Goal: Information Seeking & Learning: Check status

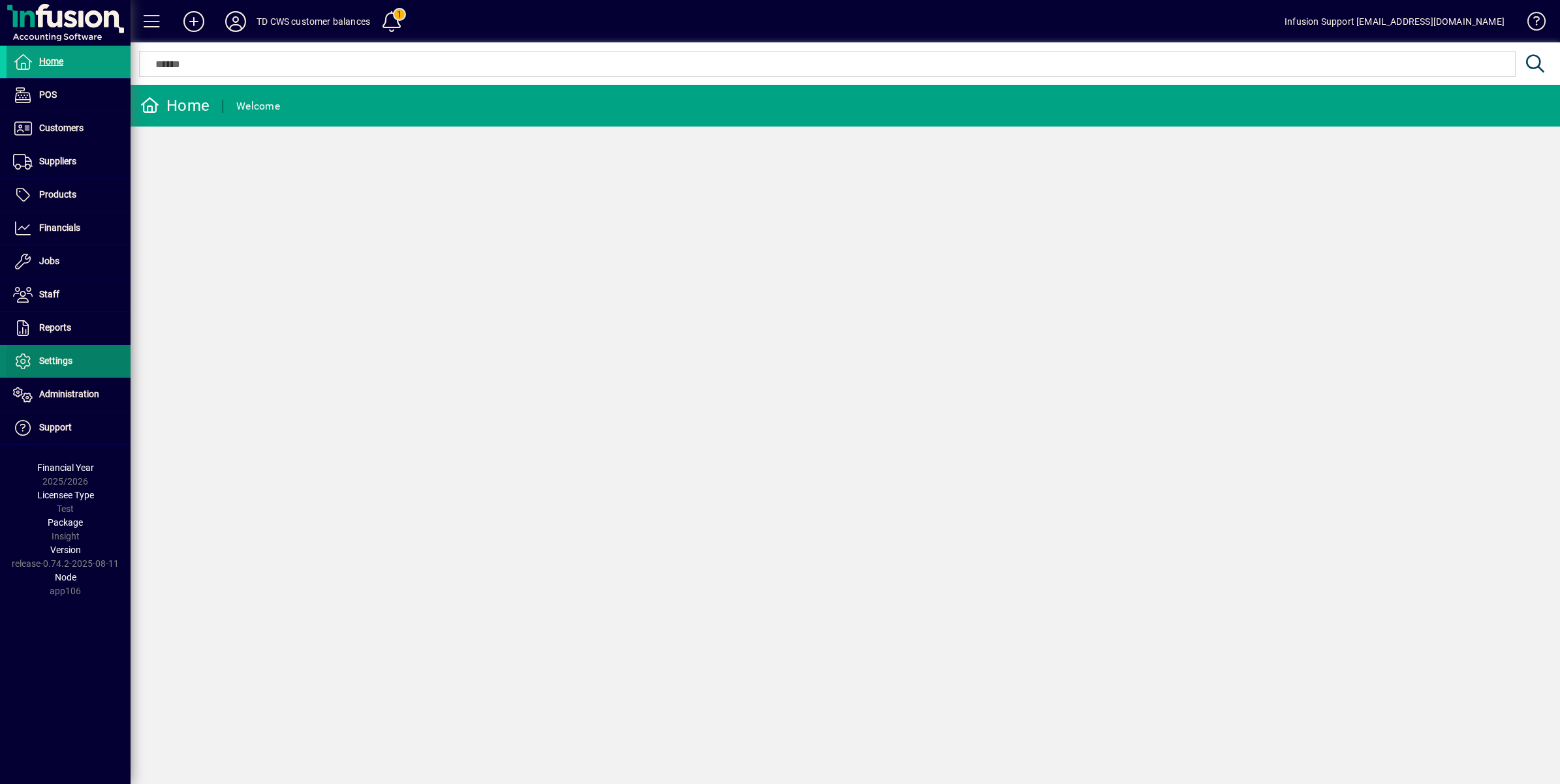
click at [51, 356] on span "Settings" at bounding box center [56, 361] width 33 height 10
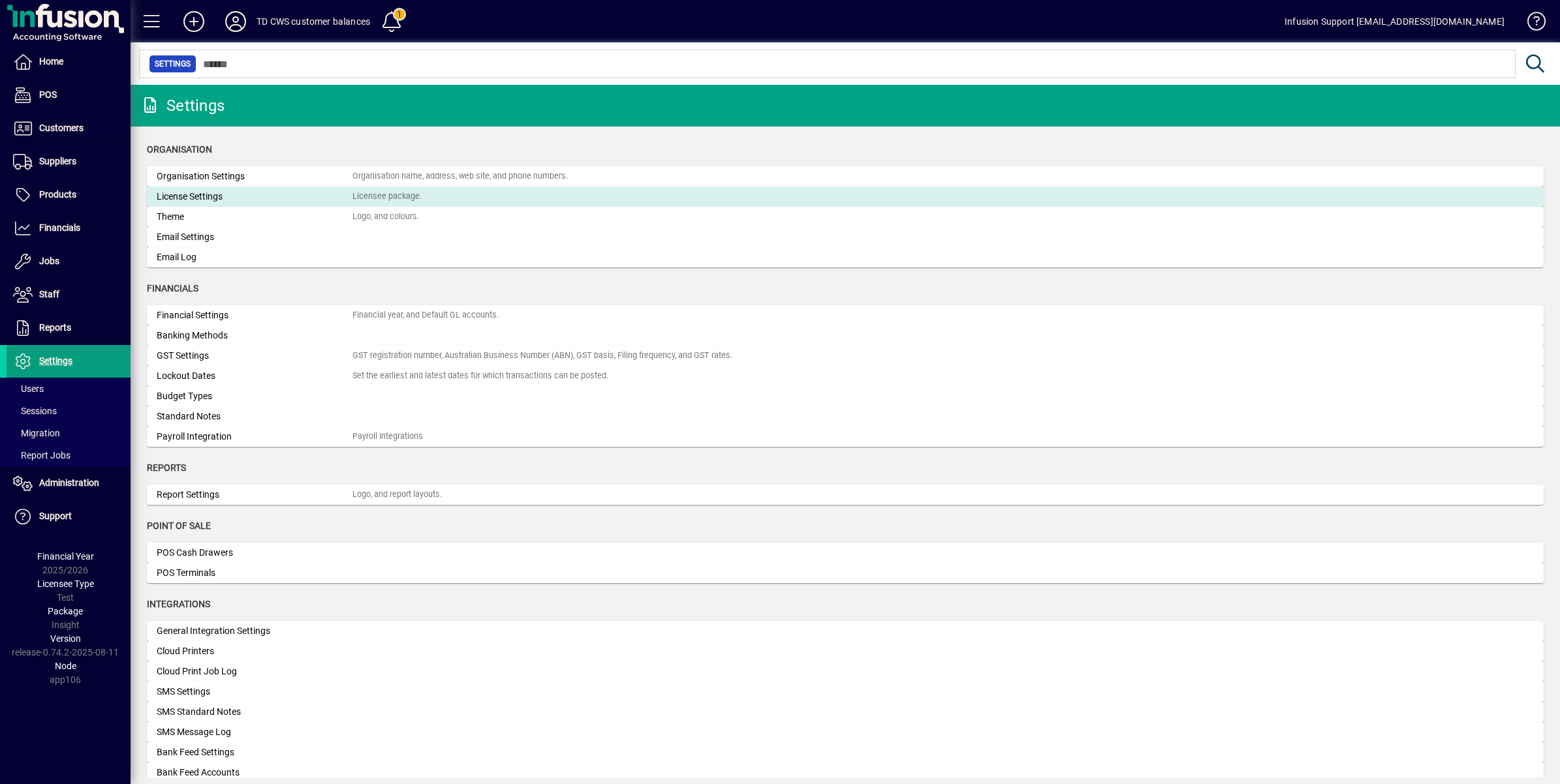
click at [393, 195] on div "Licensee package." at bounding box center [387, 196] width 69 height 12
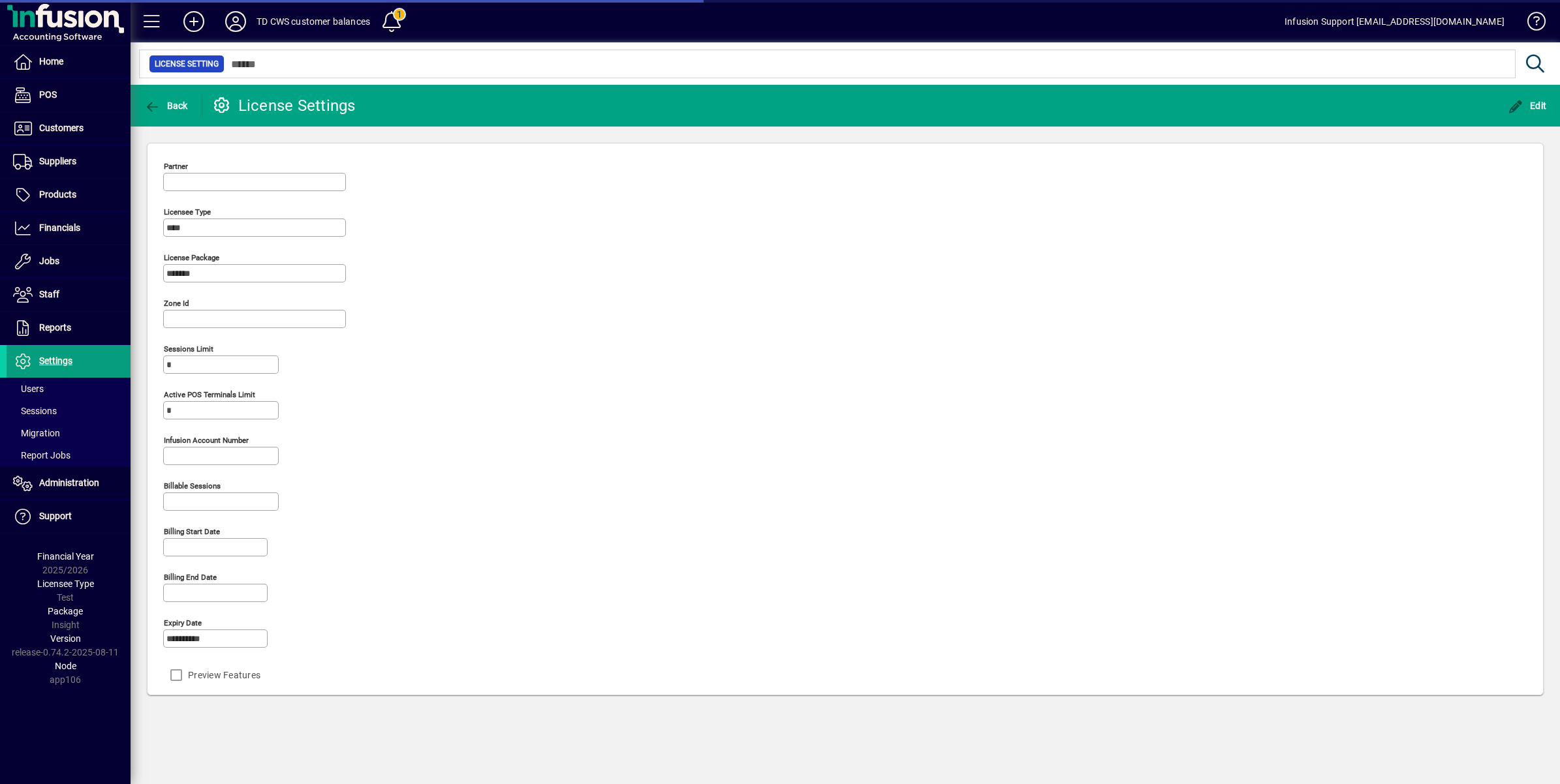
type input "*******"
type input "**********"
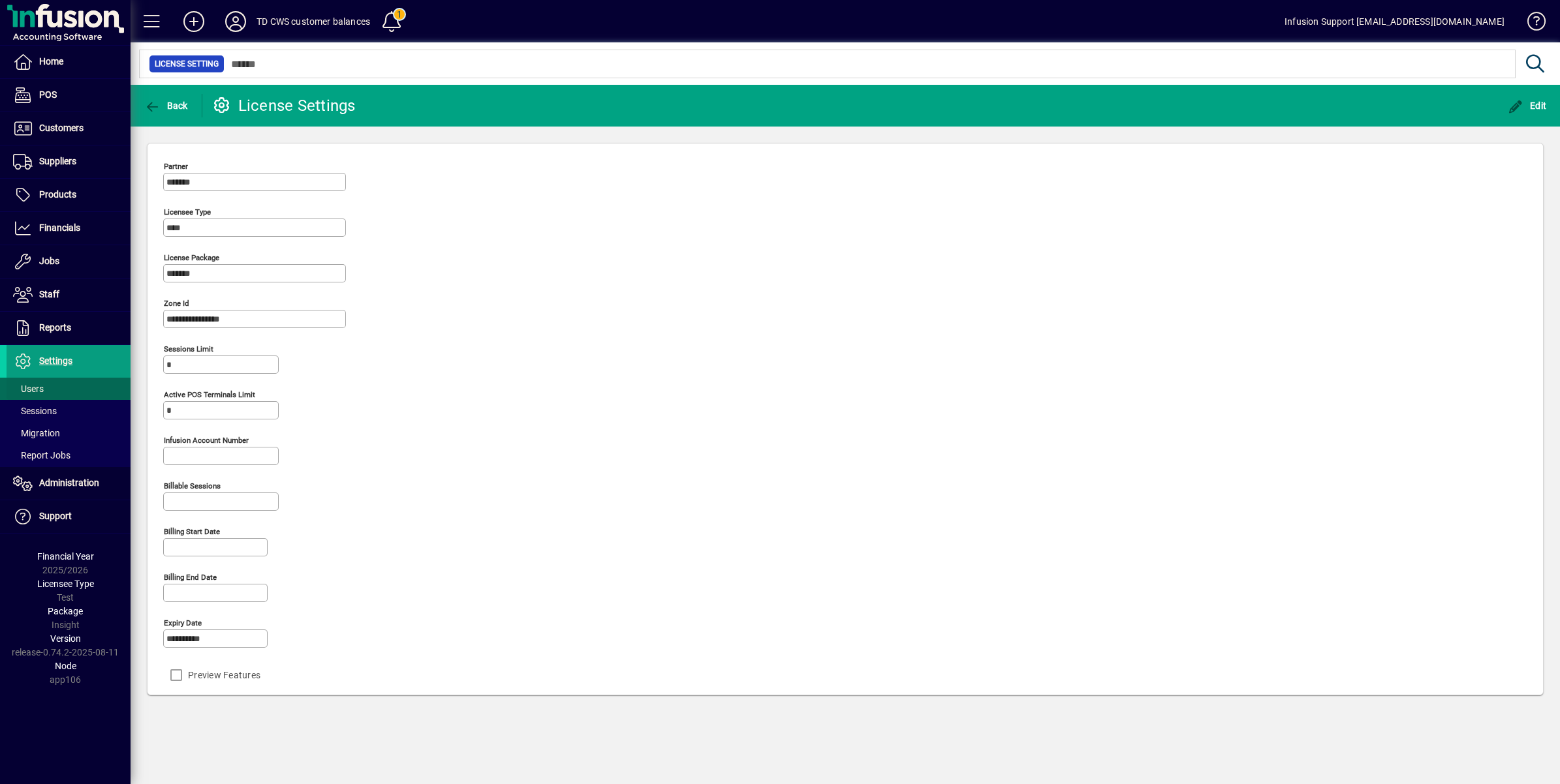
click at [24, 380] on span at bounding box center [69, 388] width 124 height 31
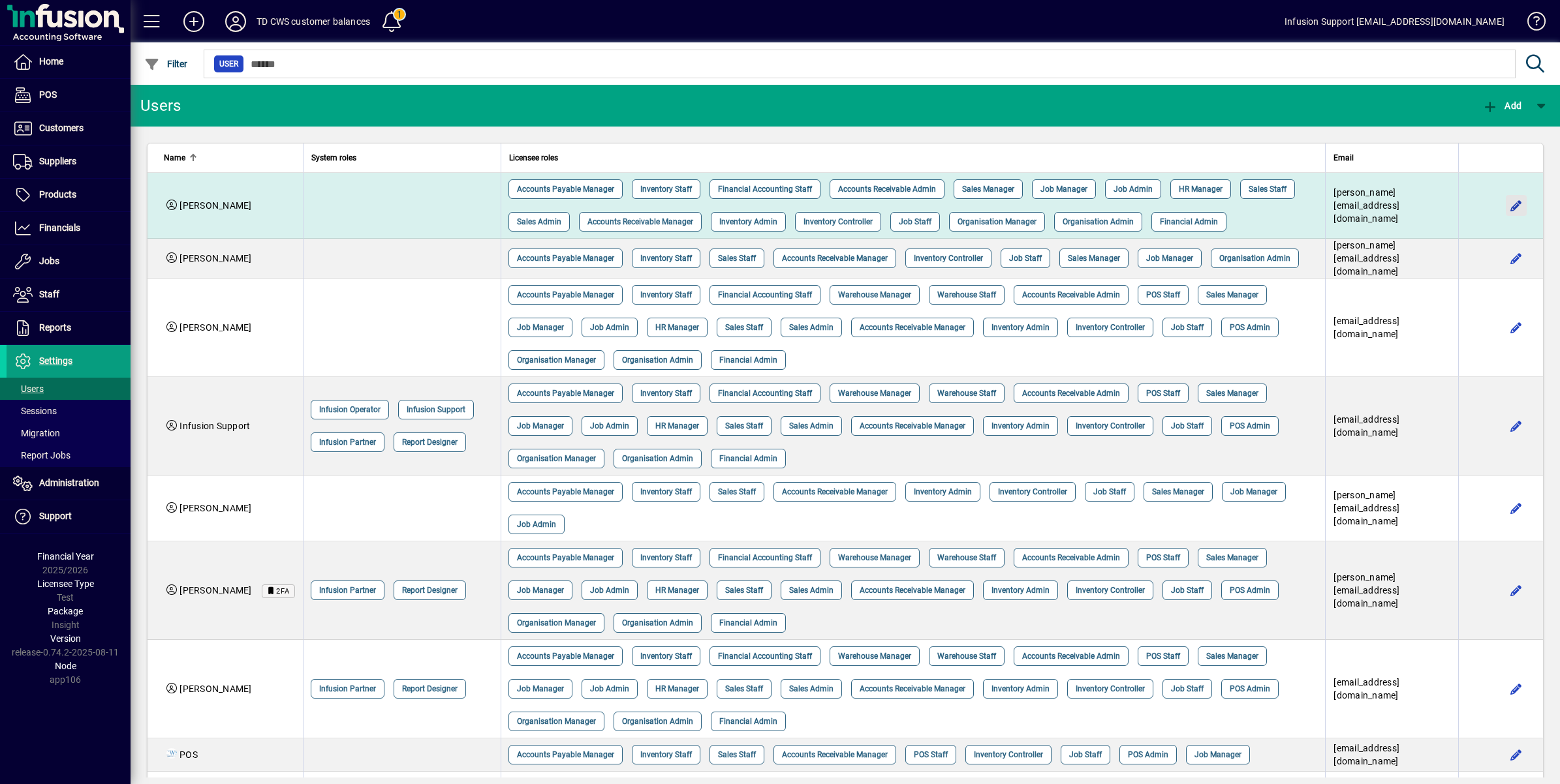
click at [1502, 203] on span "button" at bounding box center [1516, 205] width 31 height 31
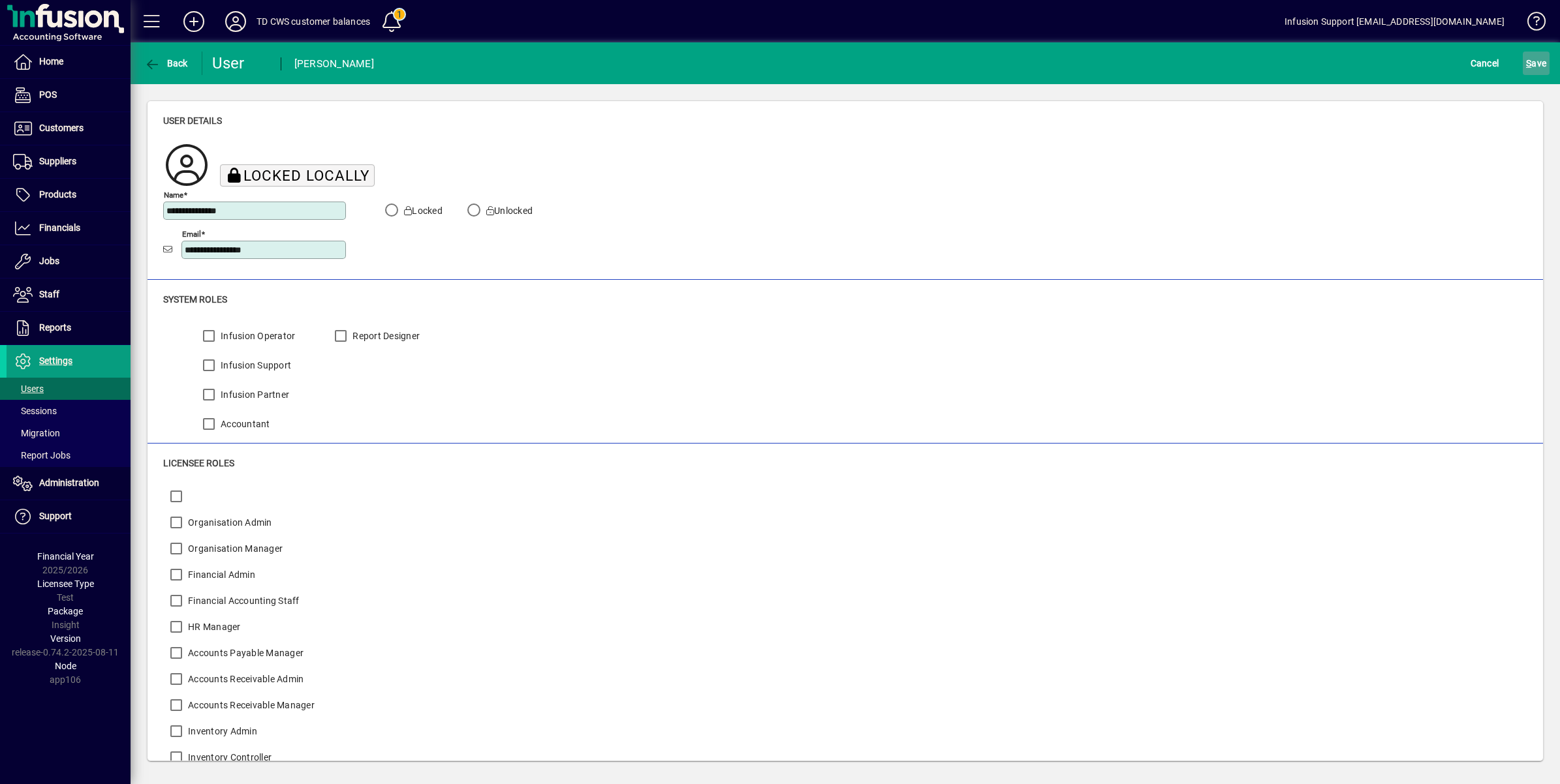
click at [1534, 59] on span "S ave" at bounding box center [1536, 63] width 20 height 21
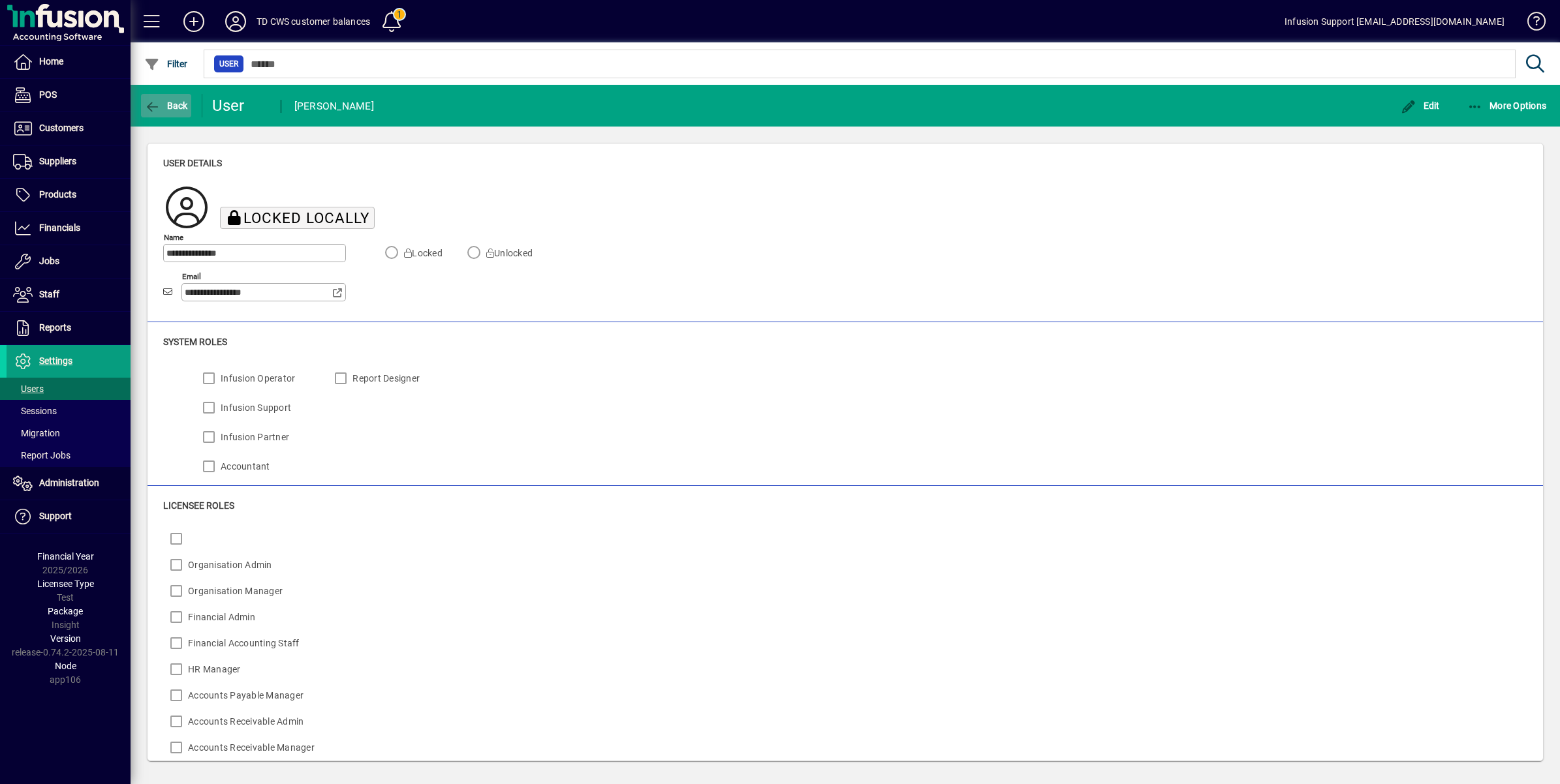
click at [142, 102] on span "button" at bounding box center [166, 105] width 51 height 31
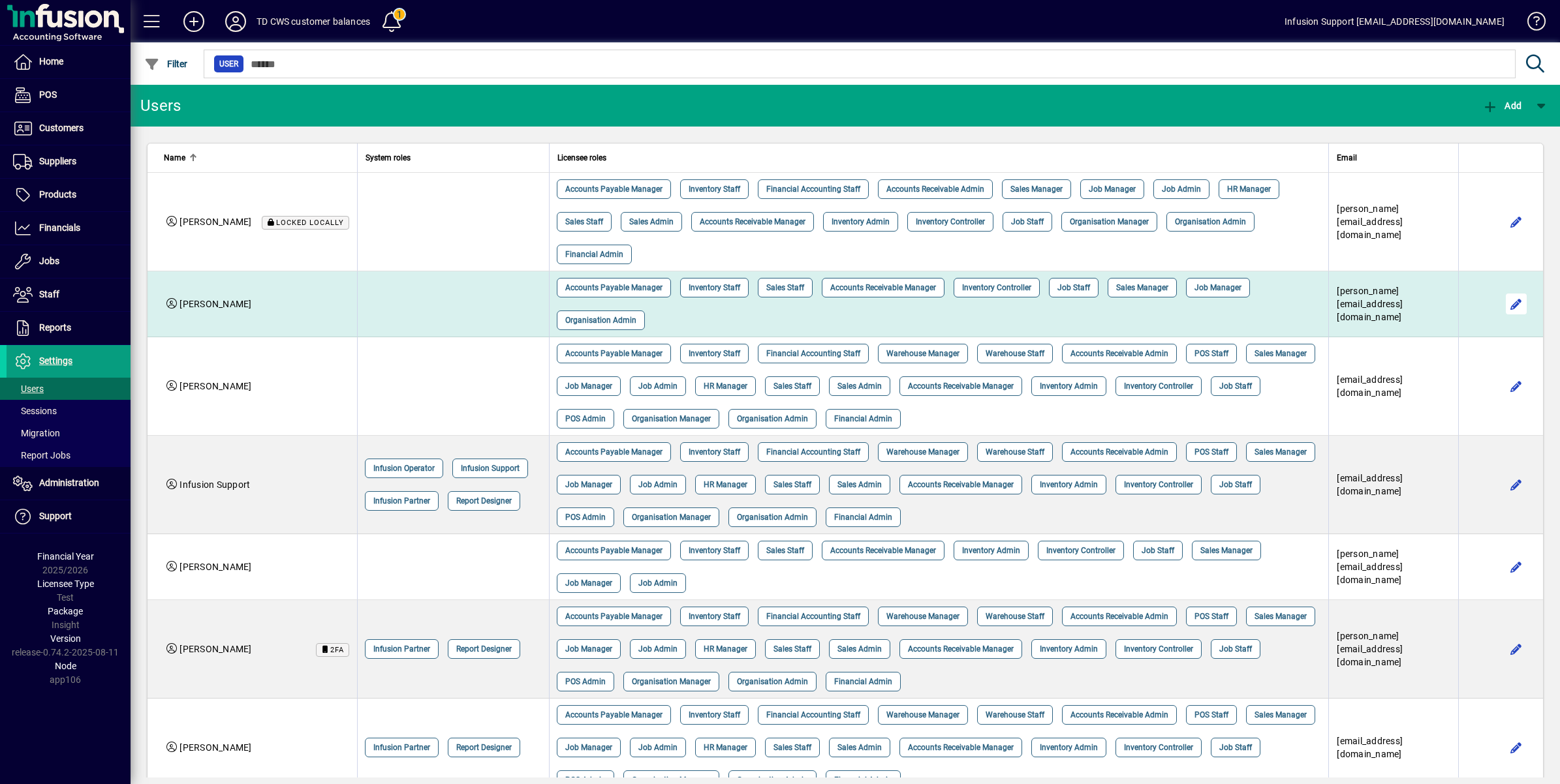
click at [1505, 304] on span "button" at bounding box center [1516, 304] width 31 height 31
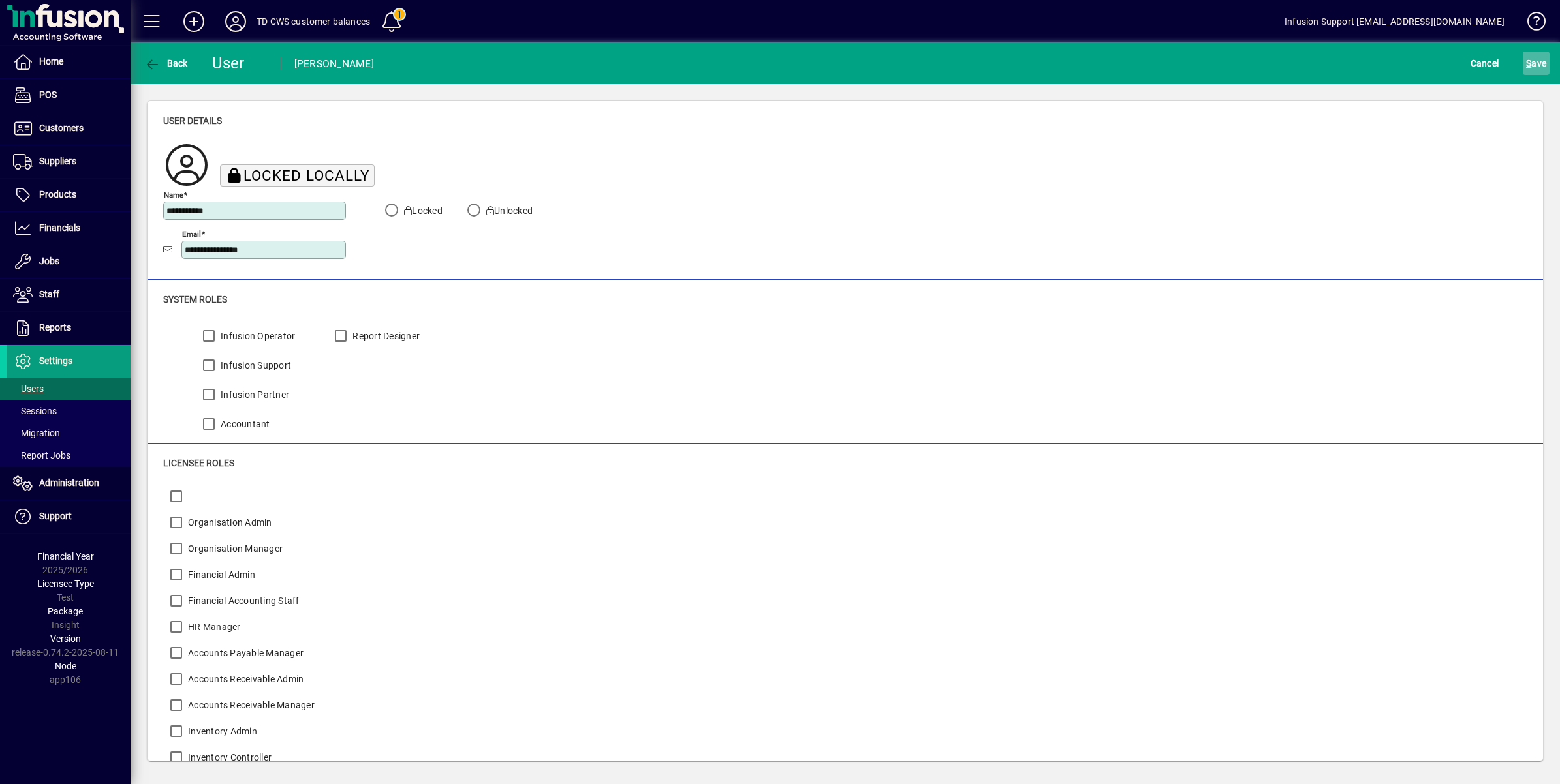
click at [1538, 59] on span "S ave" at bounding box center [1536, 63] width 20 height 21
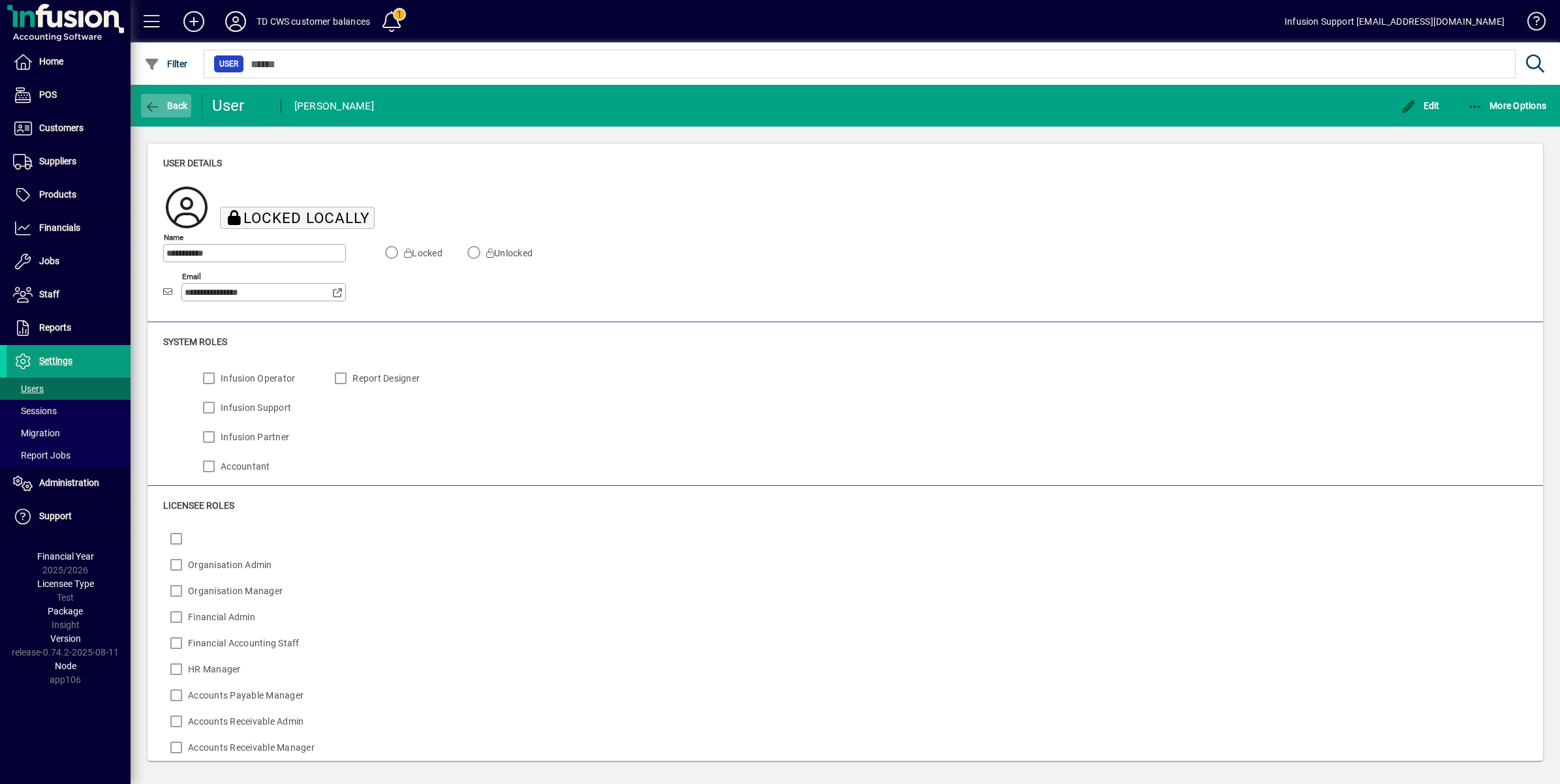
click at [151, 101] on icon "button" at bounding box center [152, 107] width 17 height 13
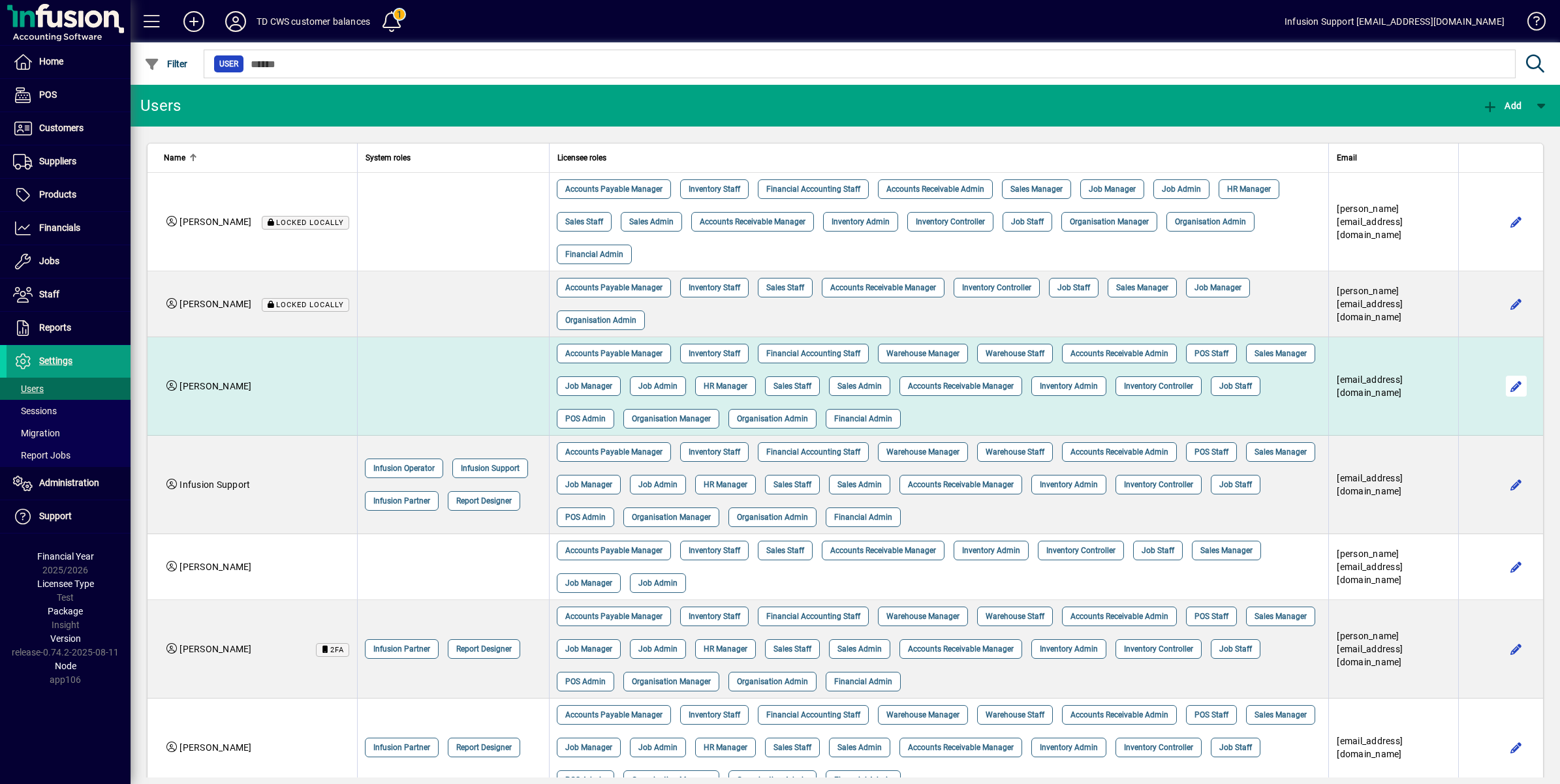
click at [1503, 386] on span "button" at bounding box center [1516, 386] width 31 height 31
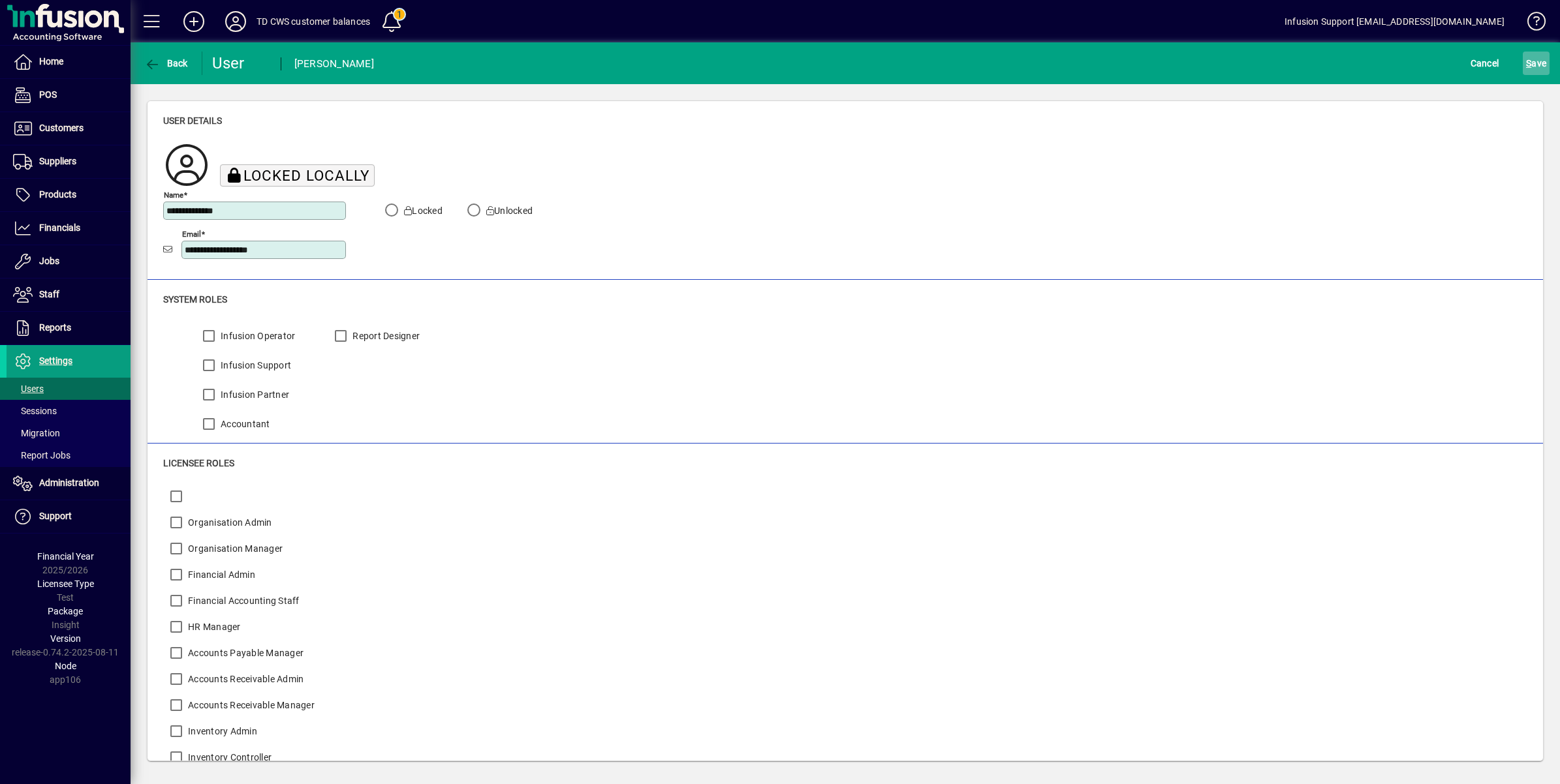
click at [1531, 61] on span "S ave" at bounding box center [1536, 63] width 20 height 21
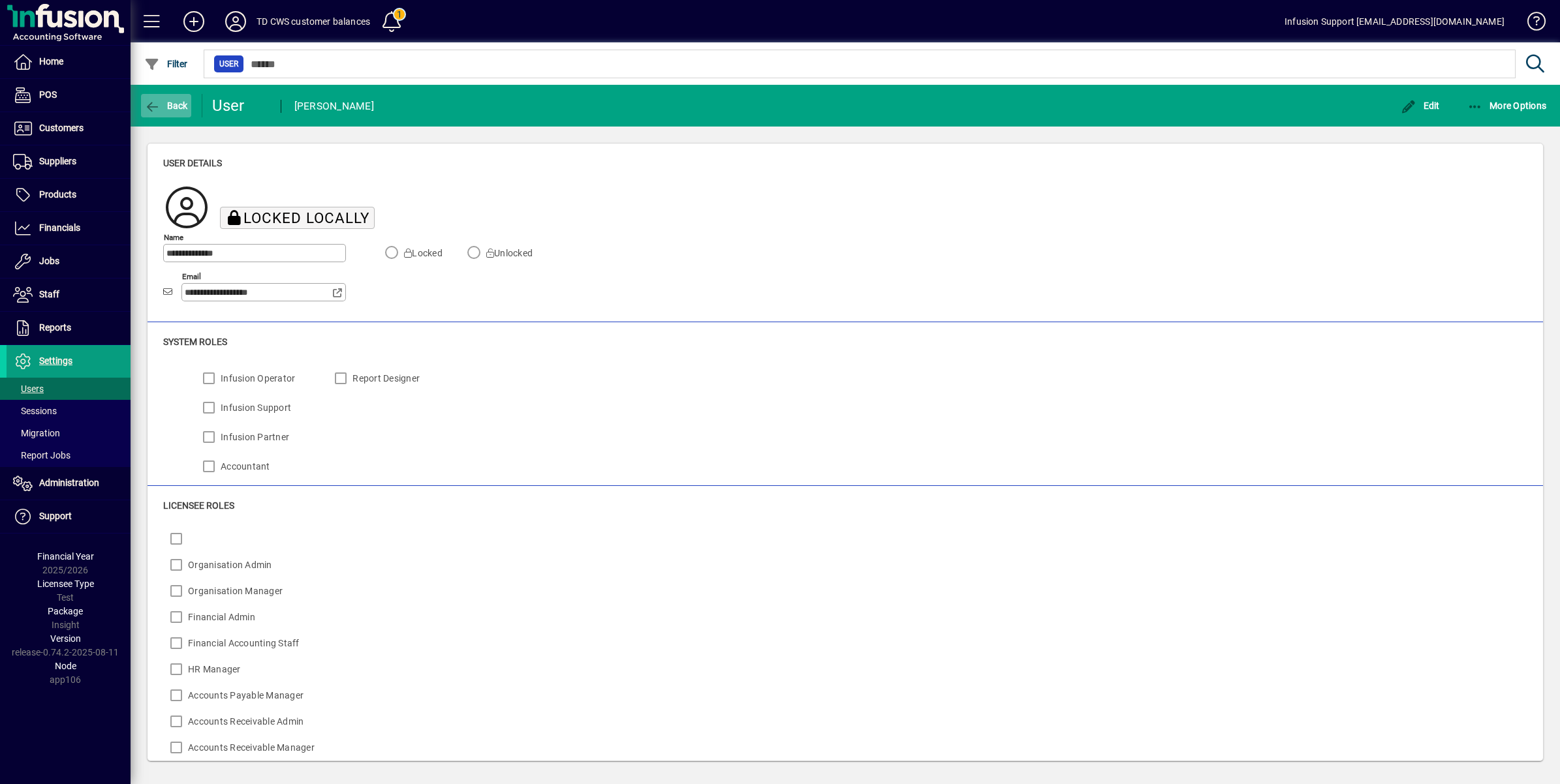
click at [145, 103] on icon "button" at bounding box center [152, 107] width 17 height 13
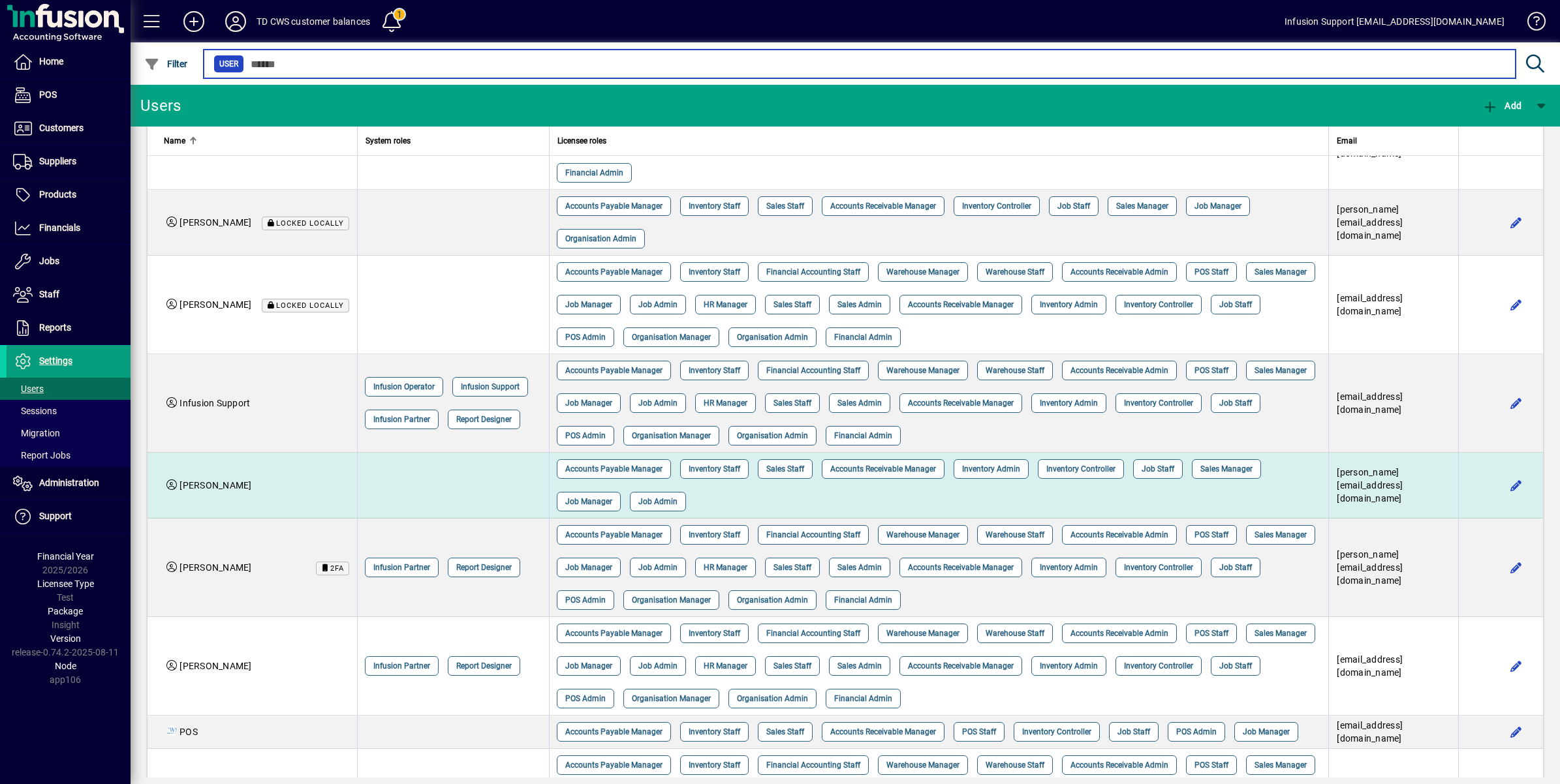
scroll to position [163, 0]
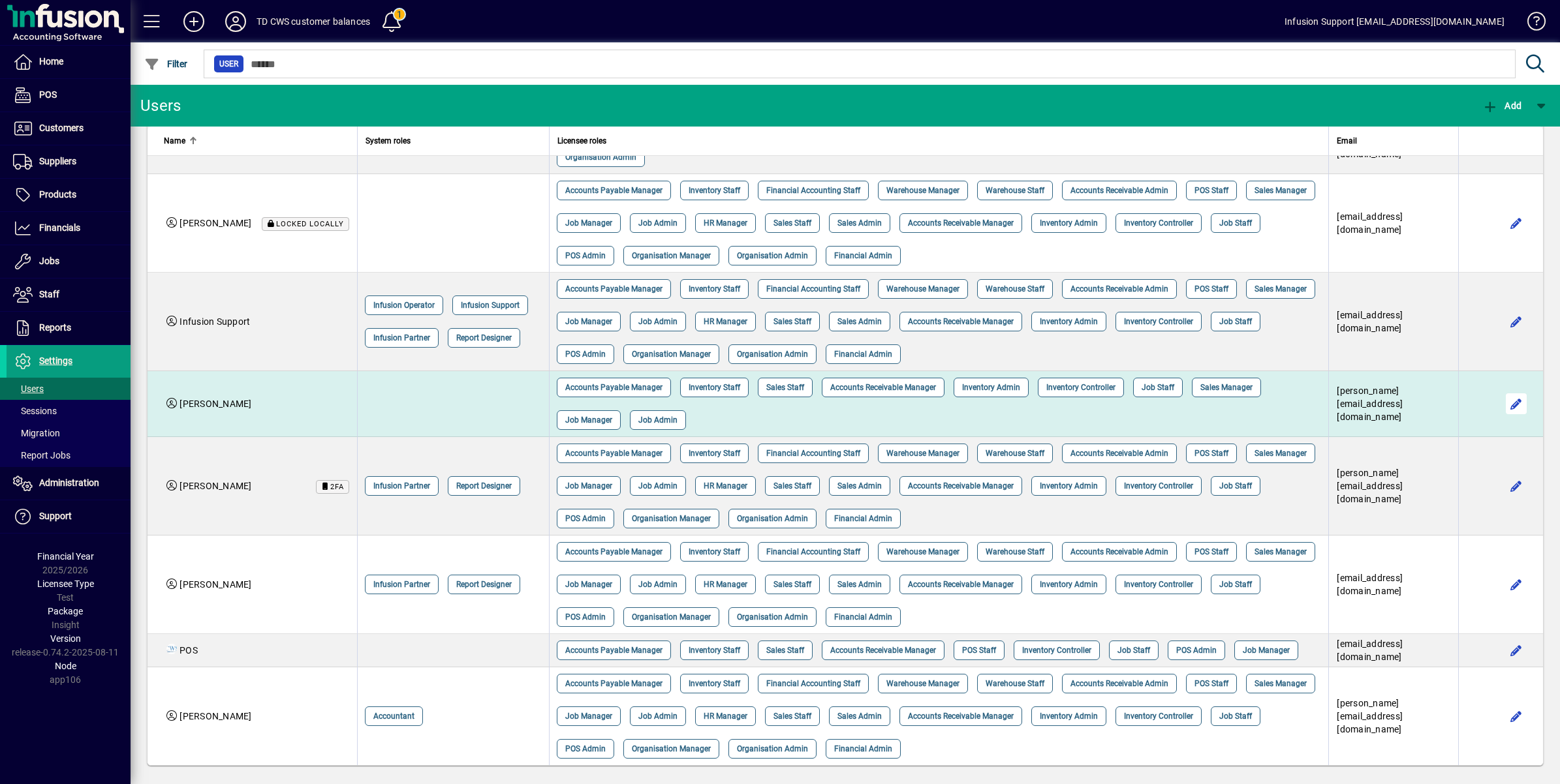
click at [1504, 411] on span "button" at bounding box center [1516, 403] width 31 height 31
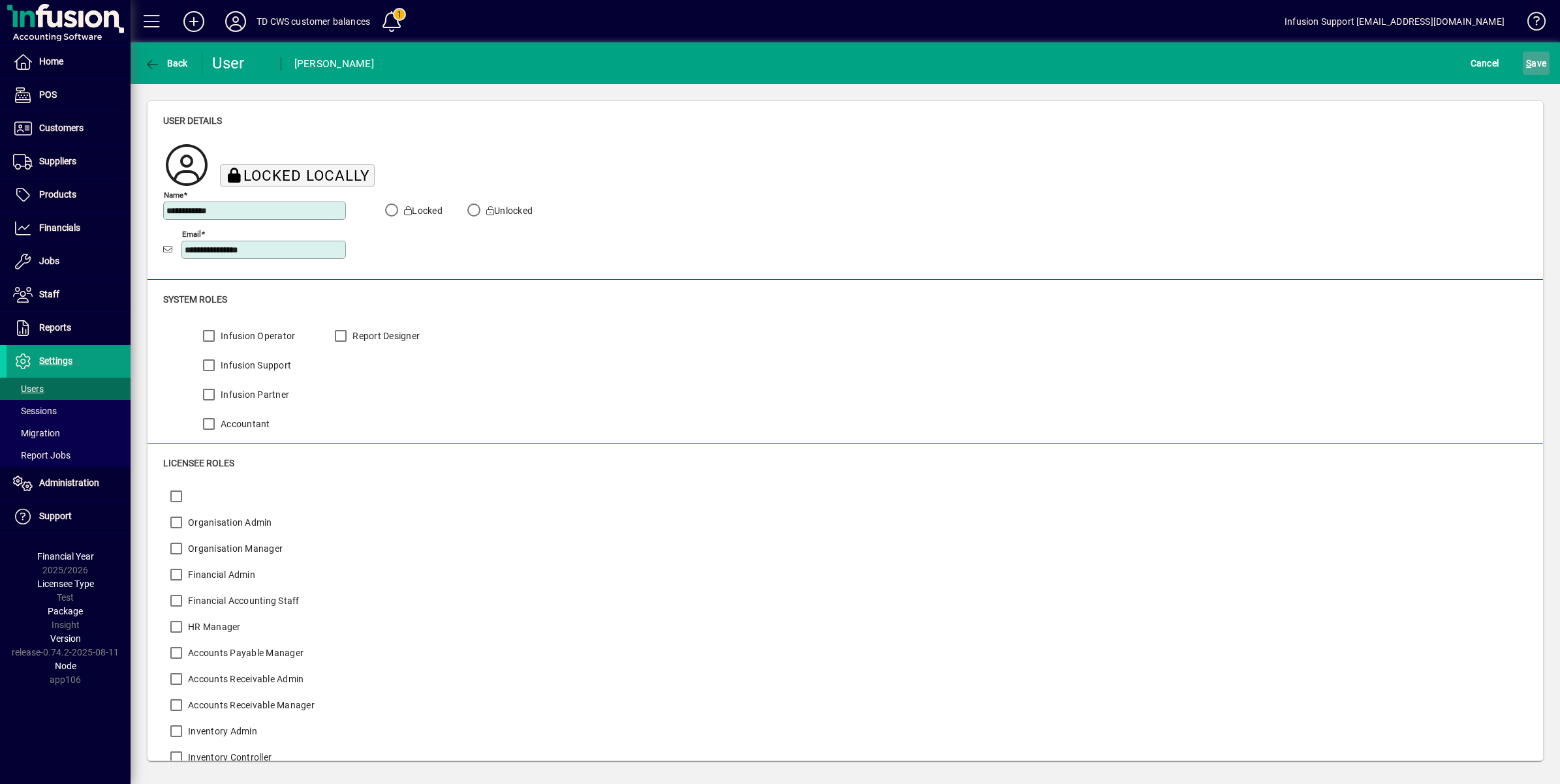
click at [1528, 64] on span "S" at bounding box center [1528, 63] width 5 height 10
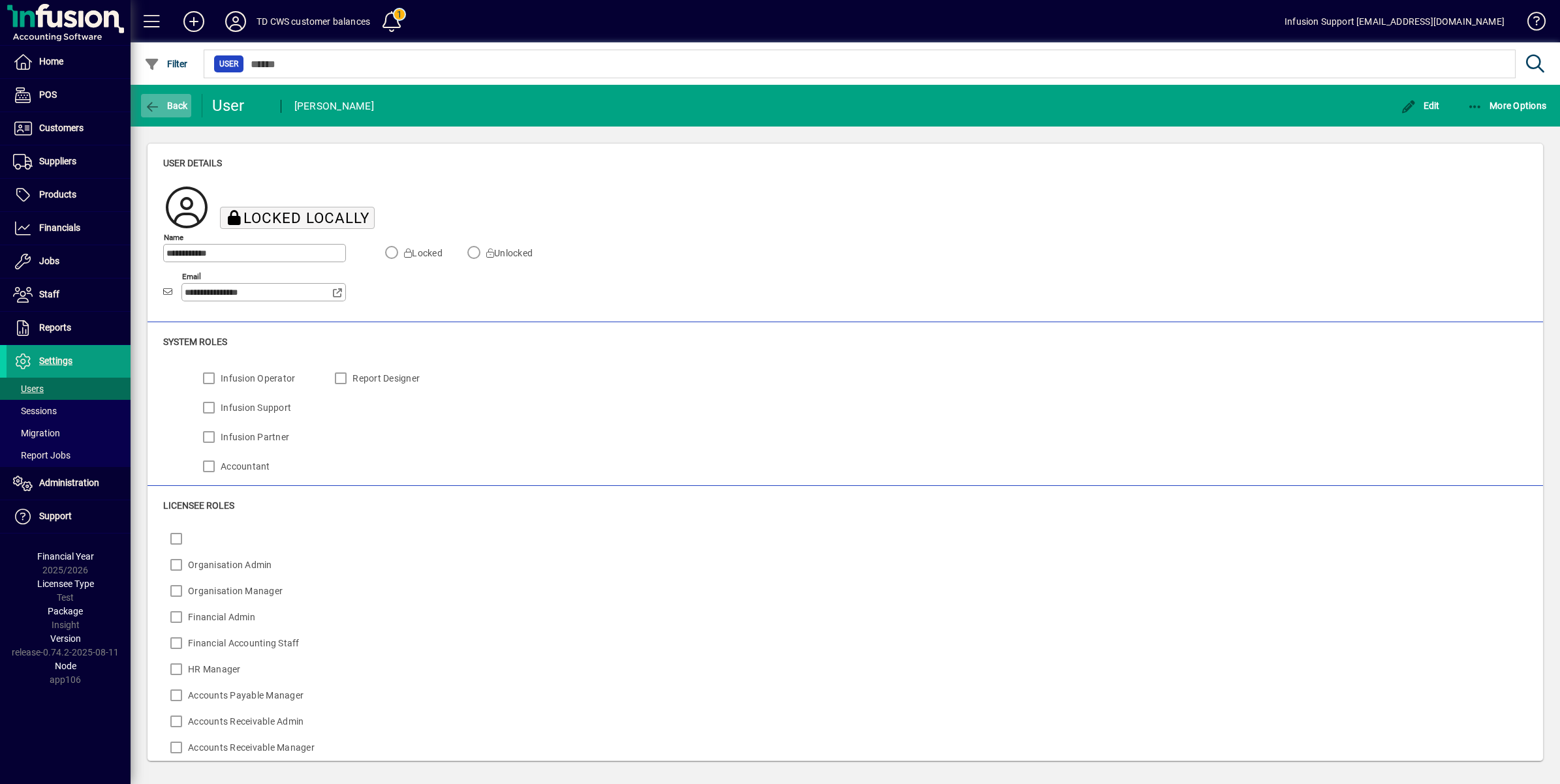
click at [146, 102] on icon "button" at bounding box center [152, 107] width 17 height 13
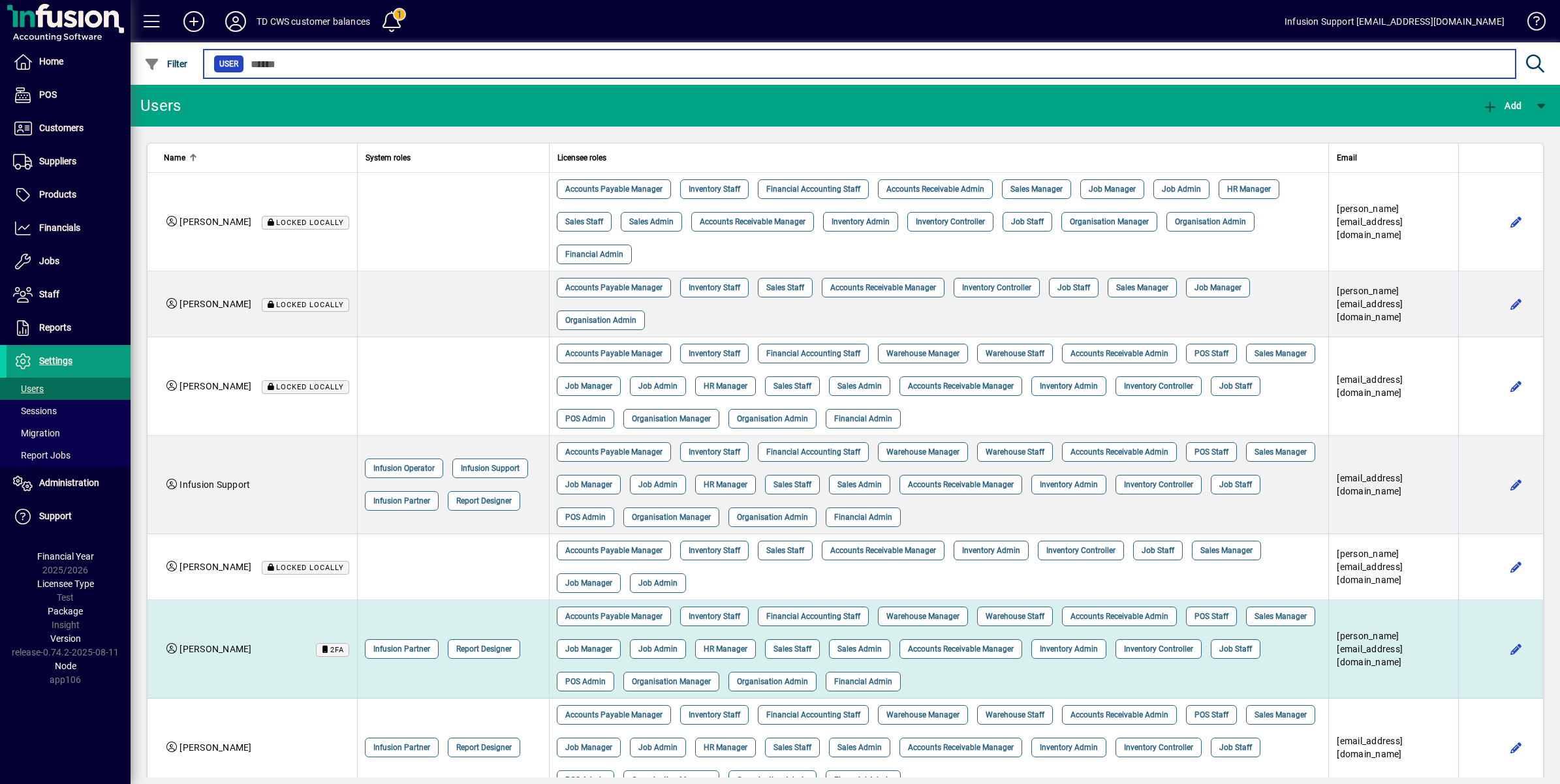
scroll to position [208, 0]
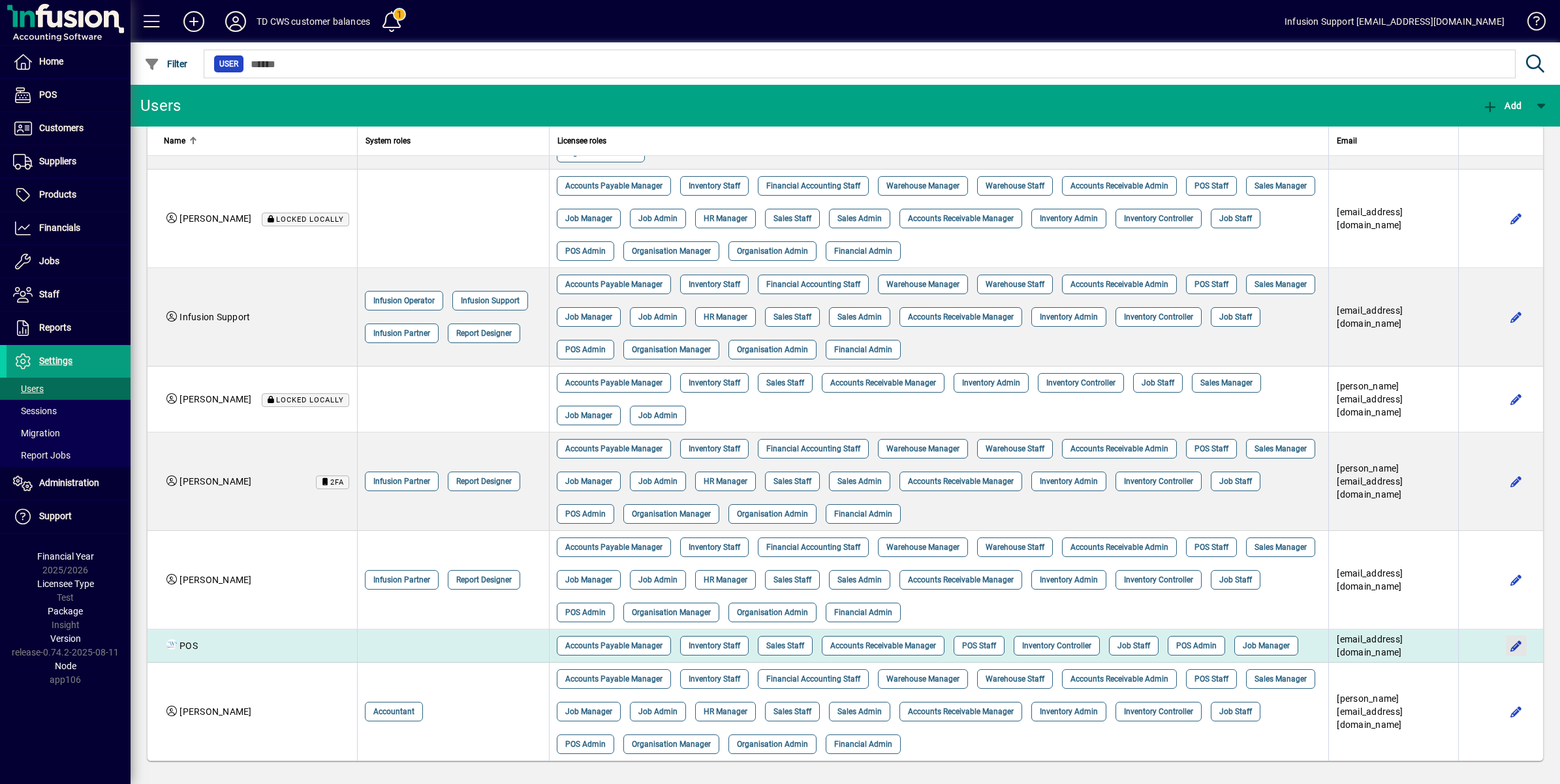
click at [1501, 630] on span "button" at bounding box center [1516, 646] width 31 height 31
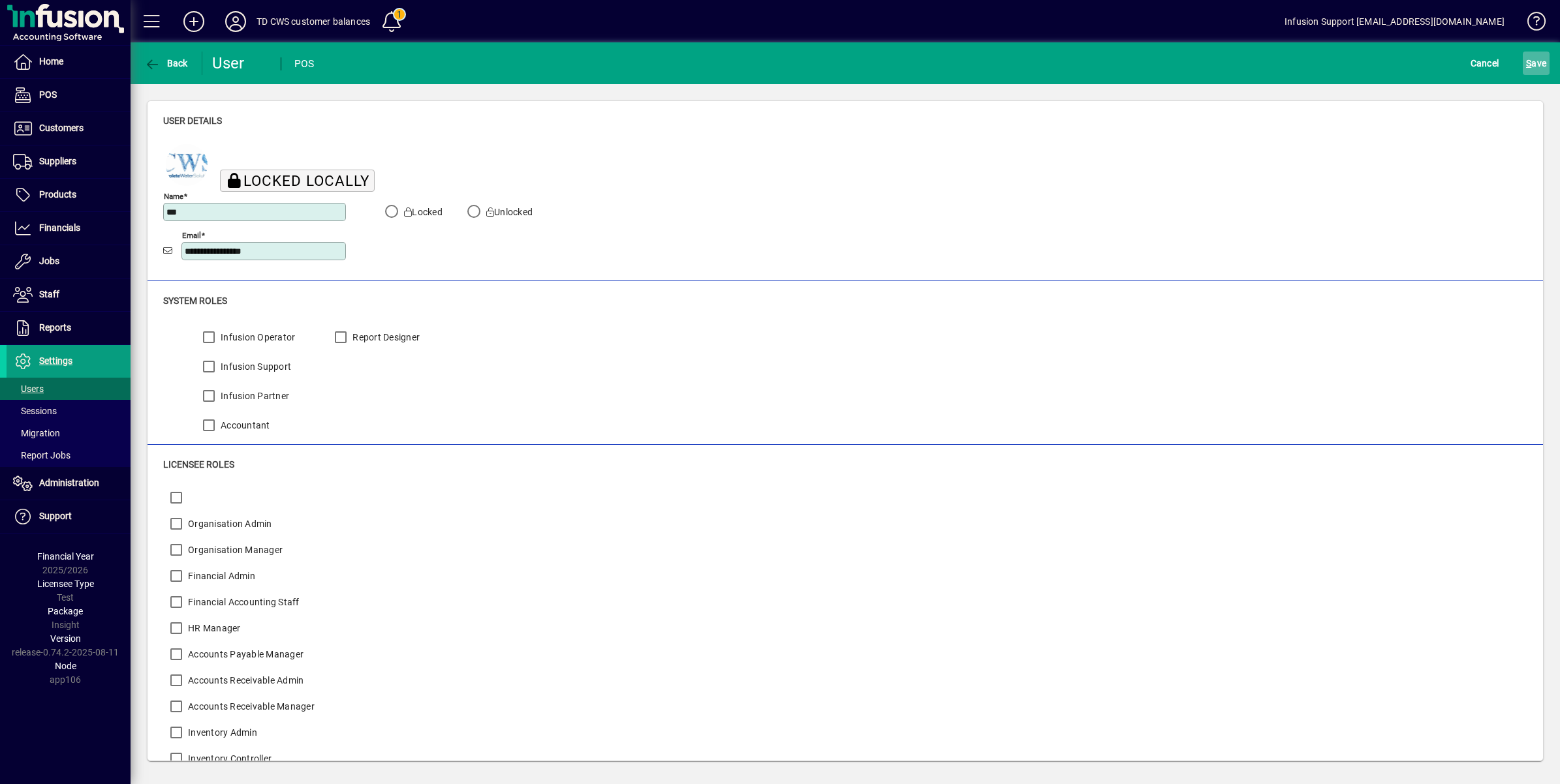
click at [1533, 58] on span "S ave" at bounding box center [1536, 63] width 20 height 21
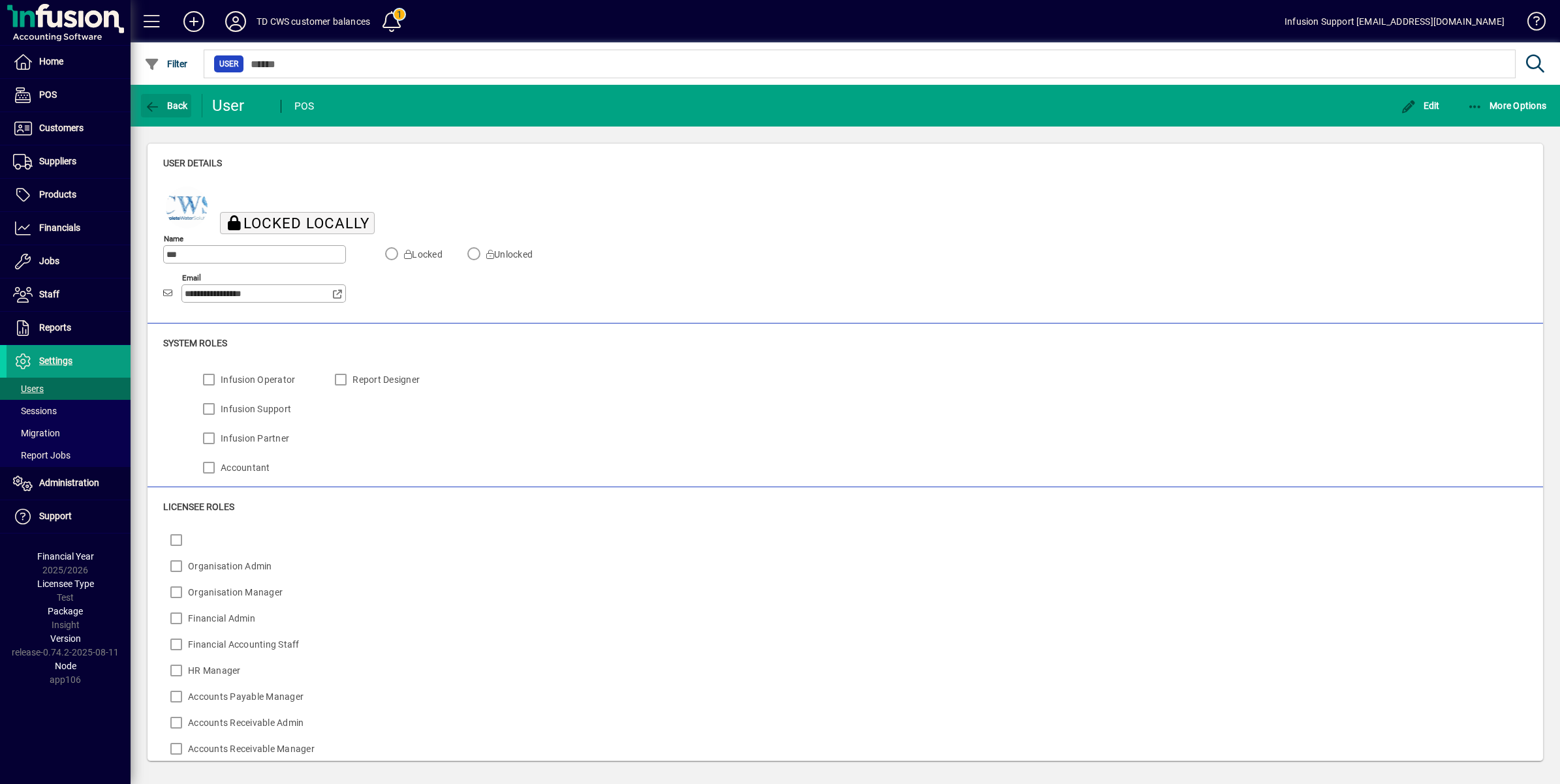
drag, startPoint x: 145, startPoint y: 100, endPoint x: 212, endPoint y: 234, distance: 149.8
click at [147, 100] on icon "button" at bounding box center [152, 107] width 17 height 13
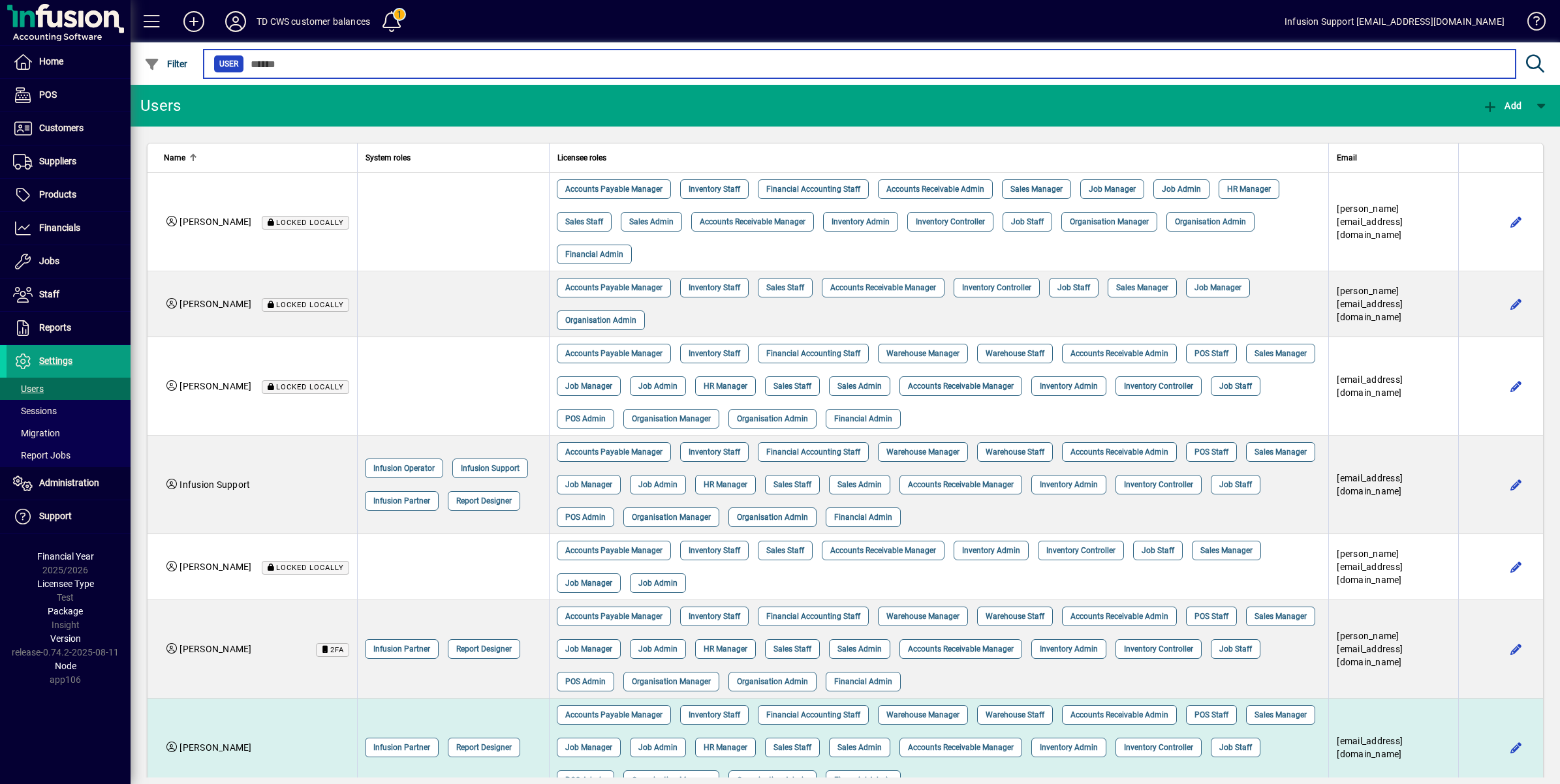
scroll to position [208, 0]
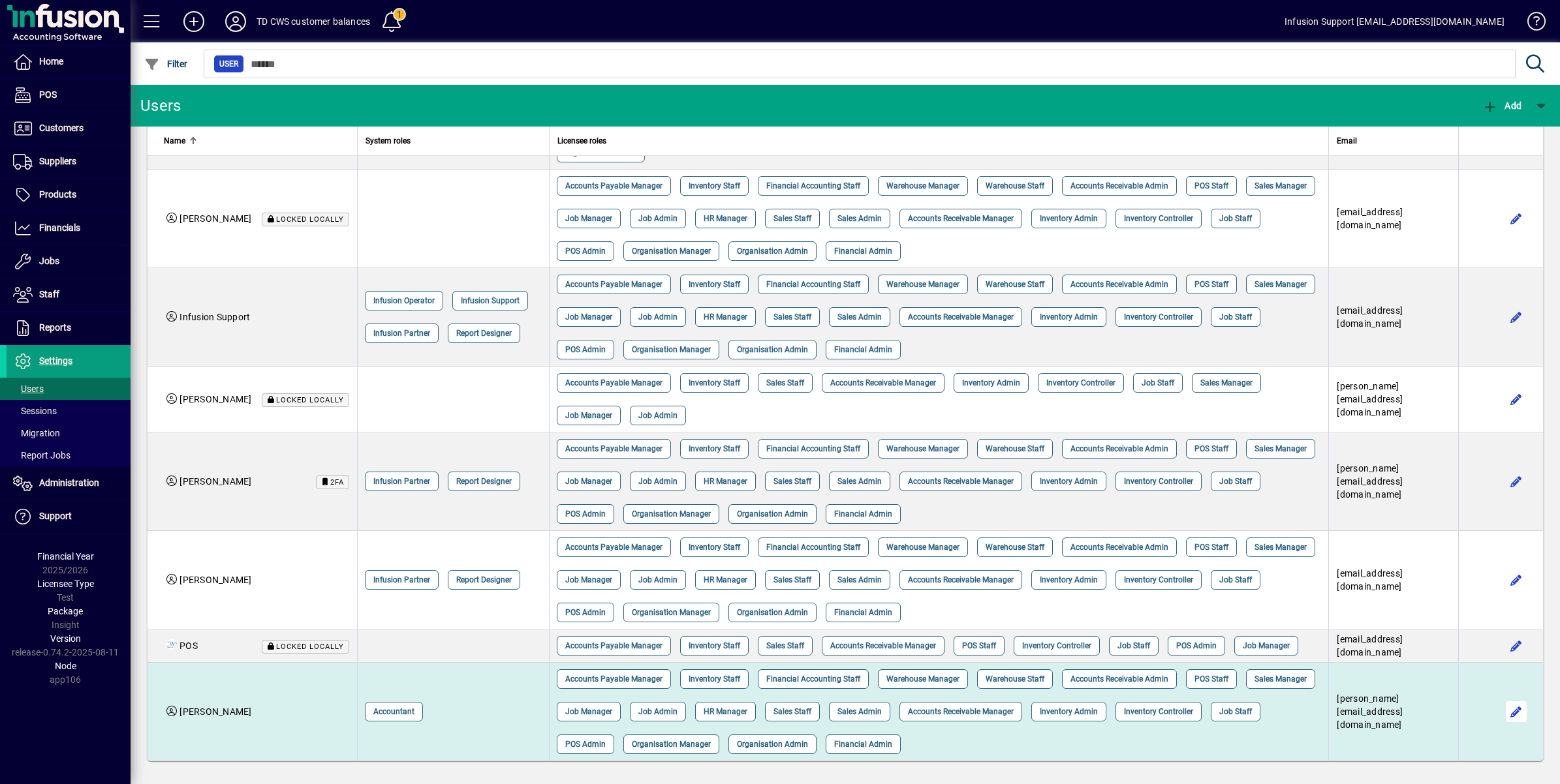
click at [1502, 712] on span "button" at bounding box center [1516, 711] width 31 height 31
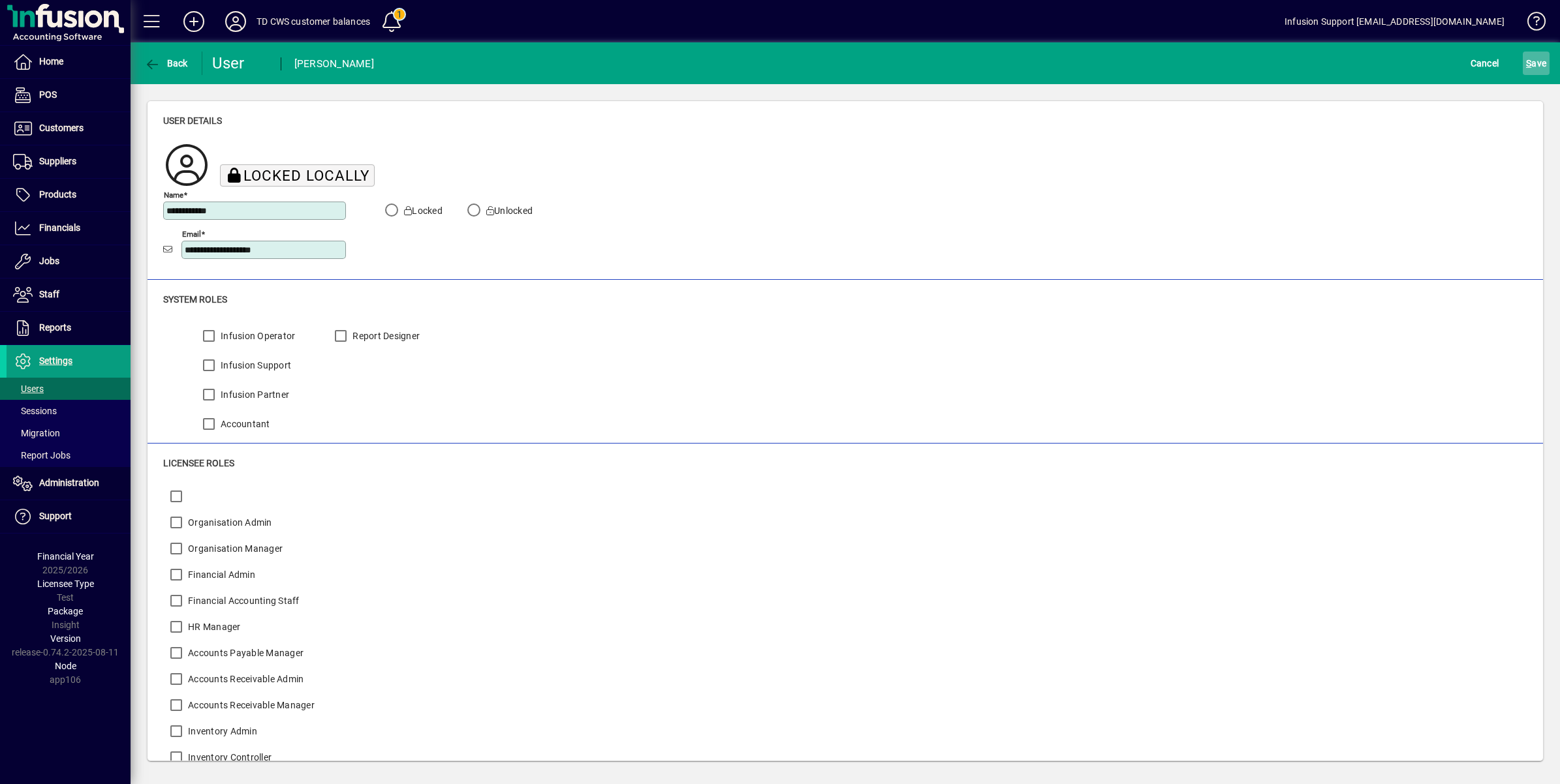
click at [1541, 58] on span "S ave" at bounding box center [1536, 63] width 20 height 21
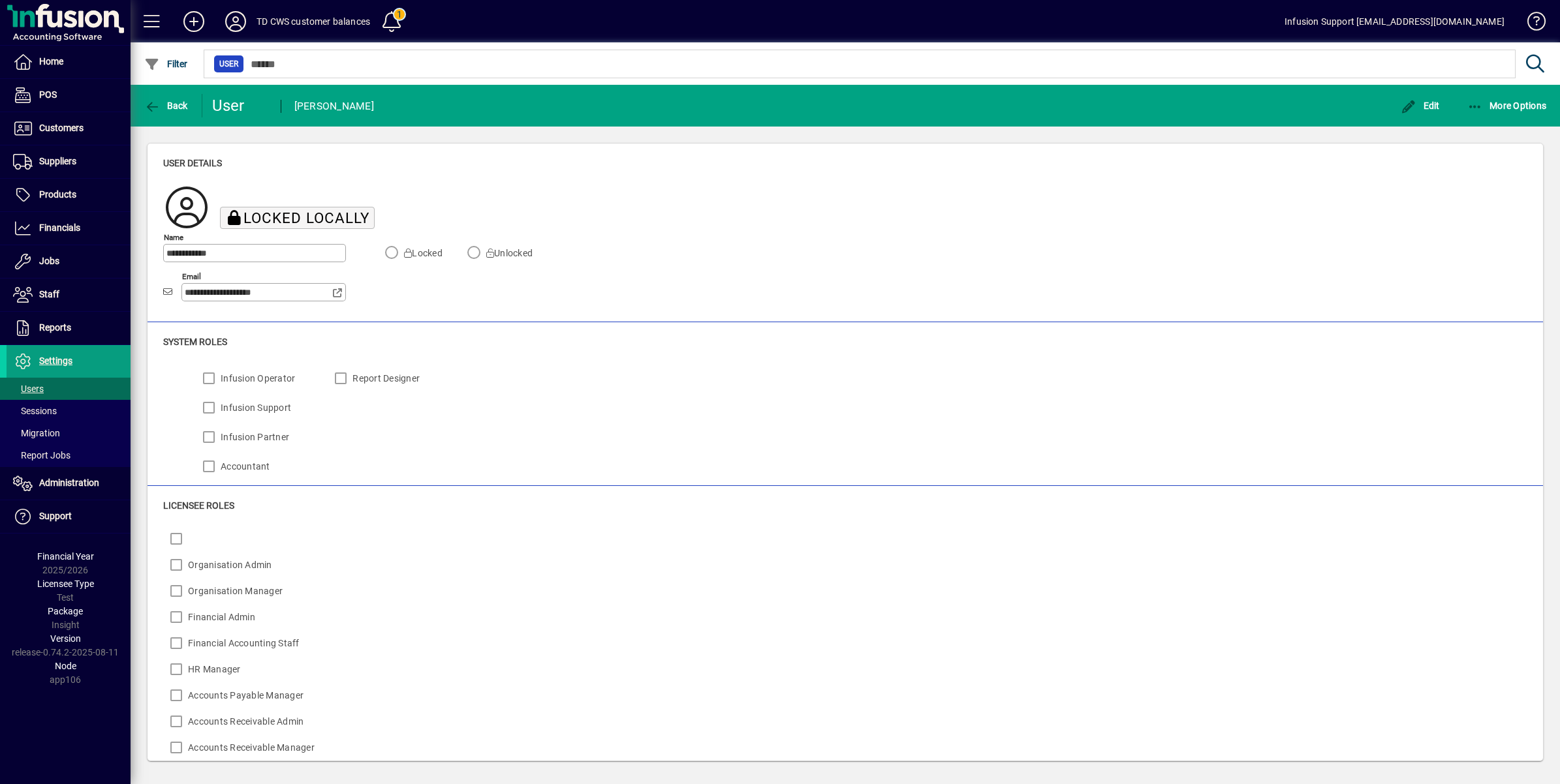
scroll to position [345, 0]
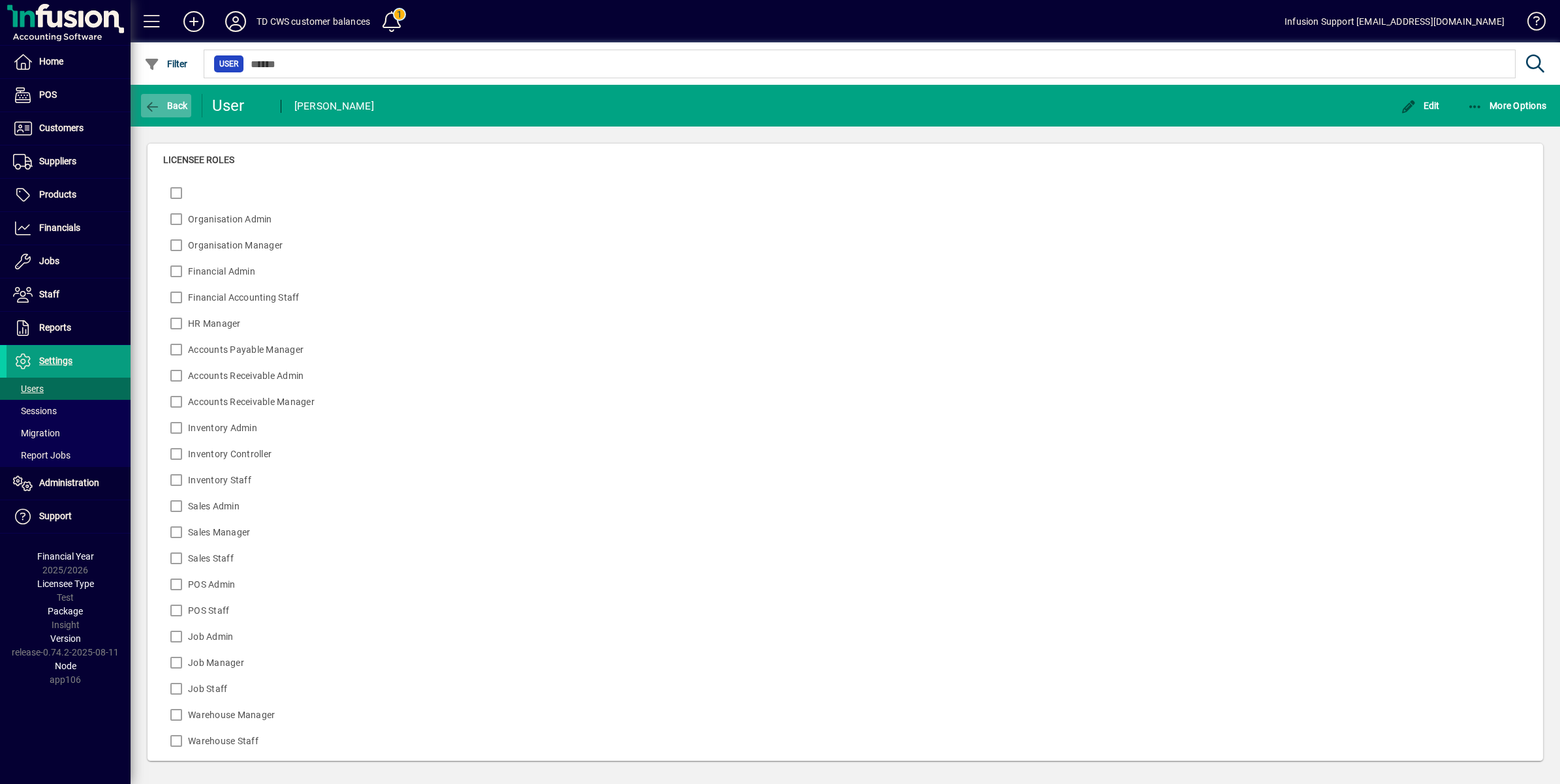
click at [149, 106] on icon "button" at bounding box center [152, 107] width 17 height 13
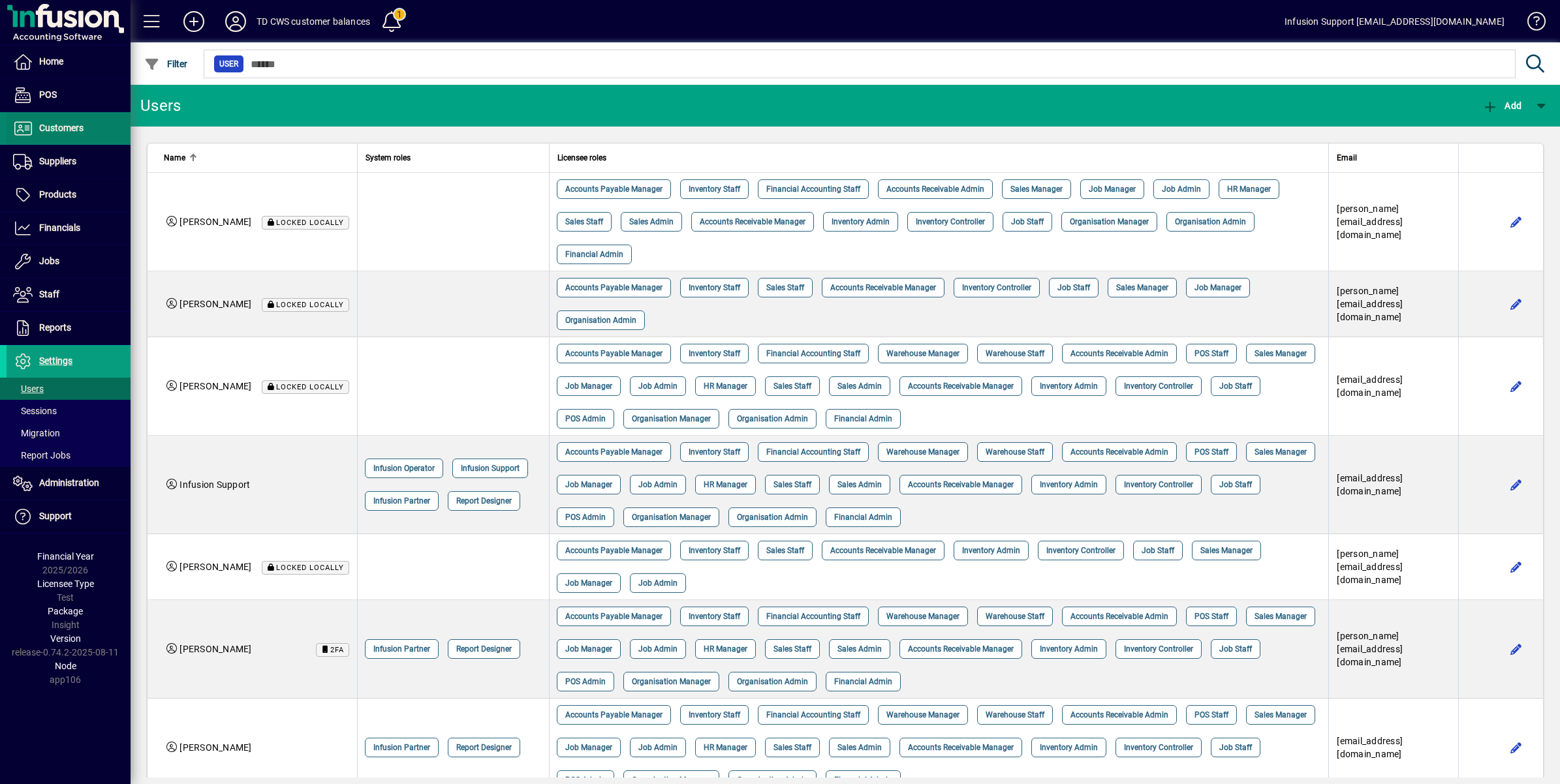
click at [53, 121] on span "Customers" at bounding box center [45, 128] width 77 height 16
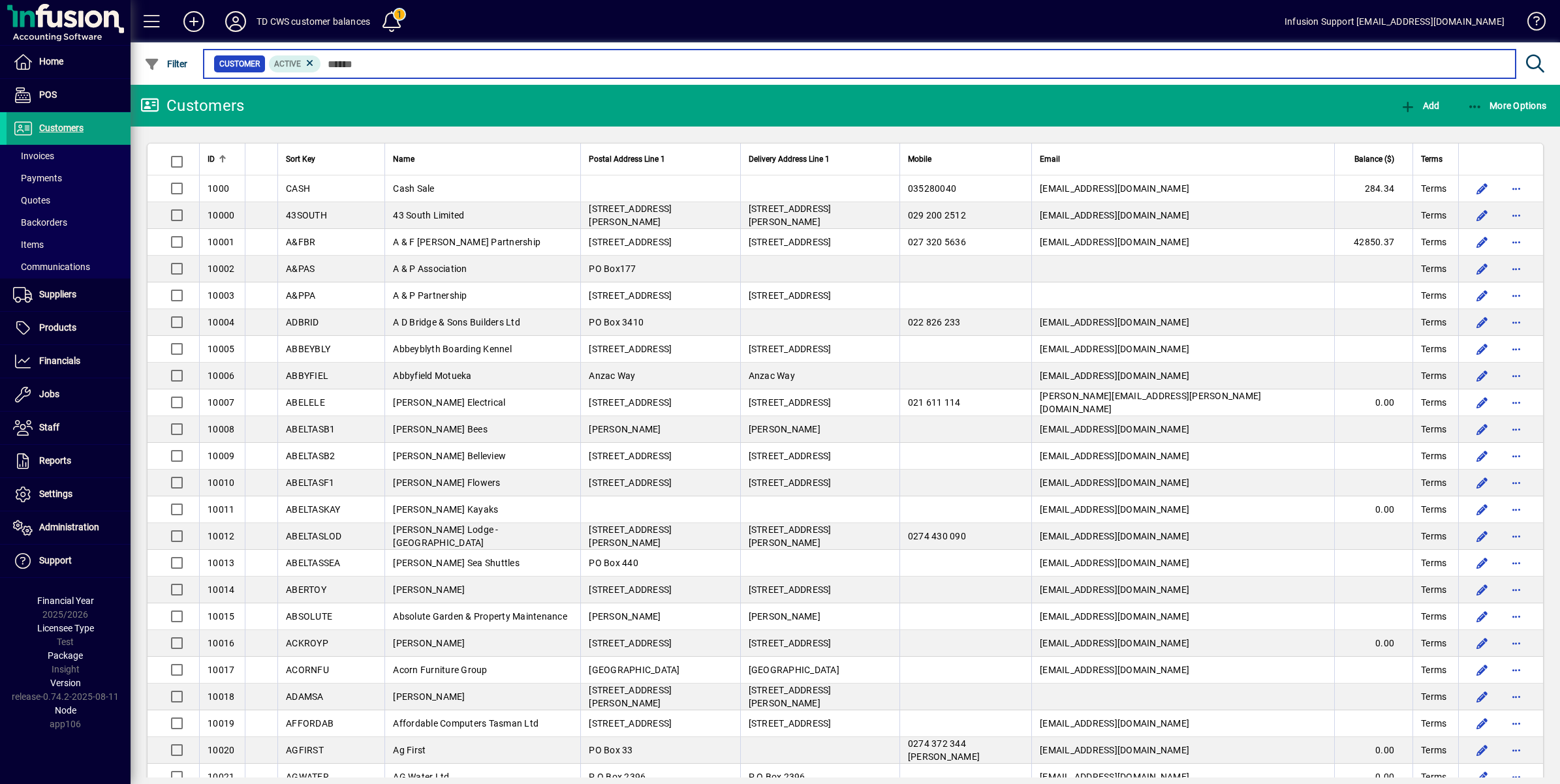
click at [408, 62] on input "text" at bounding box center [913, 63] width 1184 height 18
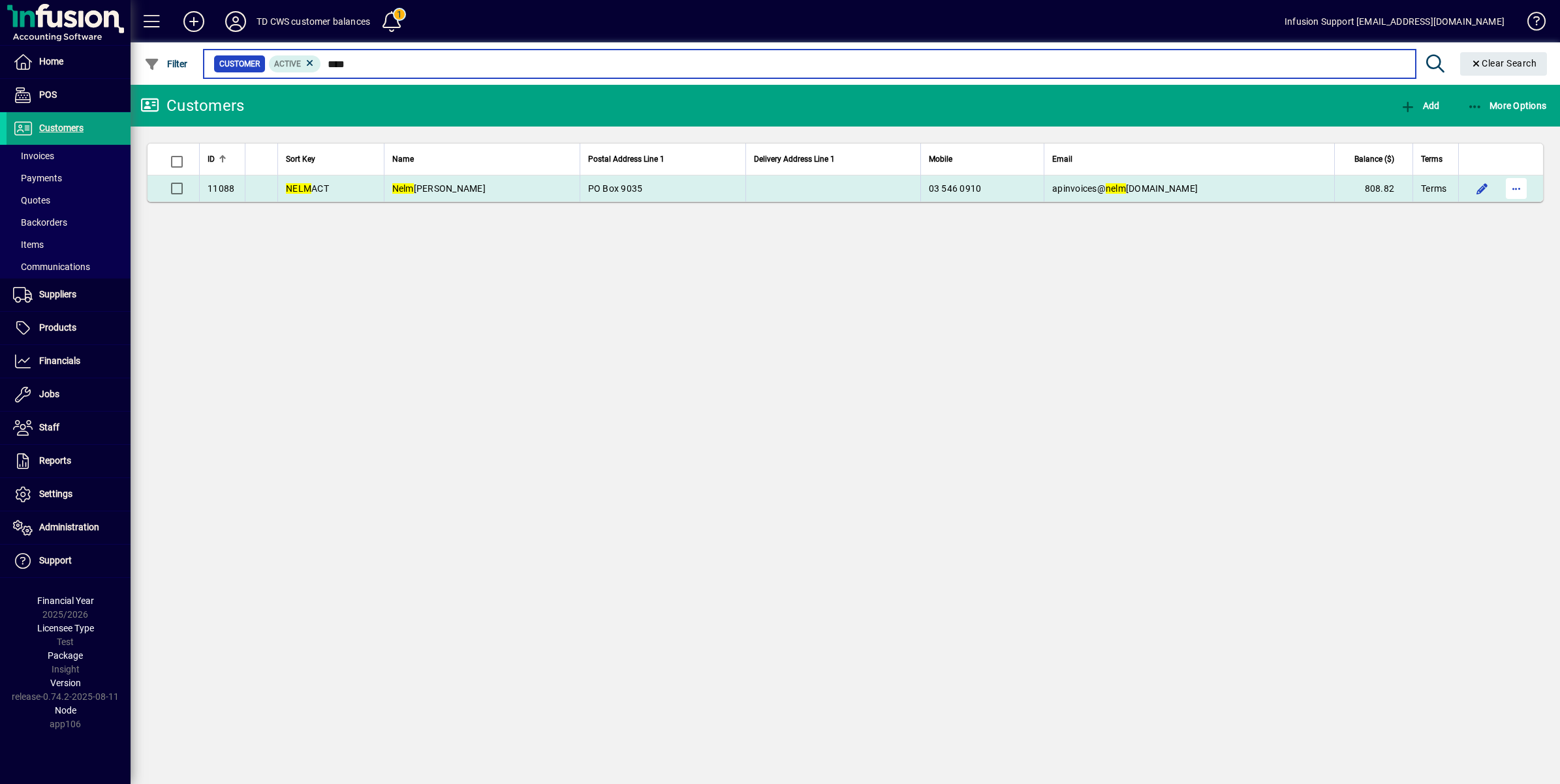
type input "****"
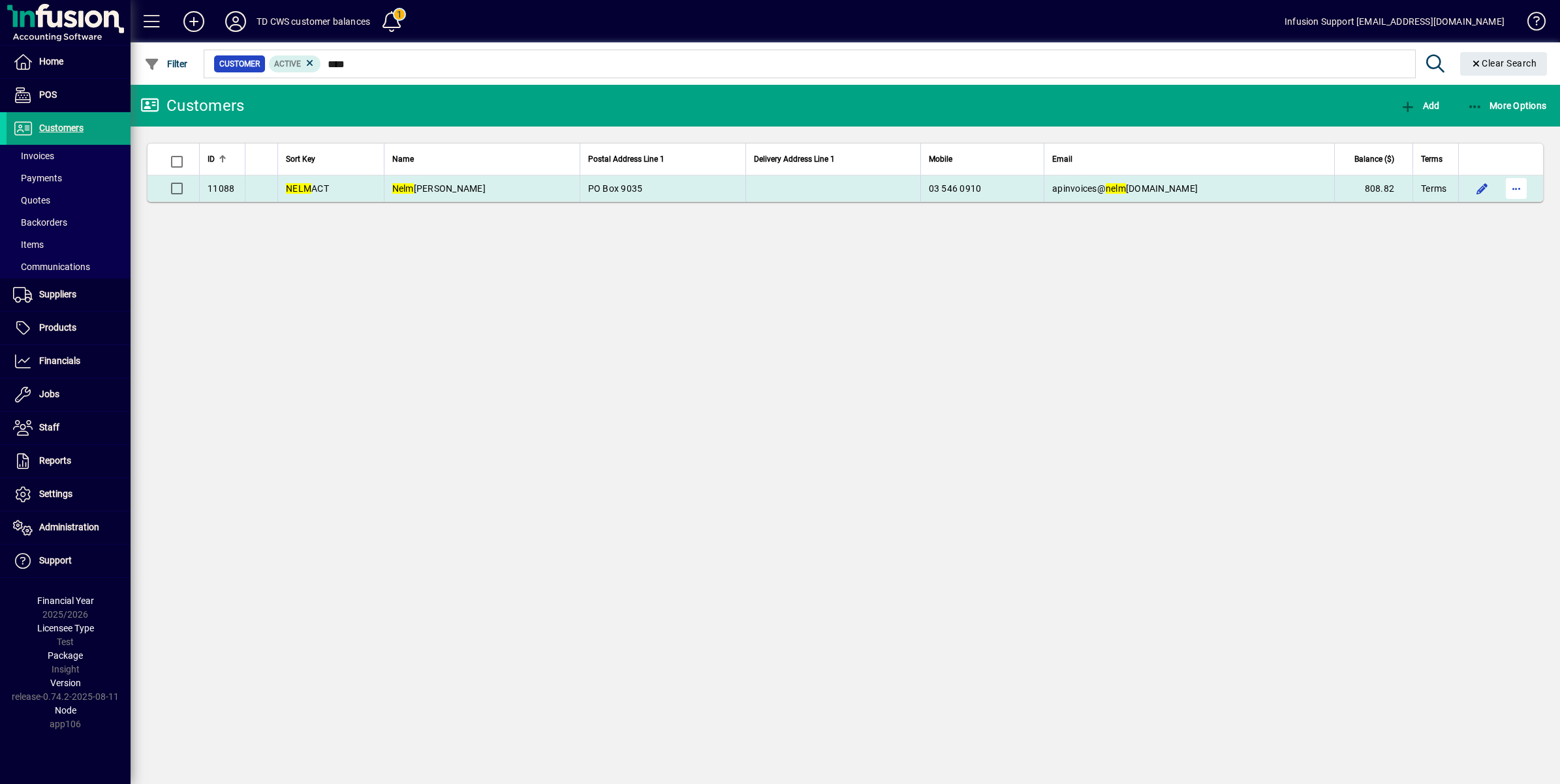
click at [1509, 190] on span "button" at bounding box center [1516, 188] width 31 height 31
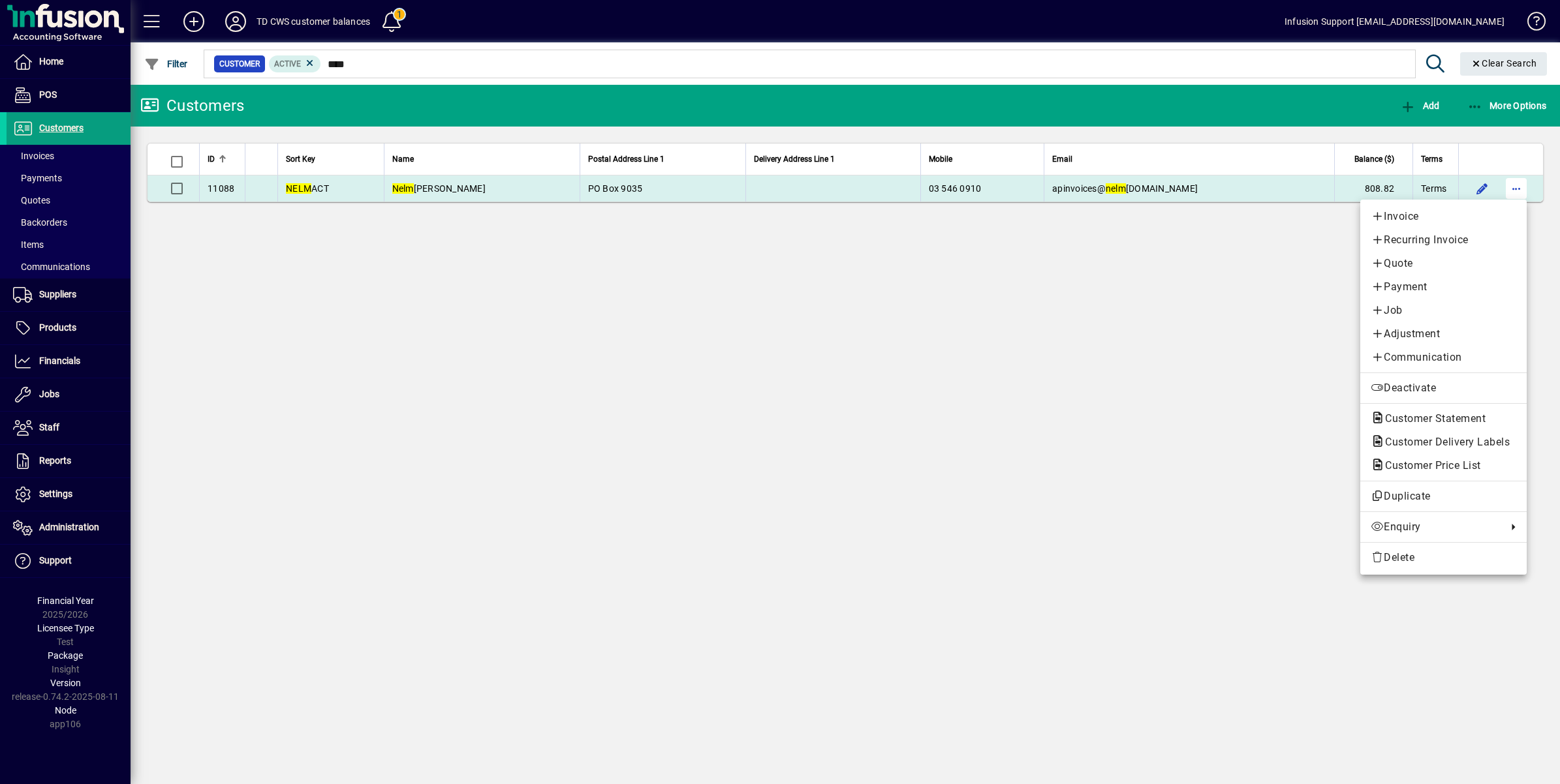
click at [1515, 188] on div at bounding box center [780, 392] width 1560 height 784
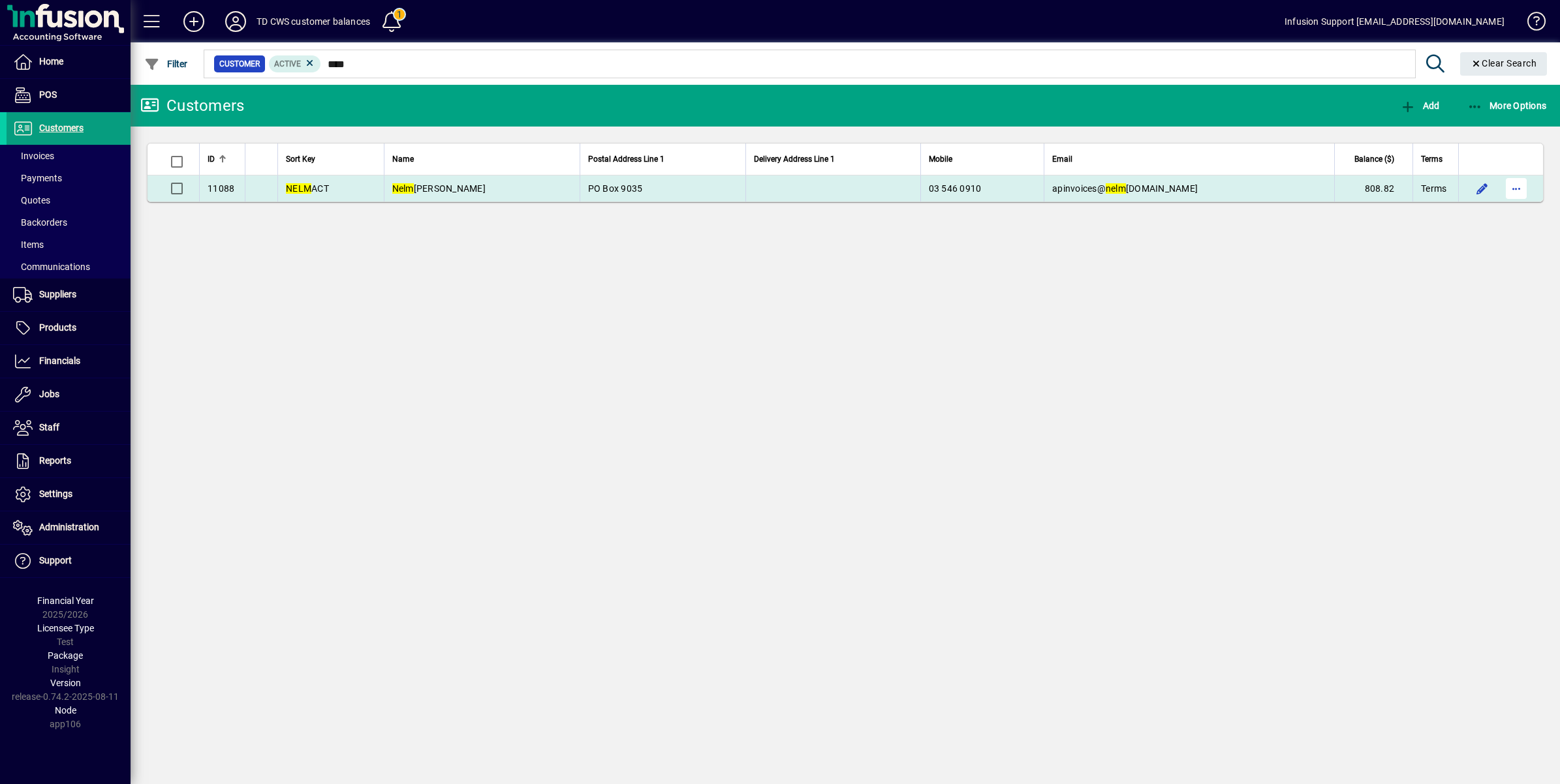
click at [1515, 189] on span "button" at bounding box center [1516, 188] width 31 height 31
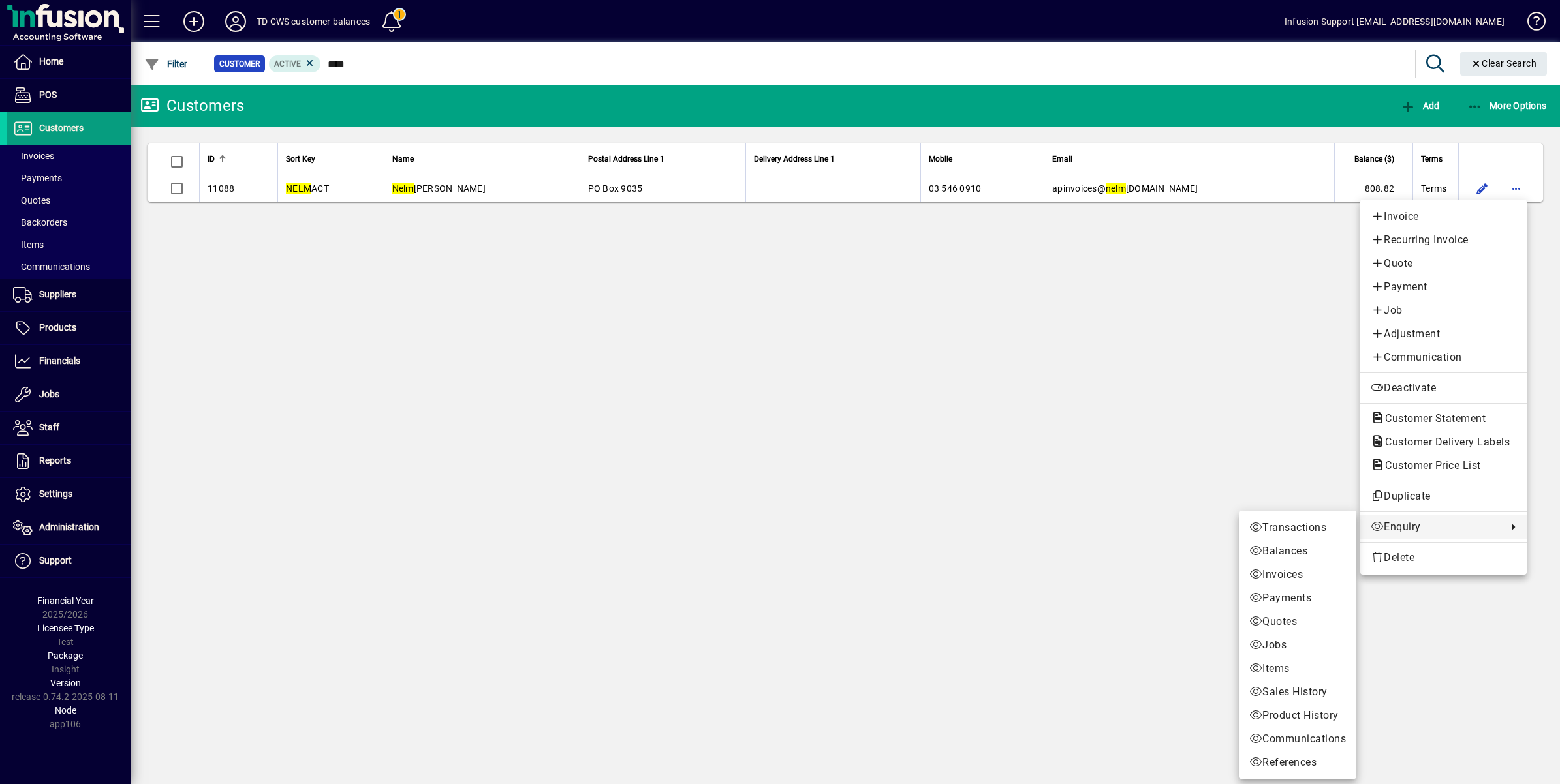
click at [1388, 530] on span "Enquiry" at bounding box center [1436, 527] width 130 height 16
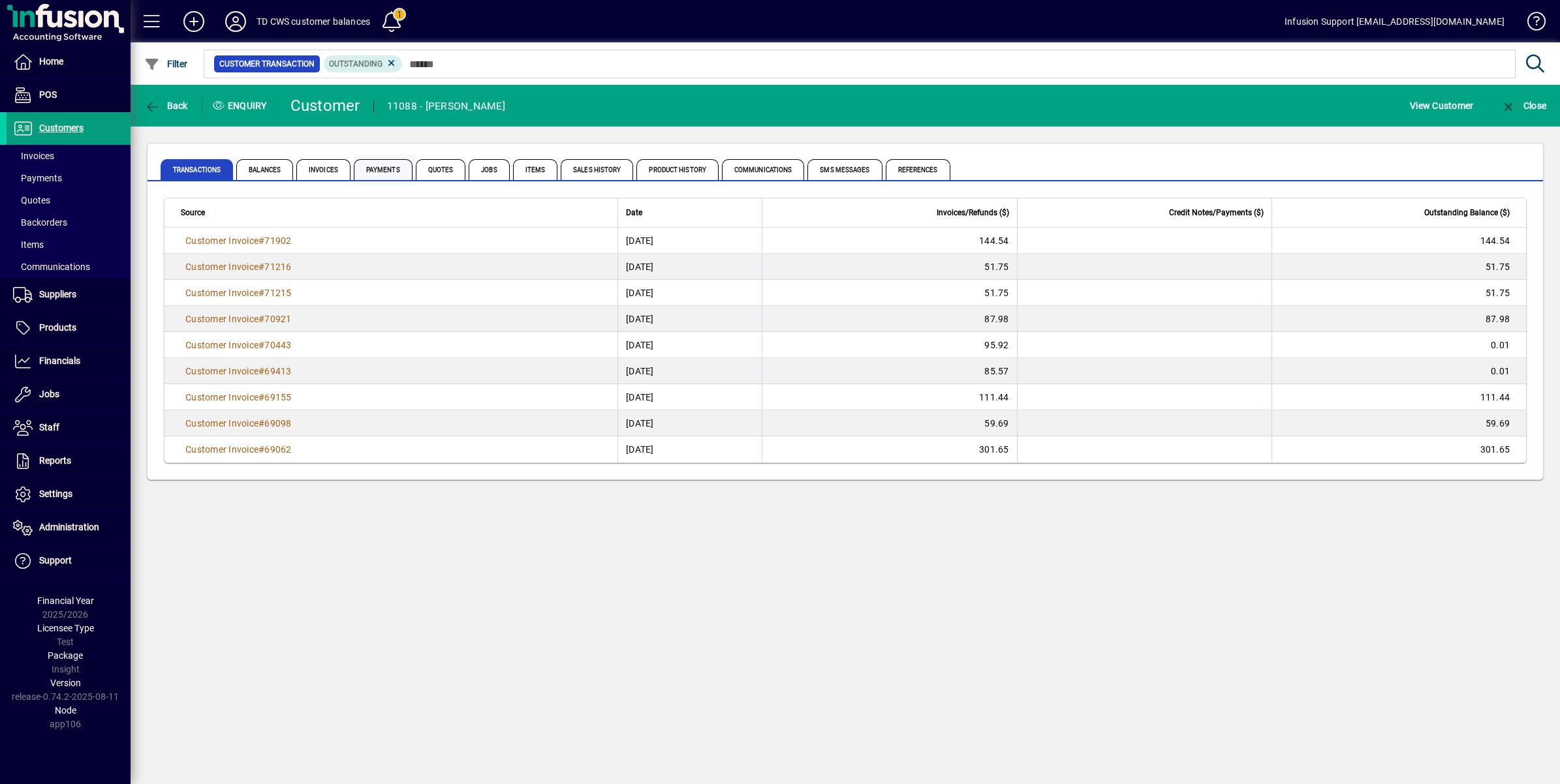
click at [387, 169] on span "Payments" at bounding box center [382, 169] width 58 height 21
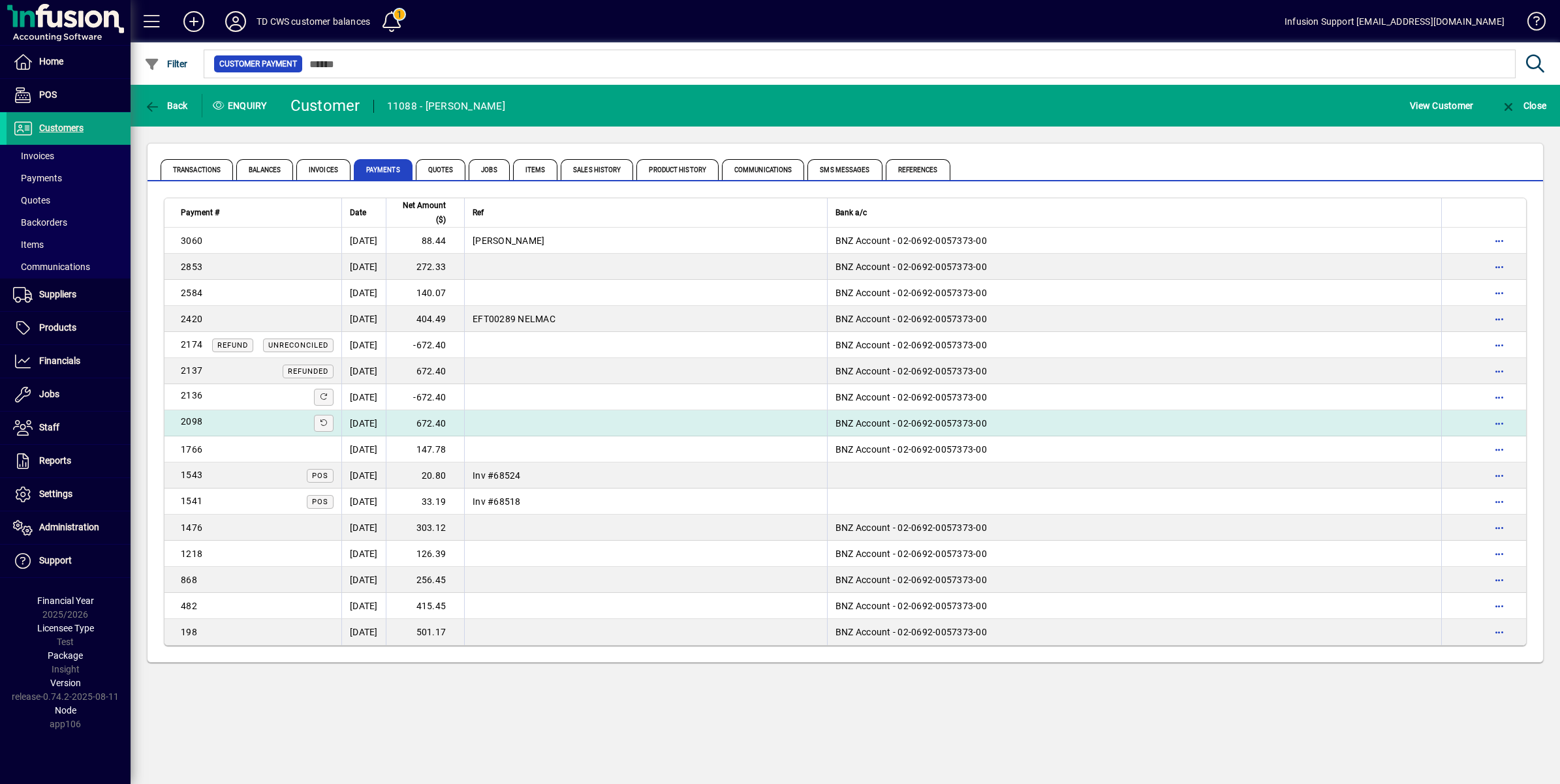
click at [458, 418] on td "672.40" at bounding box center [425, 423] width 79 height 26
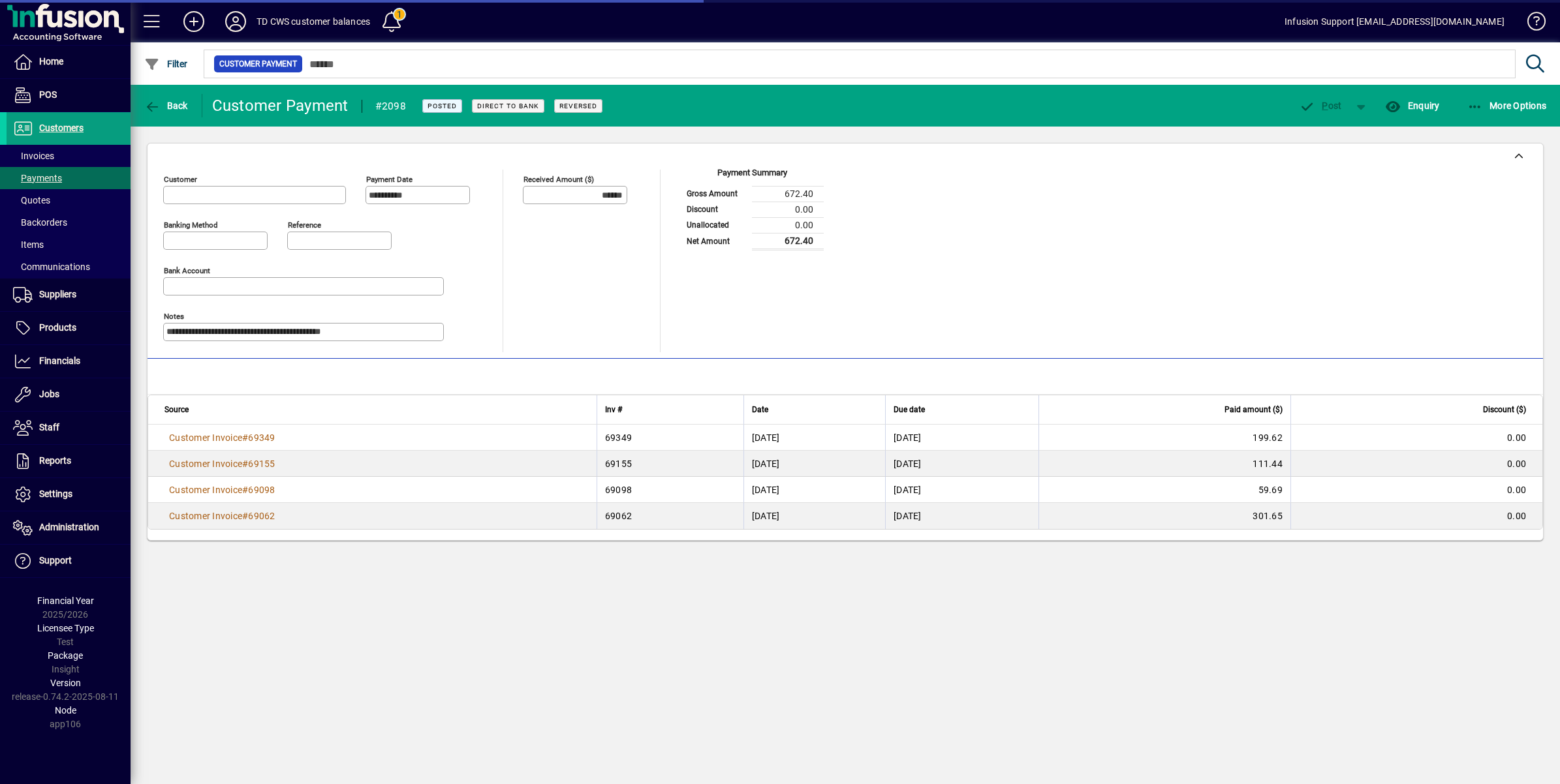
type input "**********"
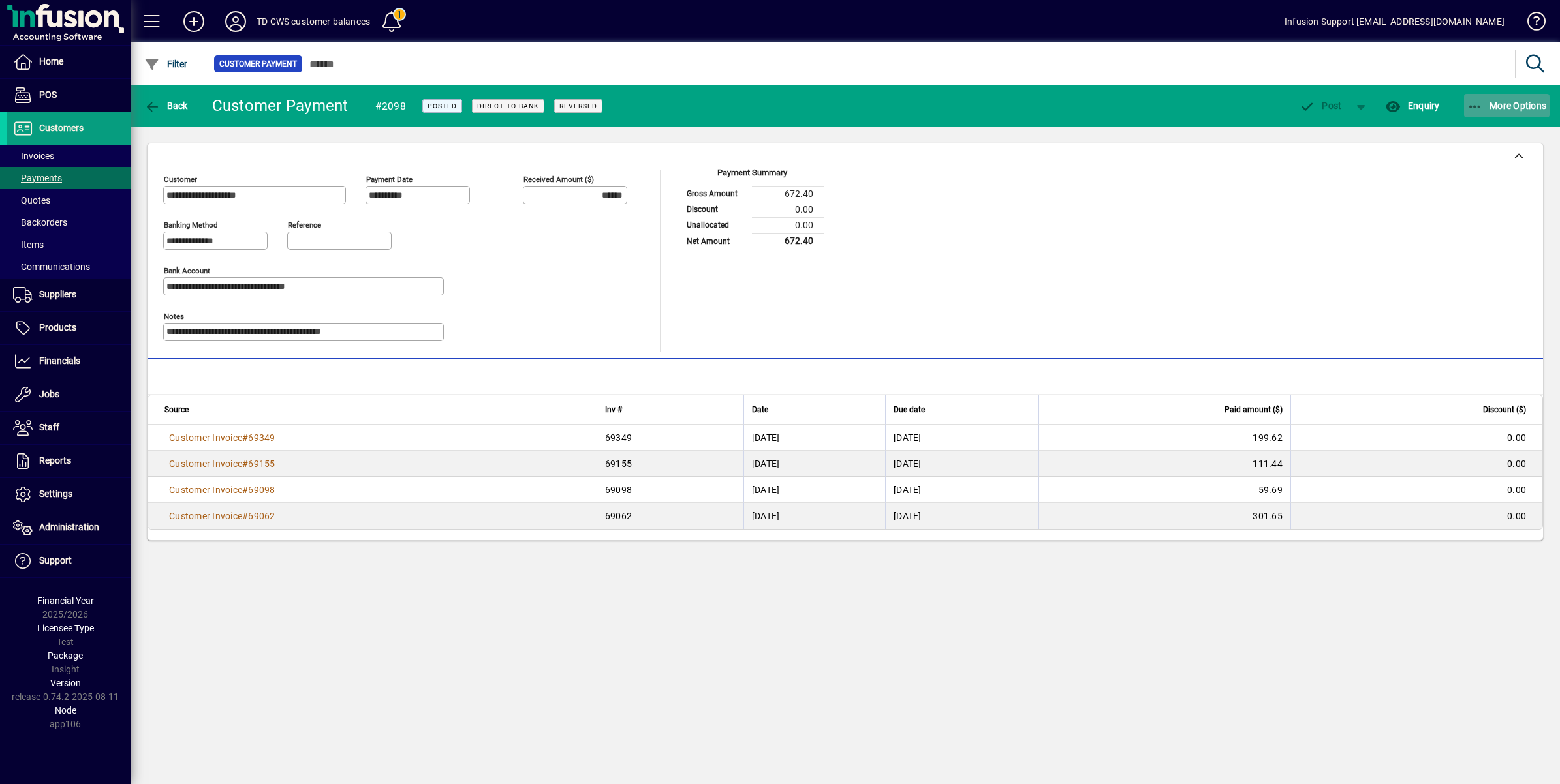
click at [1492, 106] on span "More Options" at bounding box center [1507, 105] width 79 height 10
click at [151, 101] on div at bounding box center [780, 392] width 1560 height 784
click at [147, 101] on icon "button" at bounding box center [152, 107] width 17 height 13
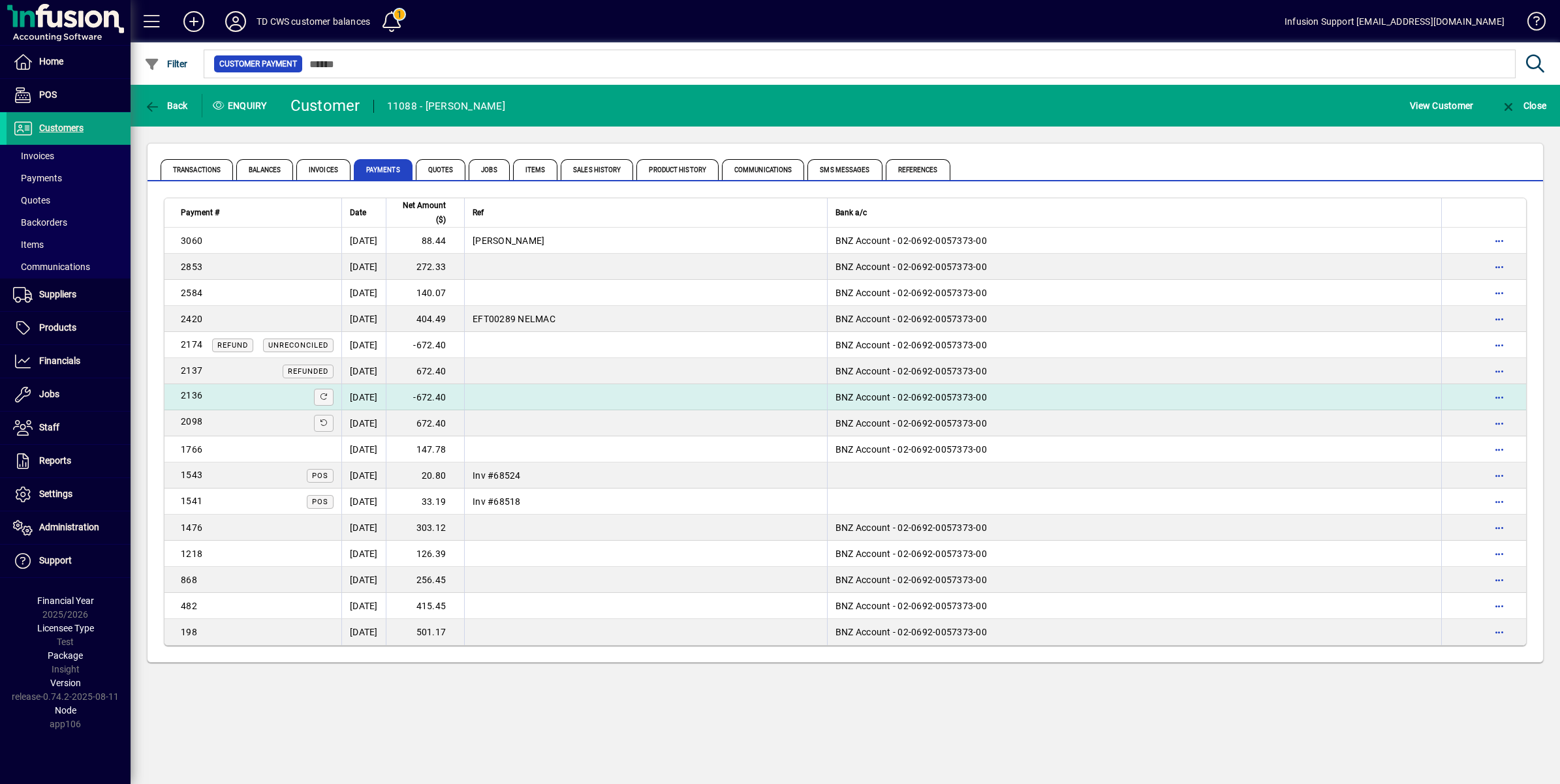
click at [383, 389] on td "[DATE]" at bounding box center [364, 397] width 45 height 26
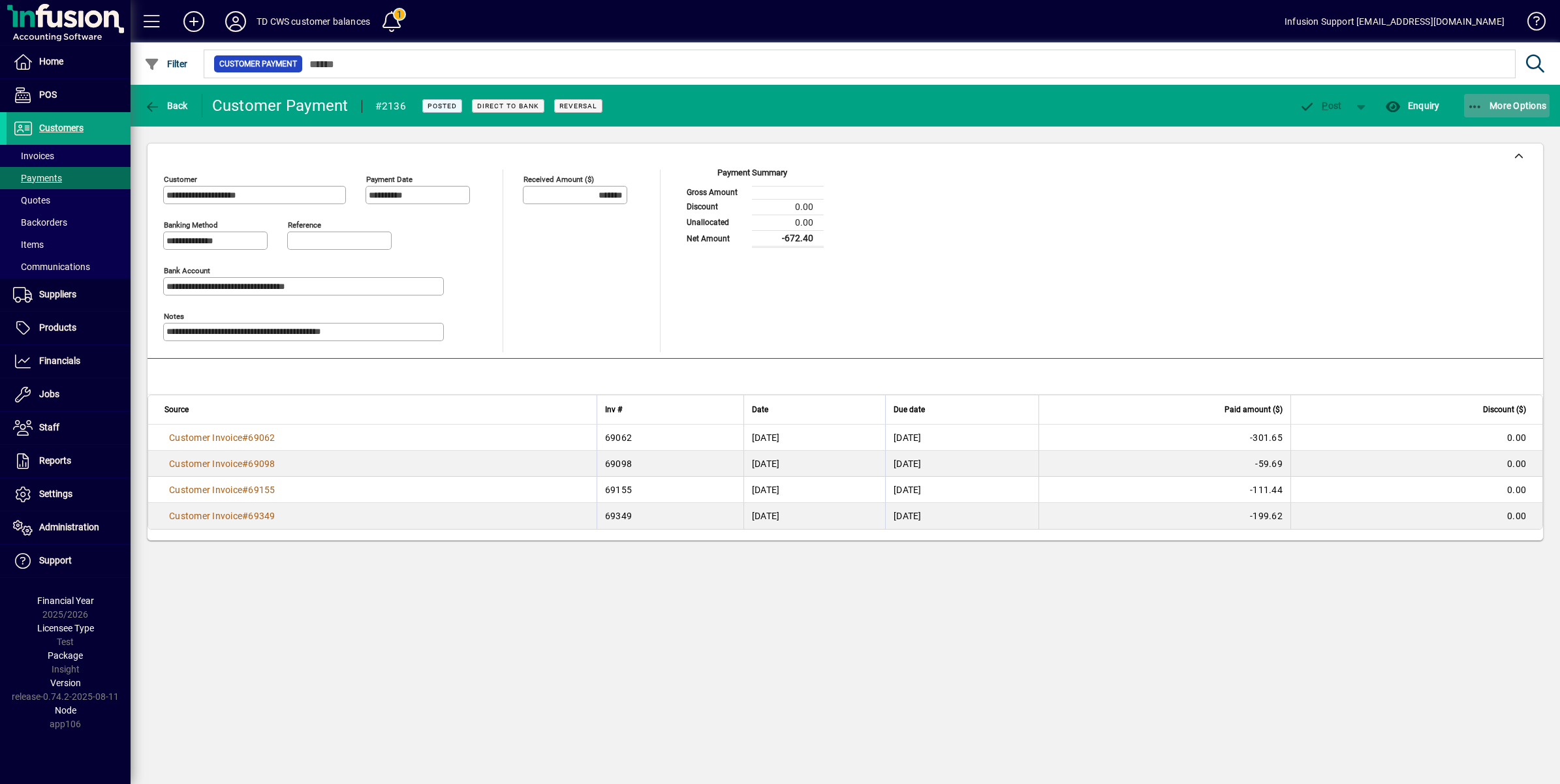
click at [1468, 100] on icon "button" at bounding box center [1476, 107] width 17 height 13
click at [147, 102] on div at bounding box center [780, 392] width 1560 height 784
click at [147, 102] on icon "button" at bounding box center [152, 107] width 17 height 13
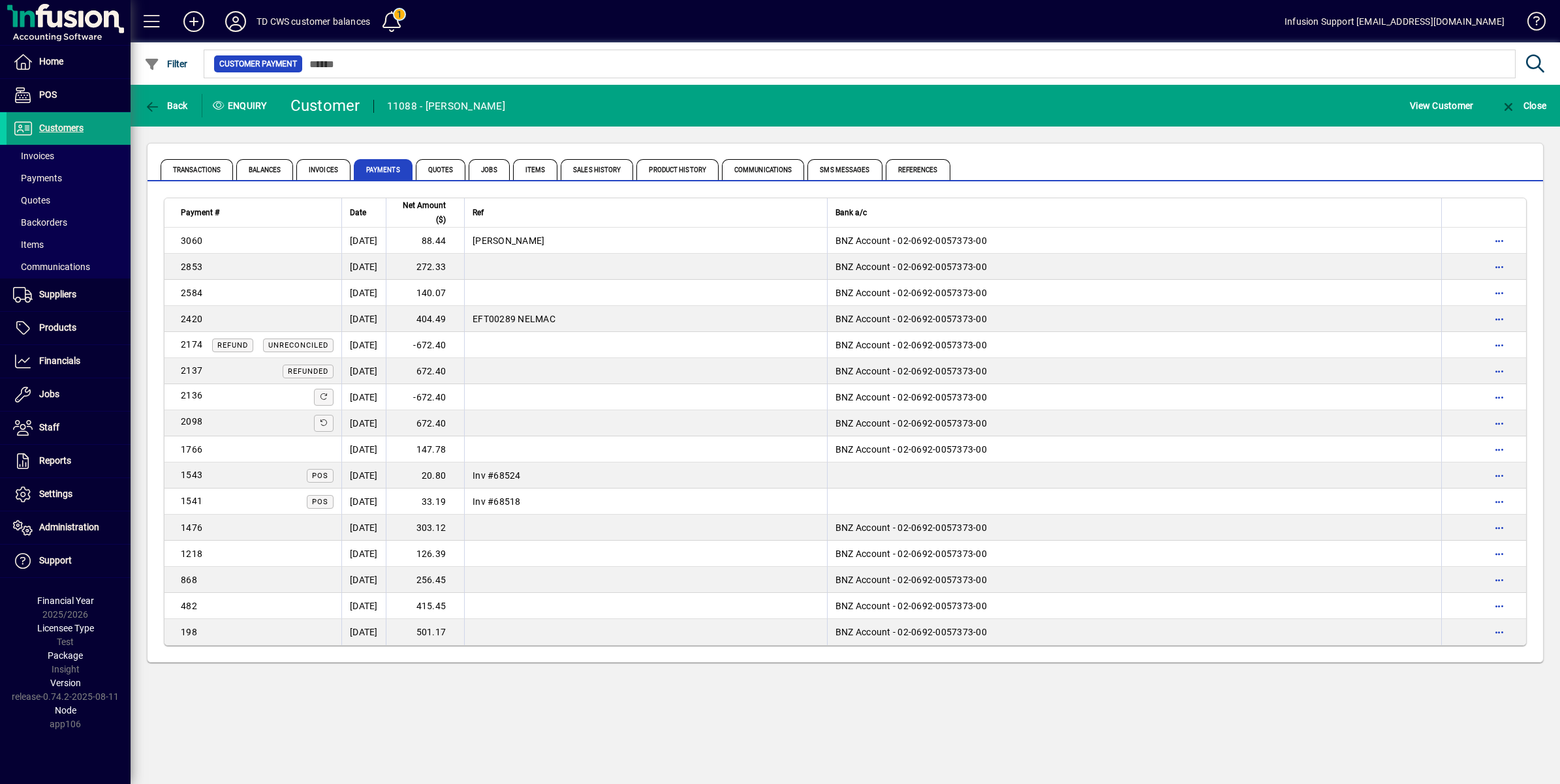
click at [444, 366] on td "672.40" at bounding box center [425, 371] width 79 height 26
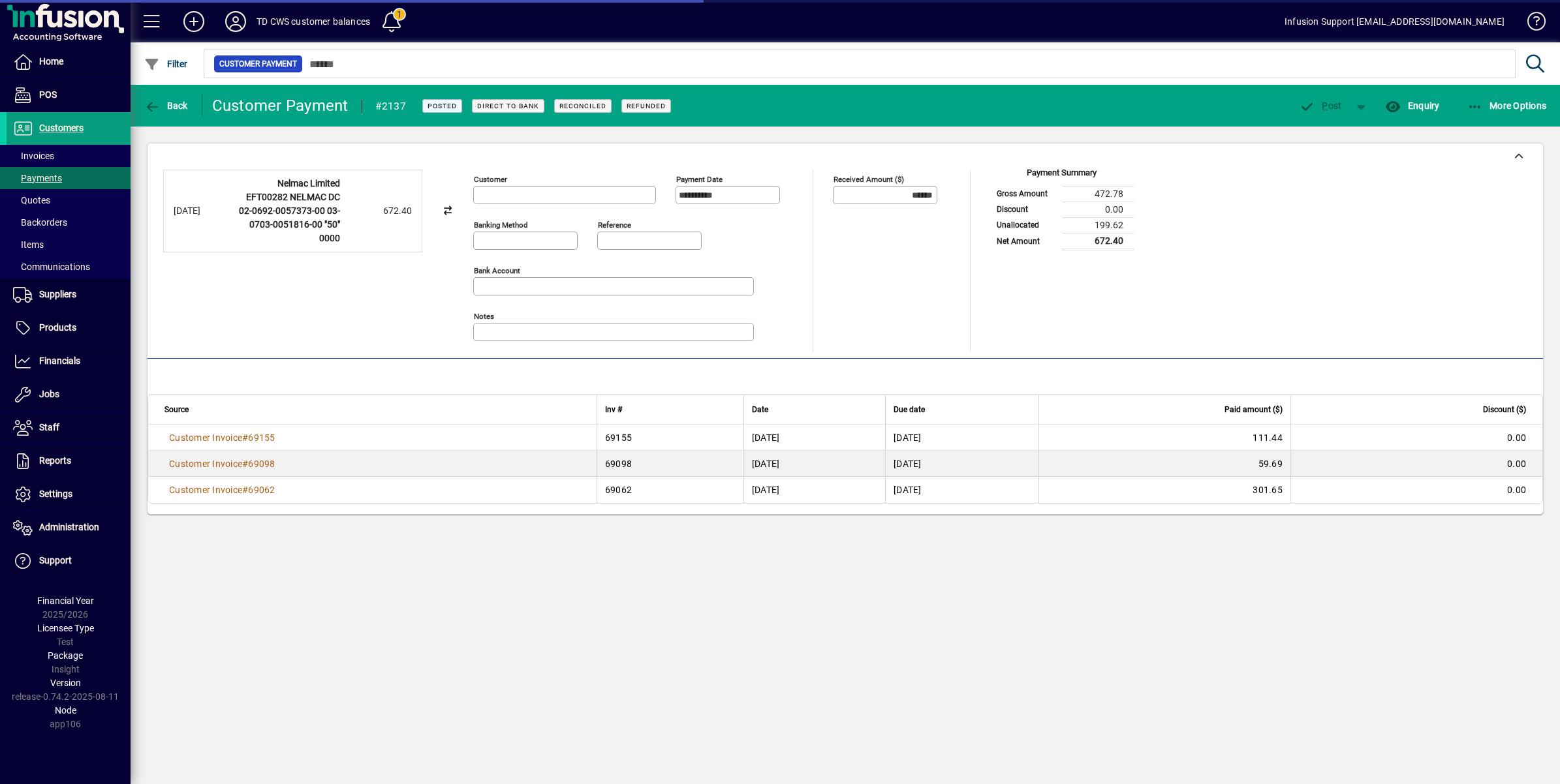
type input "**********"
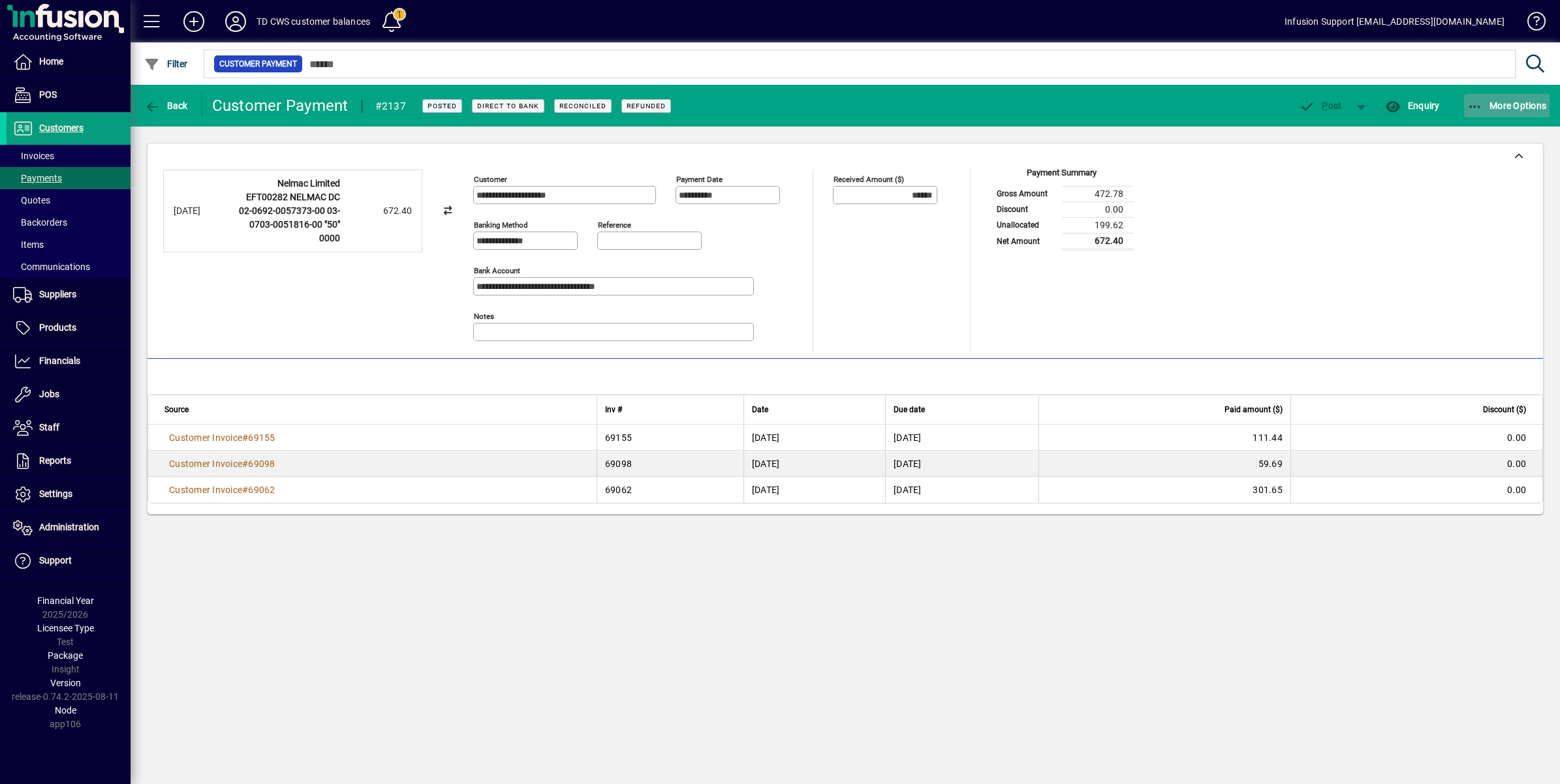
click at [1504, 100] on span "More Options" at bounding box center [1507, 105] width 79 height 10
click at [154, 105] on div at bounding box center [780, 392] width 1560 height 784
click at [154, 105] on icon "button" at bounding box center [152, 107] width 17 height 13
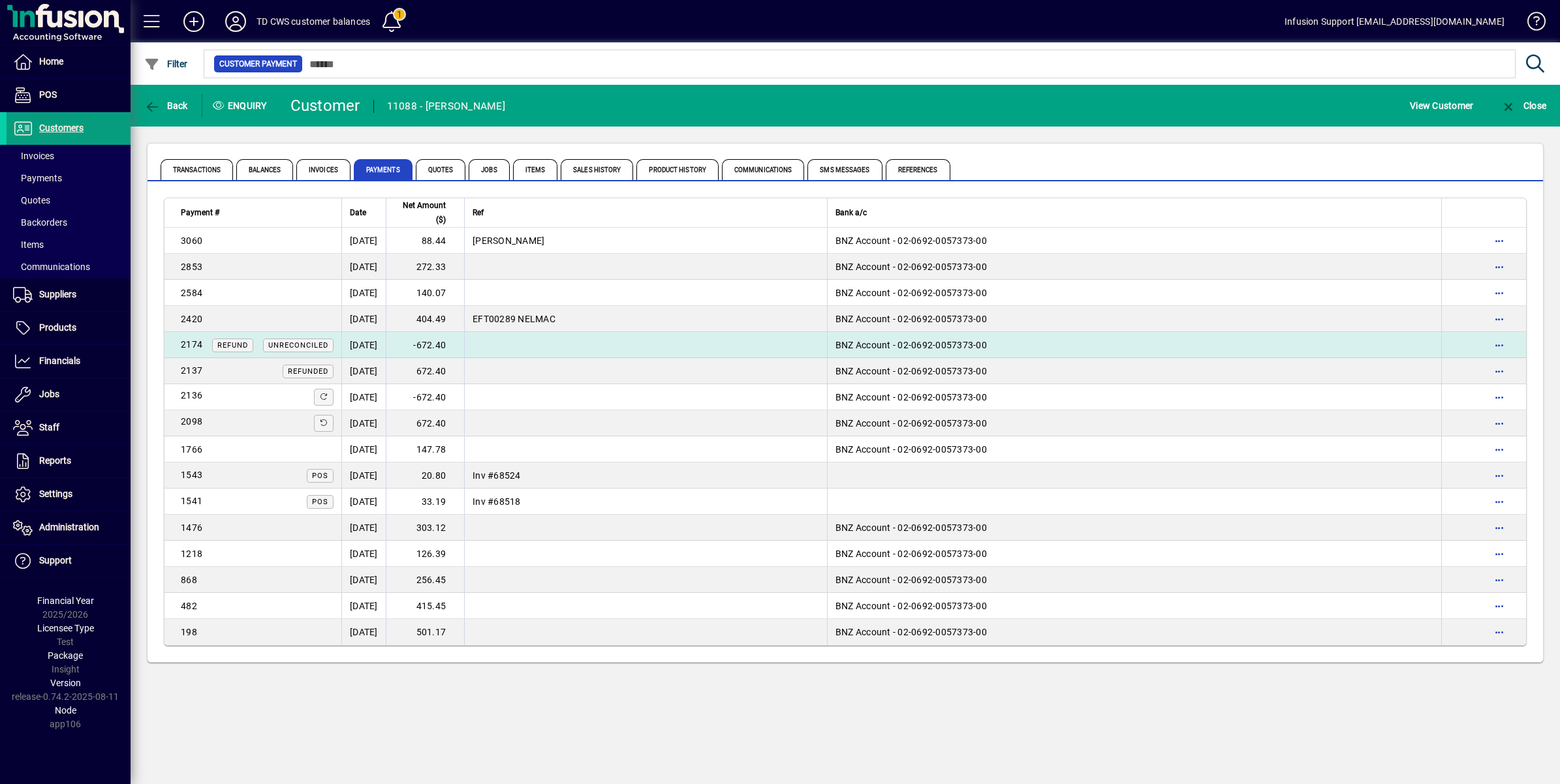
click at [386, 340] on td "[DATE]" at bounding box center [364, 345] width 45 height 26
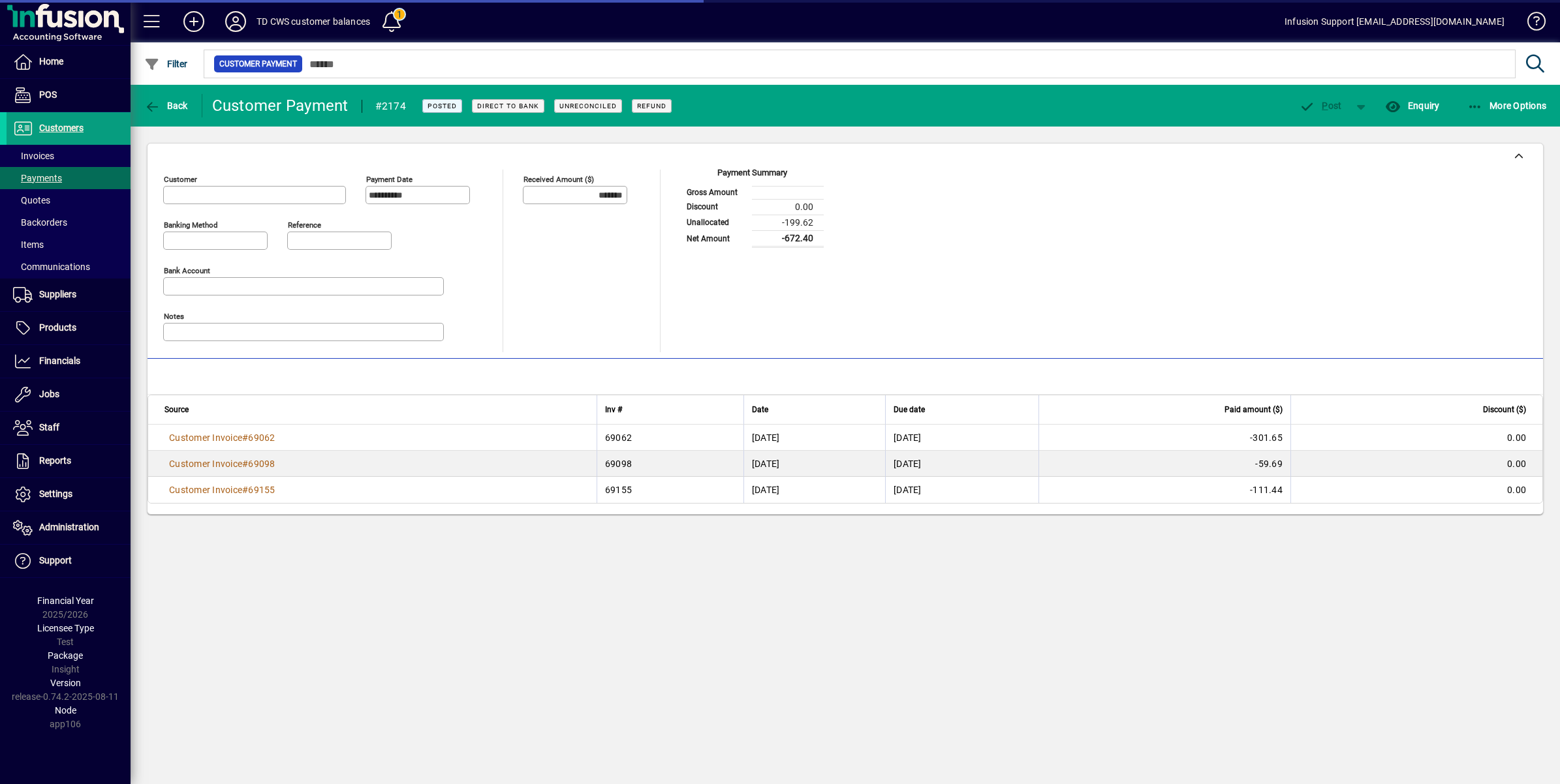
type input "**********"
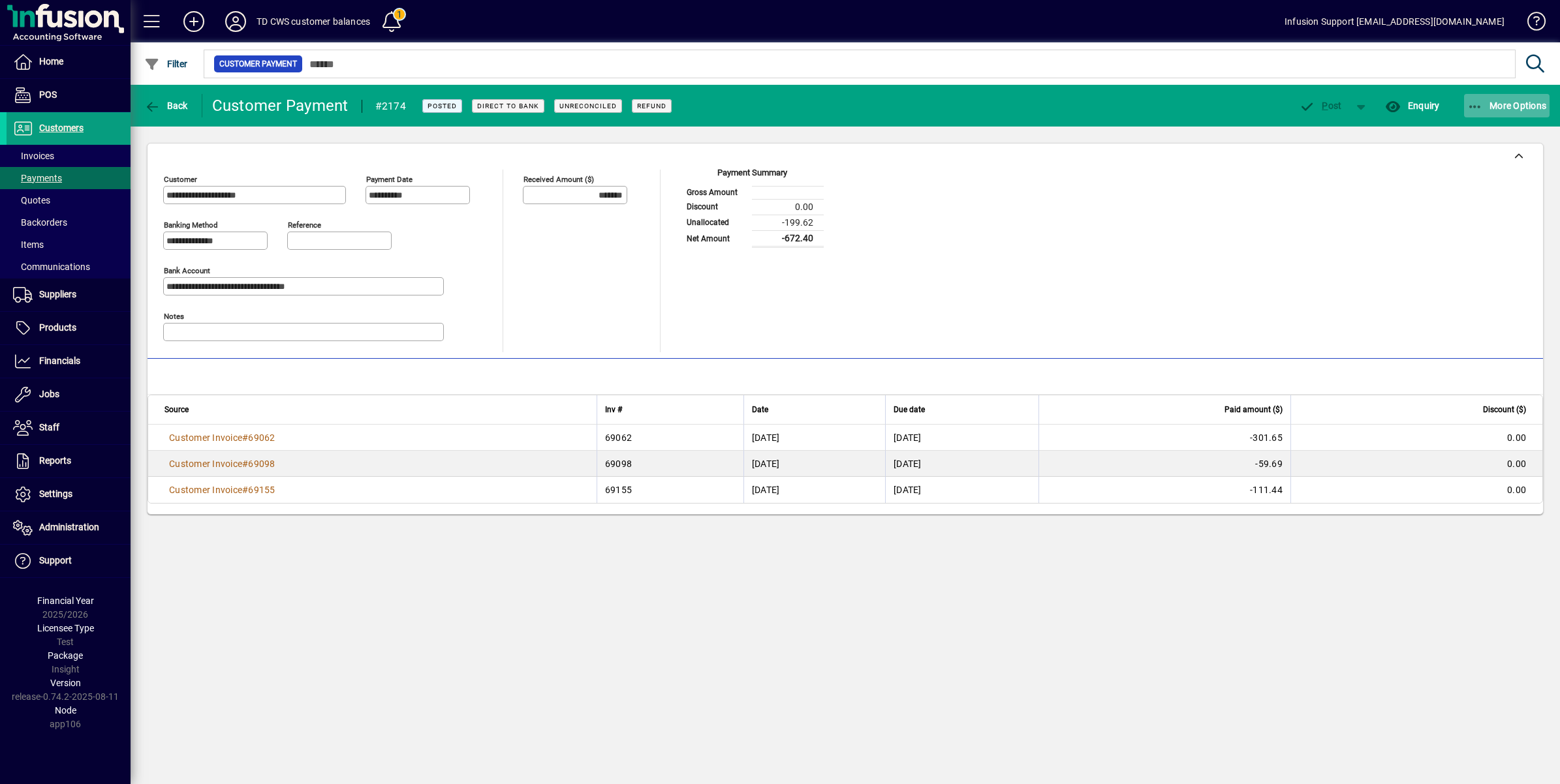
click at [1486, 100] on span "More Options" at bounding box center [1507, 105] width 79 height 10
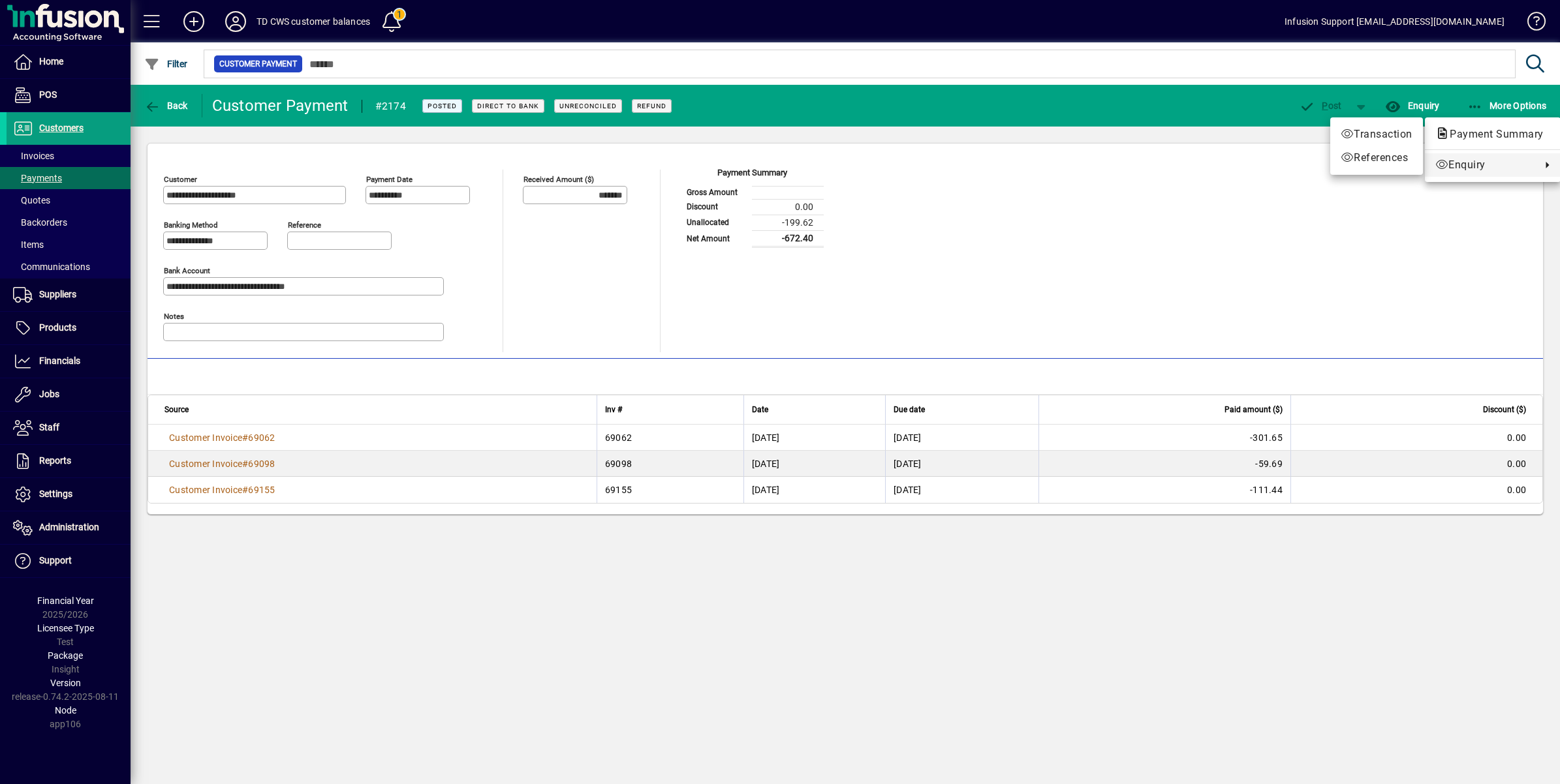
click at [154, 106] on div at bounding box center [780, 392] width 1560 height 784
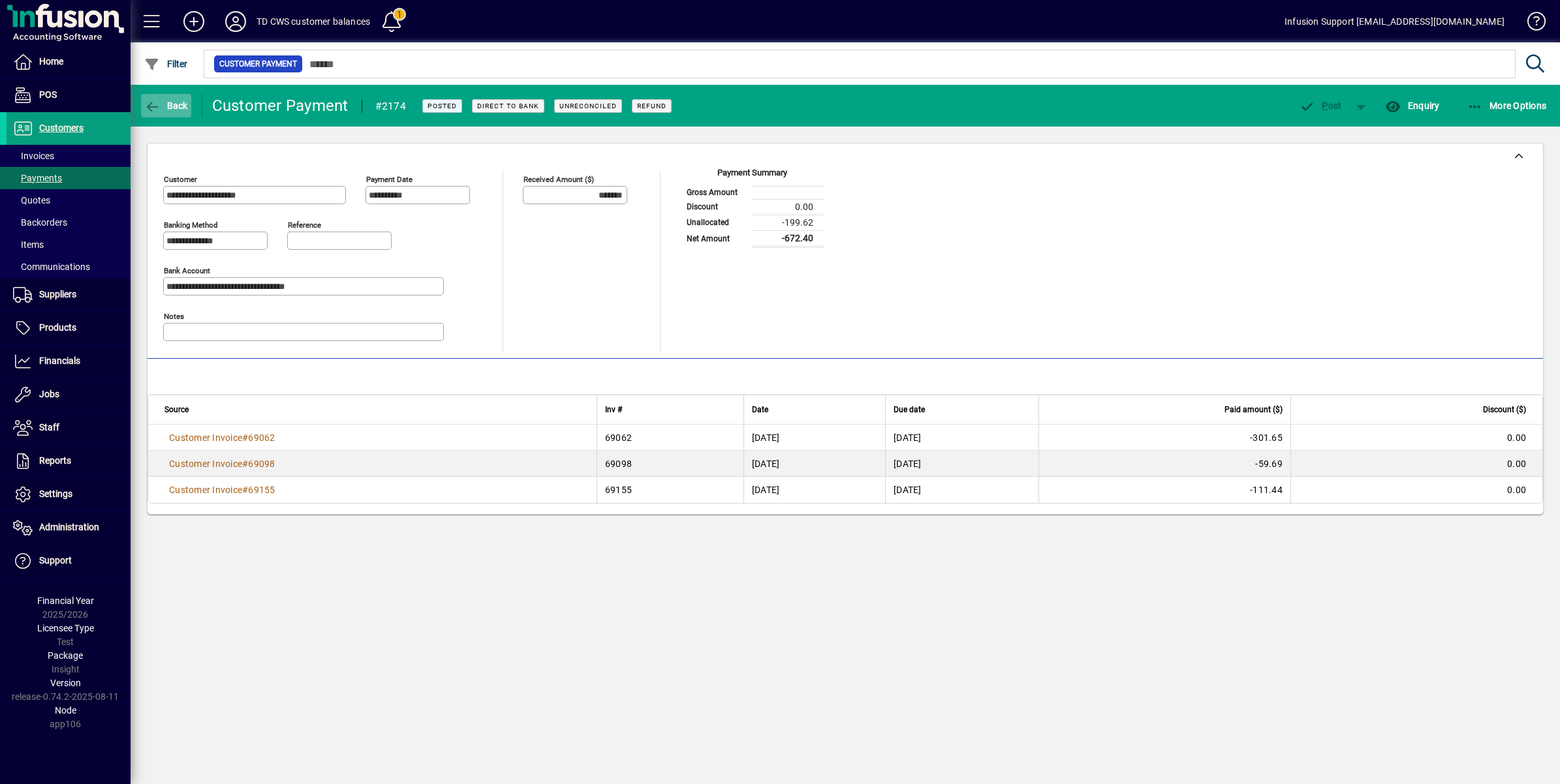
click at [144, 108] on icon "button" at bounding box center [152, 107] width 17 height 13
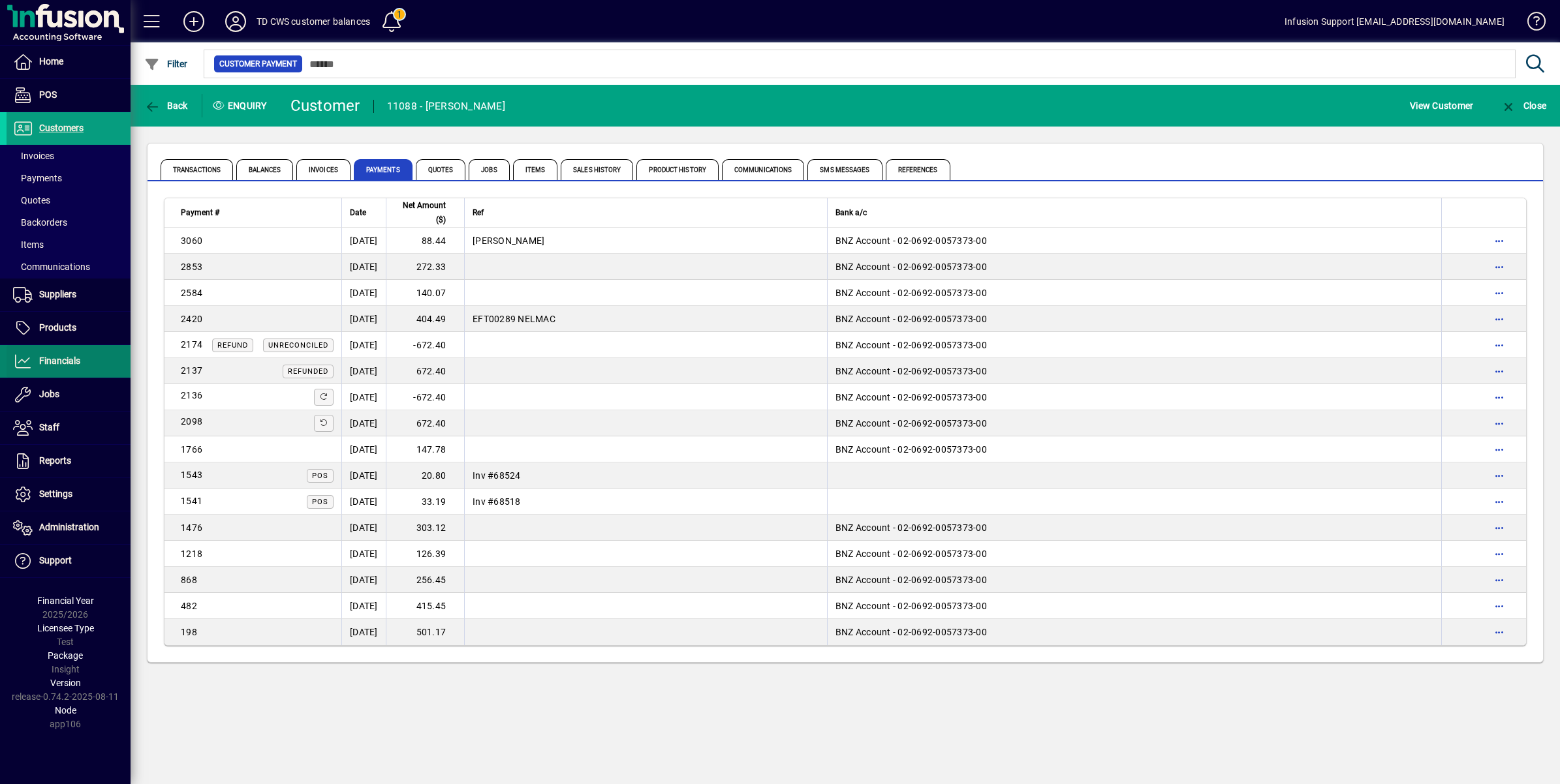
click at [69, 359] on span "Financials" at bounding box center [59, 361] width 41 height 10
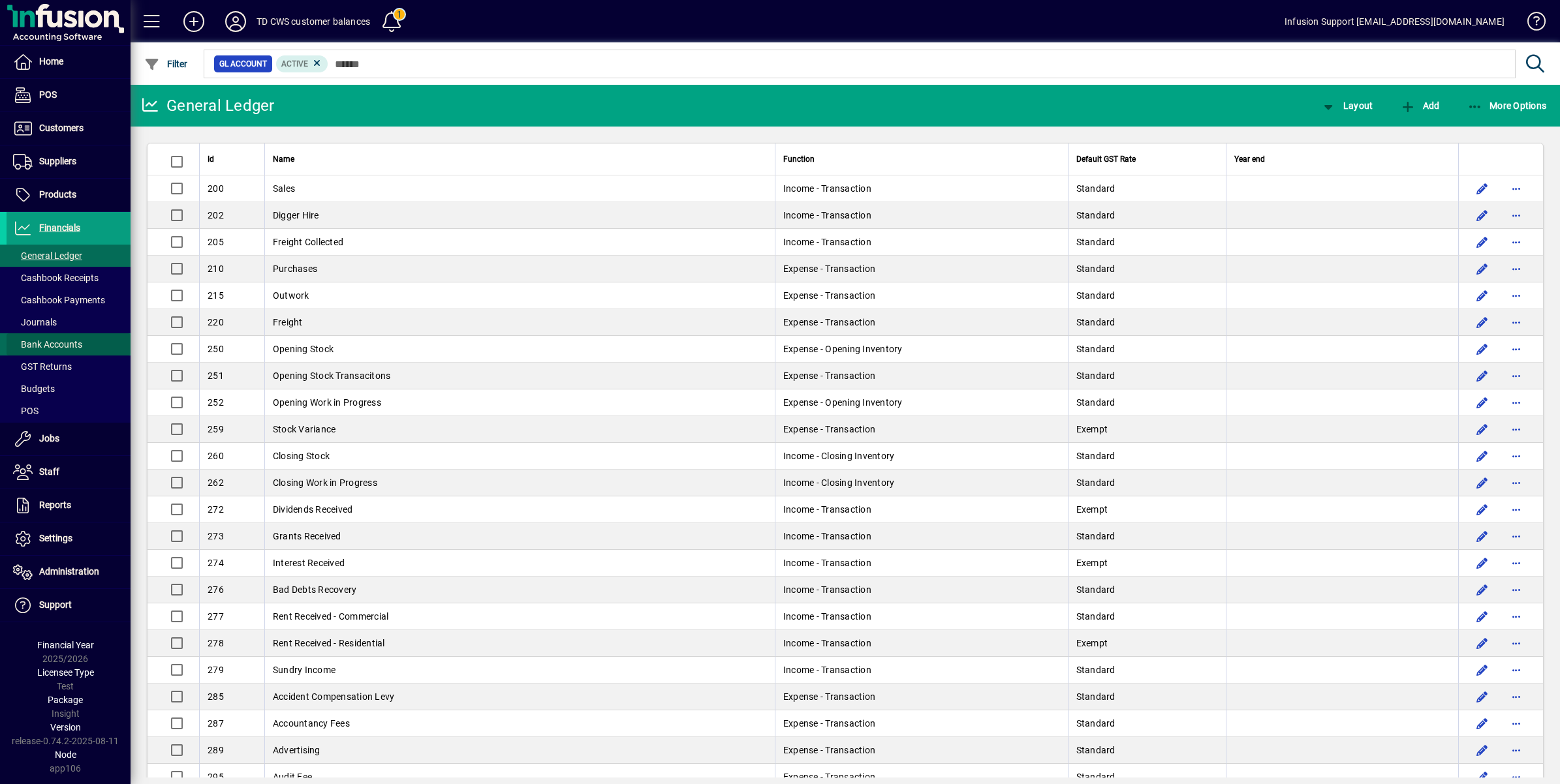
click at [43, 344] on span "Bank Accounts" at bounding box center [48, 344] width 69 height 10
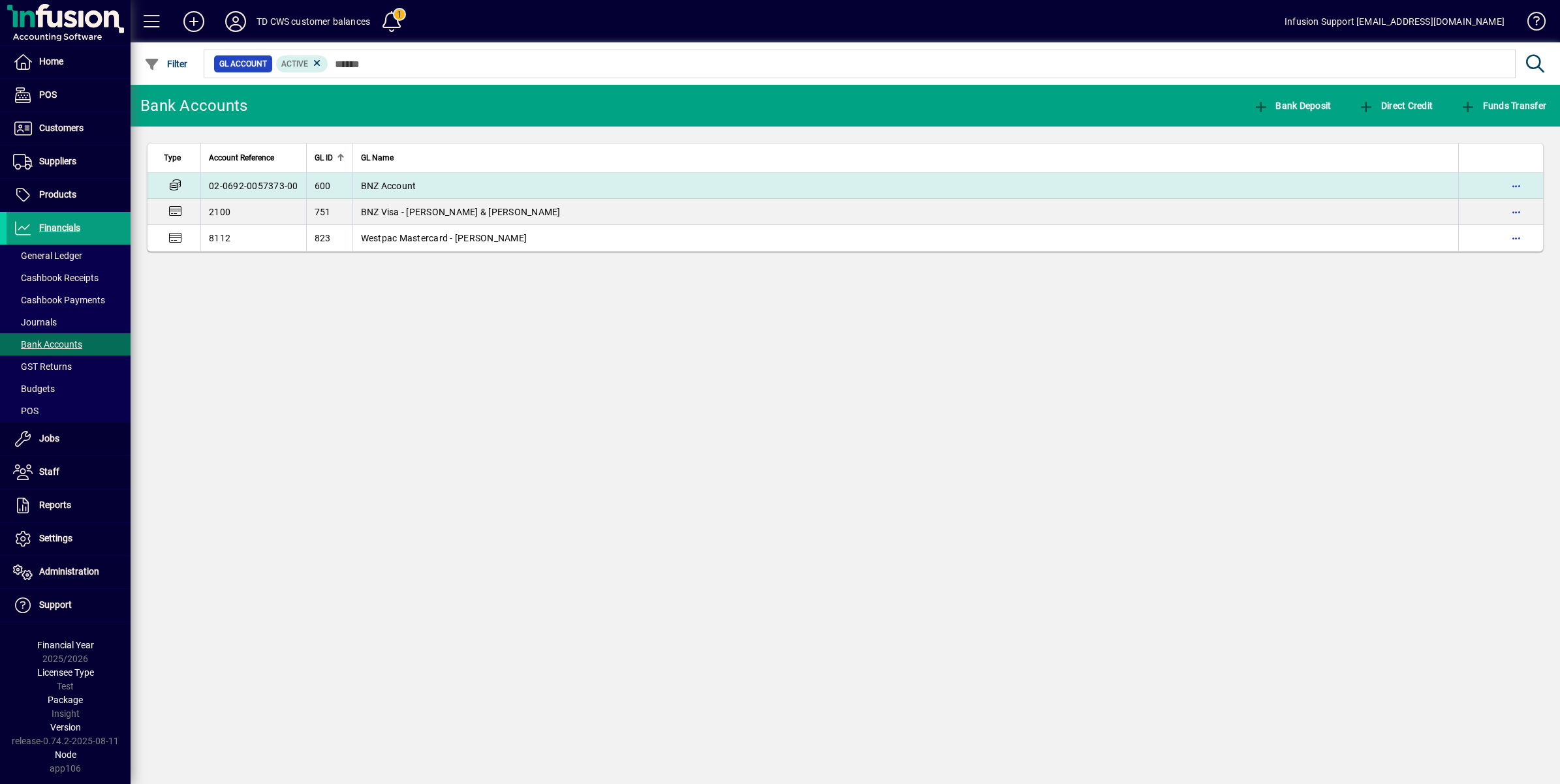
click at [389, 181] on span "BNZ Account" at bounding box center [388, 186] width 56 height 10
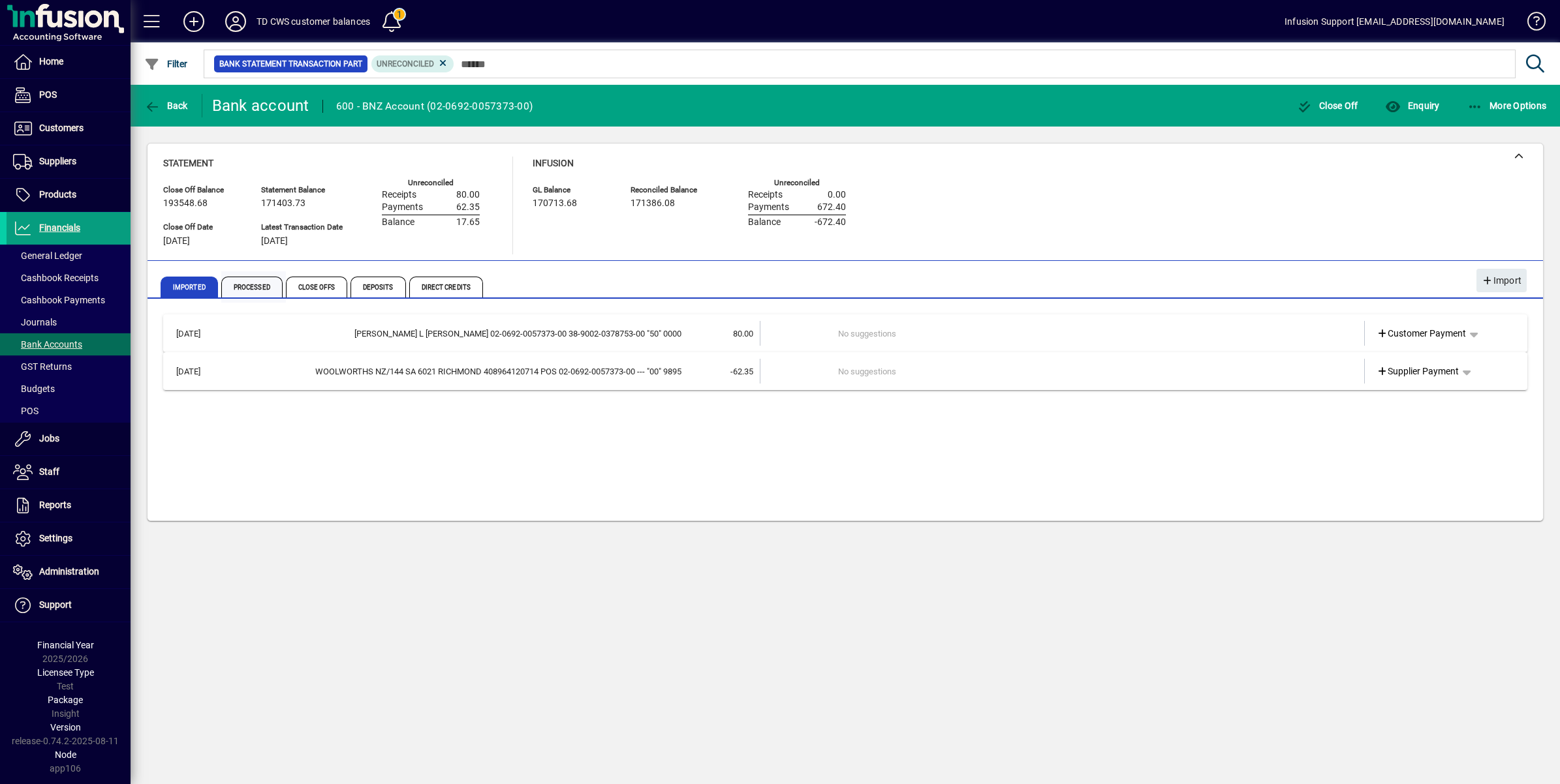
click at [257, 286] on span "Processed" at bounding box center [252, 287] width 61 height 21
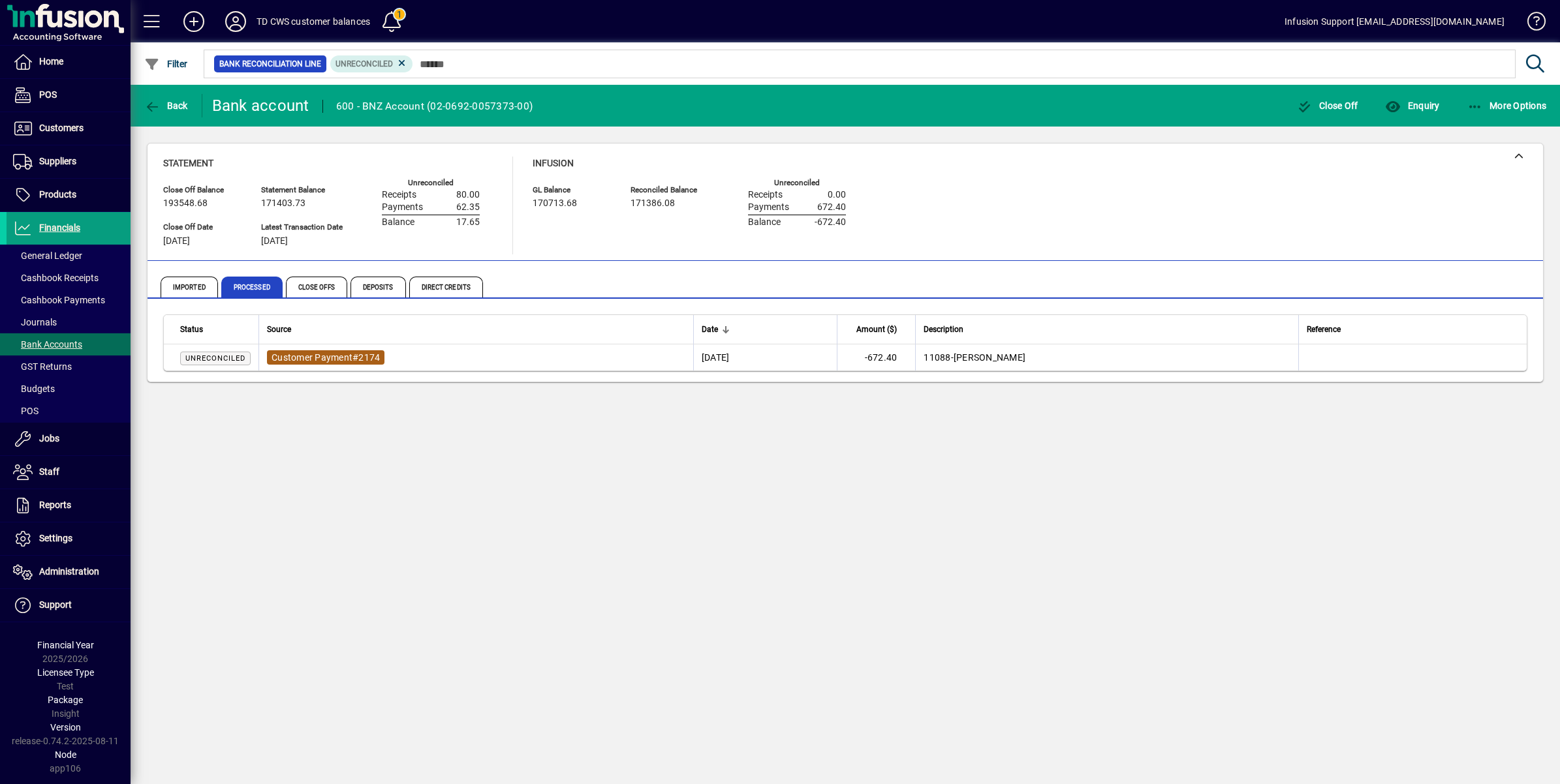
click at [352, 356] on span "Customer Payment" at bounding box center [312, 357] width 81 height 10
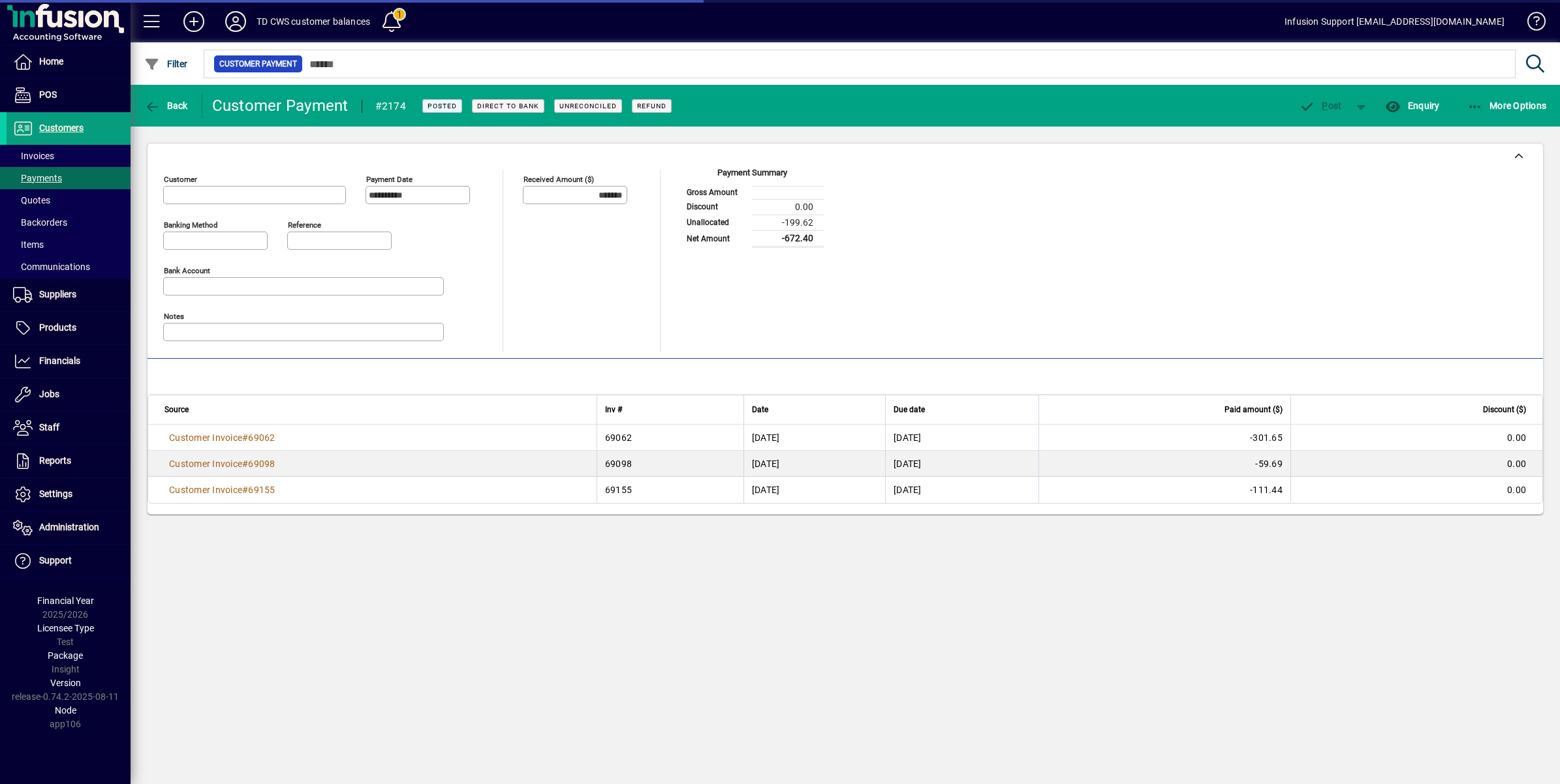
type input "**********"
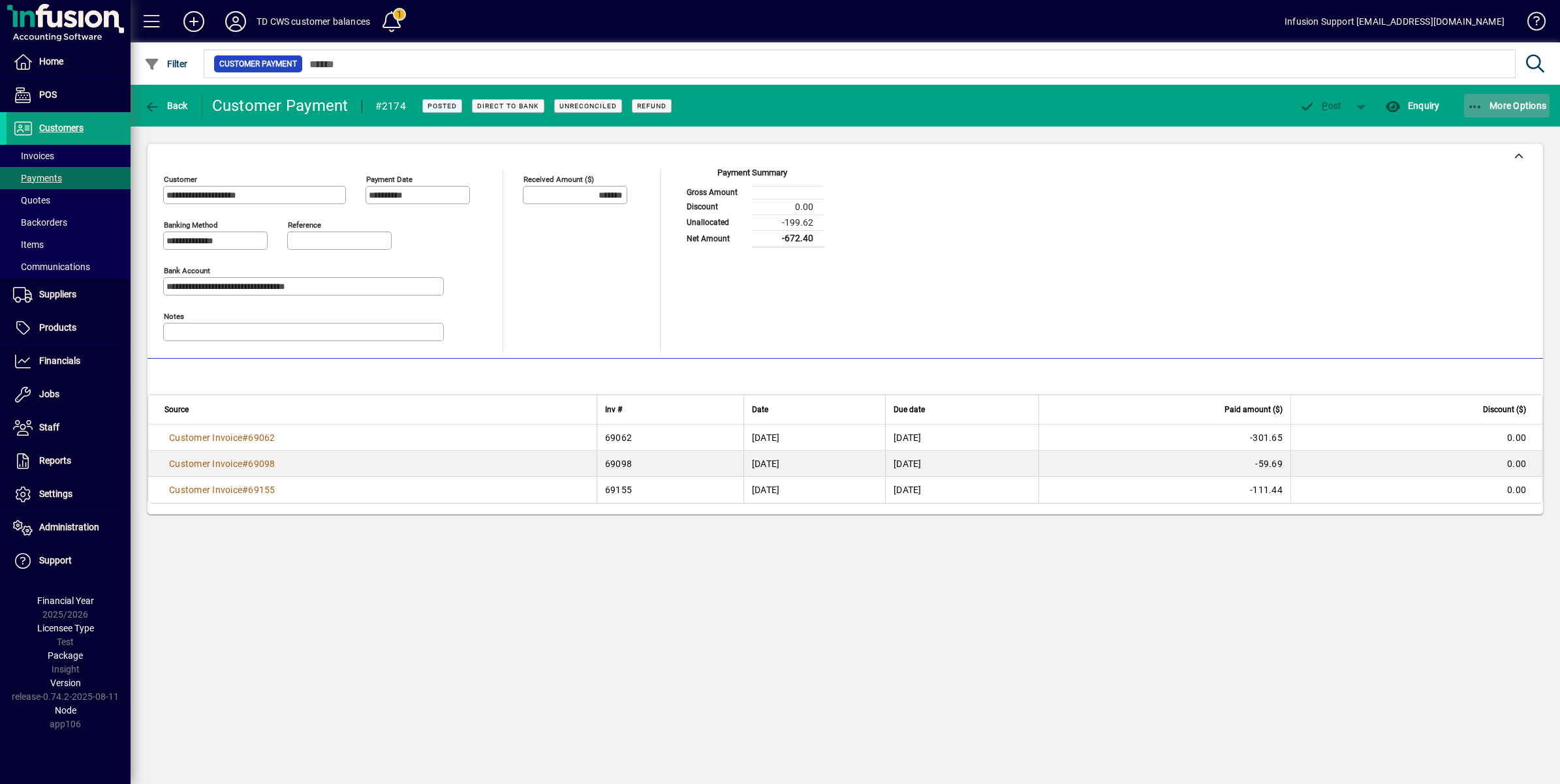
click at [1506, 94] on span "button" at bounding box center [1507, 105] width 86 height 31
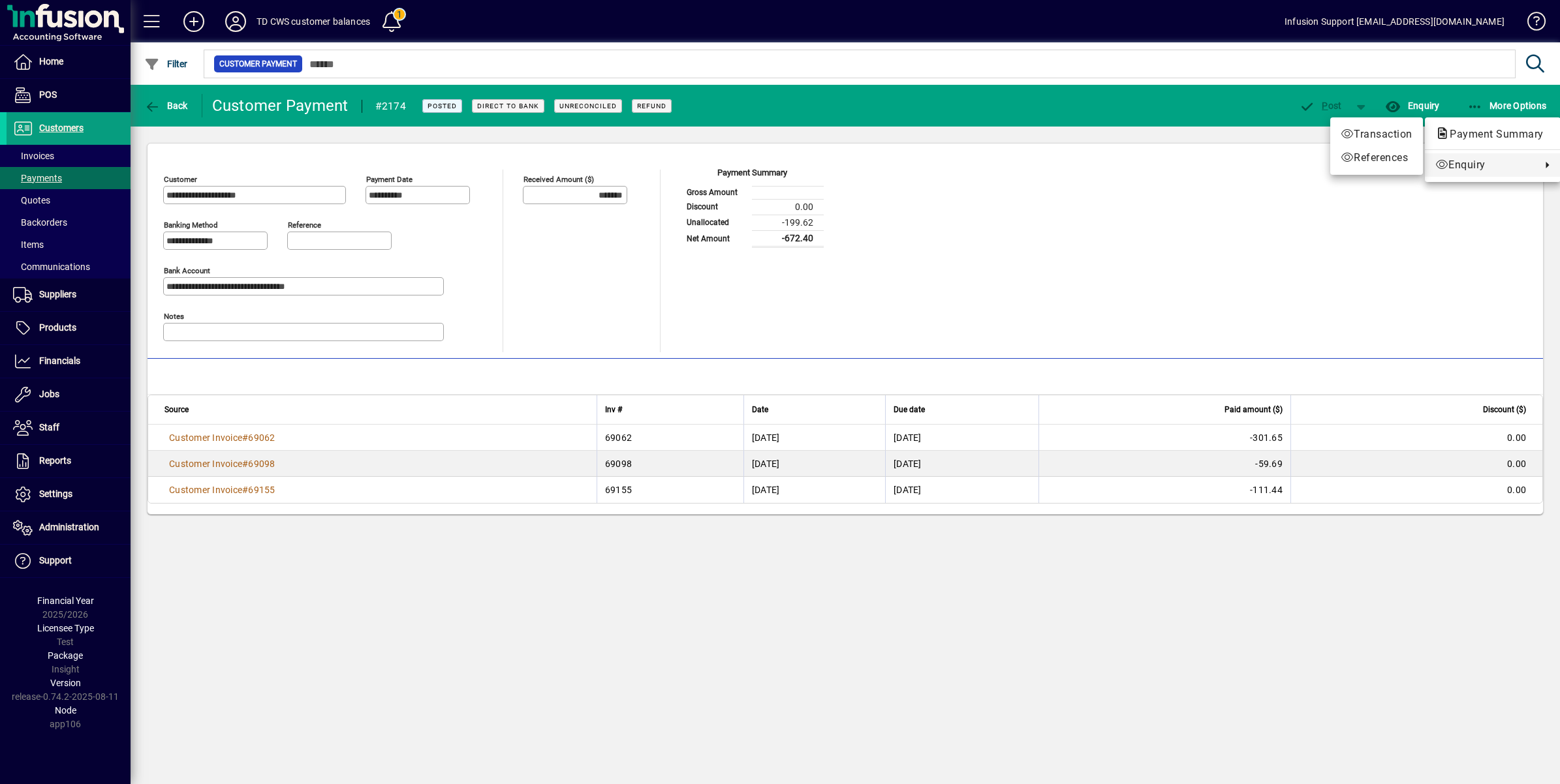
click at [145, 108] on div at bounding box center [780, 392] width 1560 height 784
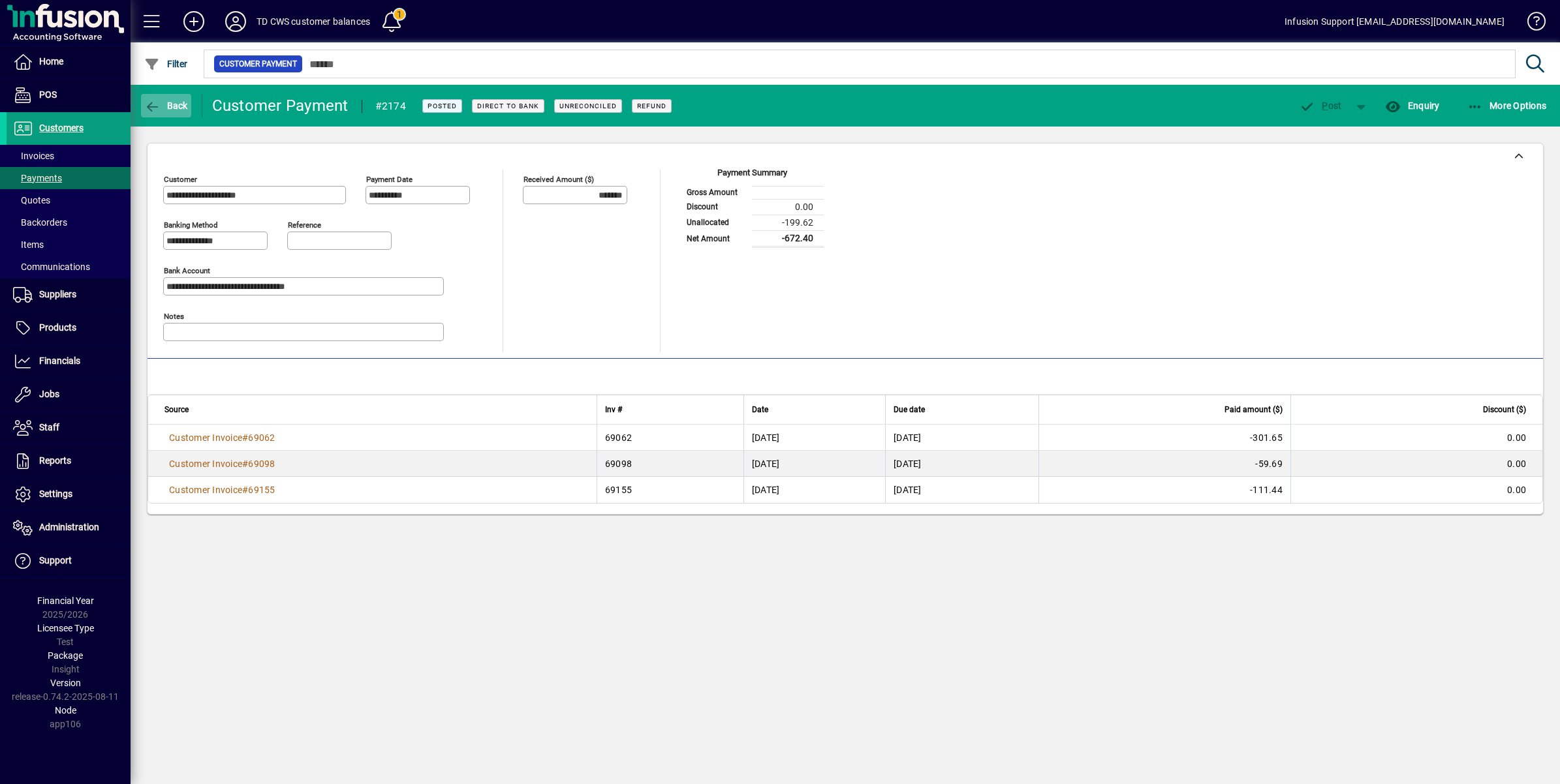
click at [151, 101] on icon "button" at bounding box center [152, 107] width 17 height 13
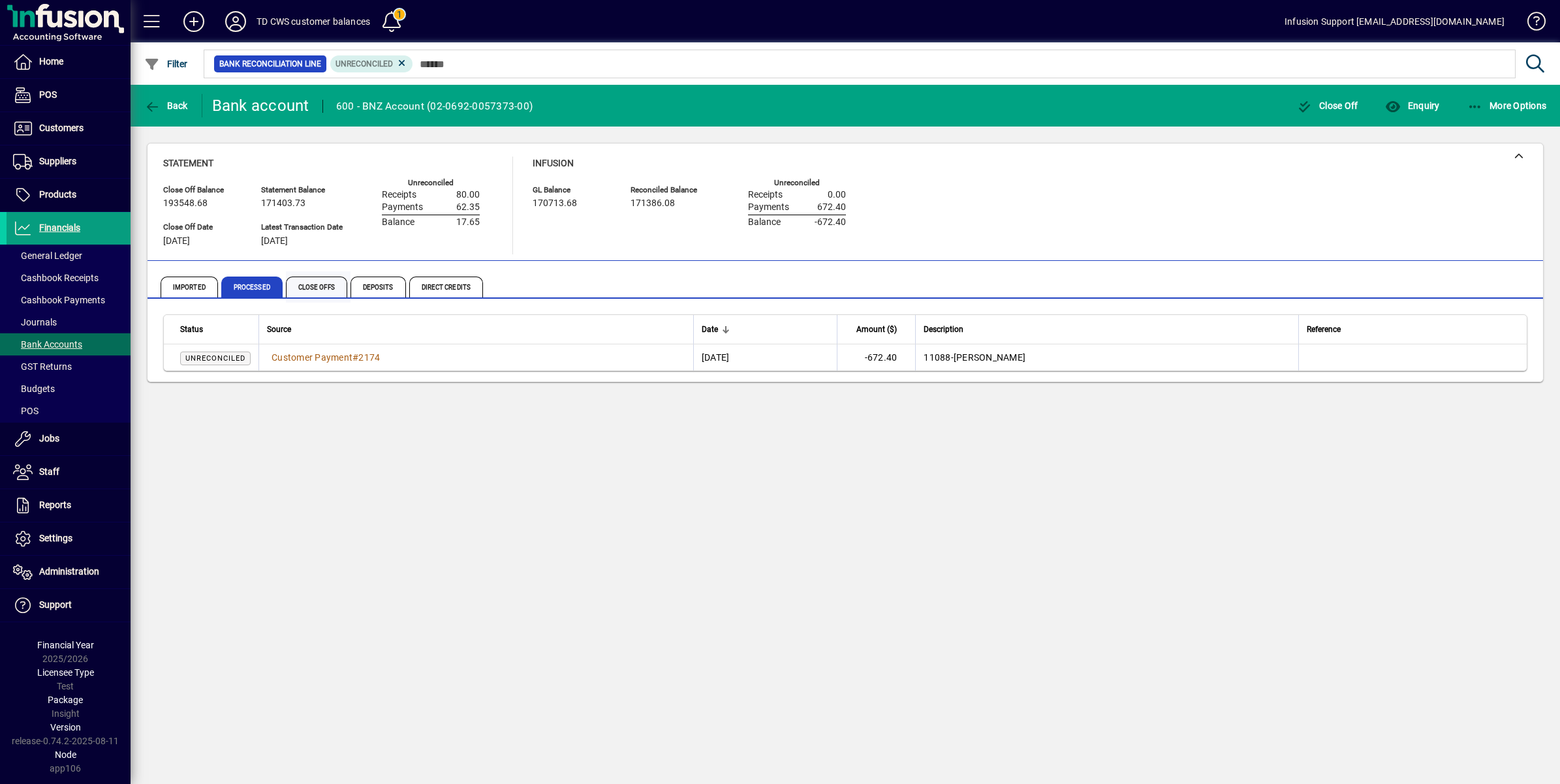
click at [318, 281] on span "Close Offs" at bounding box center [316, 287] width 61 height 21
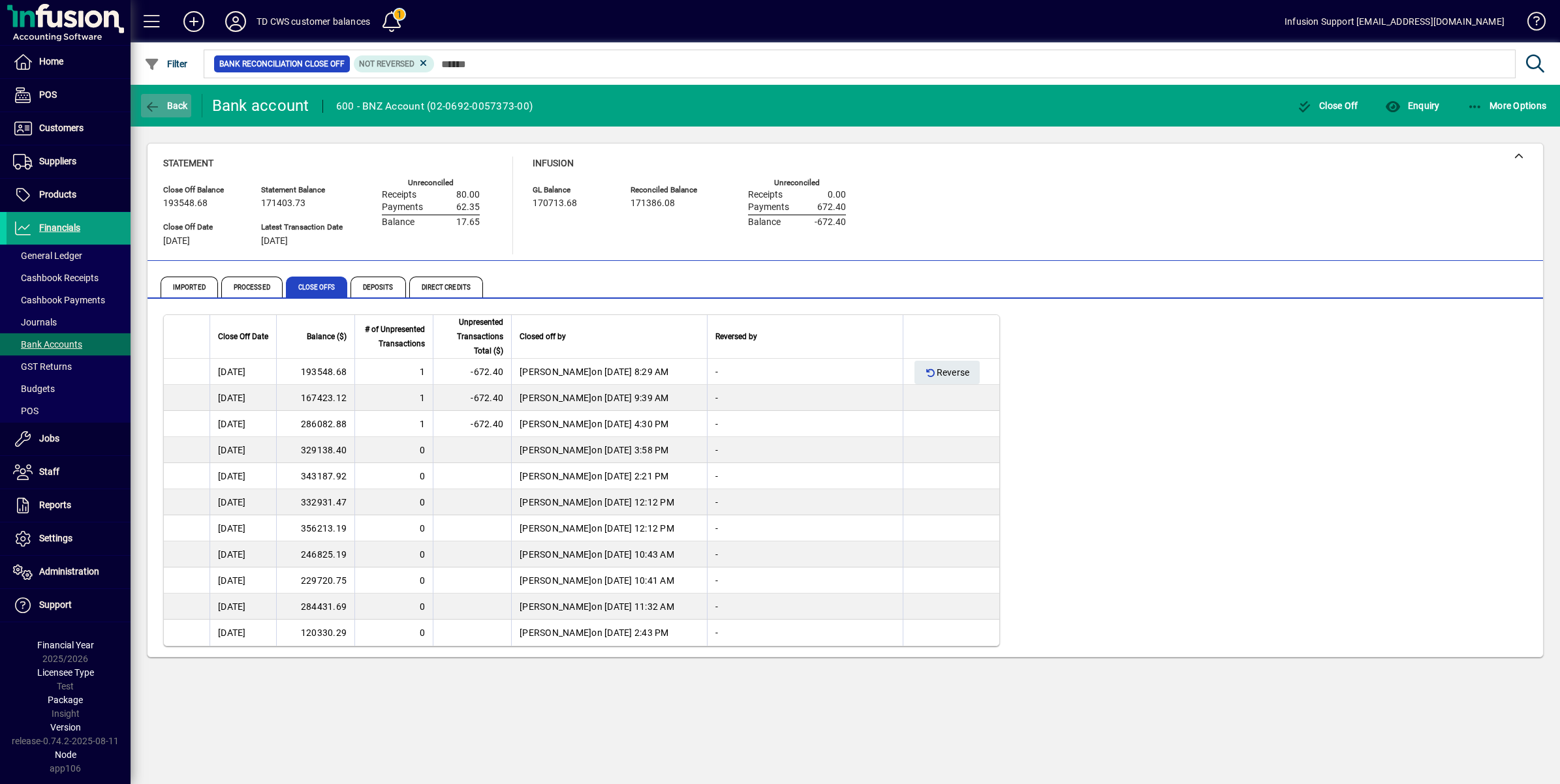
click at [152, 103] on icon "button" at bounding box center [152, 107] width 17 height 13
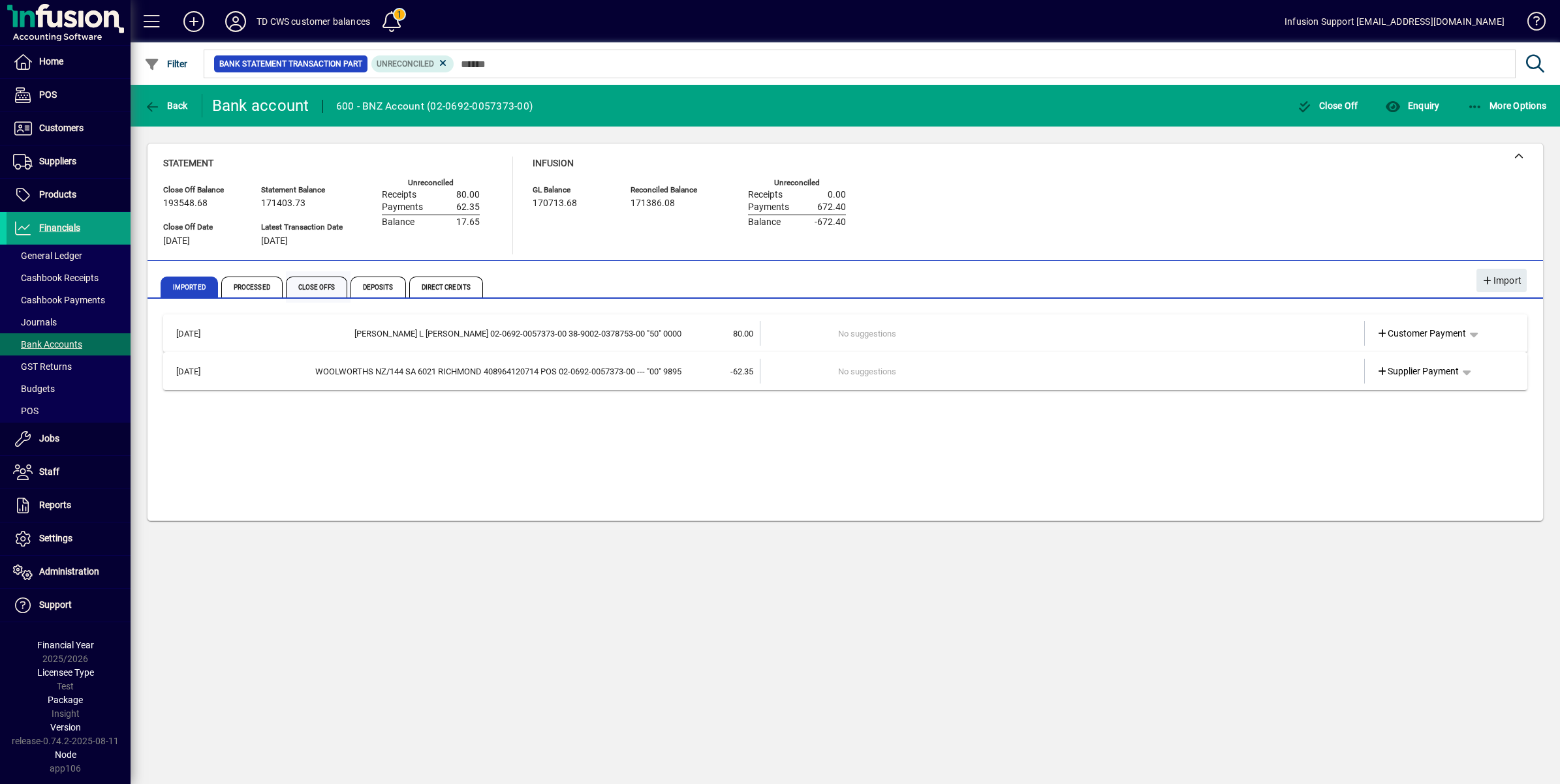
click at [315, 281] on span "Close Offs" at bounding box center [316, 287] width 61 height 21
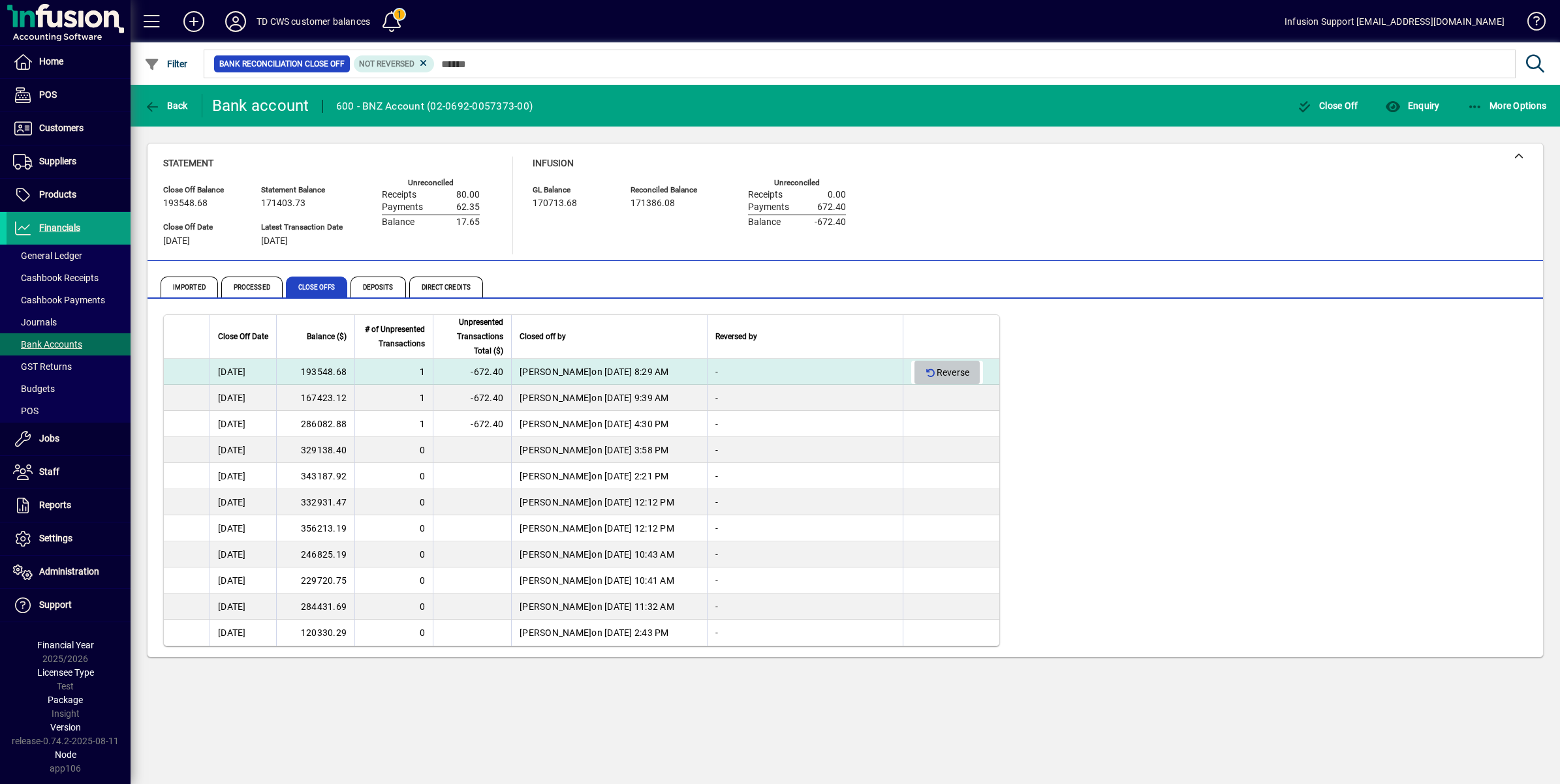
click at [934, 369] on icon "button" at bounding box center [931, 373] width 12 height 9
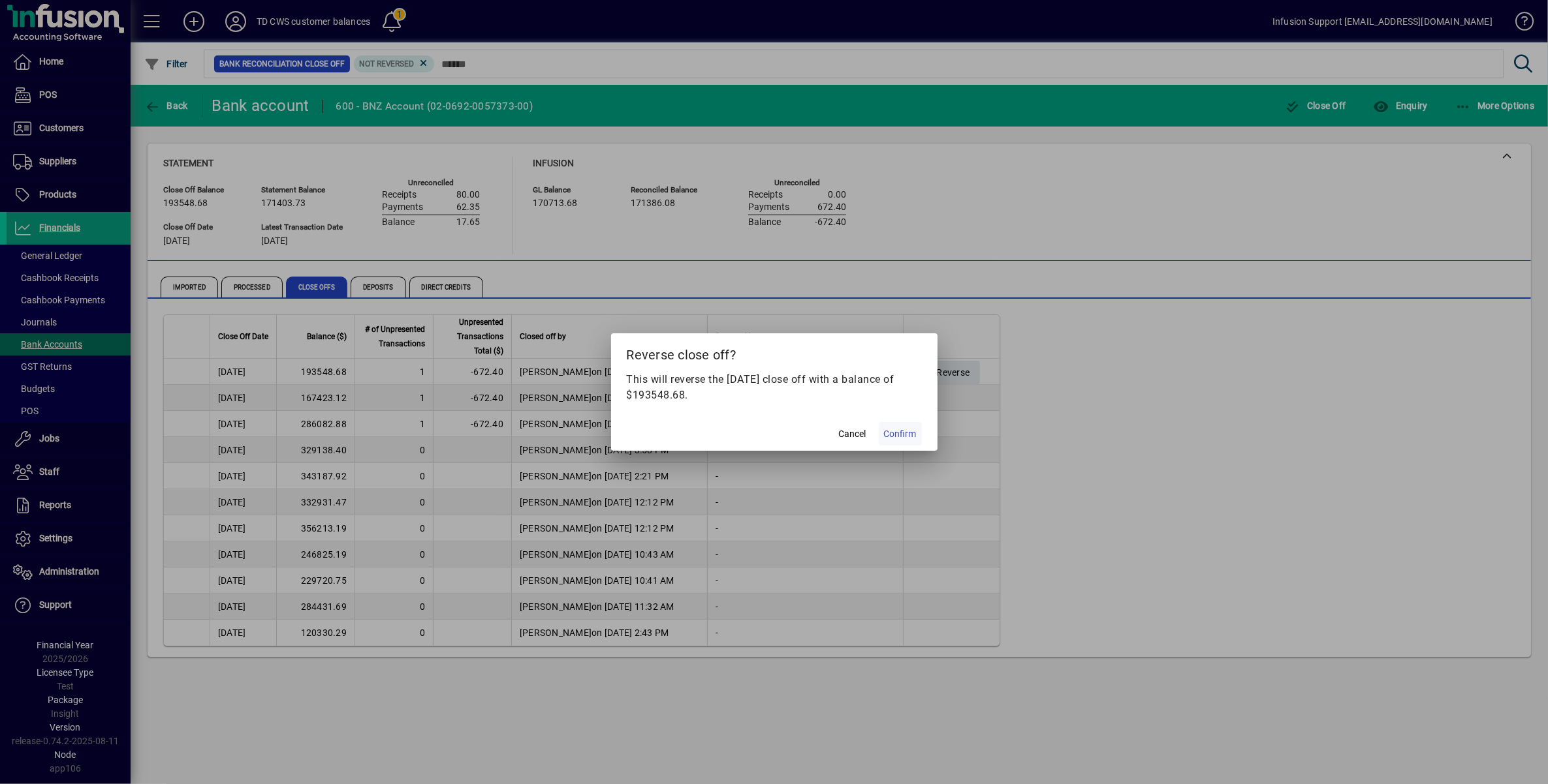
click at [904, 434] on span "Confirm" at bounding box center [900, 434] width 32 height 14
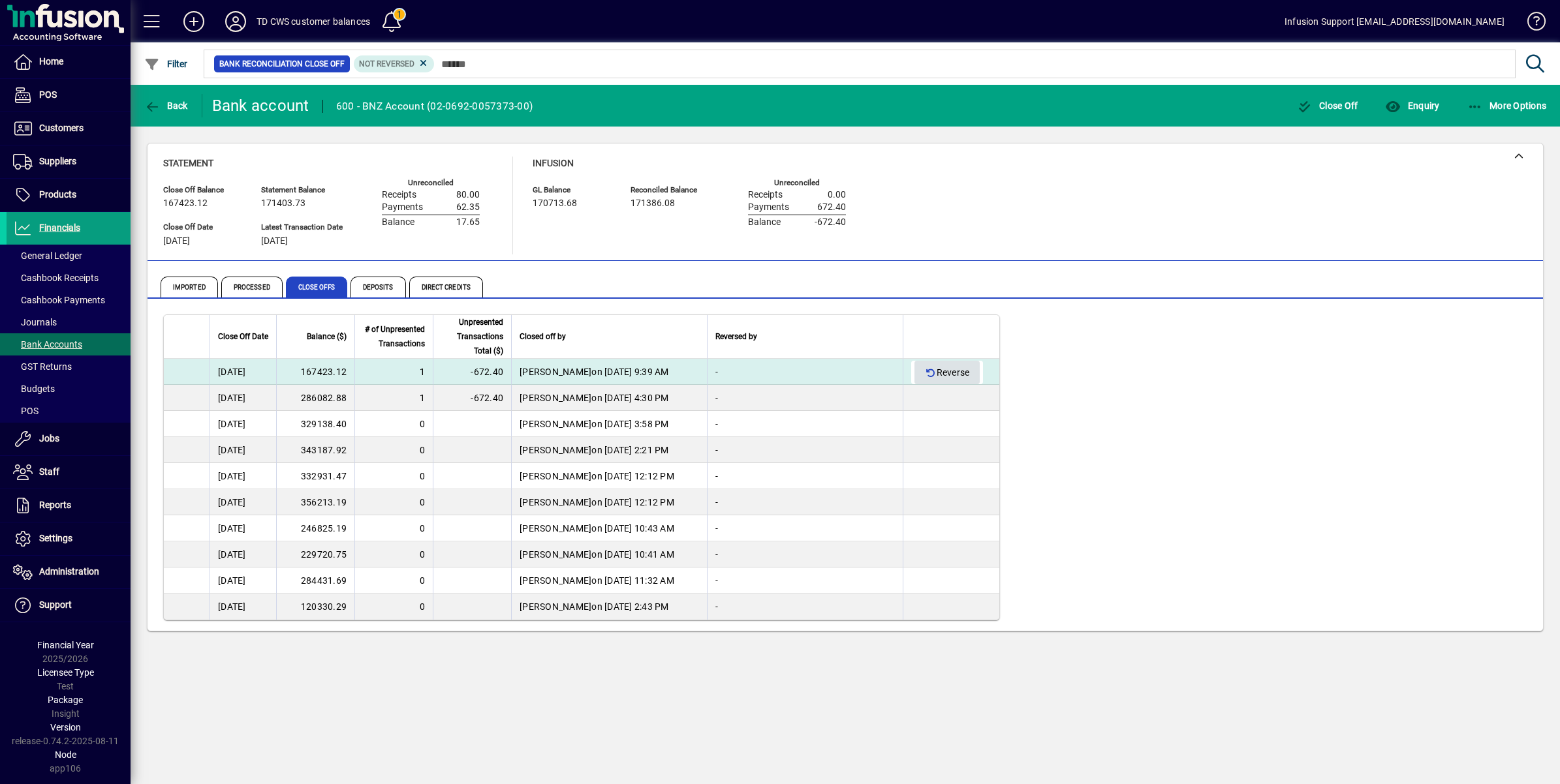
click at [927, 370] on icon "button" at bounding box center [931, 373] width 12 height 9
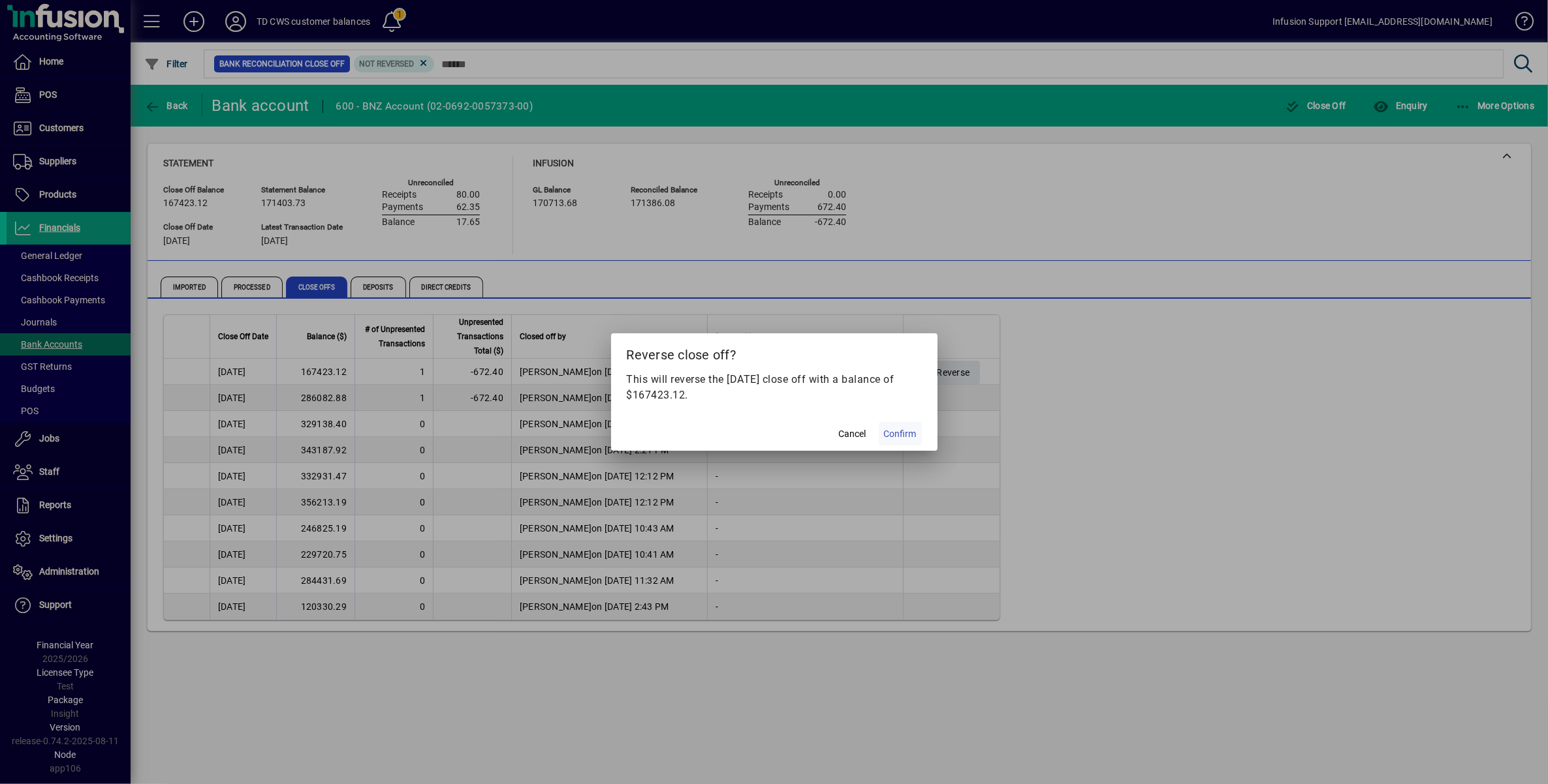
click at [896, 434] on span "Confirm" at bounding box center [900, 434] width 32 height 14
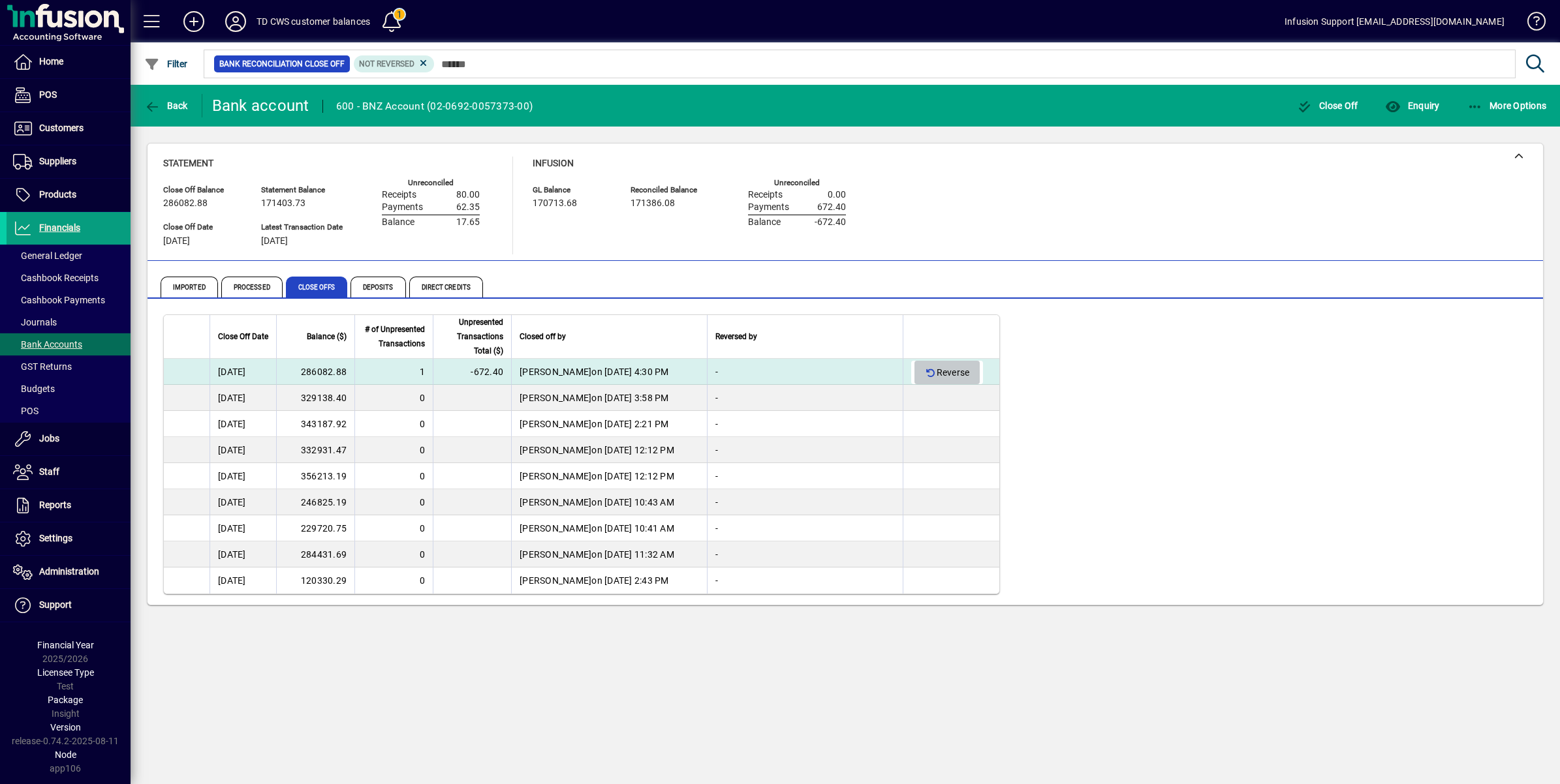
click at [931, 372] on icon "button" at bounding box center [931, 373] width 12 height 9
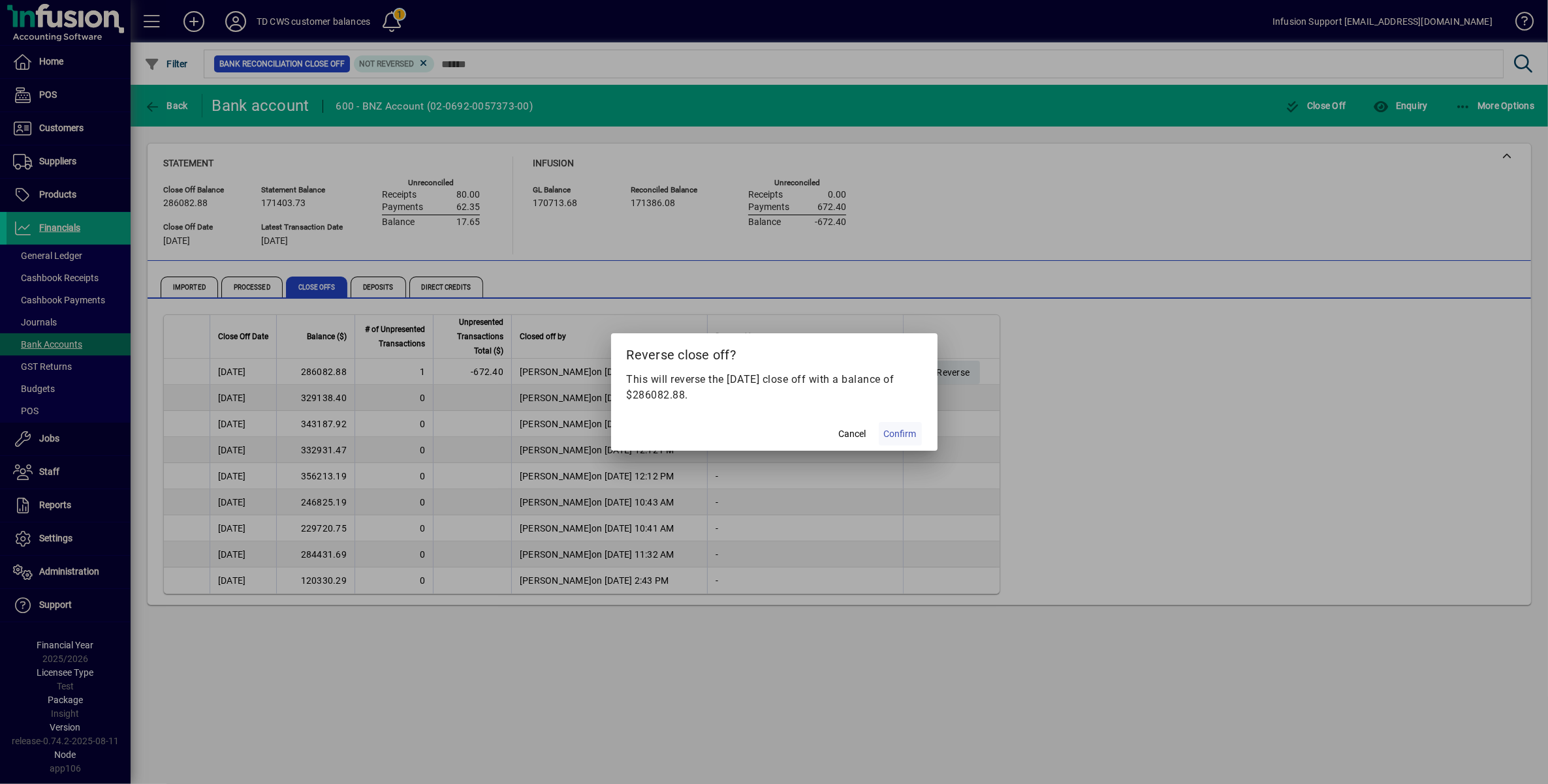
click at [895, 433] on span "Confirm" at bounding box center [900, 434] width 32 height 14
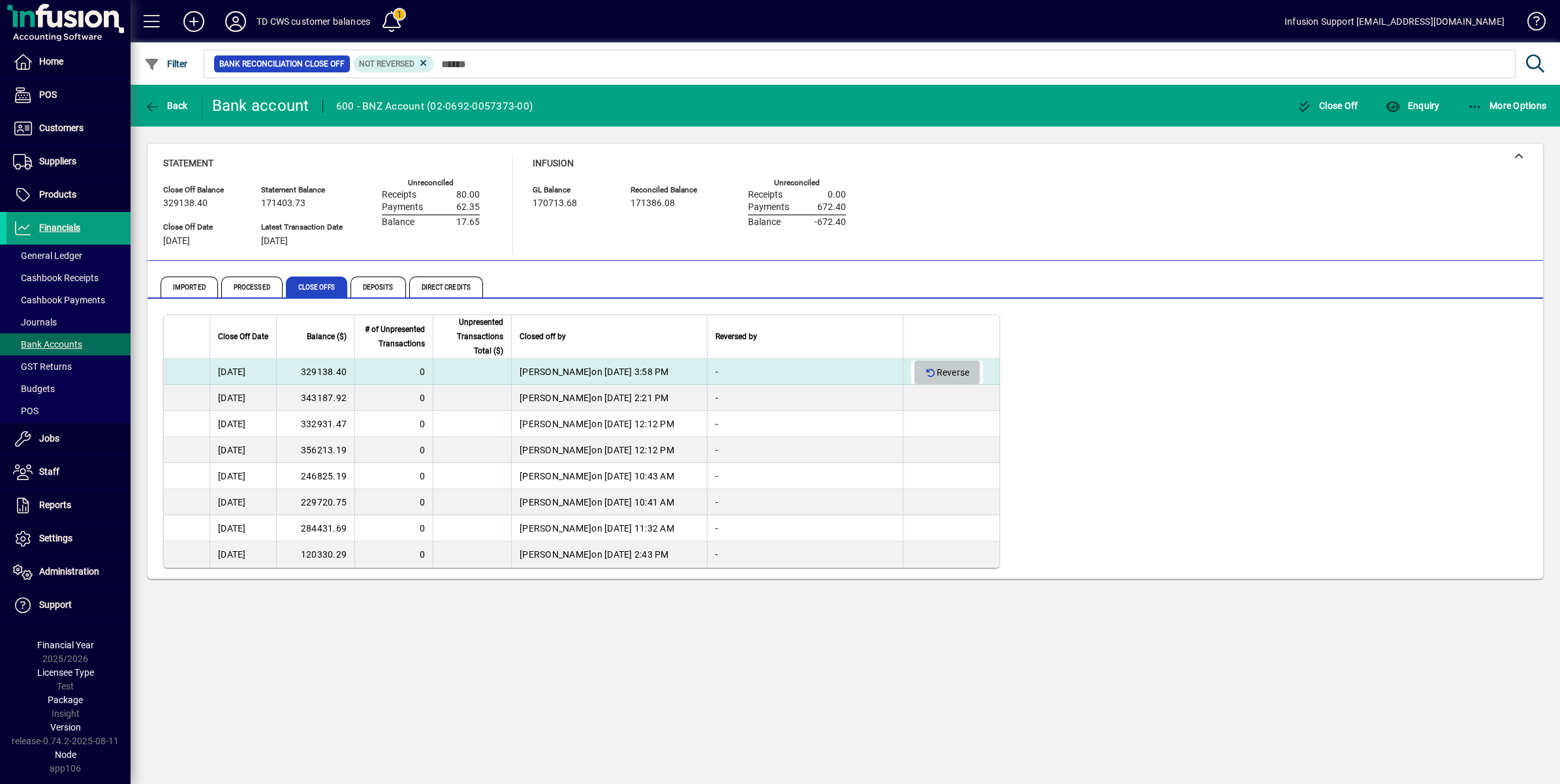
click at [929, 370] on icon "button" at bounding box center [931, 373] width 12 height 9
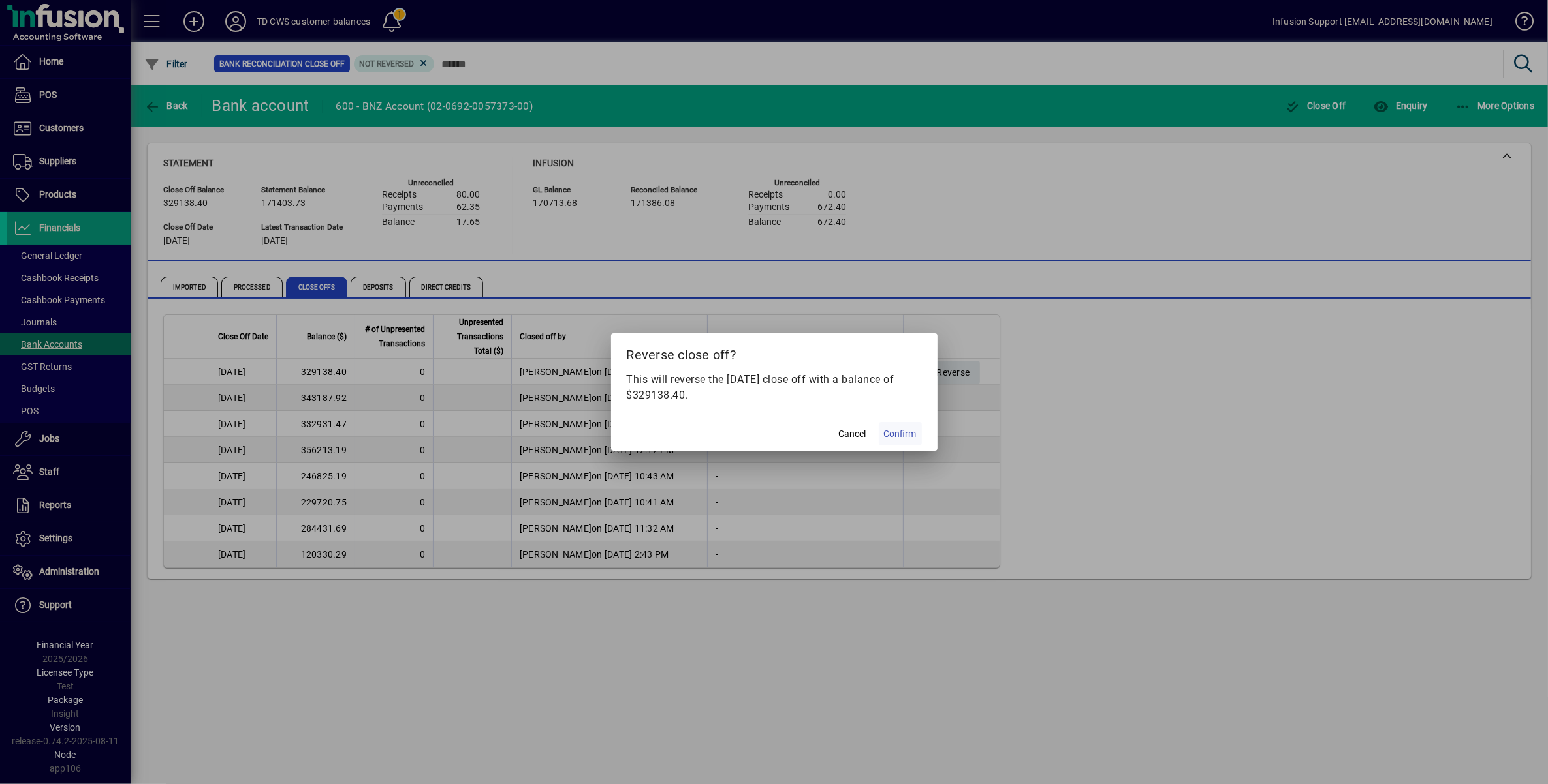
click at [902, 432] on span "Confirm" at bounding box center [900, 434] width 32 height 14
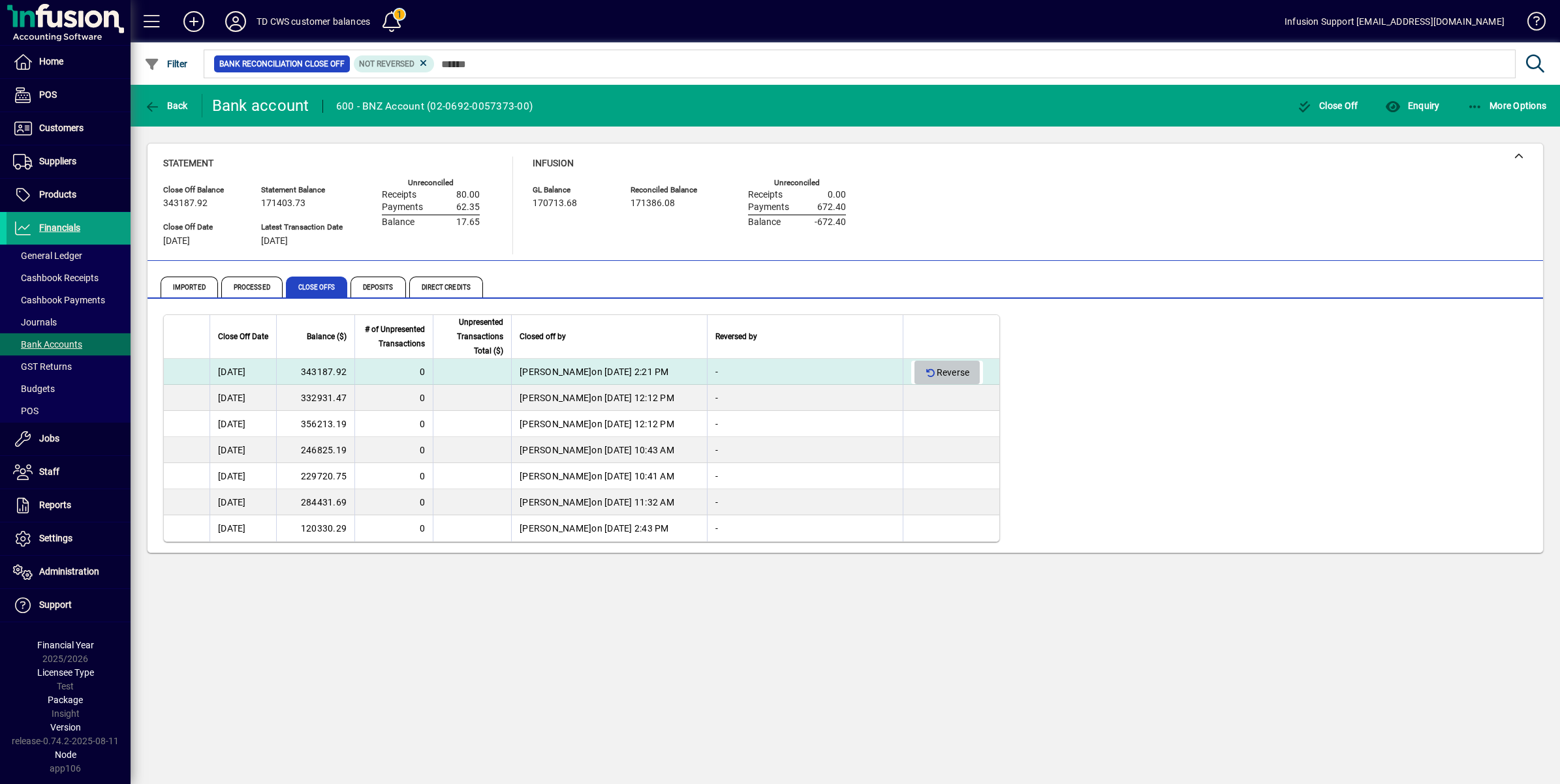
click at [927, 373] on icon "button" at bounding box center [931, 373] width 12 height 9
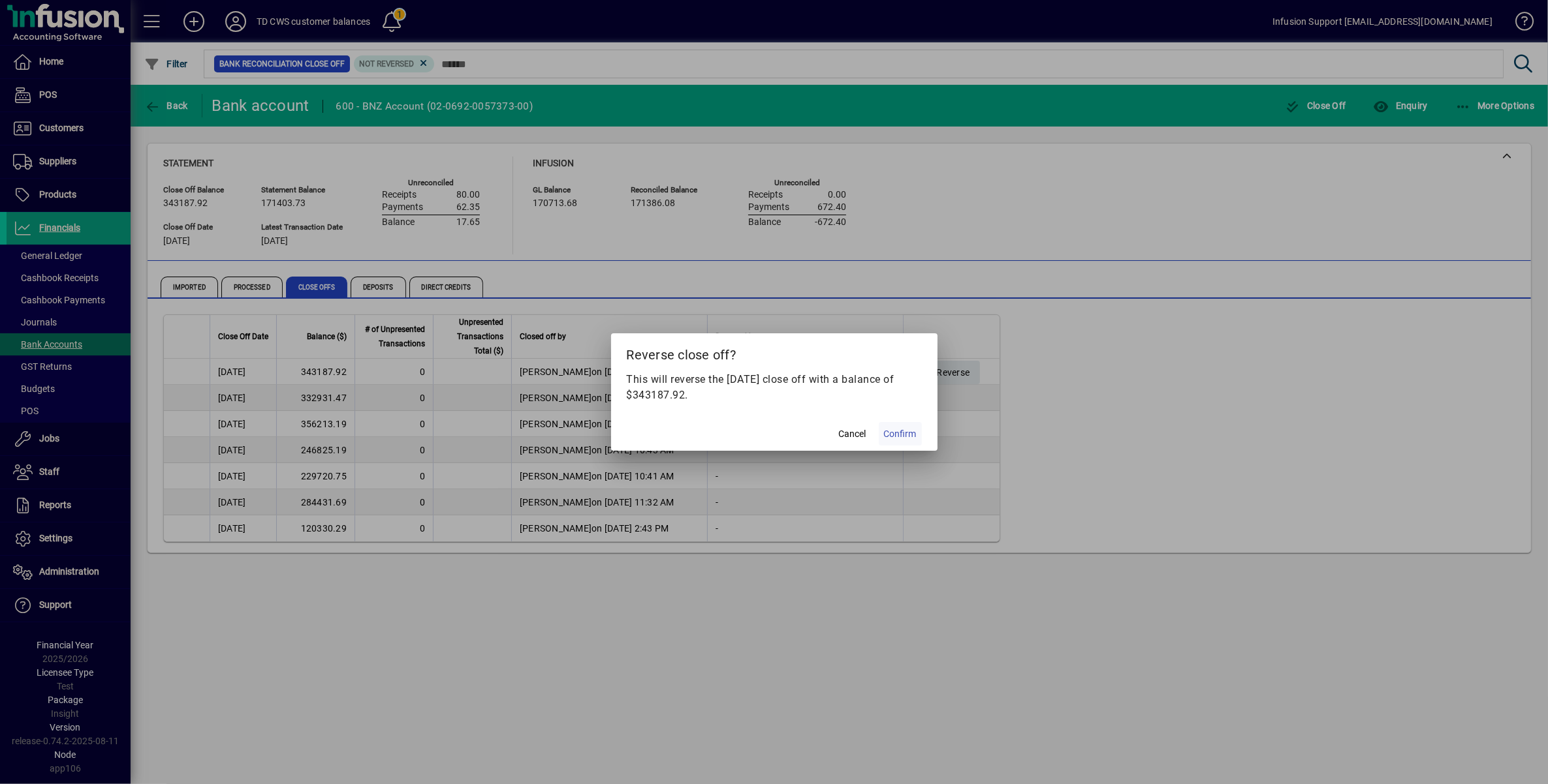
click at [898, 433] on span "Confirm" at bounding box center [900, 434] width 32 height 14
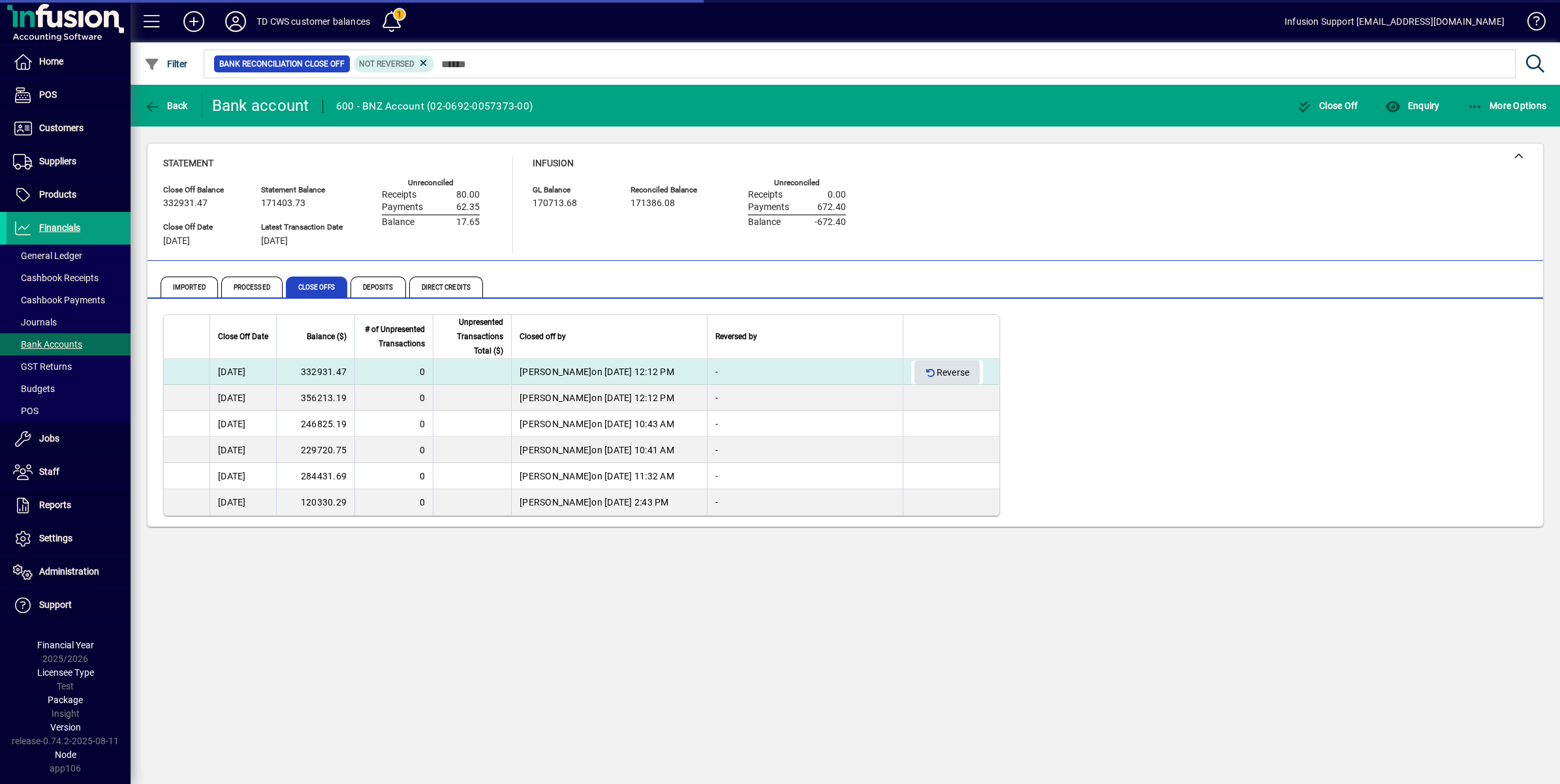
click at [926, 366] on span "Reverse" at bounding box center [947, 373] width 45 height 22
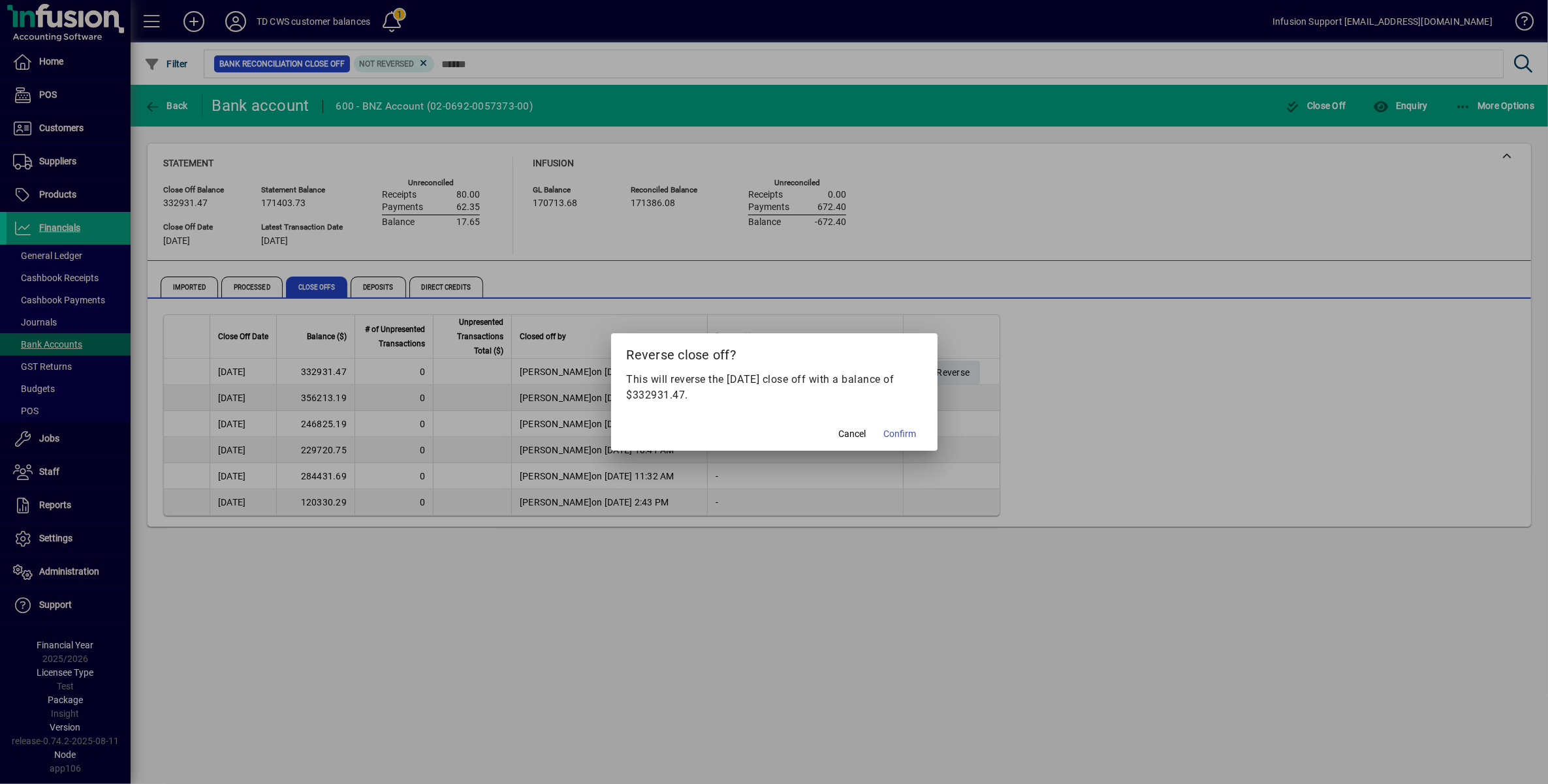
click at [892, 428] on span "Confirm" at bounding box center [900, 434] width 32 height 14
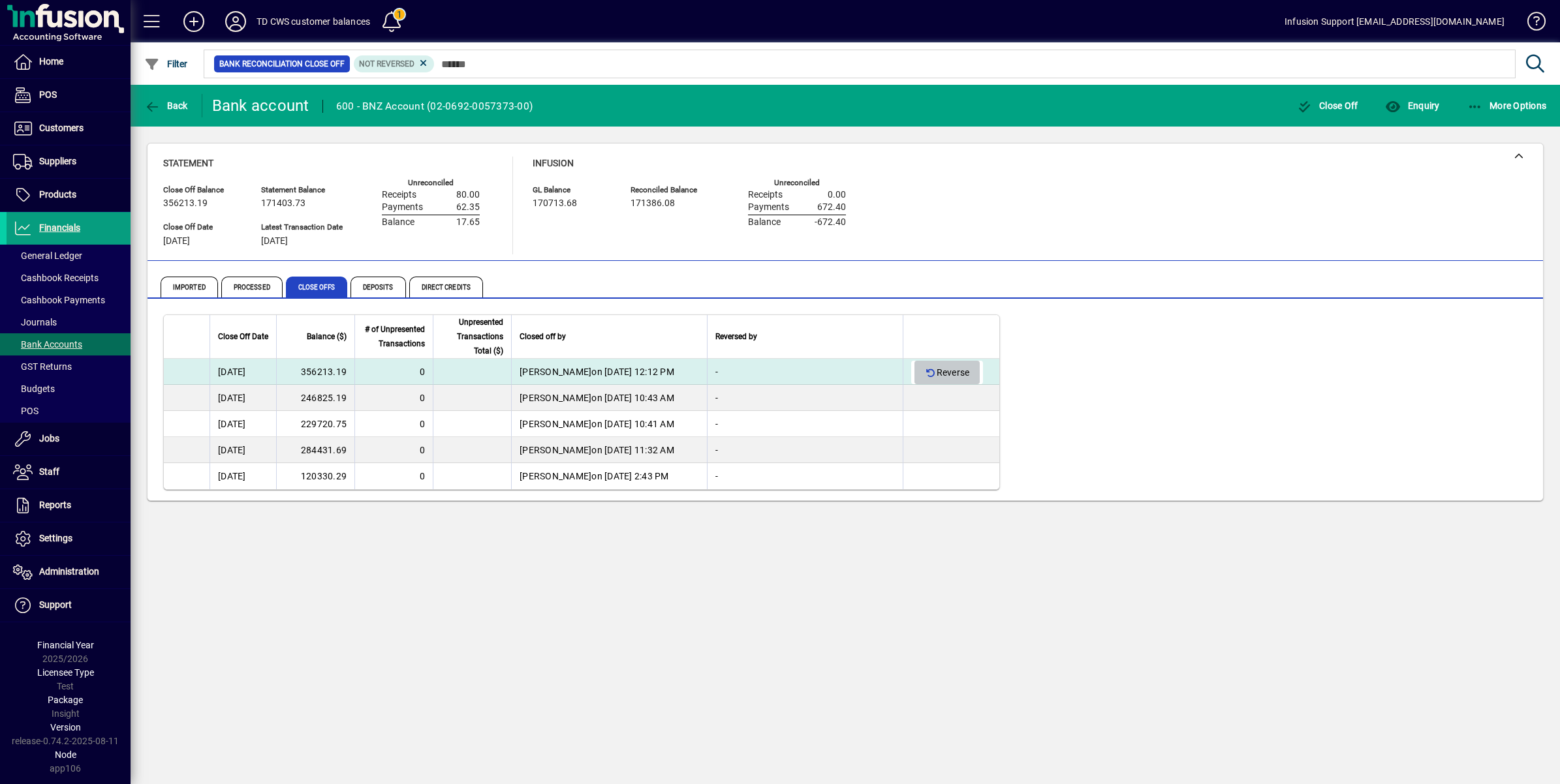
click at [928, 366] on span "Reverse" at bounding box center [947, 373] width 45 height 22
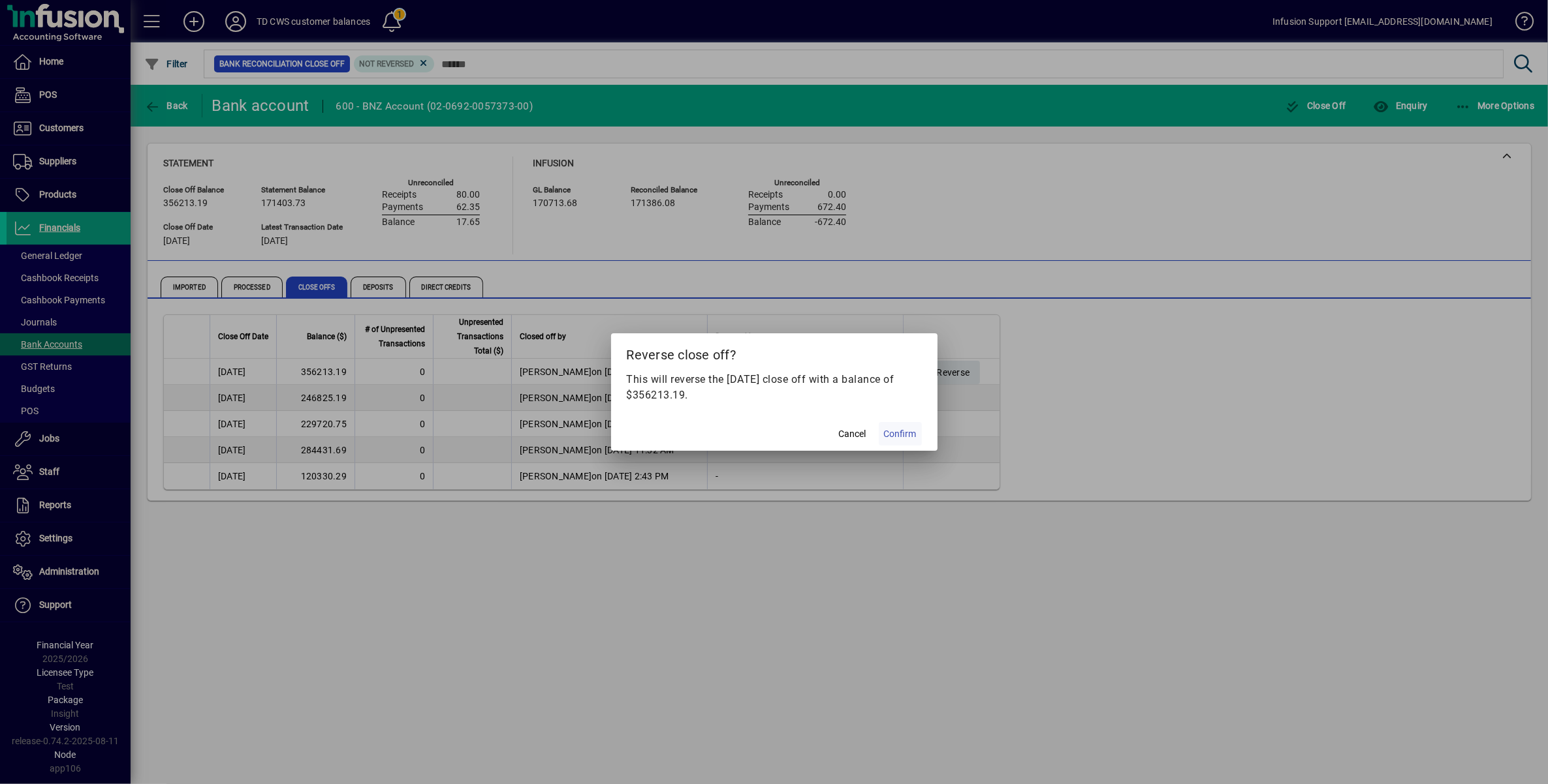
click at [888, 432] on span "Confirm" at bounding box center [900, 434] width 32 height 14
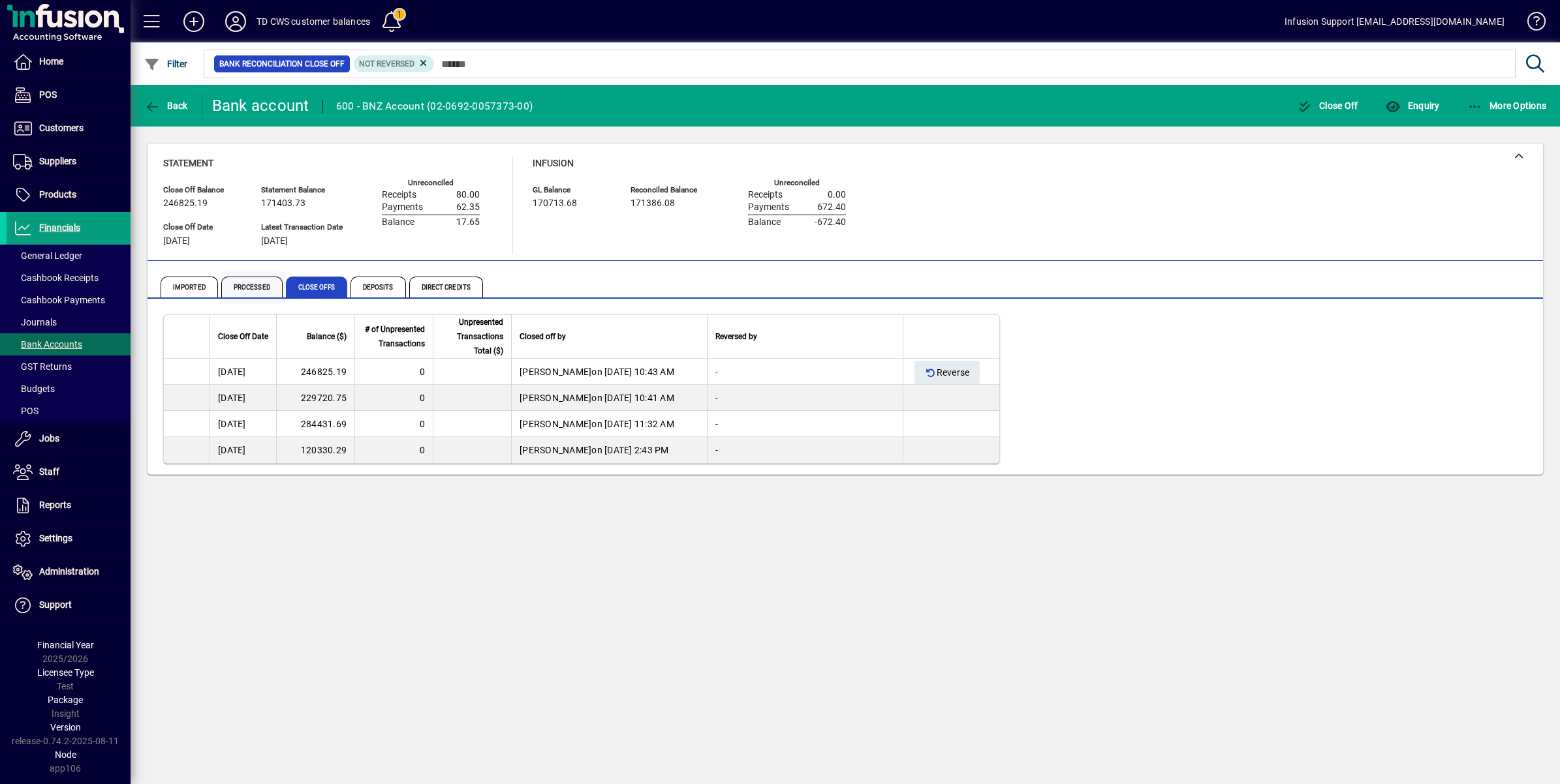
click at [263, 286] on span "Processed" at bounding box center [252, 287] width 61 height 21
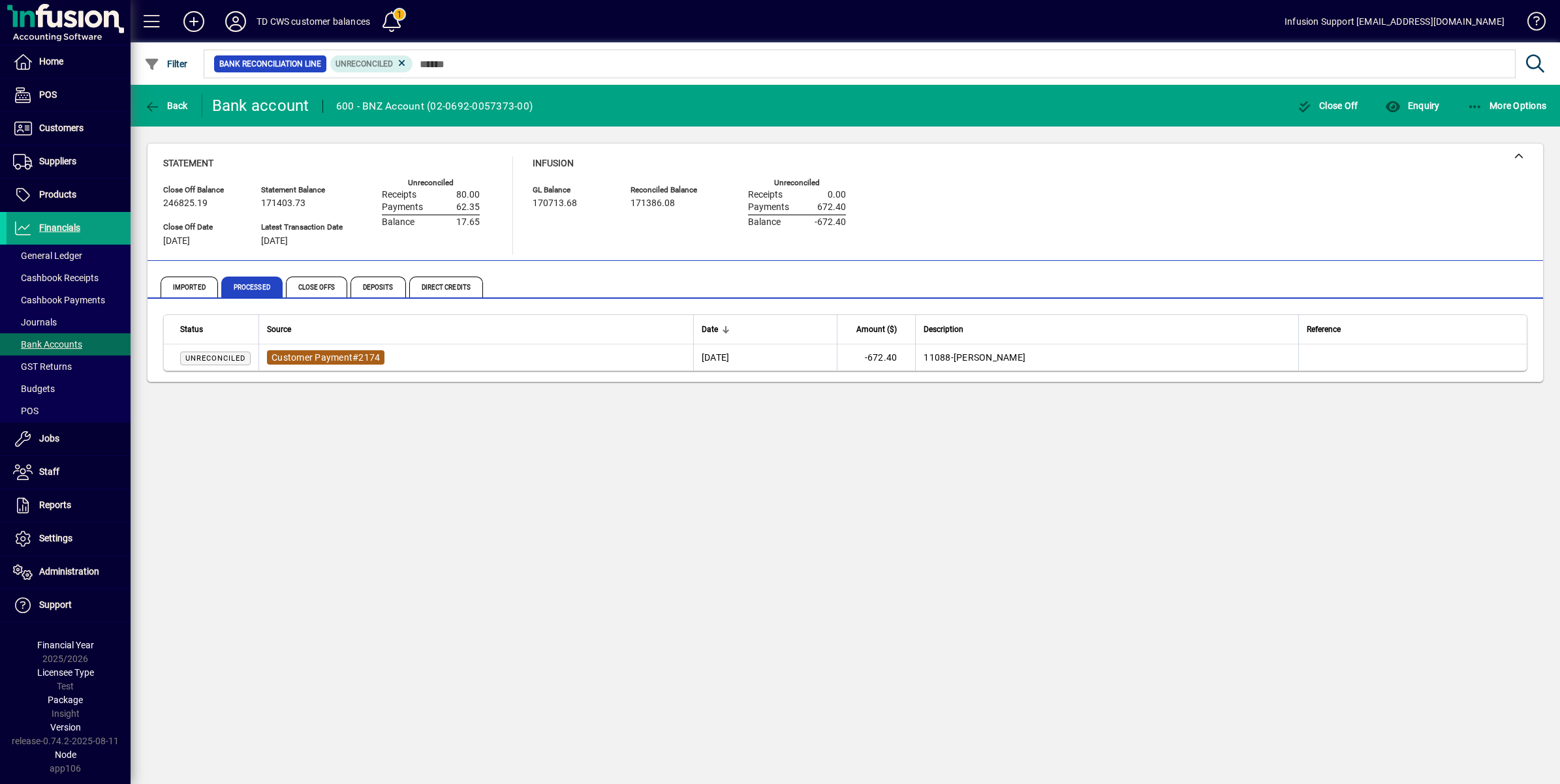
click at [350, 356] on span "Customer Payment" at bounding box center [312, 357] width 81 height 10
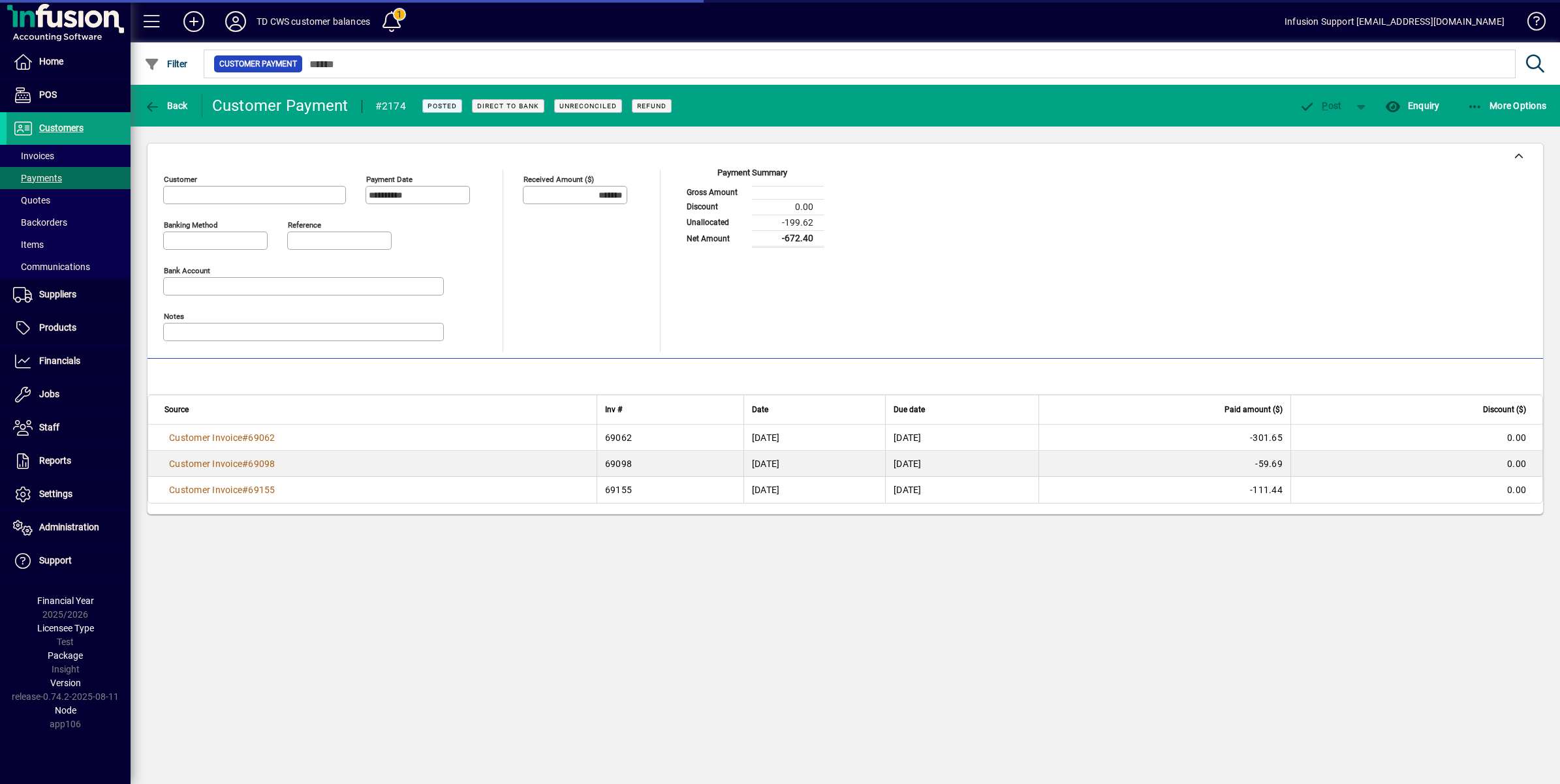
type input "**********"
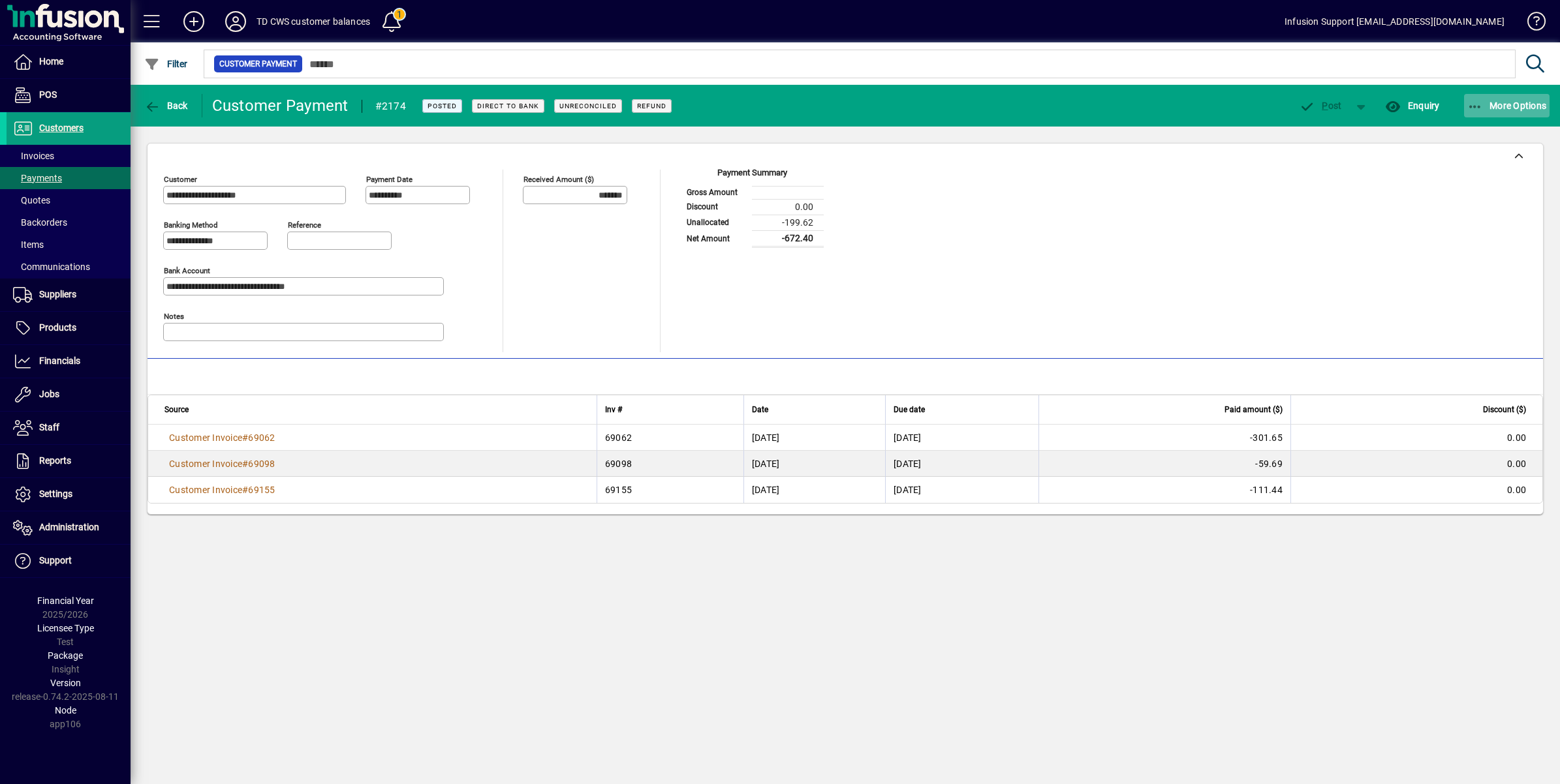
click at [1517, 100] on span "More Options" at bounding box center [1507, 105] width 79 height 10
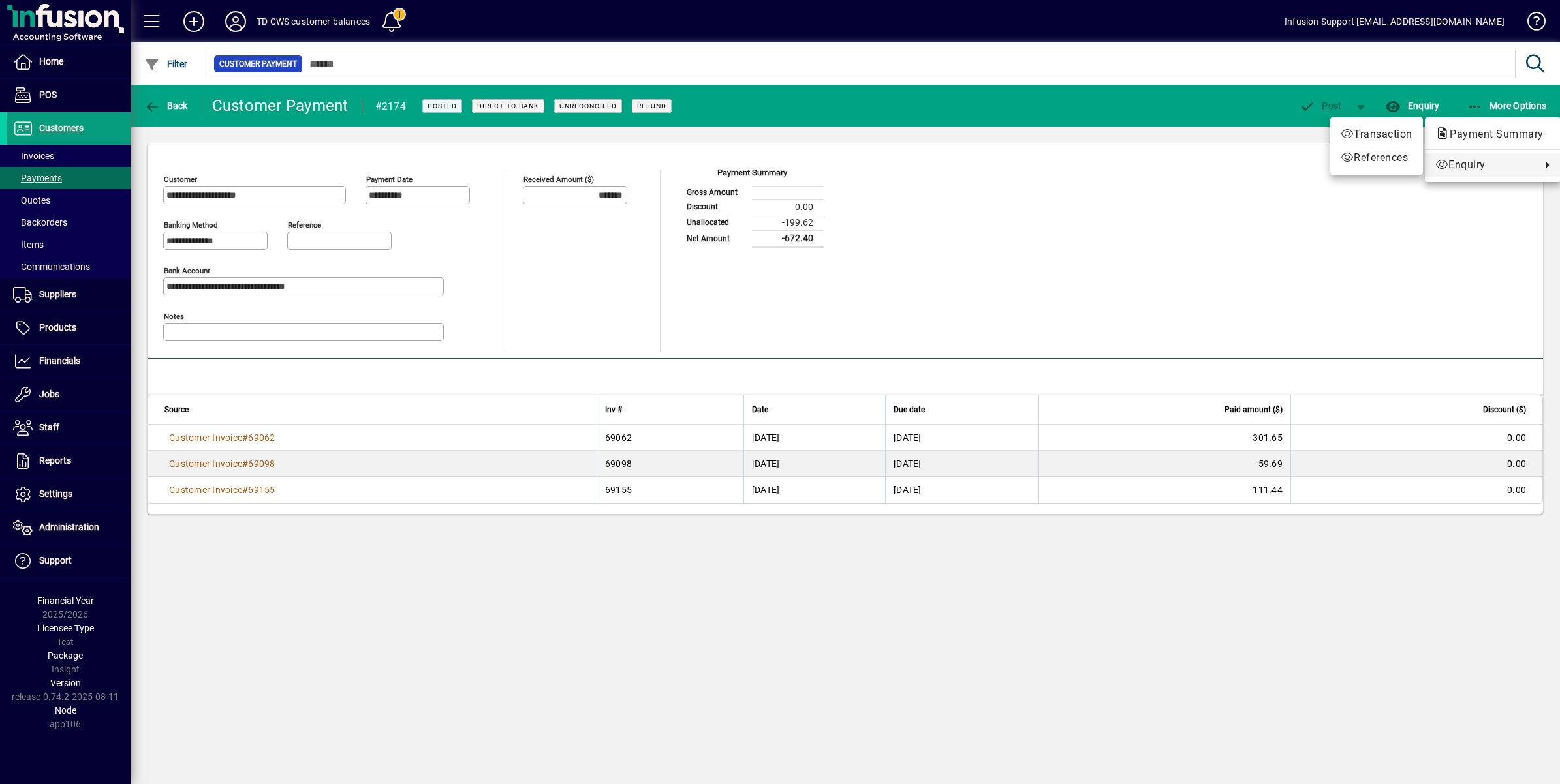
click at [147, 105] on div at bounding box center [780, 392] width 1560 height 784
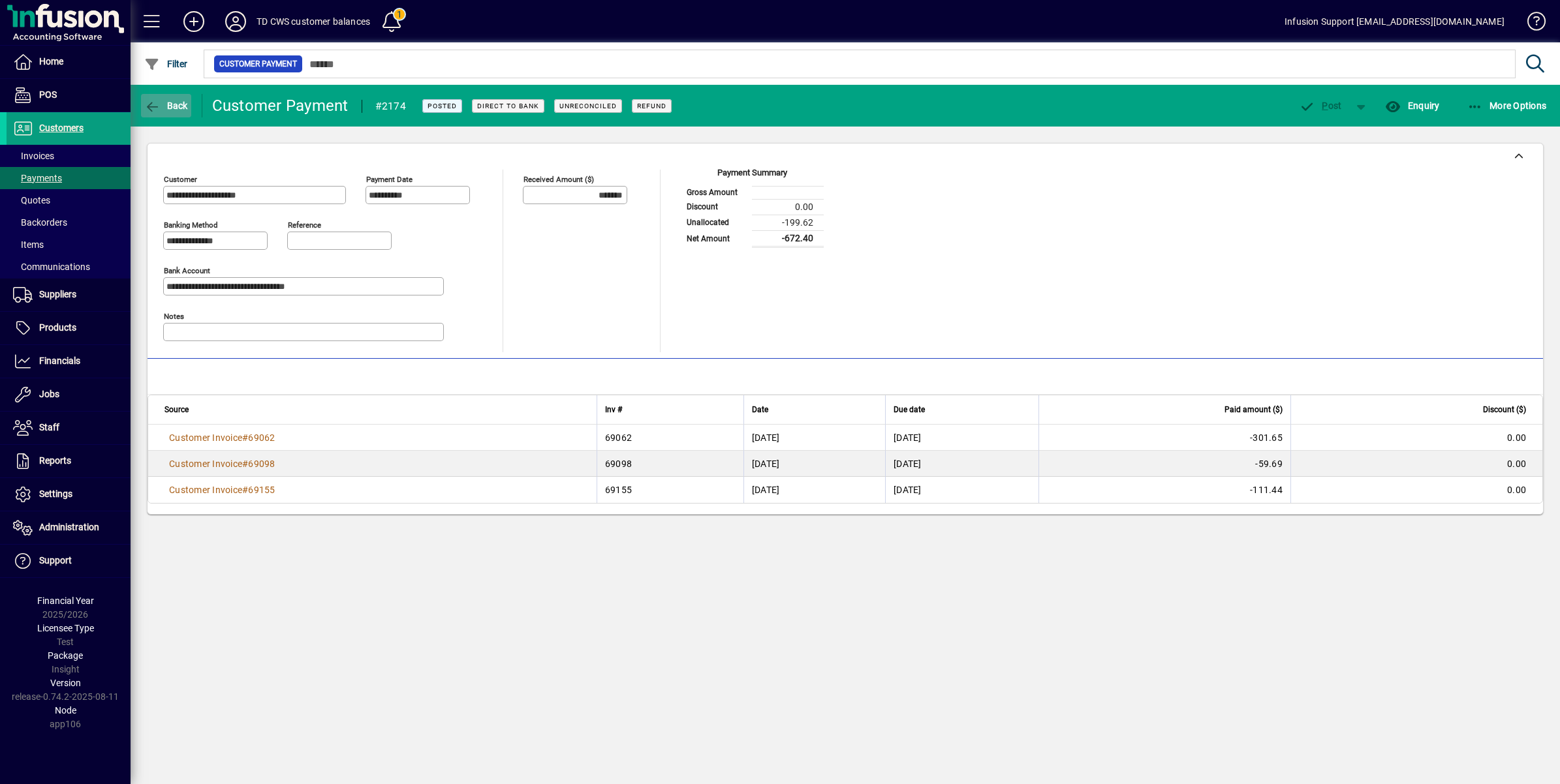
click at [150, 102] on icon "button" at bounding box center [152, 107] width 17 height 13
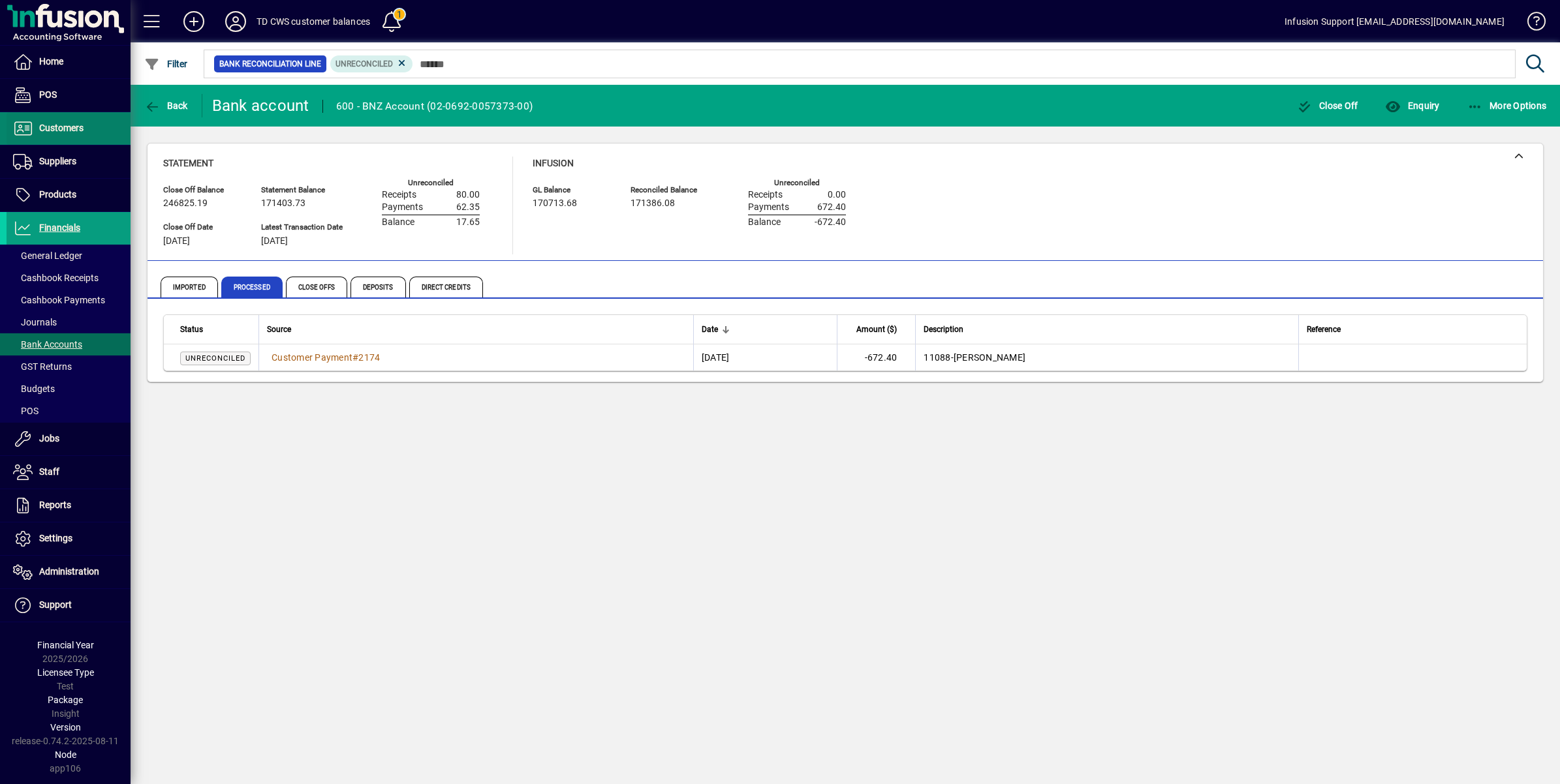
click at [61, 118] on span at bounding box center [69, 128] width 124 height 31
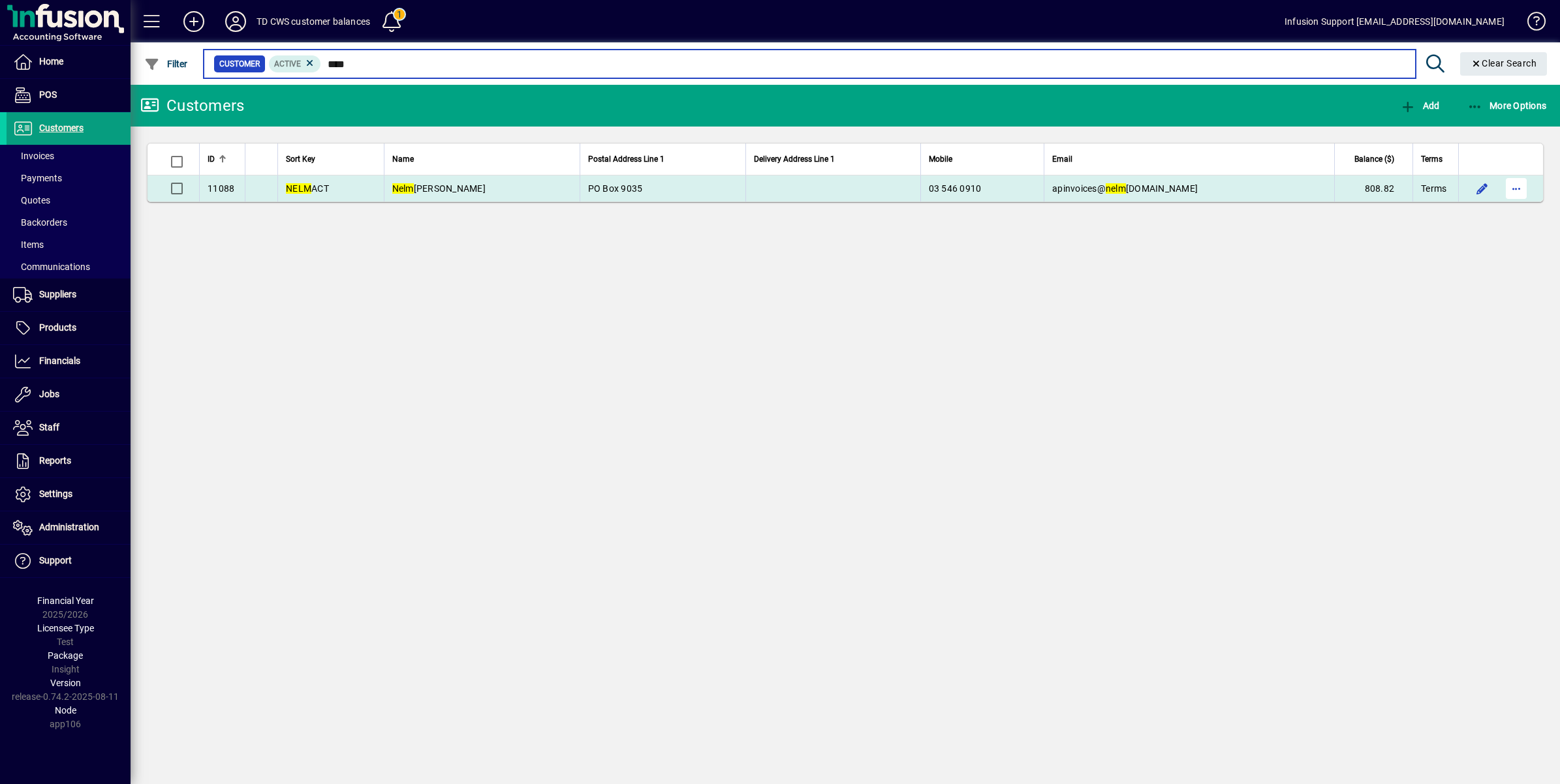
type input "****"
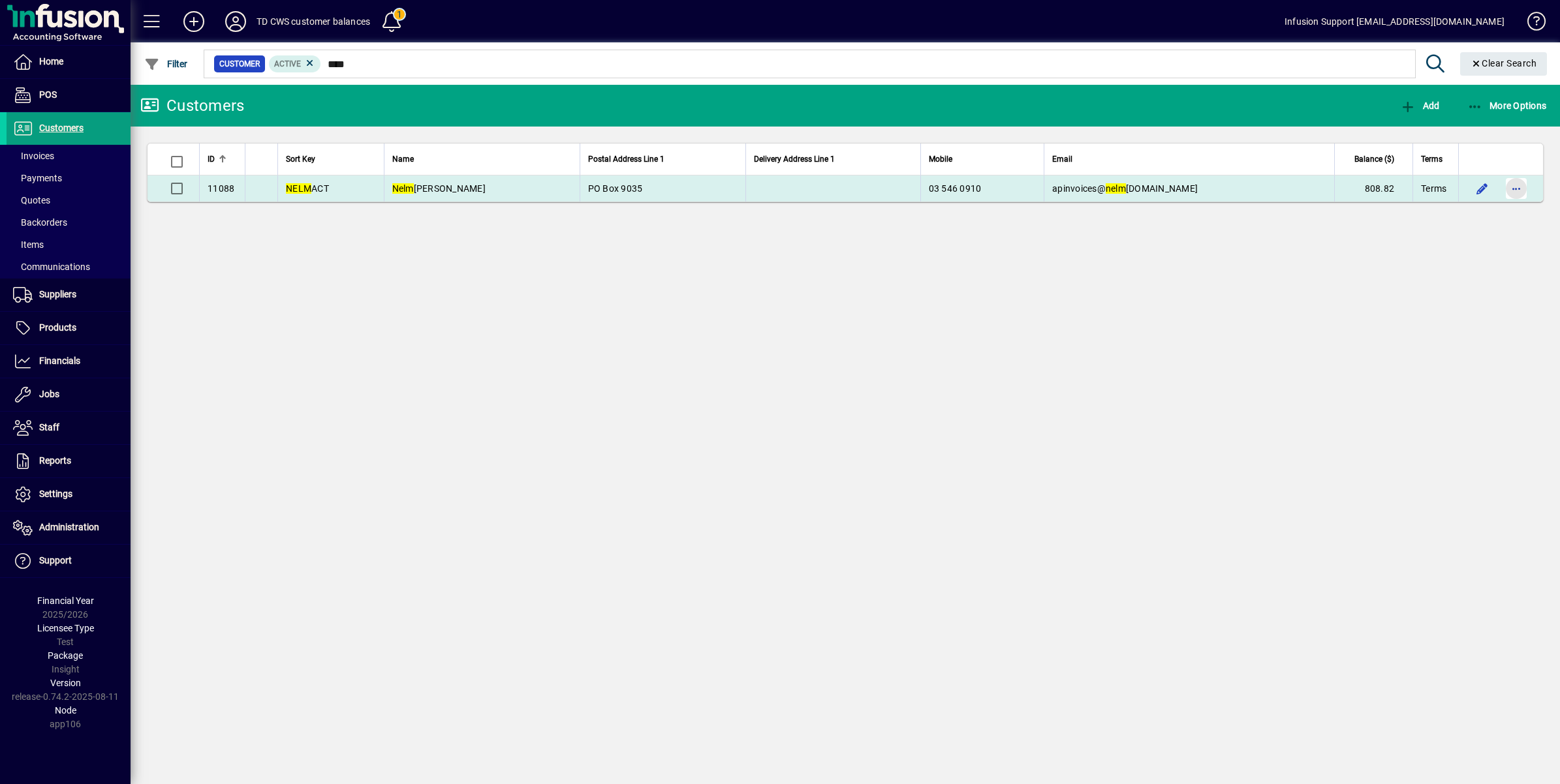
click at [1515, 188] on span "button" at bounding box center [1516, 188] width 31 height 31
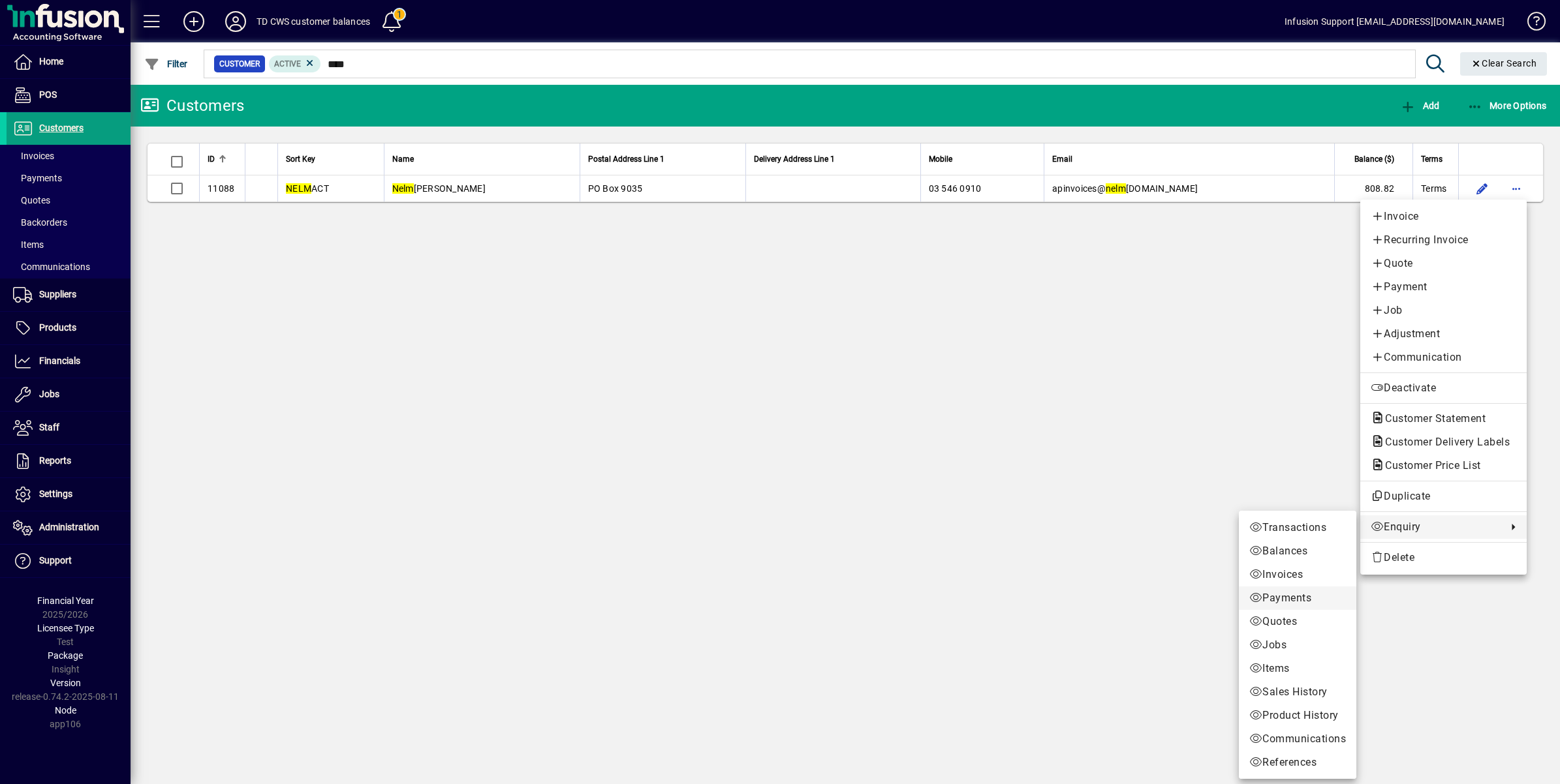
click at [1264, 596] on span "Payments" at bounding box center [1297, 599] width 97 height 16
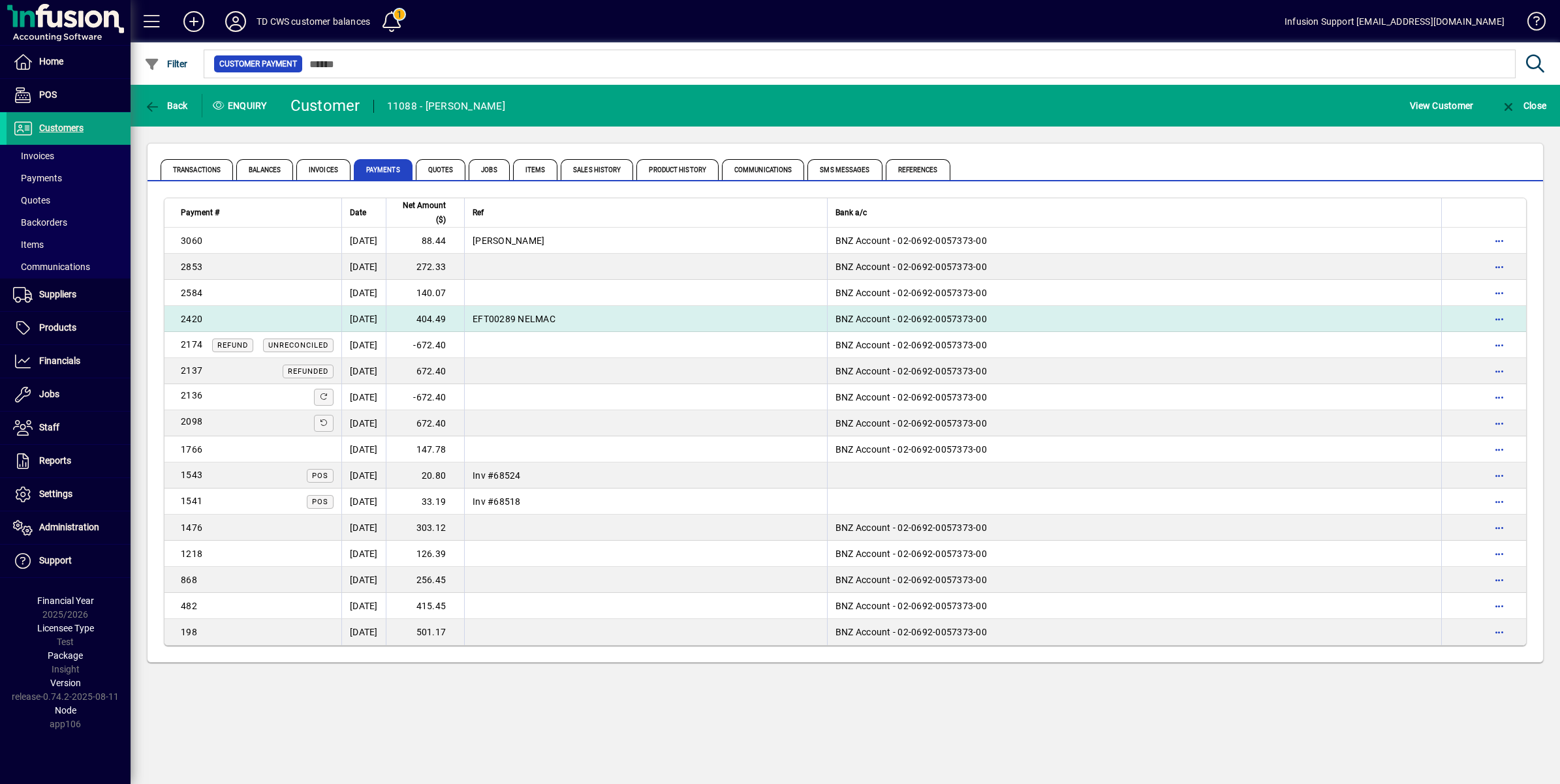
click at [380, 314] on td "[DATE]" at bounding box center [364, 319] width 45 height 26
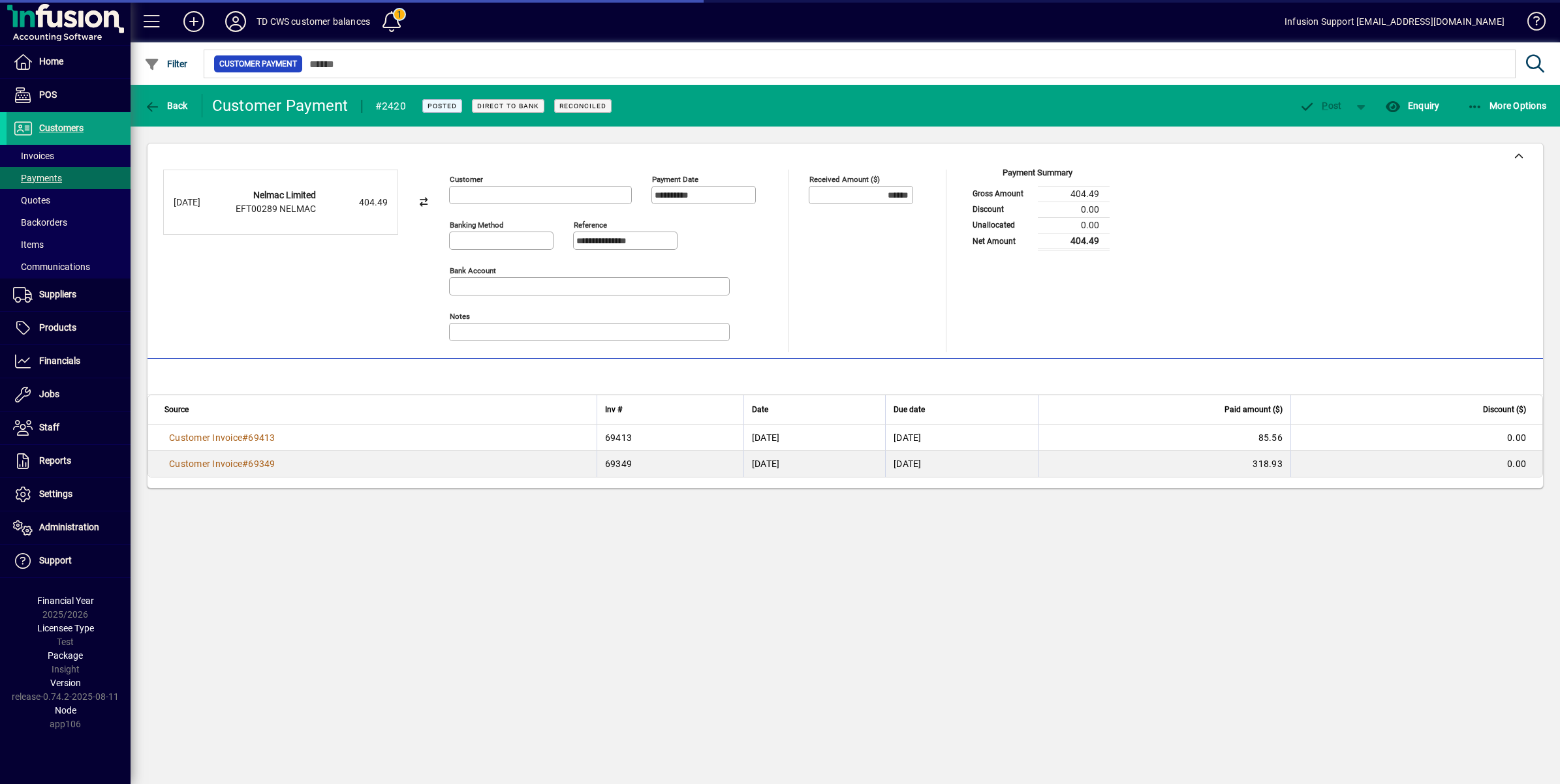
type input "**********"
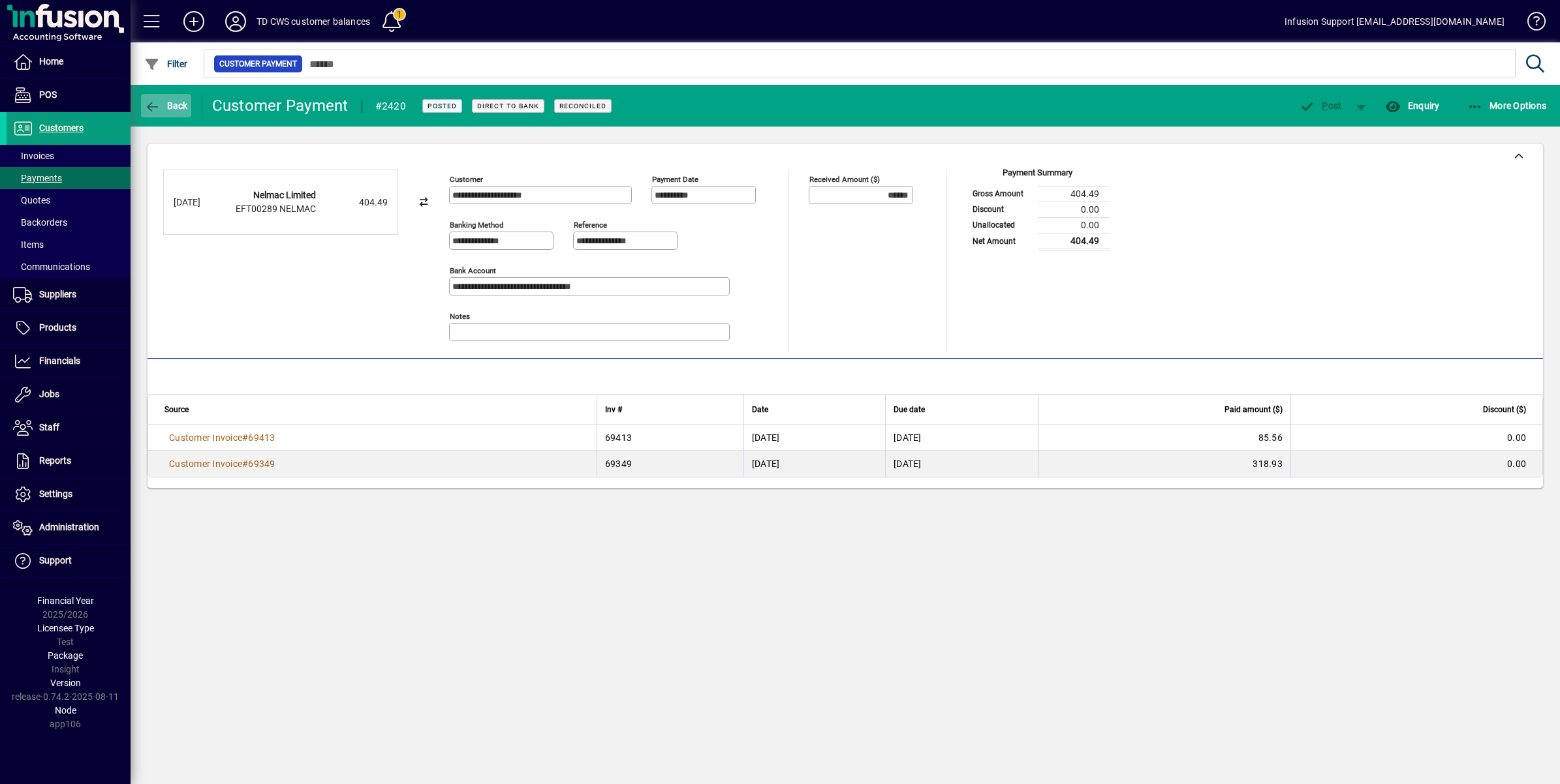
click at [146, 102] on icon "button" at bounding box center [152, 107] width 17 height 13
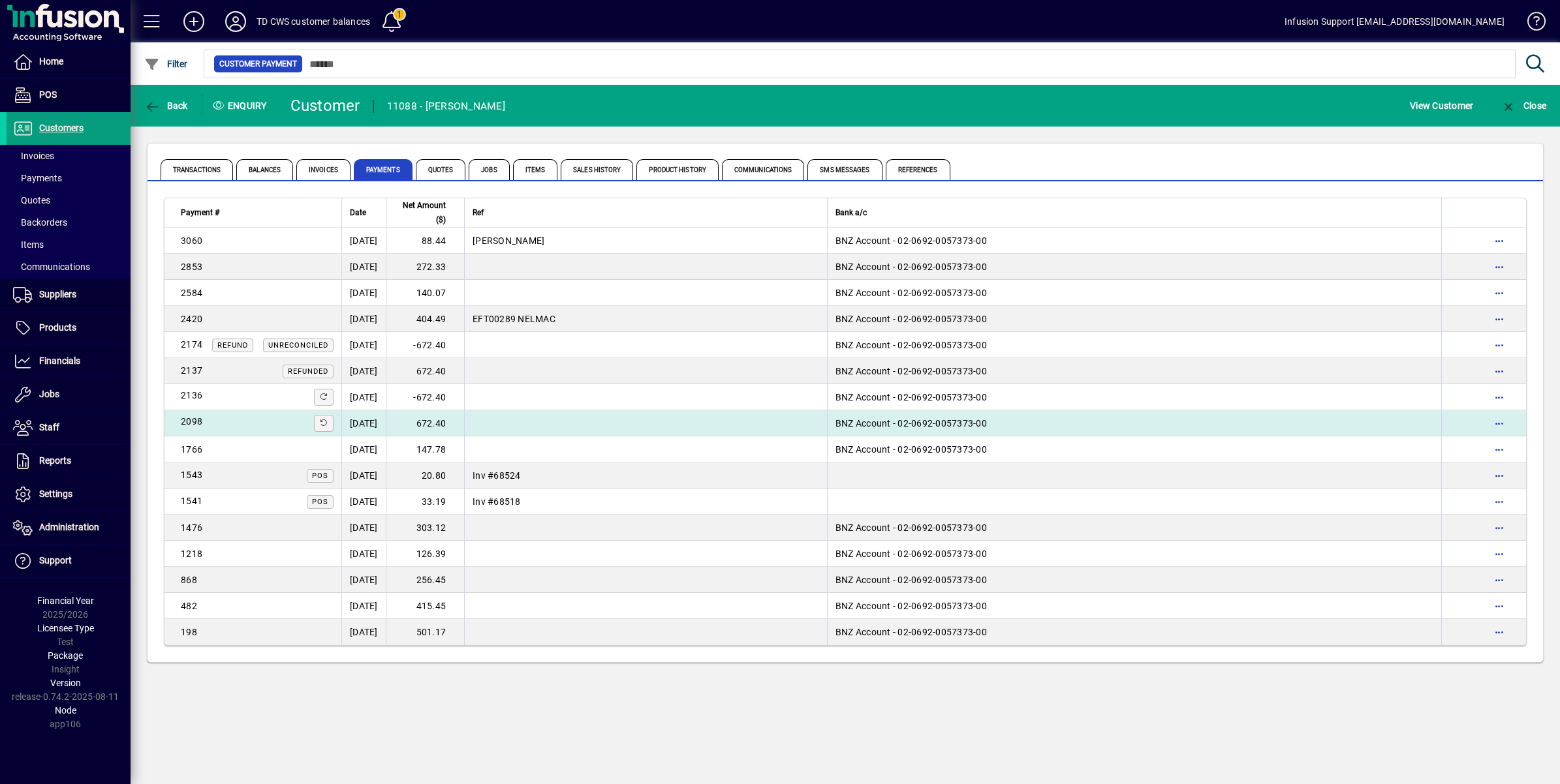
click at [446, 422] on td "672.40" at bounding box center [425, 423] width 79 height 26
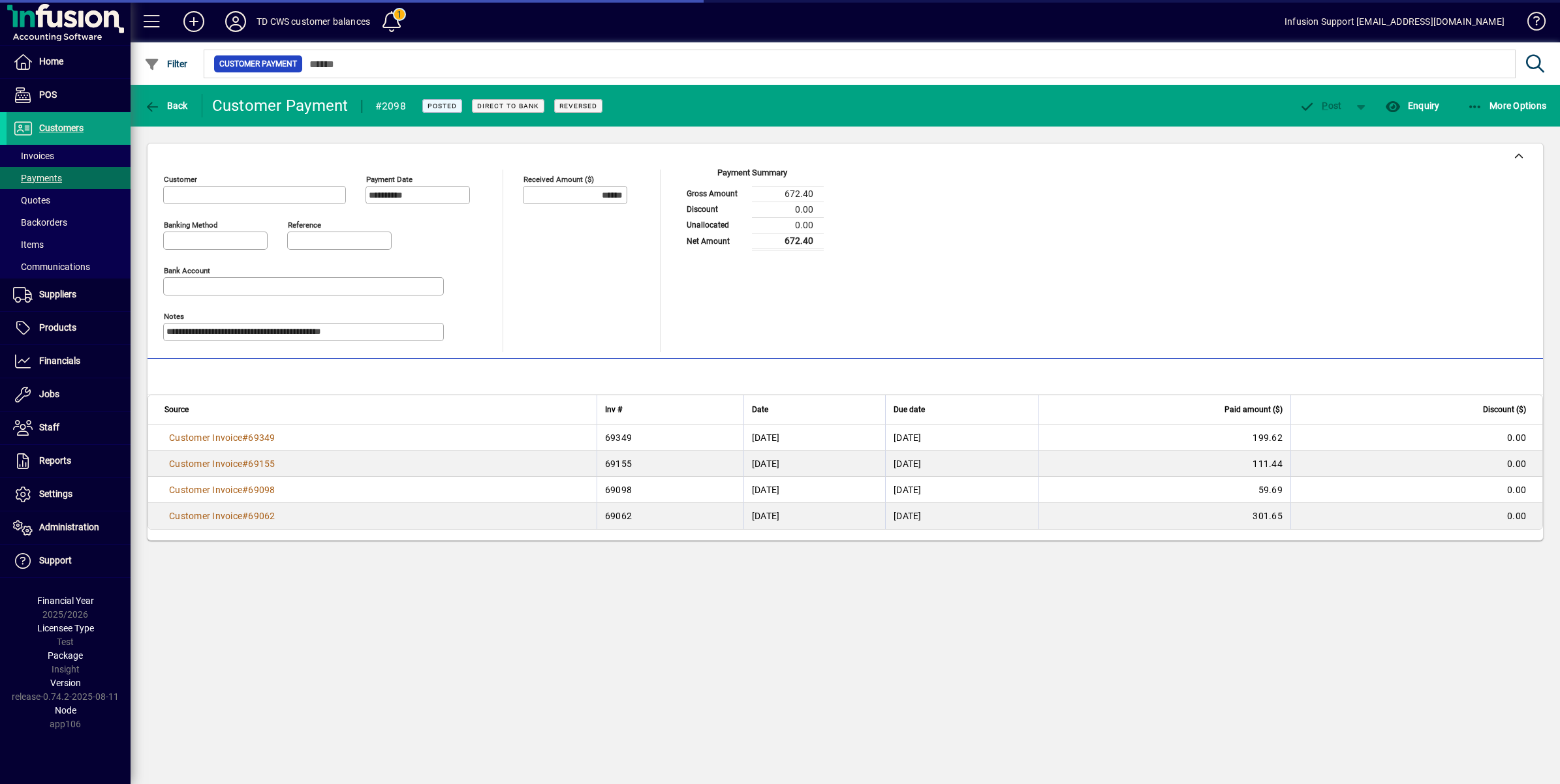
type input "**********"
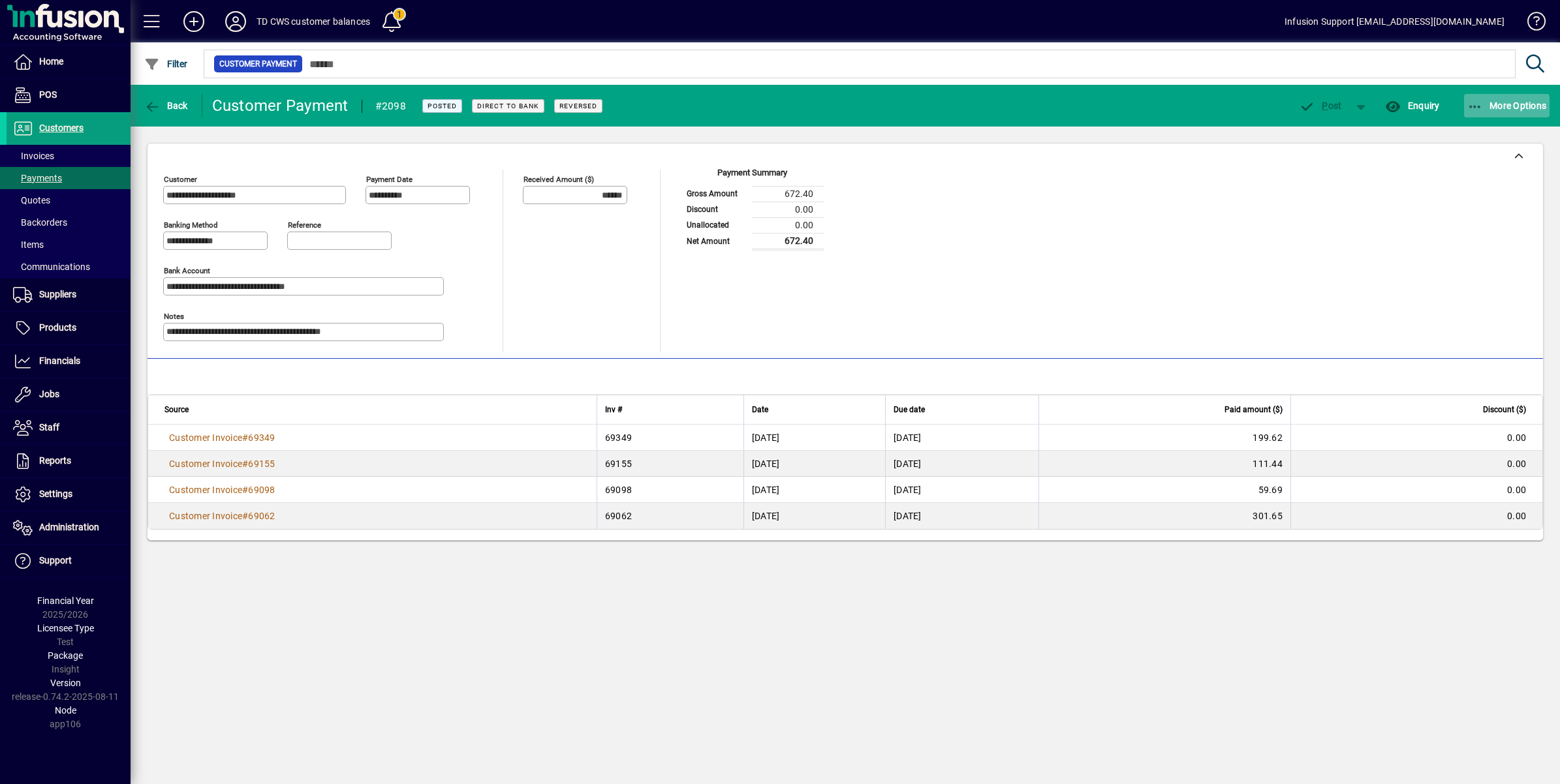
click at [1482, 100] on icon "button" at bounding box center [1476, 107] width 17 height 13
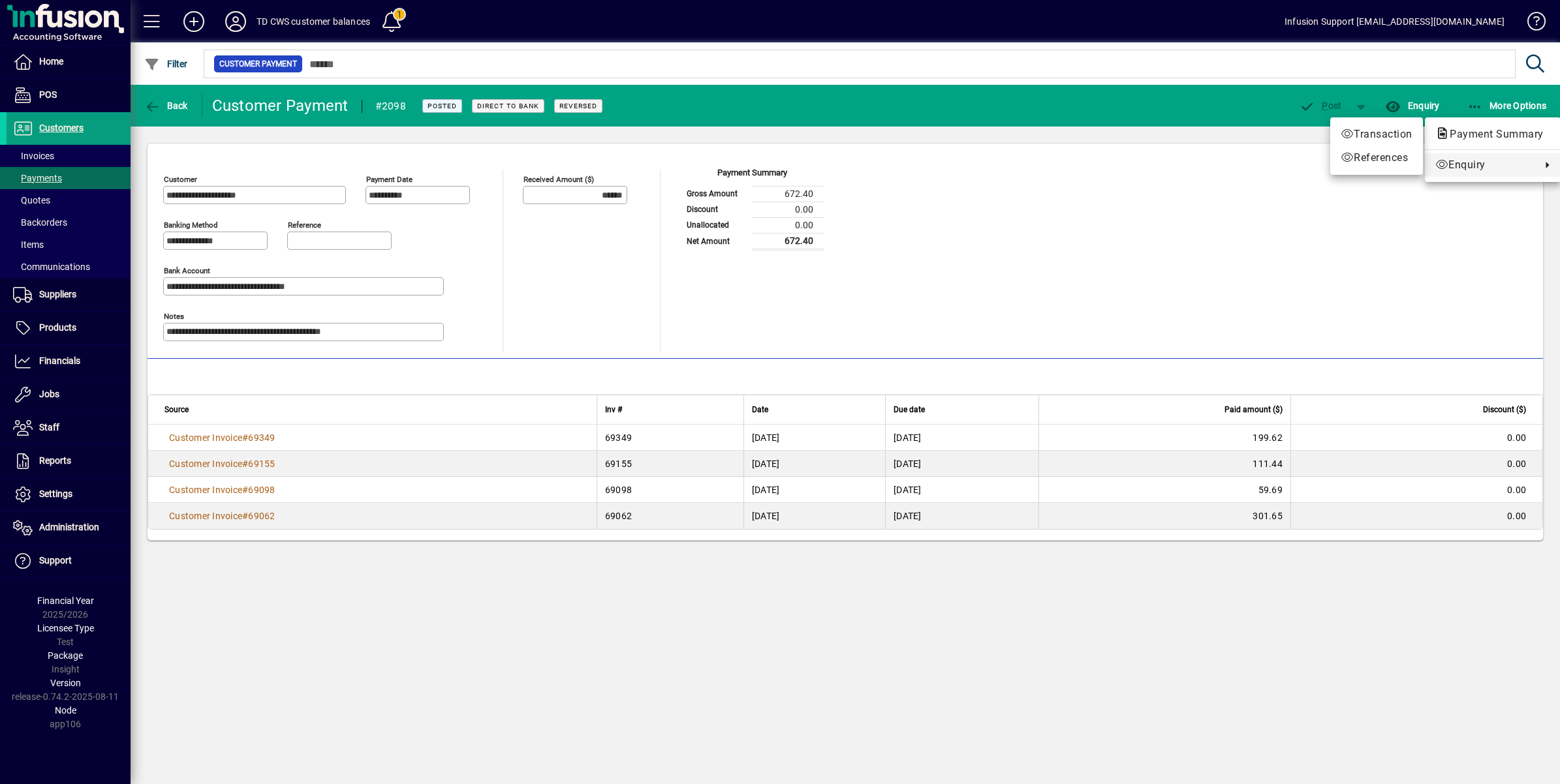
click at [377, 336] on div at bounding box center [780, 392] width 1560 height 784
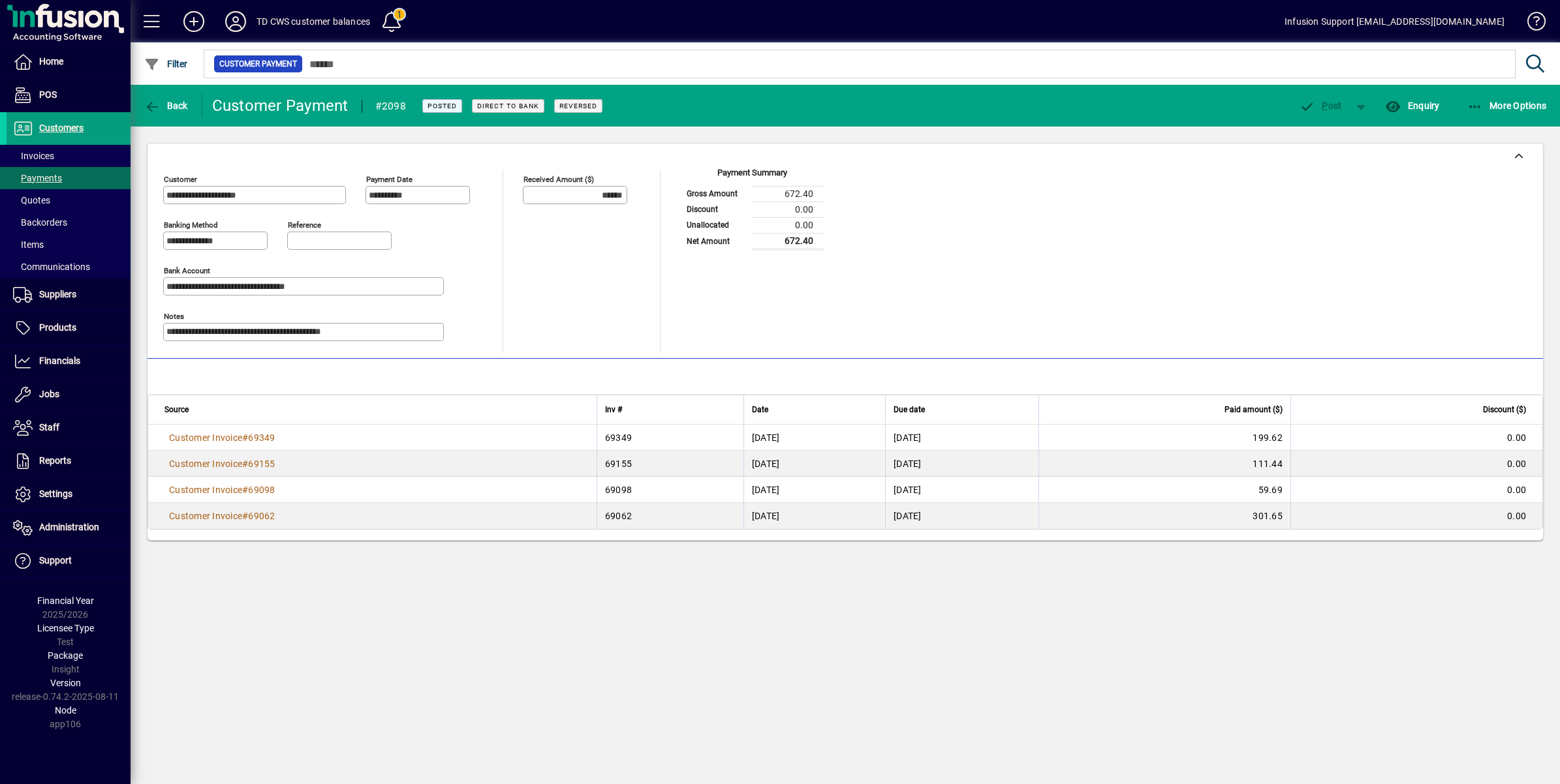
click at [377, 336] on textarea "**********" at bounding box center [305, 332] width 277 height 10
click at [138, 97] on div "Back" at bounding box center [167, 105] width 72 height 24
click at [148, 105] on icon "button" at bounding box center [152, 107] width 17 height 13
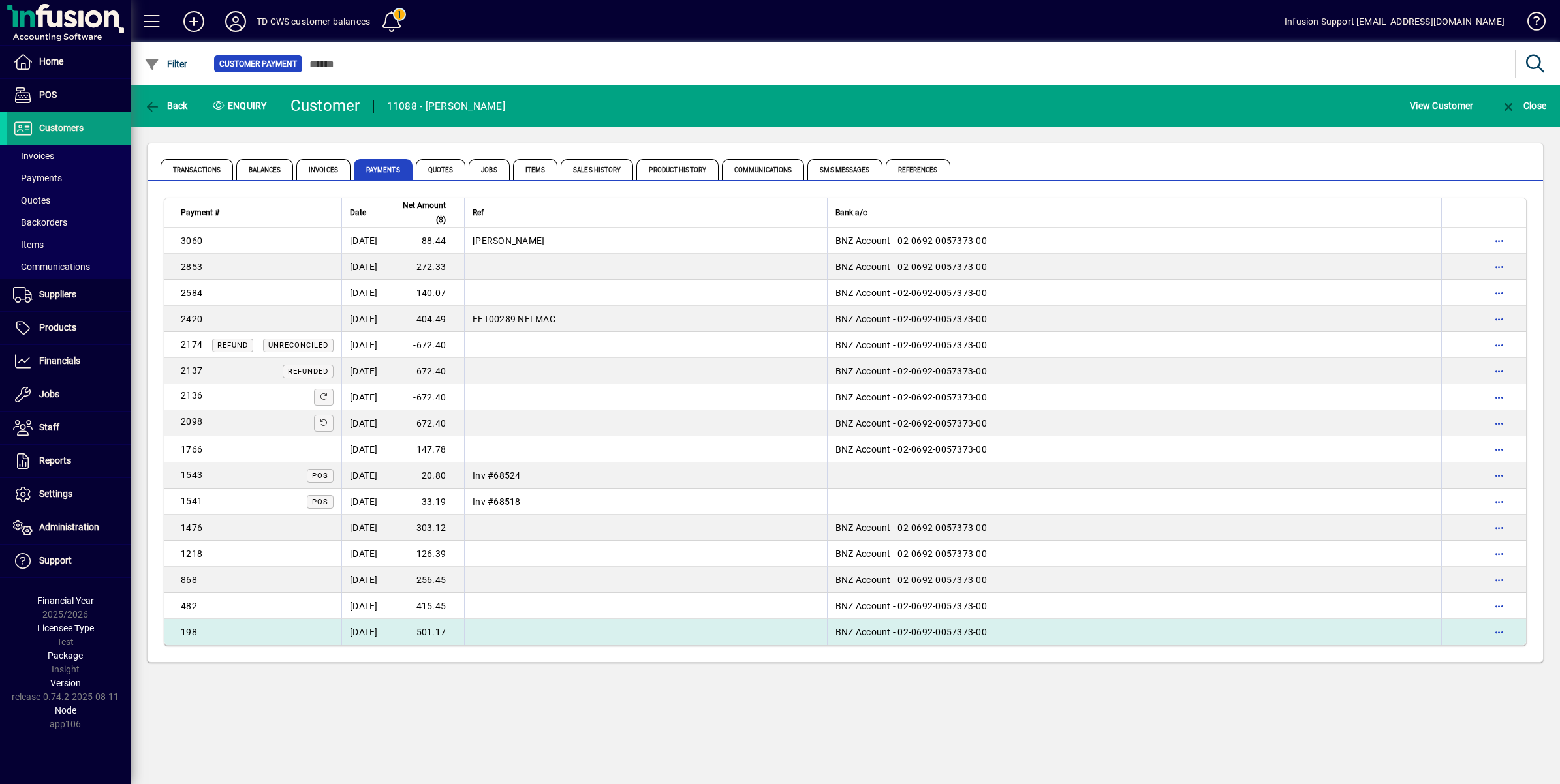
click at [449, 627] on td "501.17" at bounding box center [425, 632] width 79 height 26
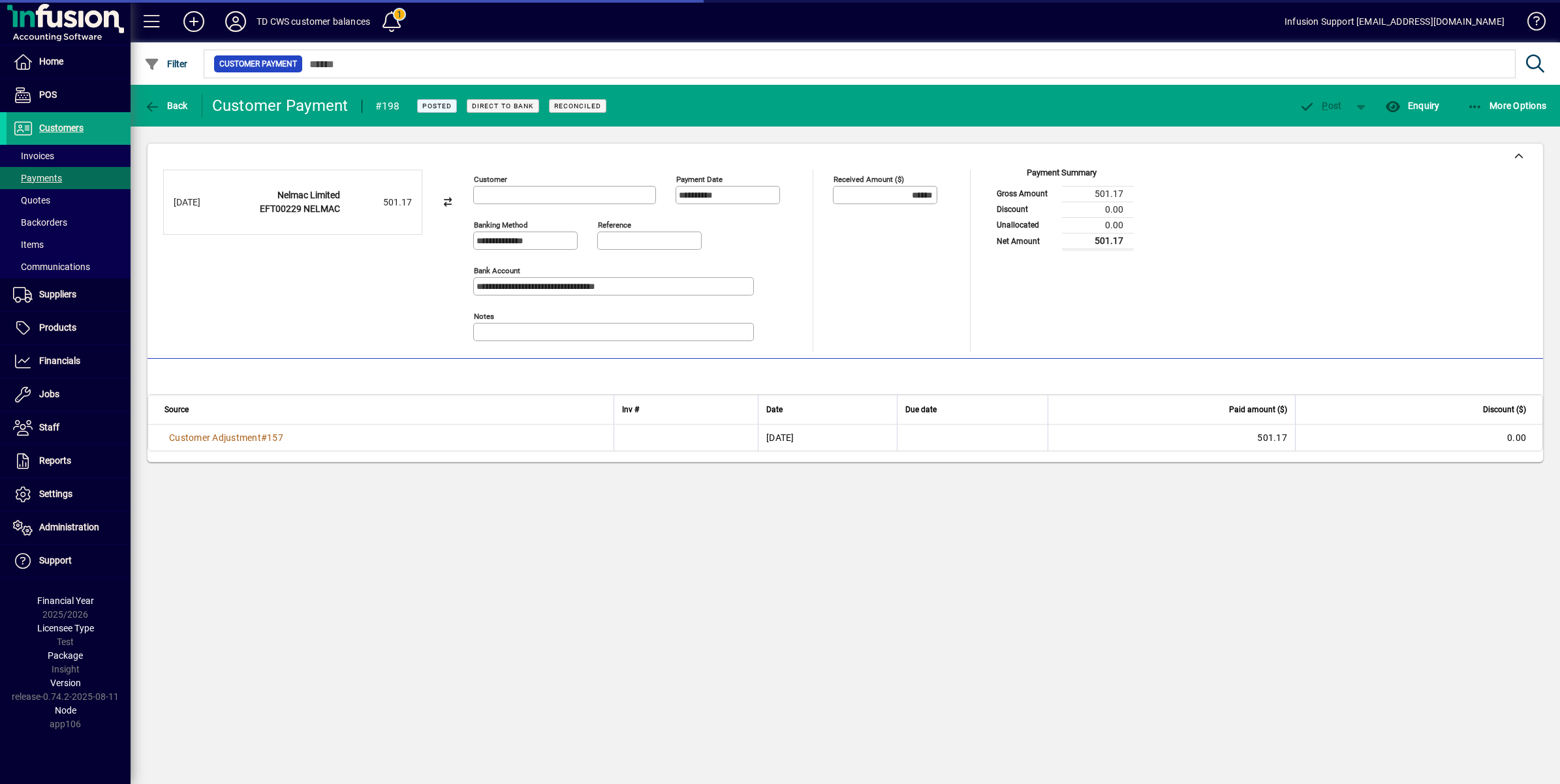
type input "**********"
click at [146, 101] on icon "button" at bounding box center [152, 107] width 17 height 13
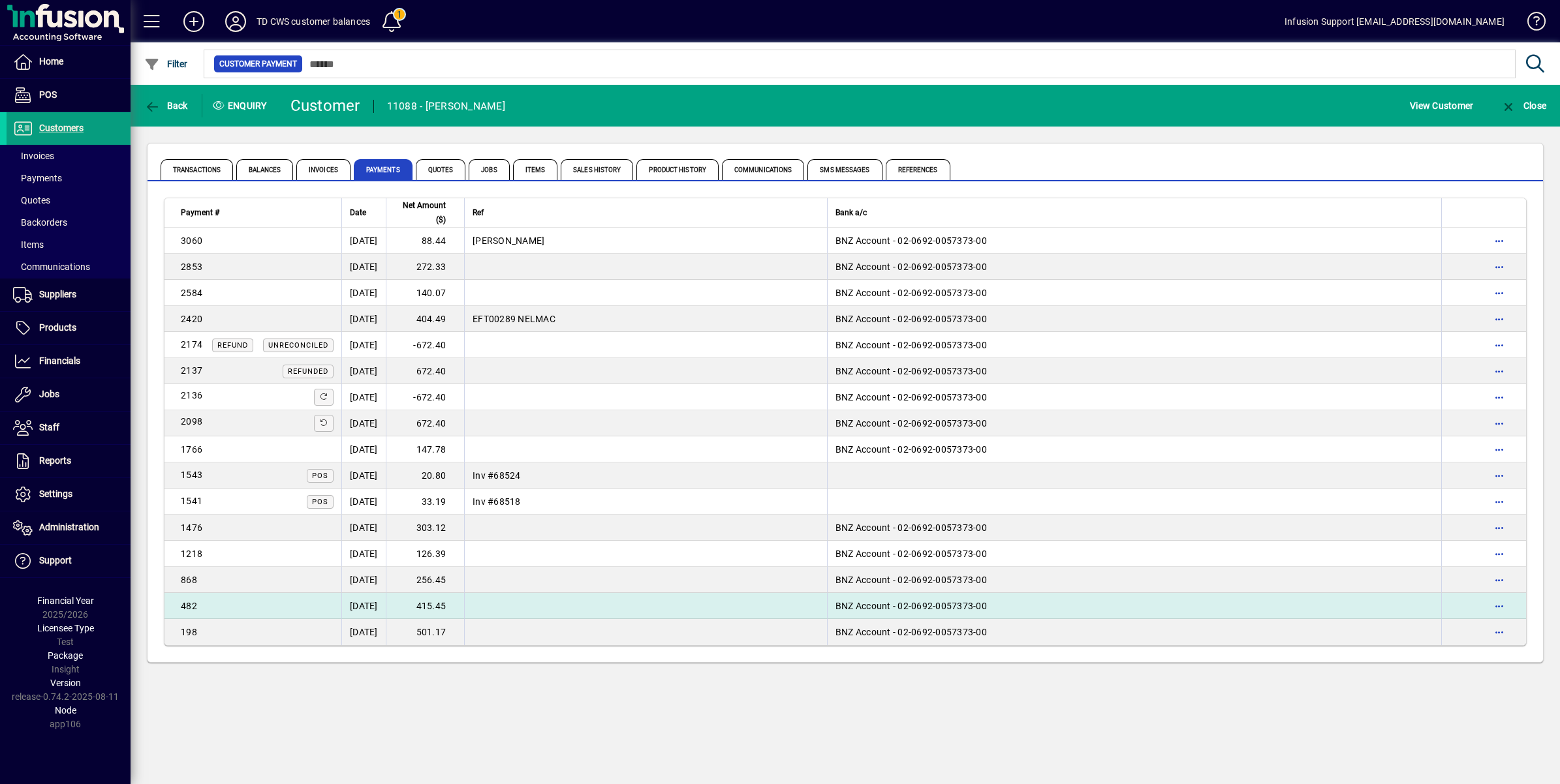
click at [382, 599] on td "[DATE]" at bounding box center [364, 606] width 45 height 26
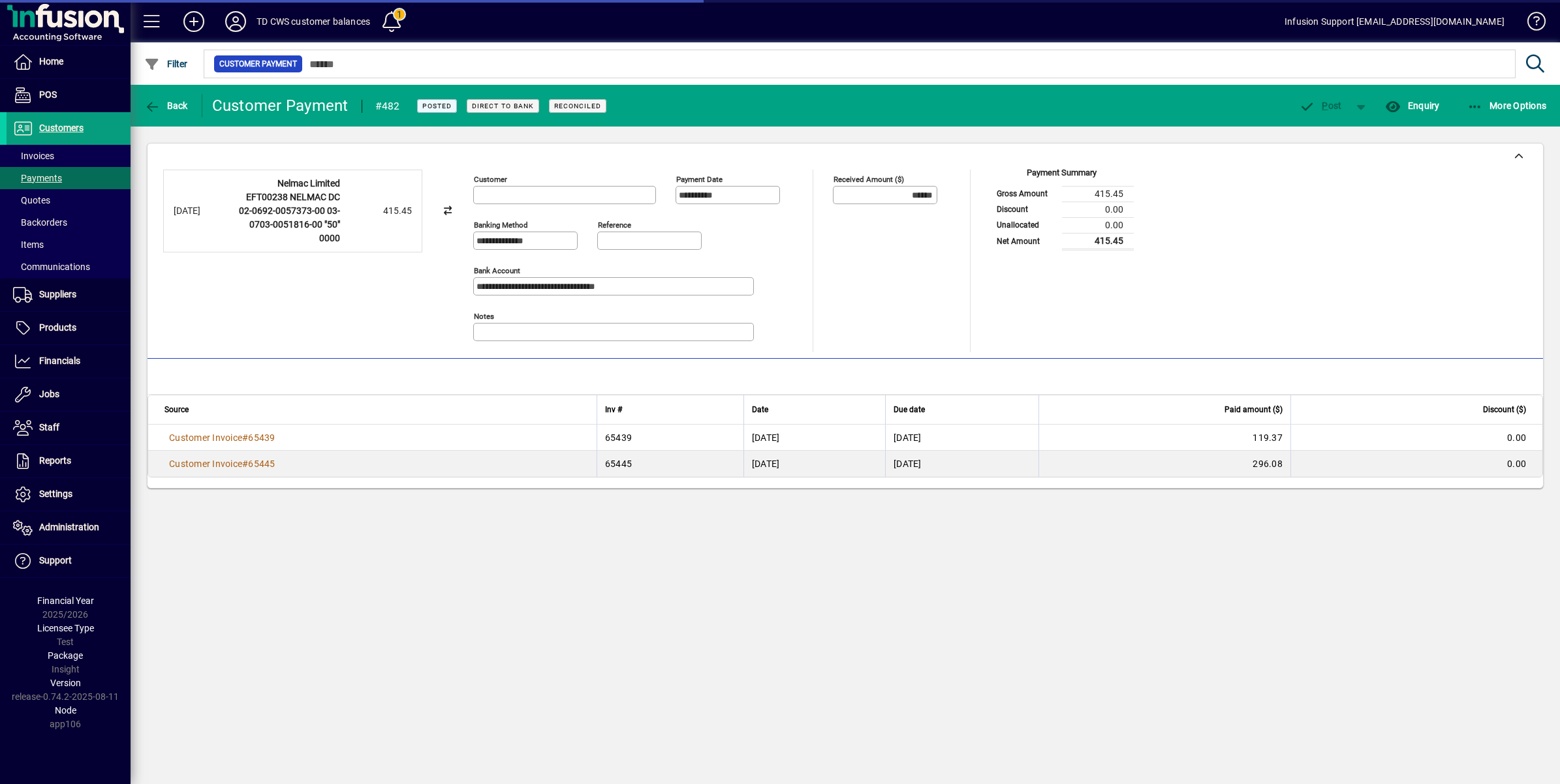
type input "**********"
click at [145, 103] on icon "button" at bounding box center [152, 107] width 17 height 13
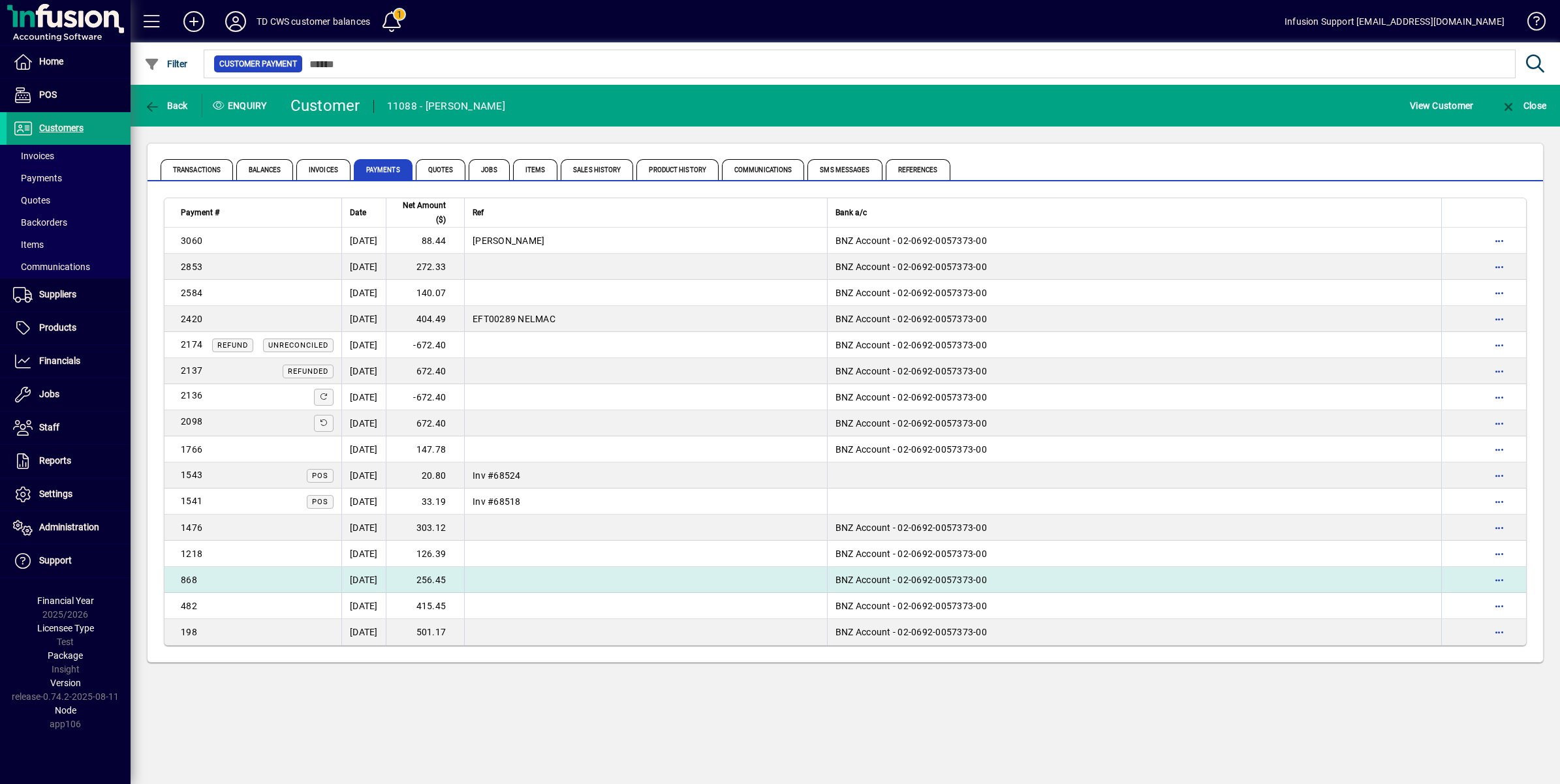
click at [292, 578] on div "868" at bounding box center [258, 580] width 153 height 13
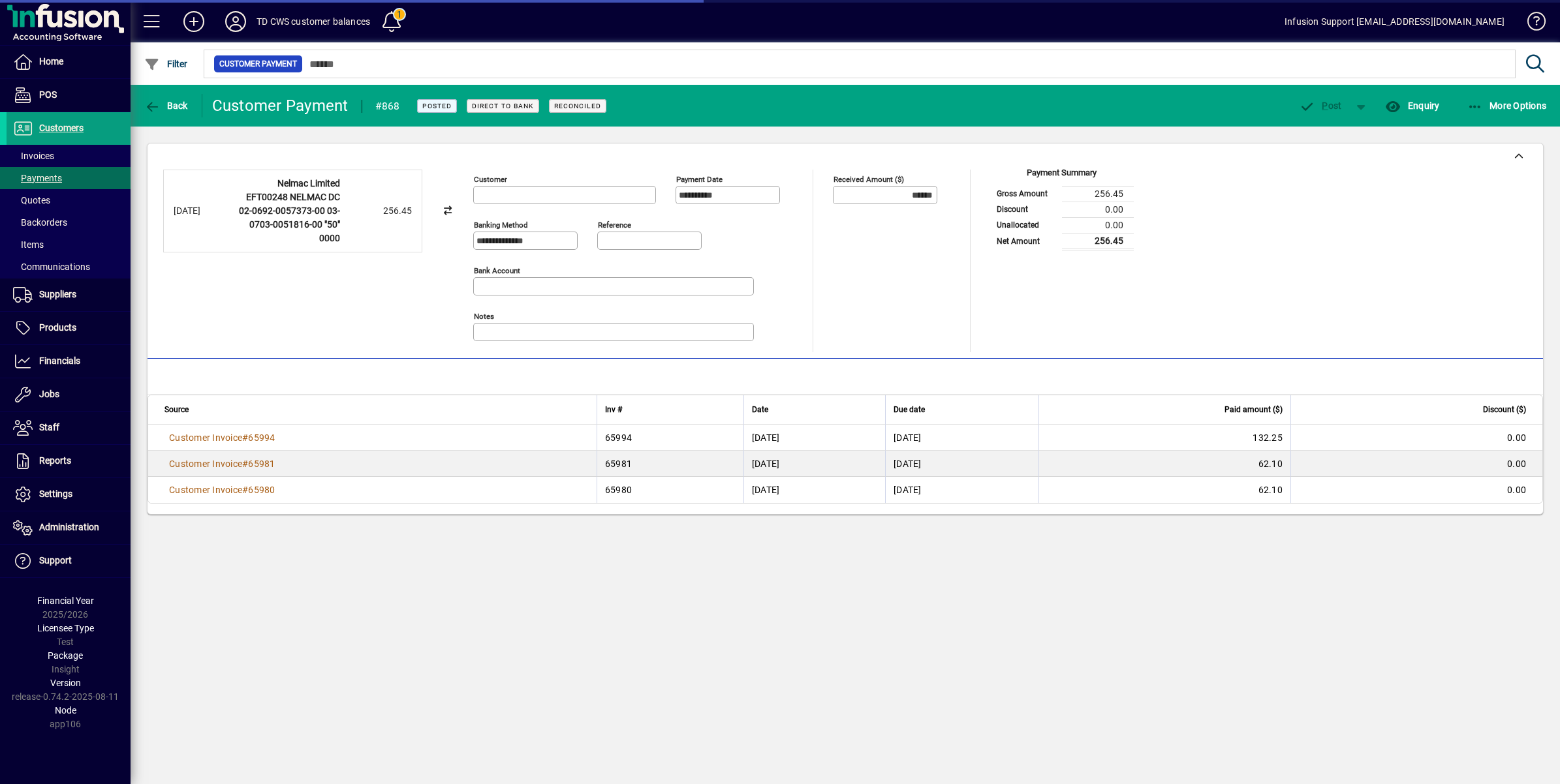
type input "**********"
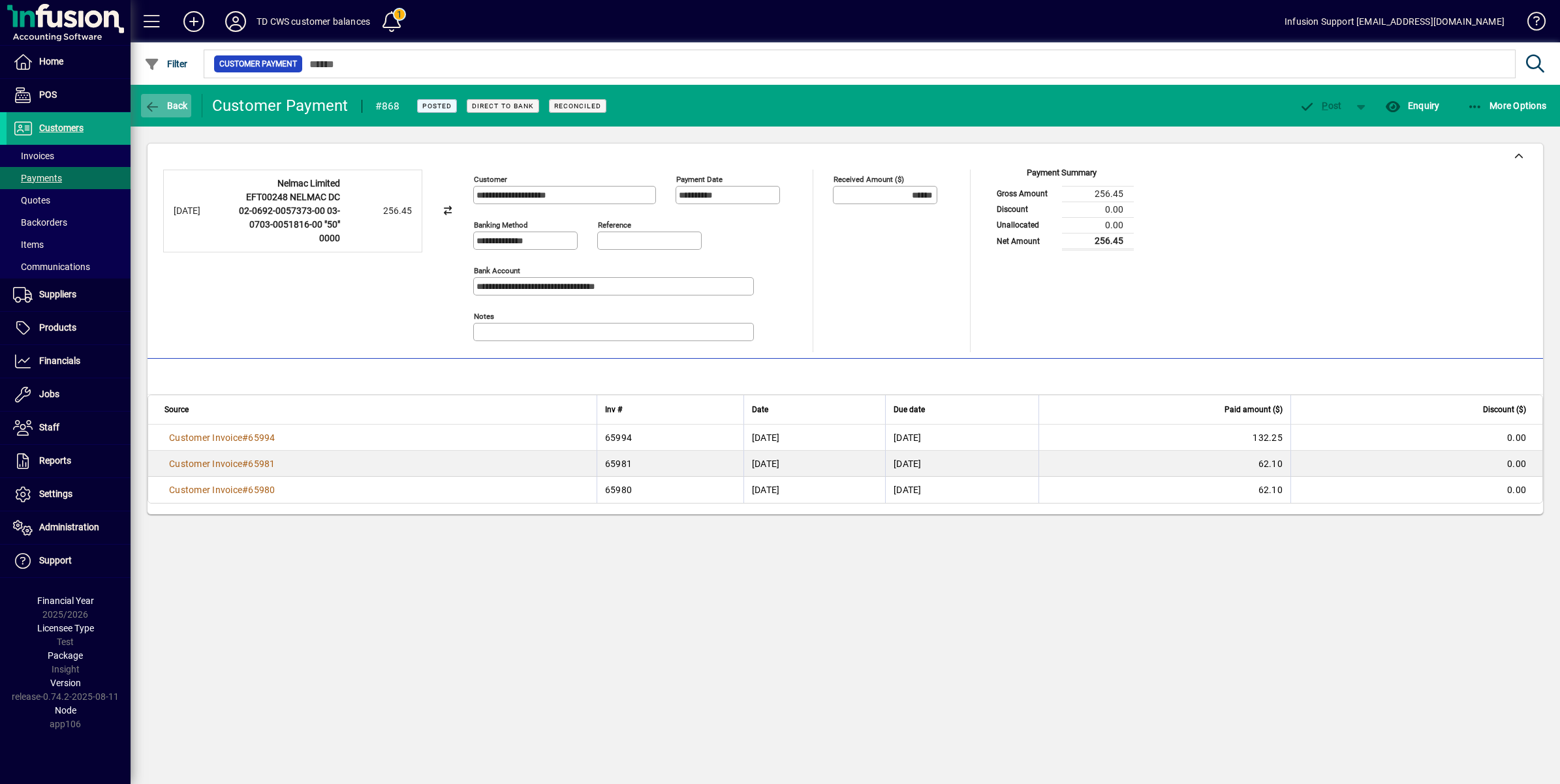
click at [145, 100] on icon "button" at bounding box center [152, 107] width 17 height 13
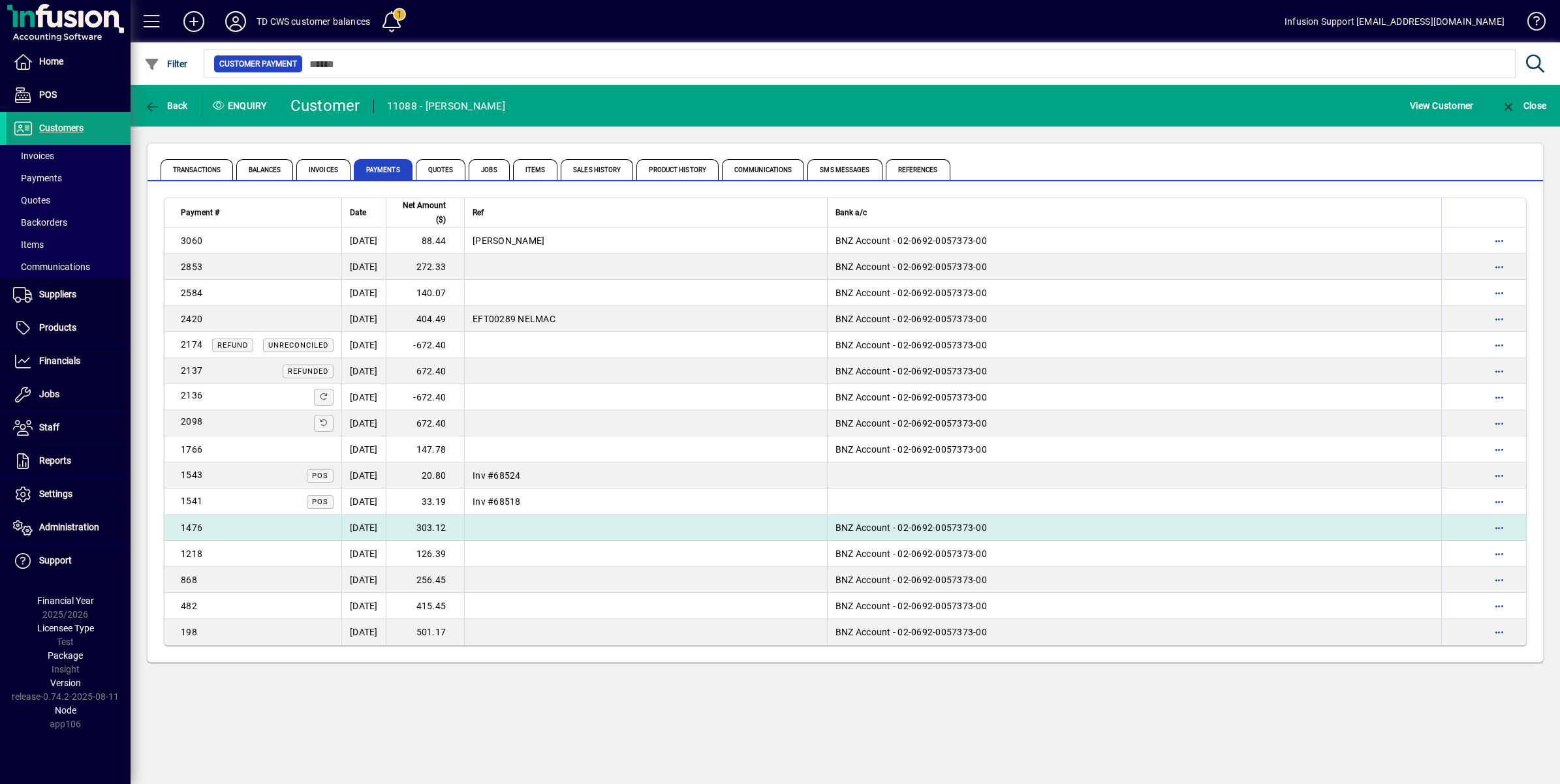
click at [266, 526] on div "1476" at bounding box center [258, 528] width 153 height 13
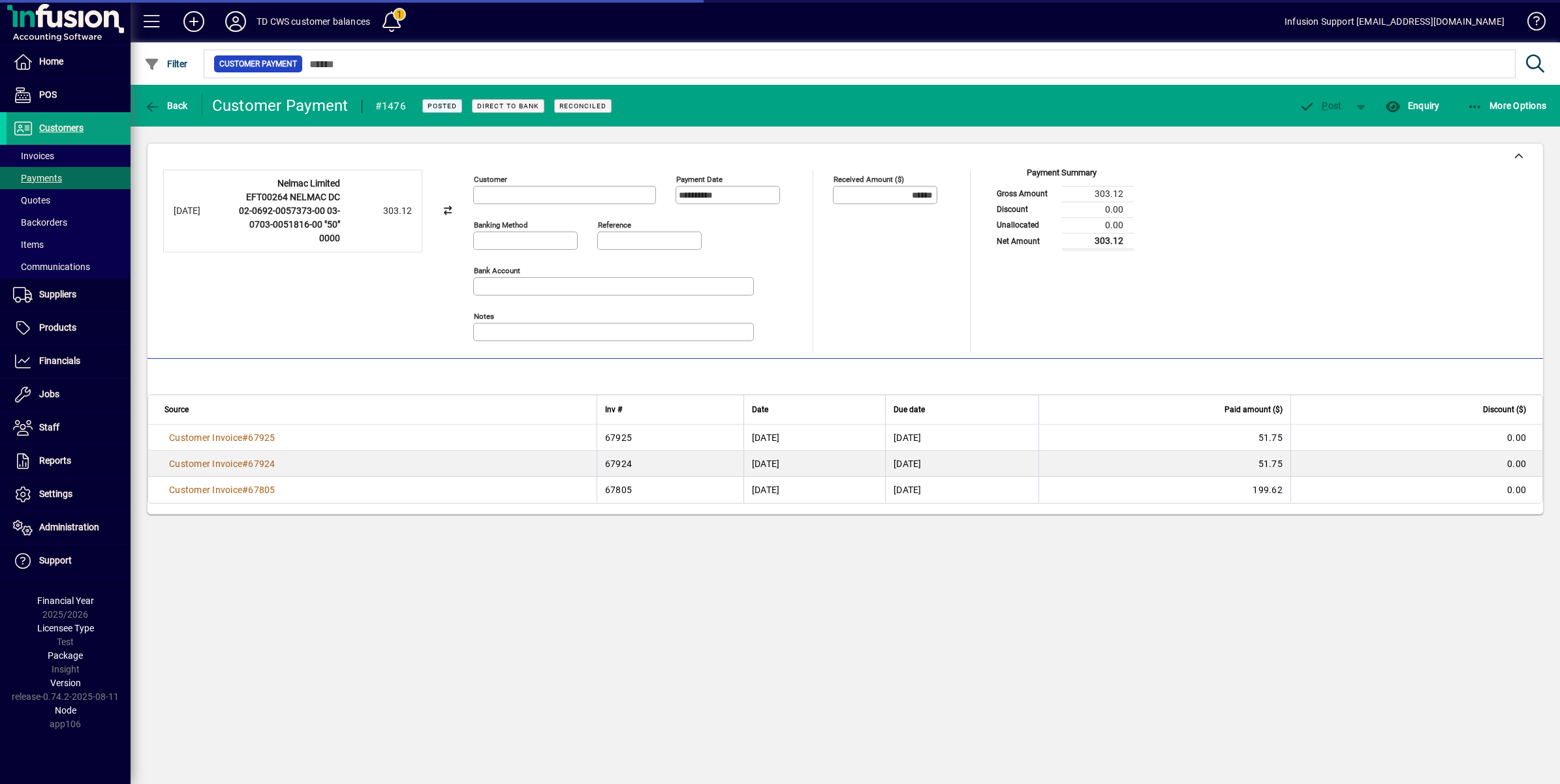
type input "**********"
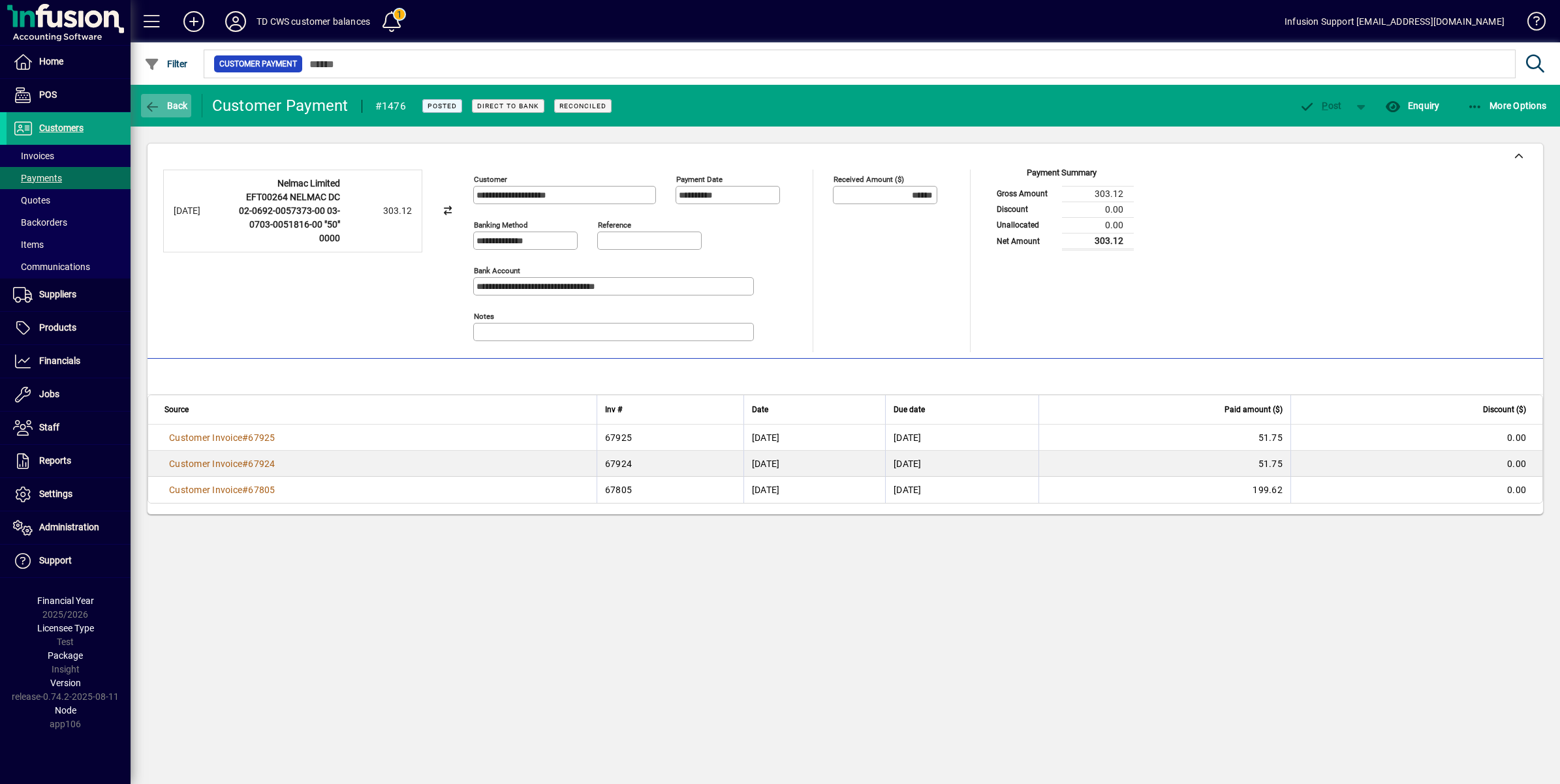
click at [148, 109] on icon "button" at bounding box center [152, 107] width 17 height 13
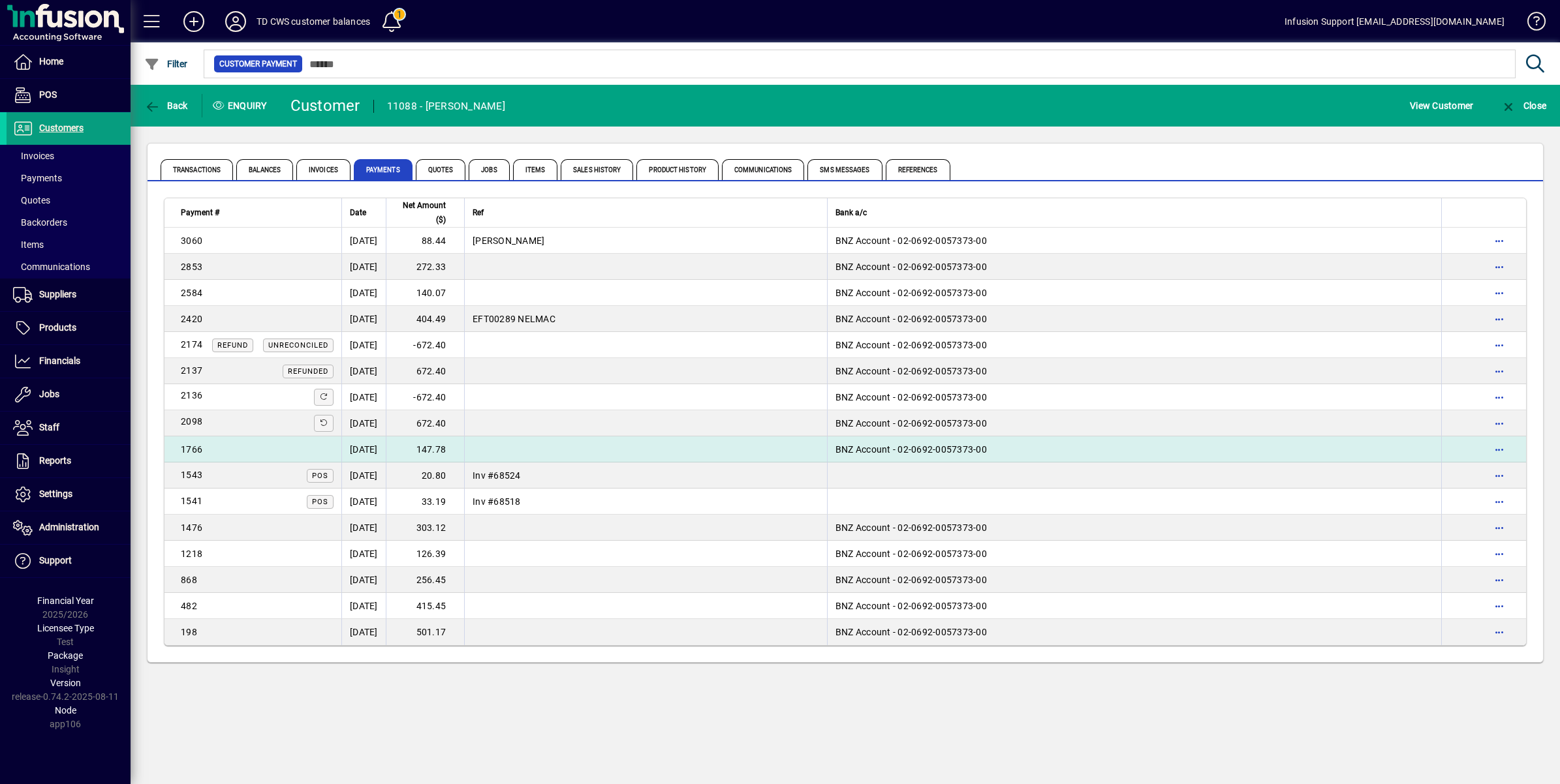
click at [220, 444] on div "1766" at bounding box center [258, 449] width 153 height 13
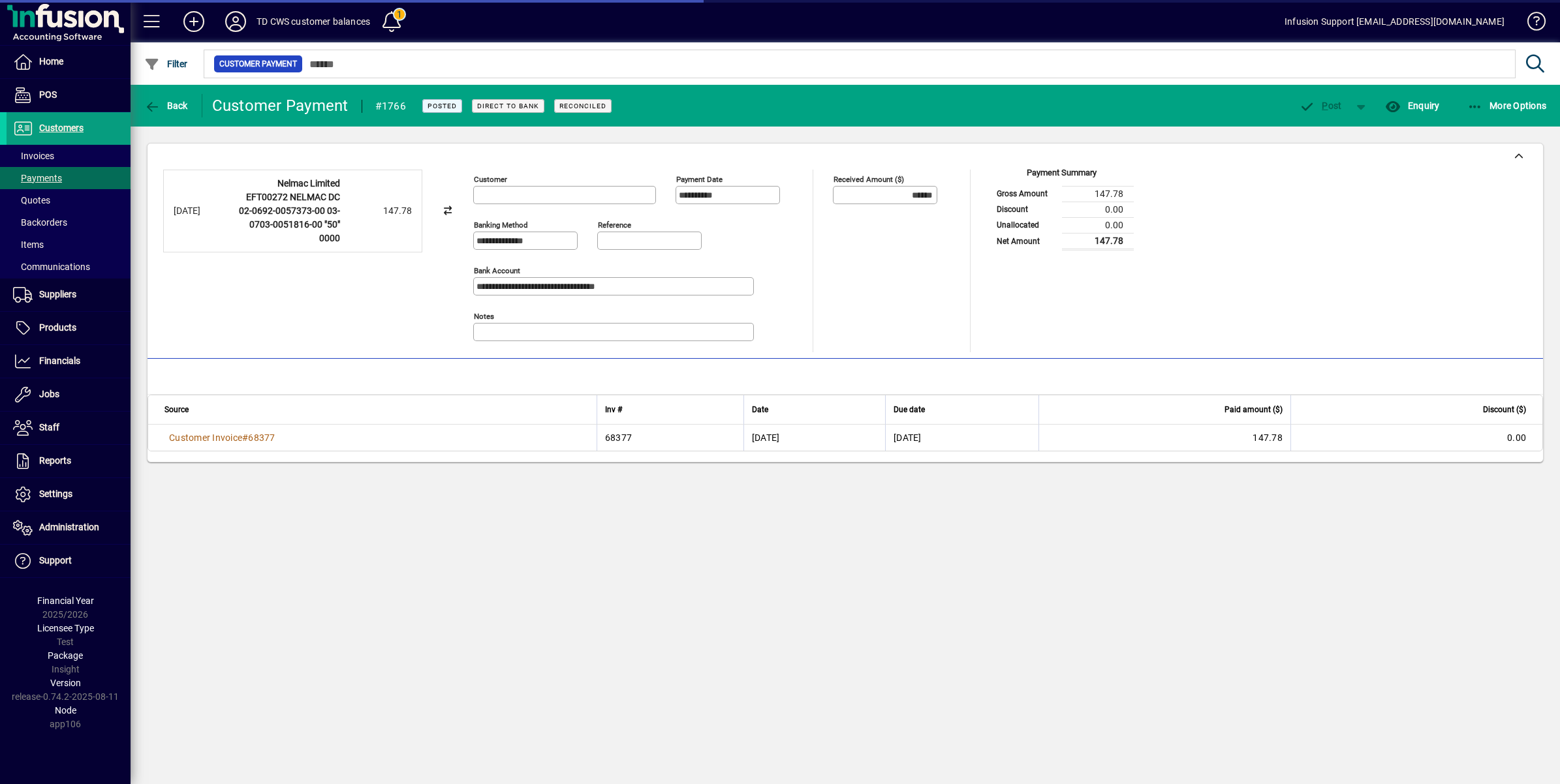
type input "**********"
click at [146, 103] on icon "button" at bounding box center [152, 107] width 17 height 13
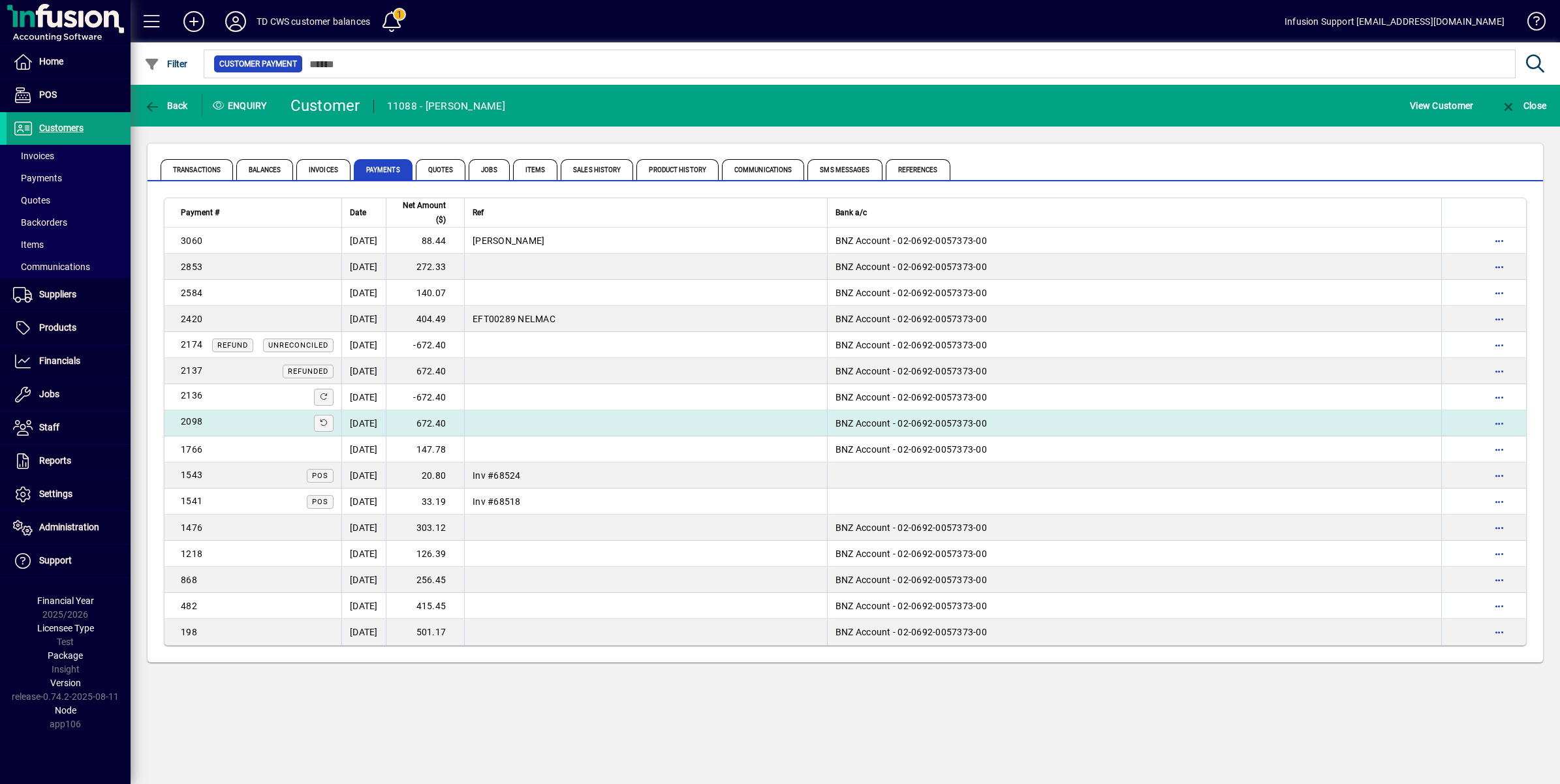
click at [219, 423] on div "2098" at bounding box center [258, 423] width 153 height 17
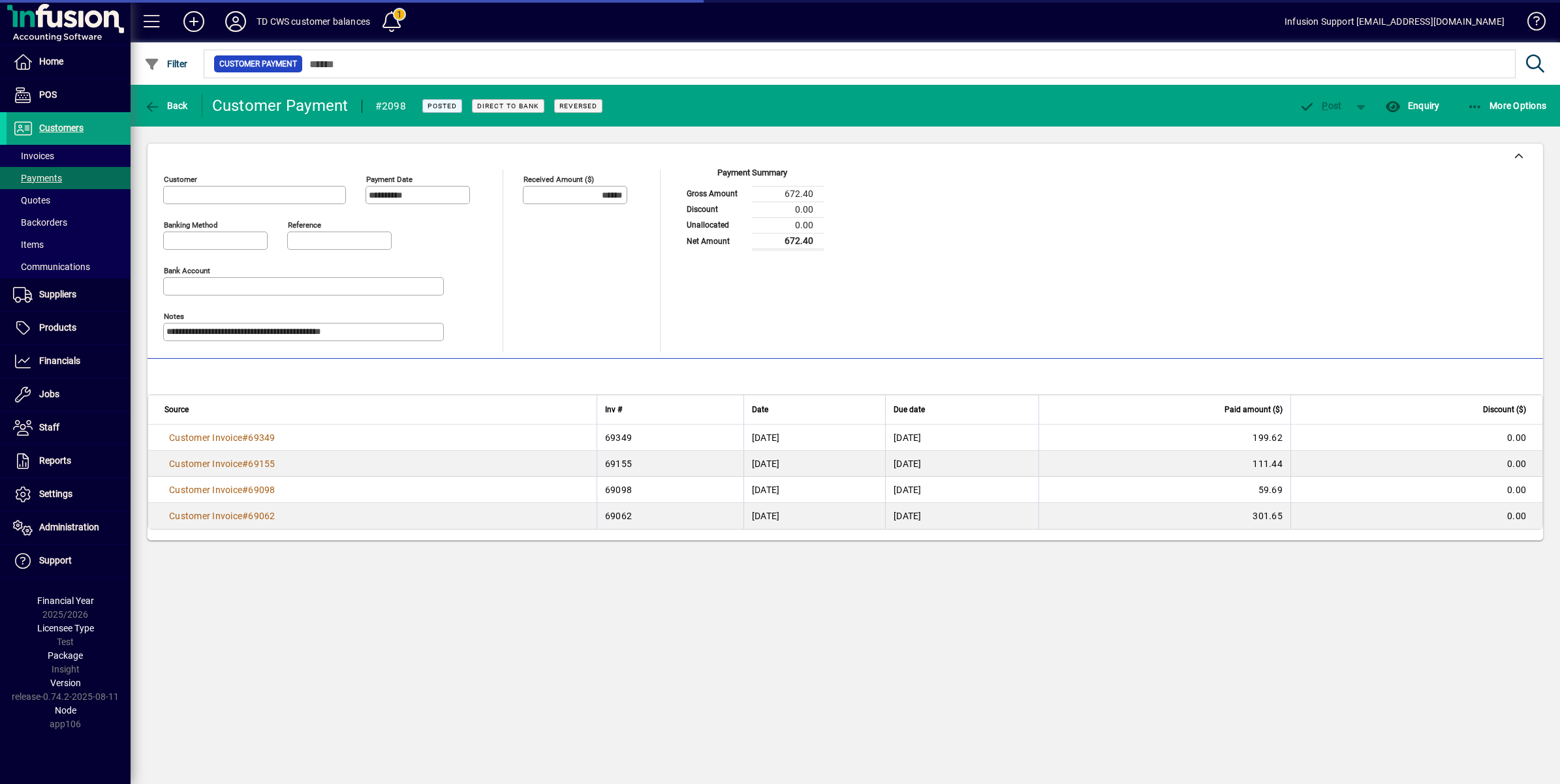
type input "**********"
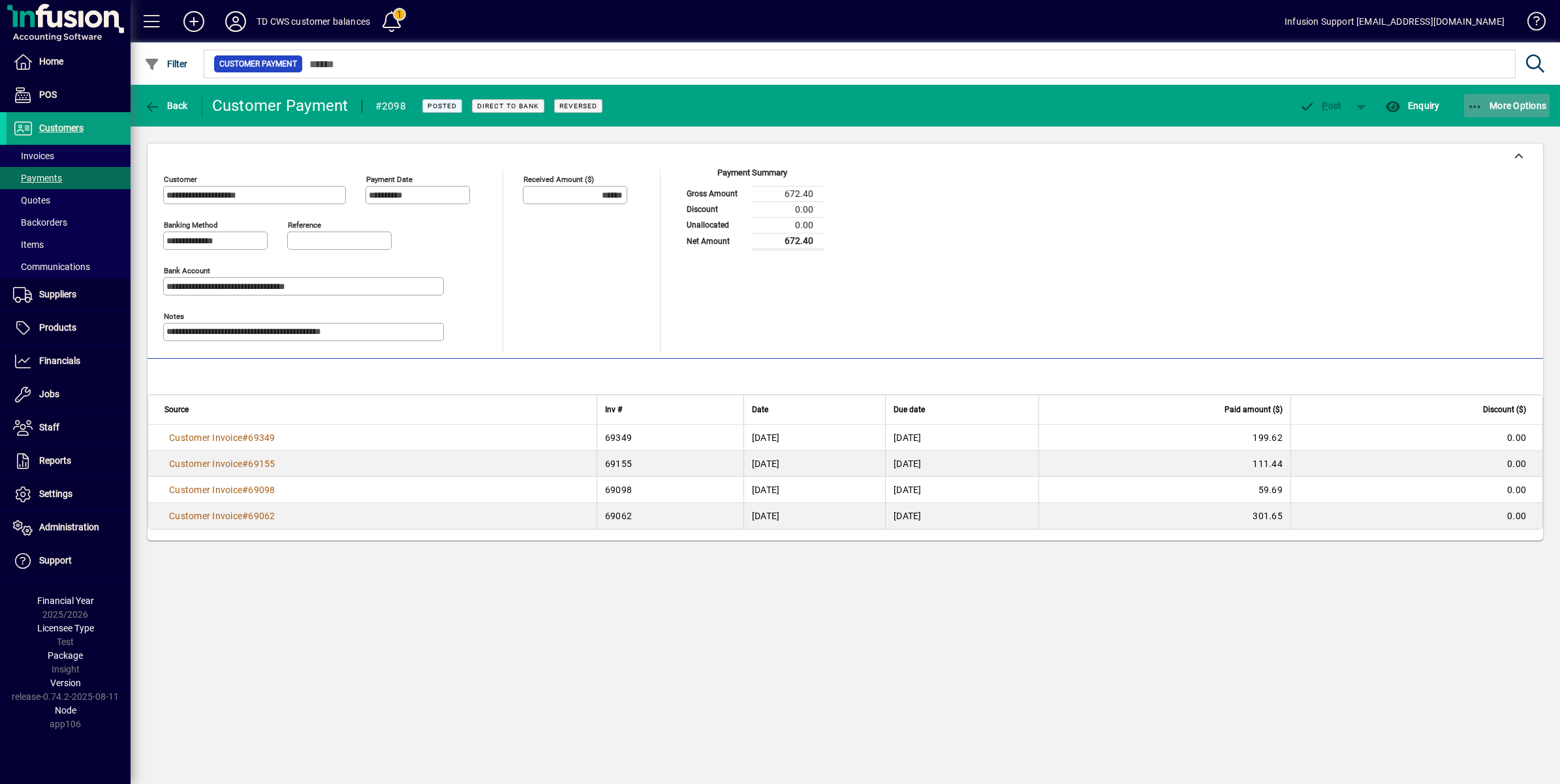
click at [1481, 98] on span "button" at bounding box center [1507, 105] width 86 height 31
click at [148, 99] on div at bounding box center [780, 392] width 1560 height 784
click at [148, 100] on icon "button" at bounding box center [152, 107] width 17 height 13
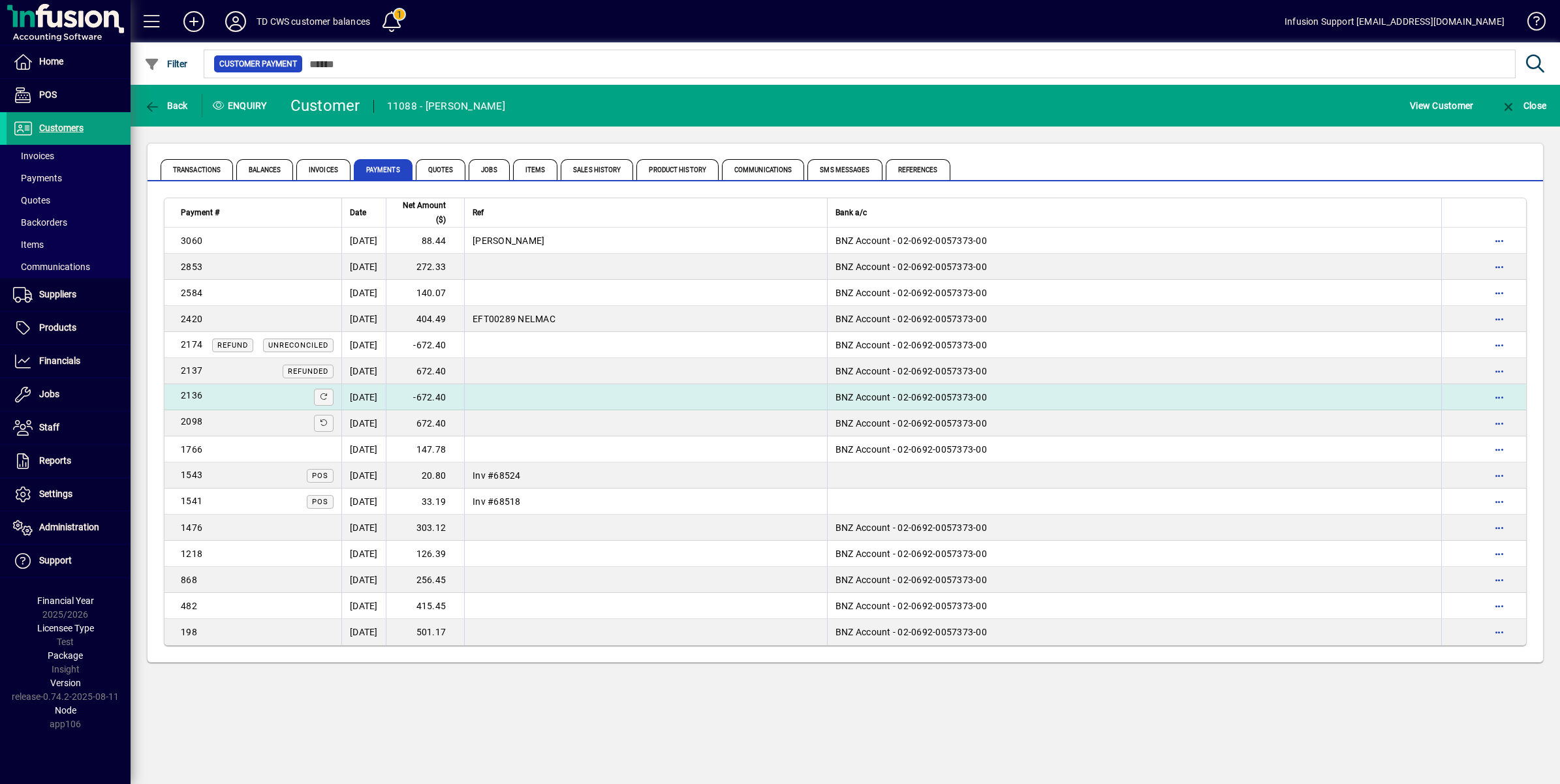
click at [382, 395] on td "[DATE]" at bounding box center [364, 397] width 45 height 26
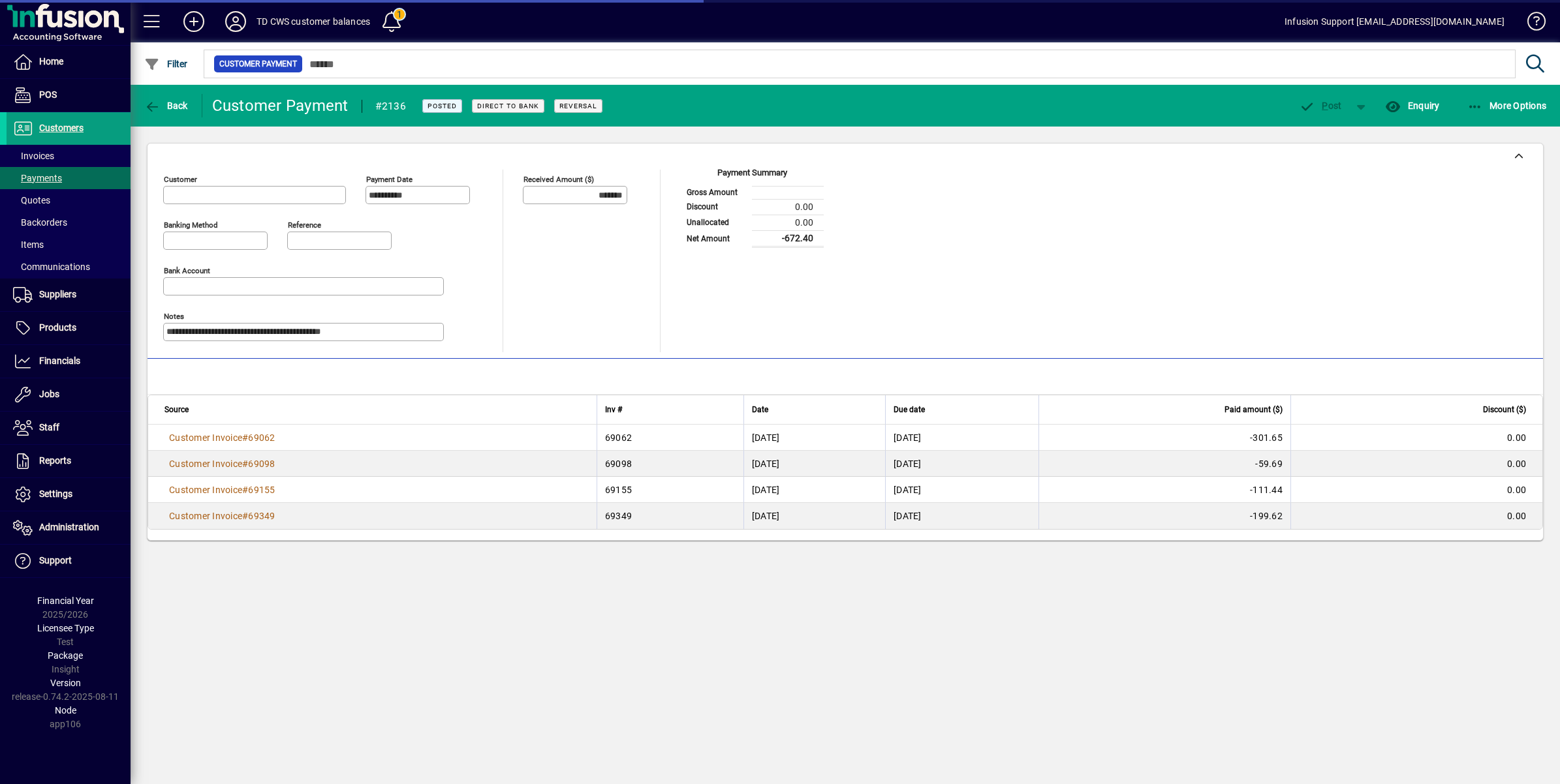
type input "**********"
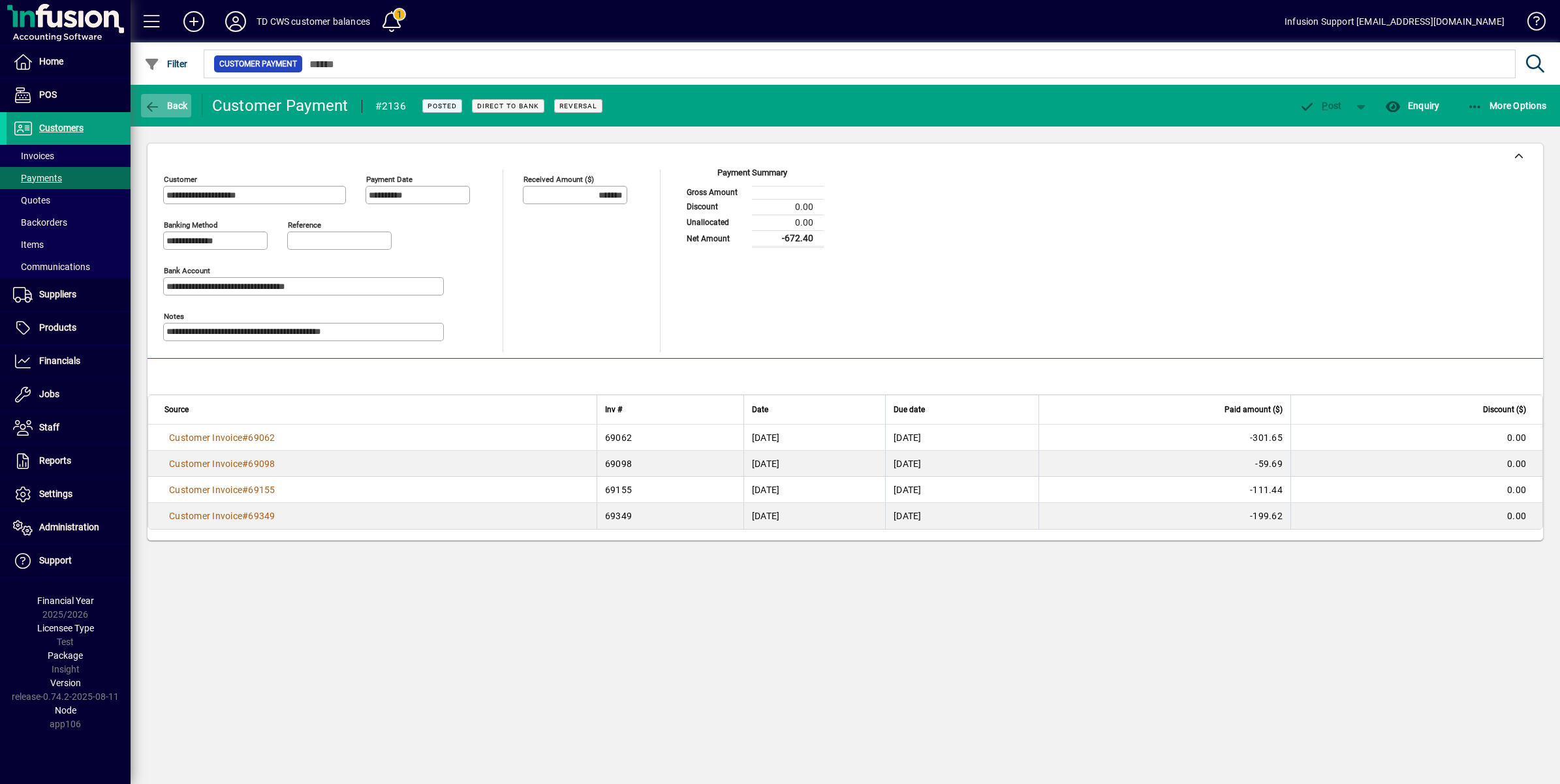
click at [144, 102] on icon "button" at bounding box center [152, 107] width 17 height 13
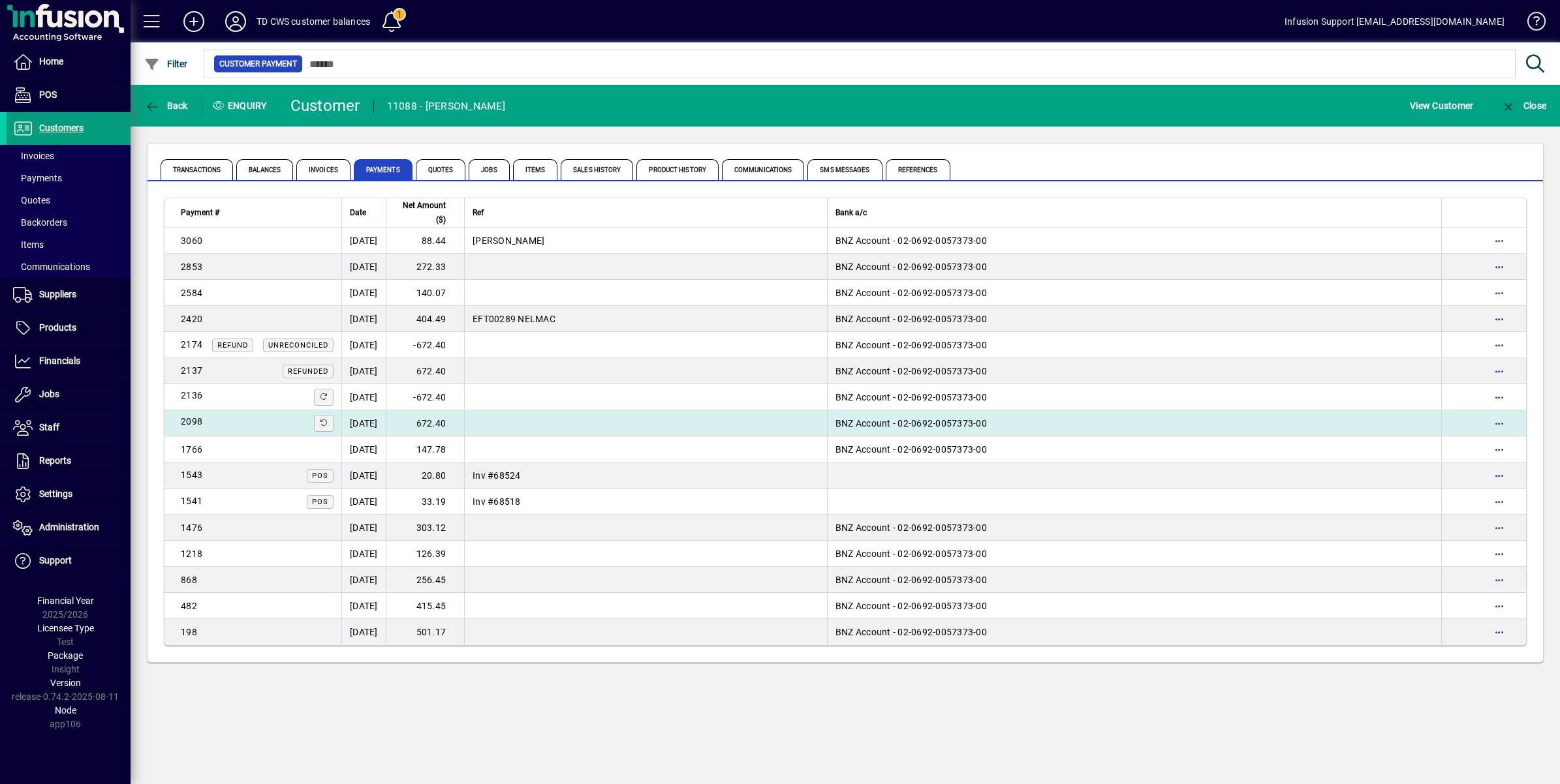
click at [376, 415] on td "[DATE]" at bounding box center [364, 423] width 45 height 26
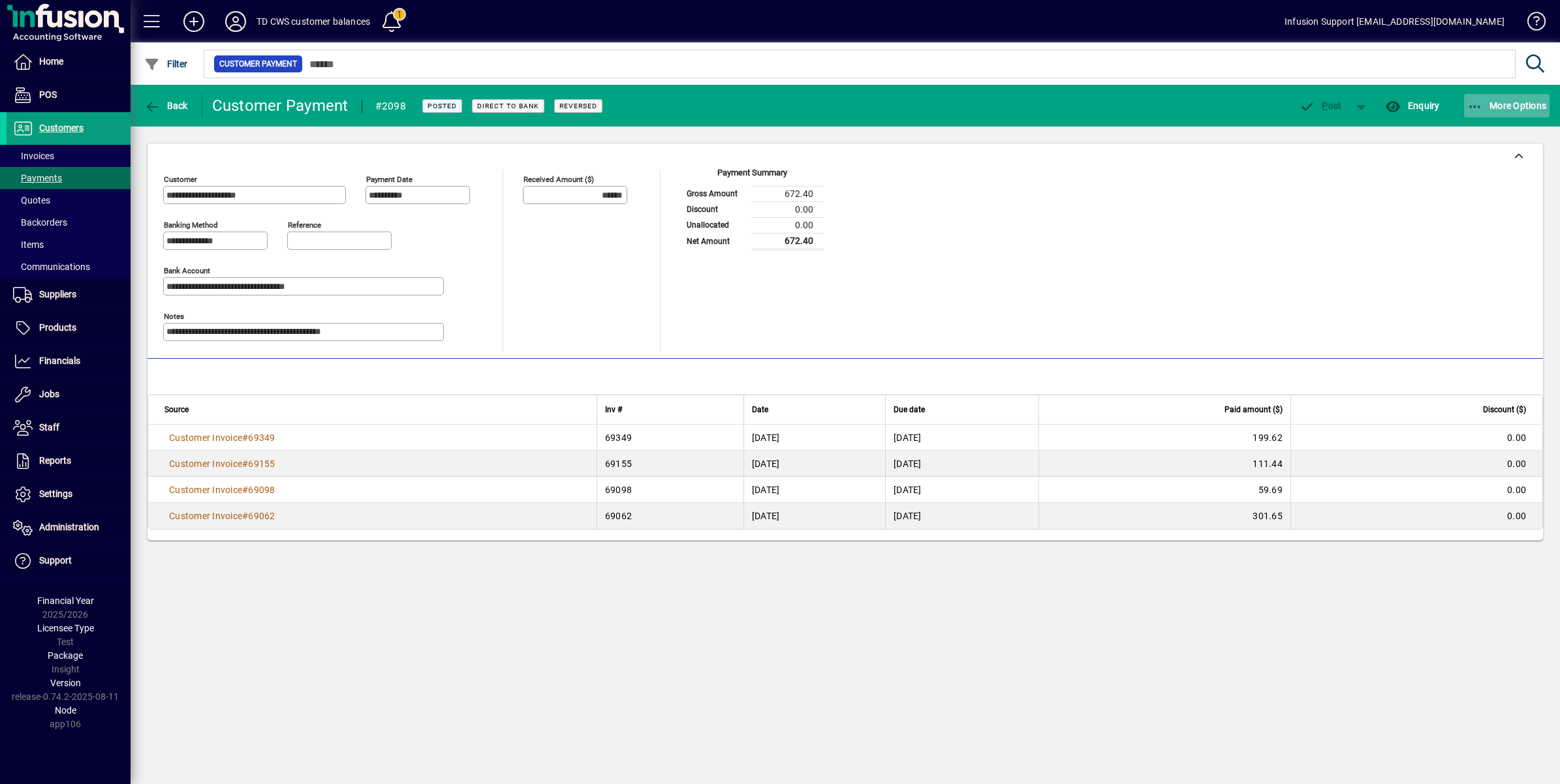
click at [1505, 90] on span "button" at bounding box center [1507, 105] width 86 height 31
click at [140, 101] on div at bounding box center [780, 392] width 1560 height 784
click at [141, 105] on span "button" at bounding box center [166, 105] width 51 height 31
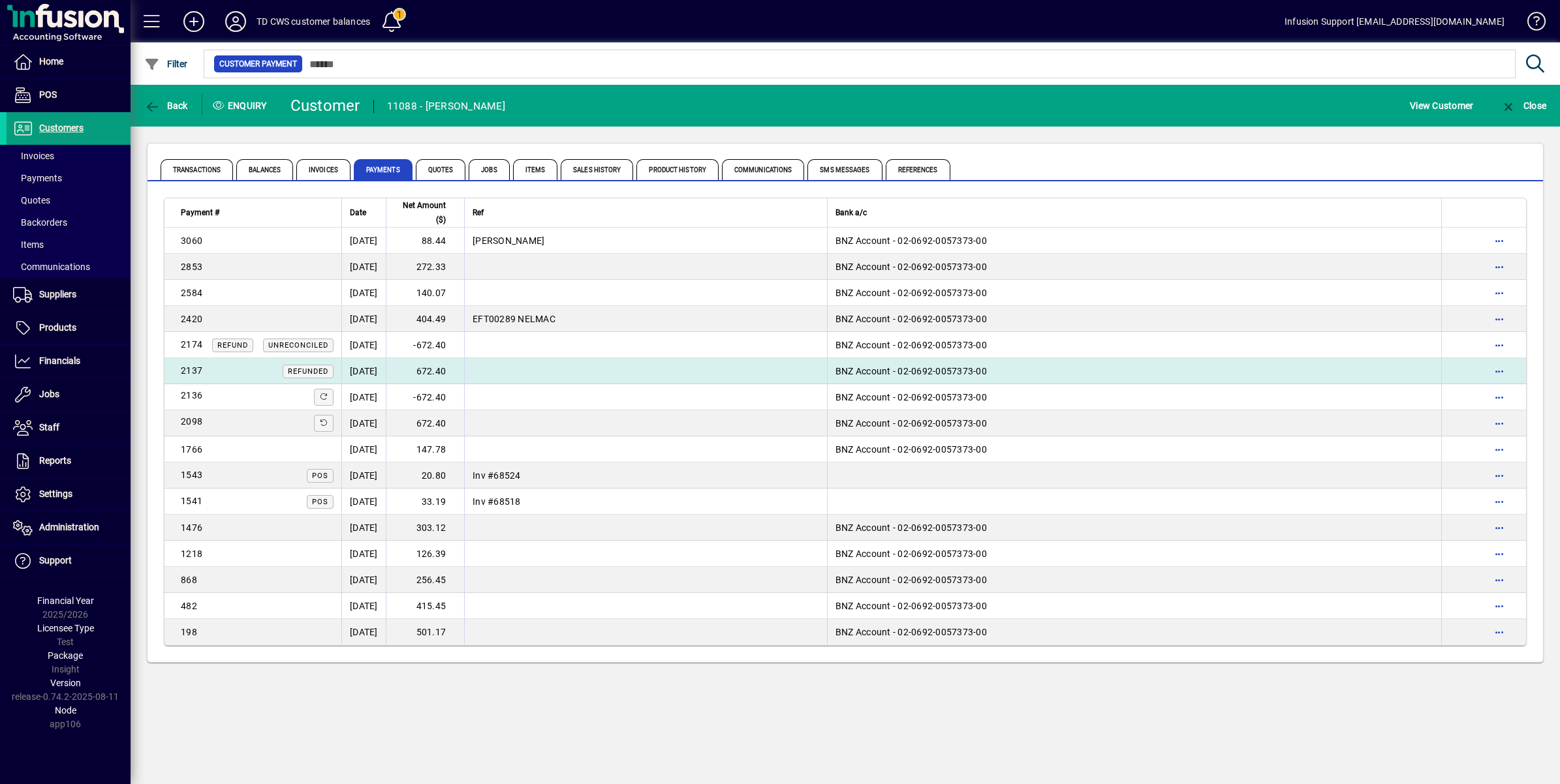
click at [372, 367] on td "[DATE]" at bounding box center [364, 371] width 45 height 26
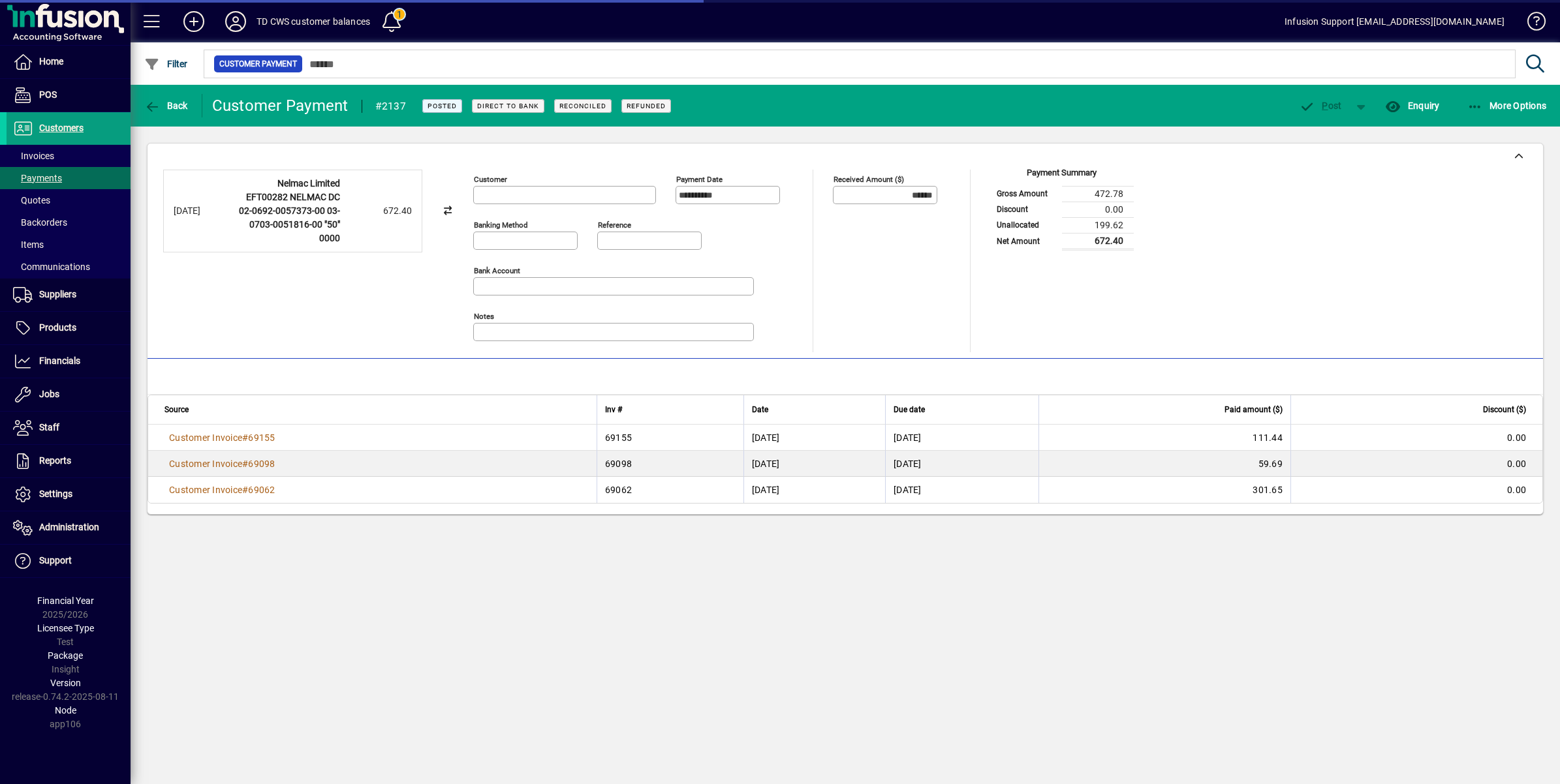
type input "**********"
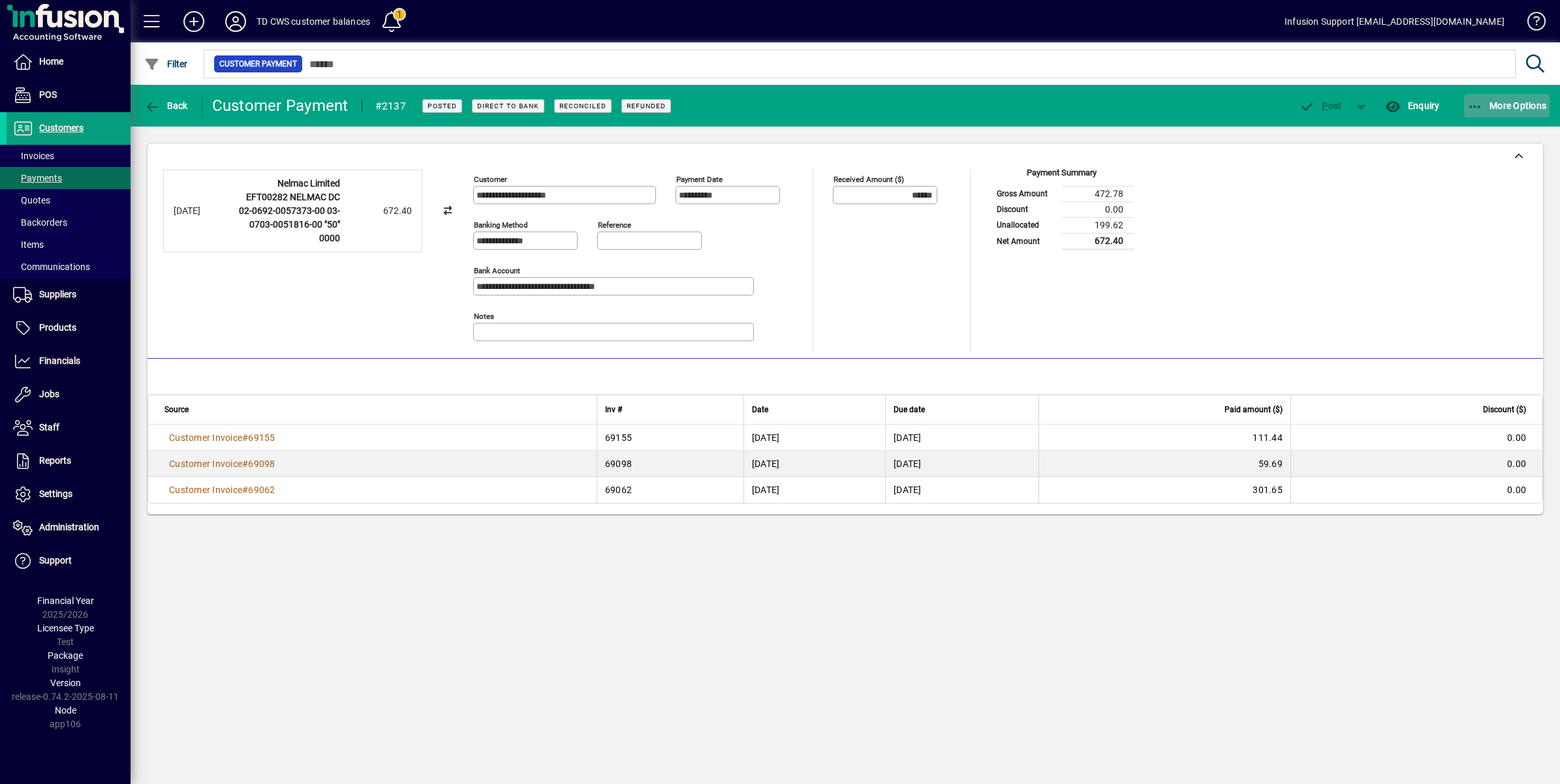
click at [1502, 100] on span "More Options" at bounding box center [1507, 105] width 79 height 10
click at [150, 102] on div at bounding box center [780, 392] width 1560 height 784
click at [150, 102] on icon "button" at bounding box center [152, 107] width 17 height 13
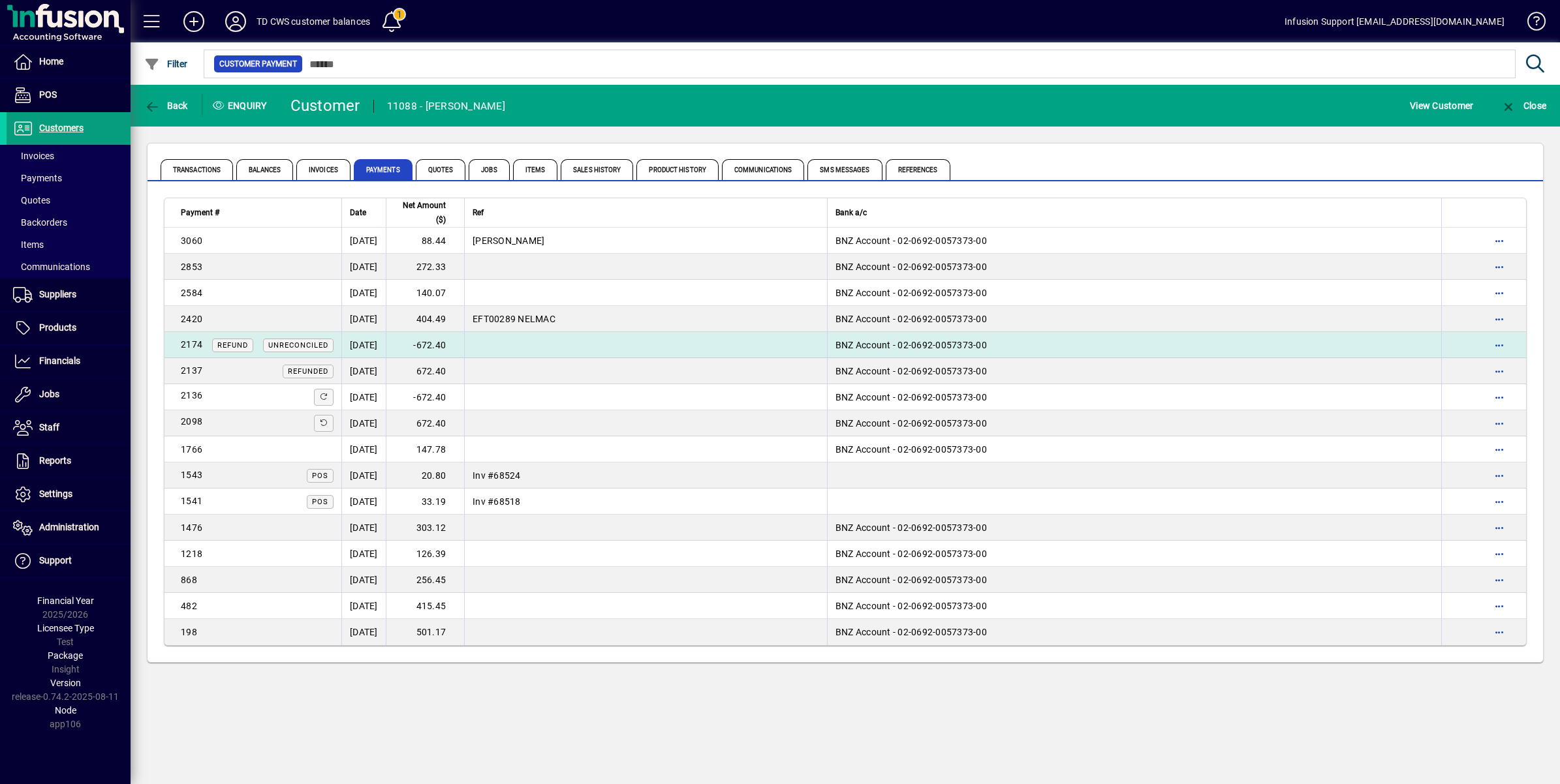
click at [386, 345] on td "[DATE]" at bounding box center [364, 345] width 45 height 26
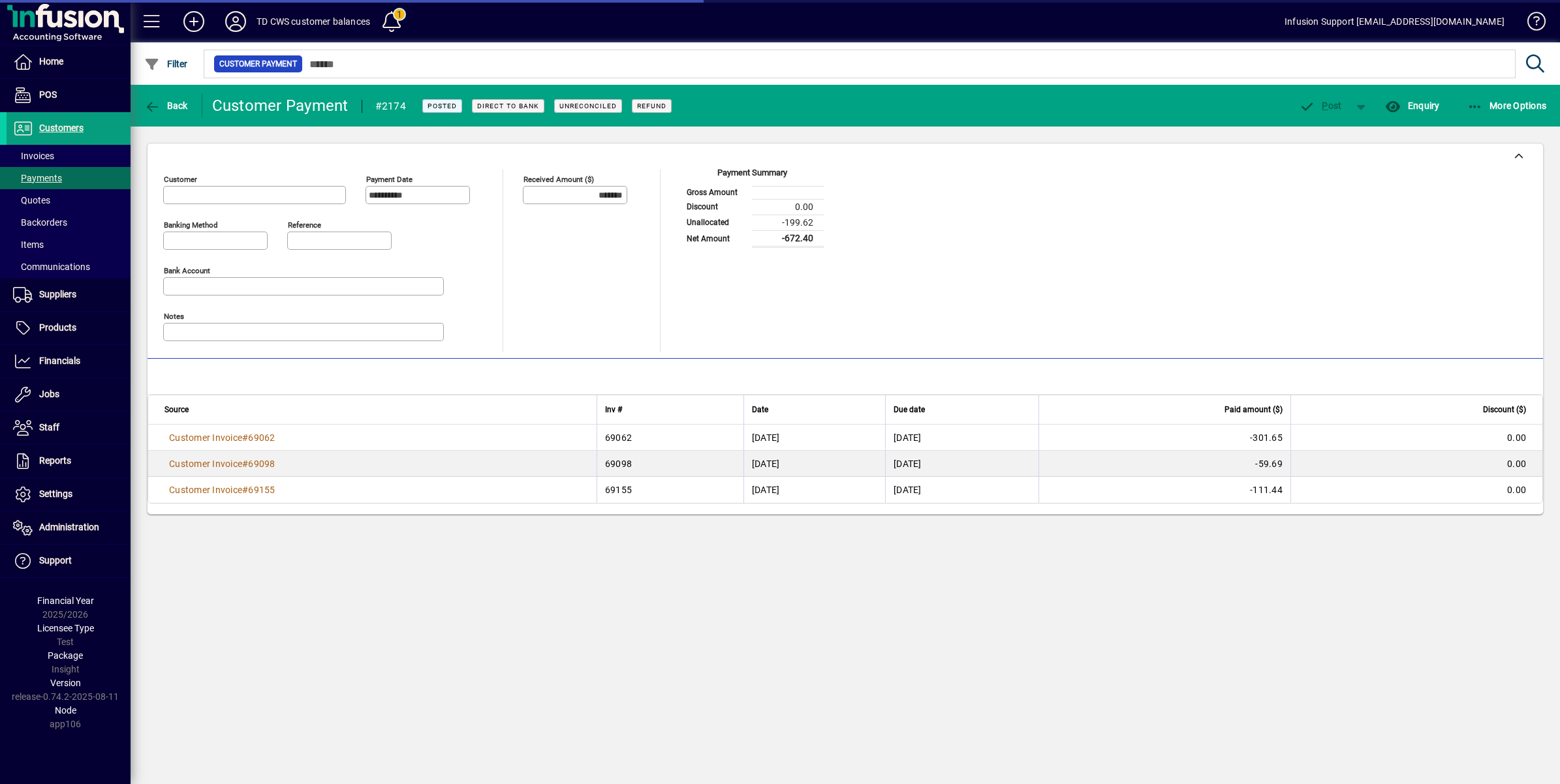
type input "**********"
click at [1483, 88] on mat-toolbar-row "Back Customer Payment #2174 Posted Direct to bank Unreconciled Refund P ost Enq…" at bounding box center [845, 106] width 1429 height 42
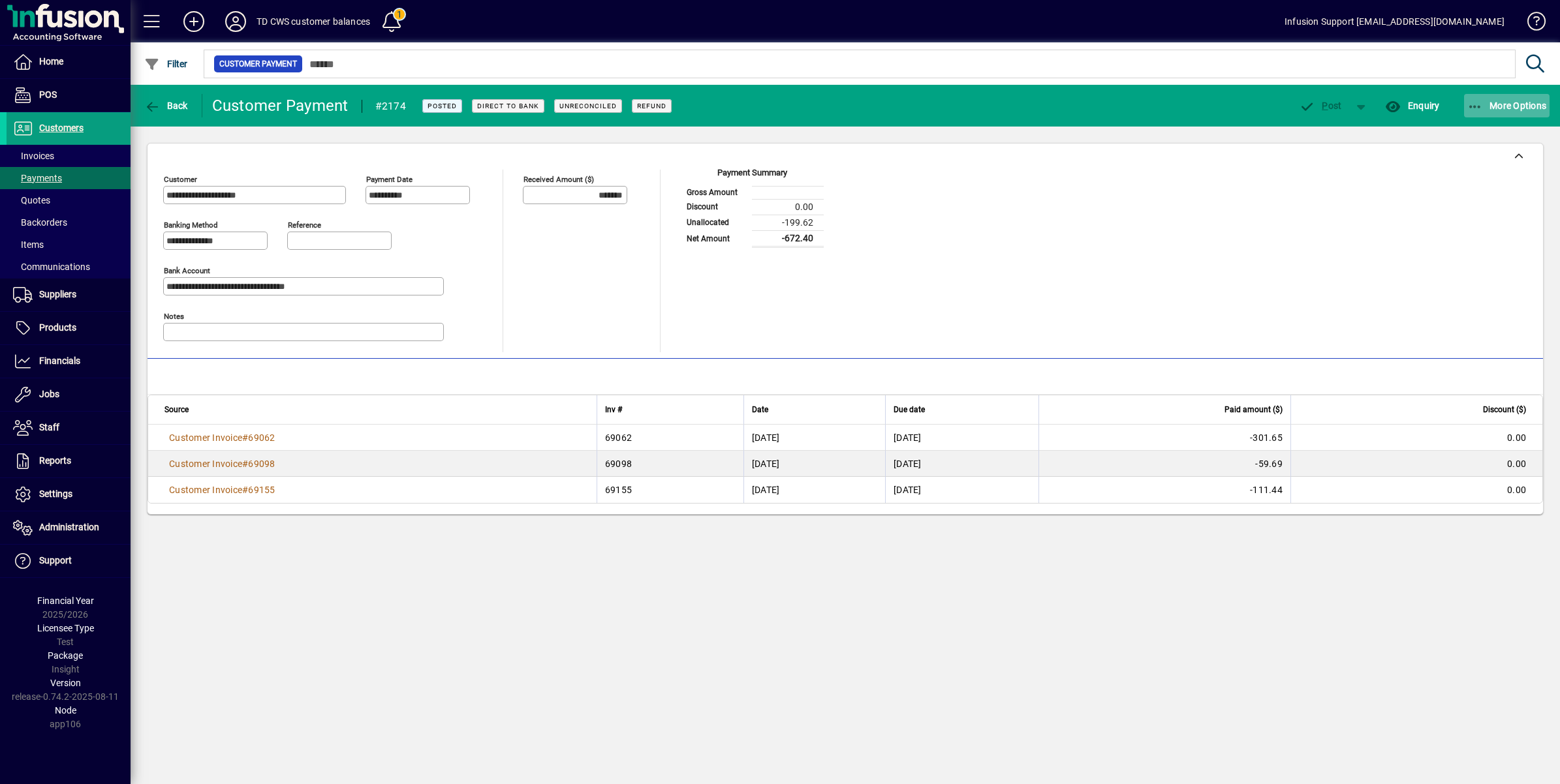
click at [1486, 98] on span "button" at bounding box center [1507, 105] width 86 height 31
click at [595, 102] on div at bounding box center [780, 392] width 1560 height 784
